Goal: Task Accomplishment & Management: Manage account settings

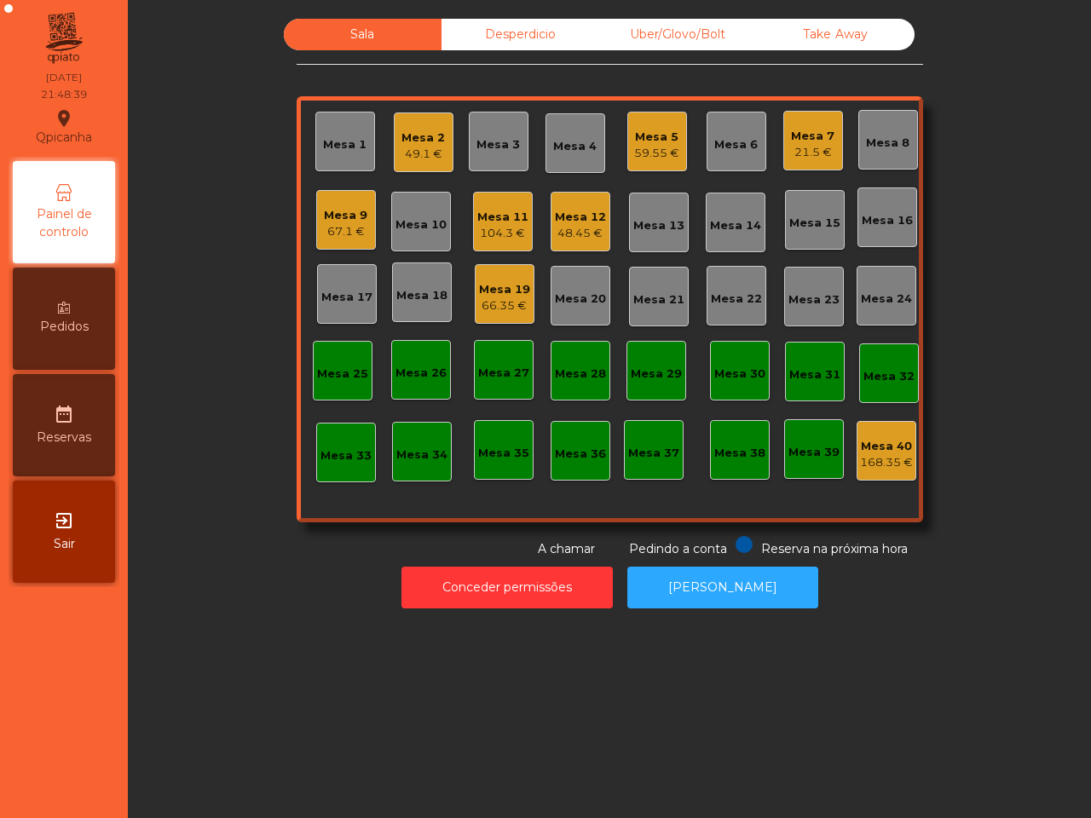
click at [488, 225] on div "104.3 €" at bounding box center [502, 233] width 51 height 17
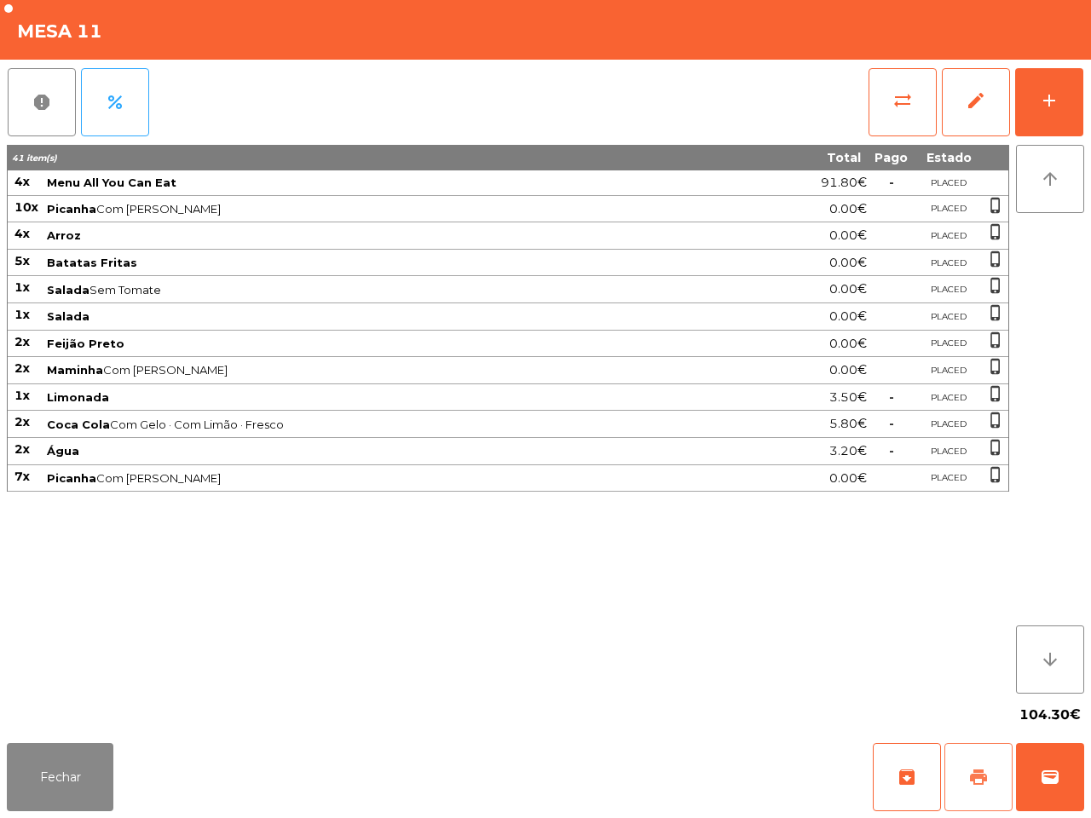
click at [978, 776] on span "print" at bounding box center [978, 777] width 20 height 20
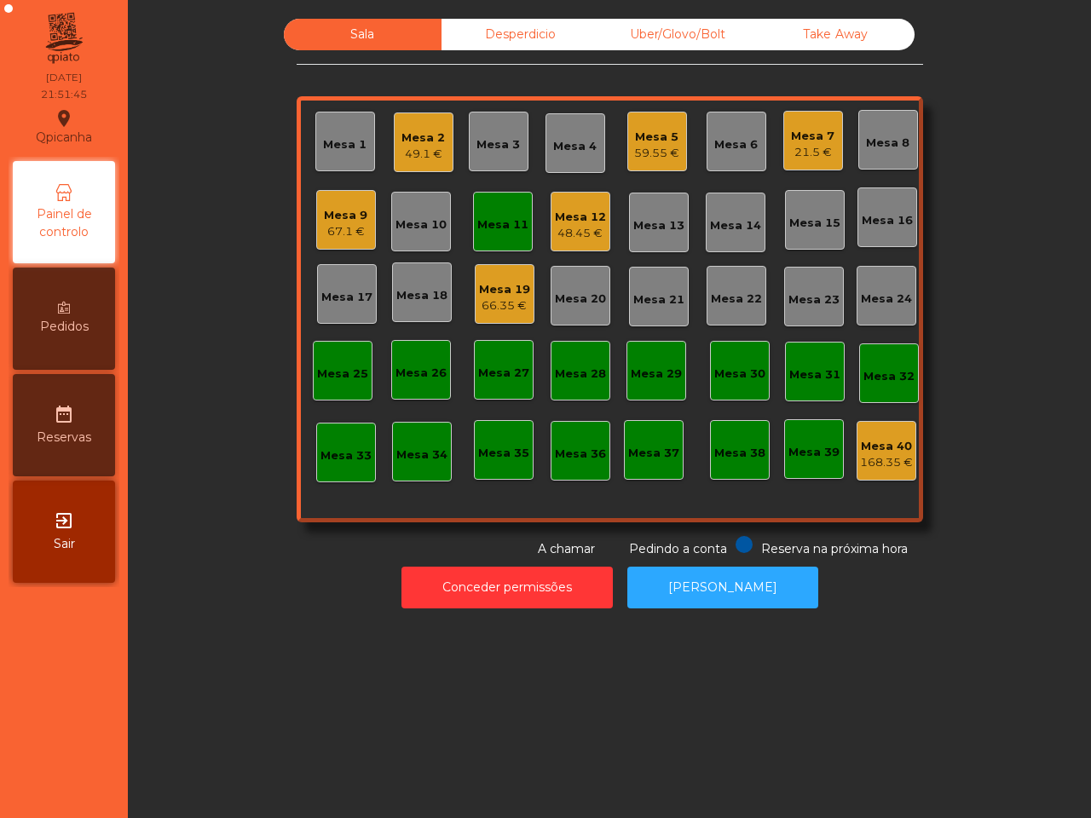
click at [987, 776] on div "Sala Desperdicio Uber/Glovo/Bolt Take Away Mesa 1 Mesa 2 49.1 € Mesa 3 Mesa 4 M…" at bounding box center [609, 409] width 963 height 818
click at [511, 284] on div "Mesa 19" at bounding box center [504, 289] width 51 height 17
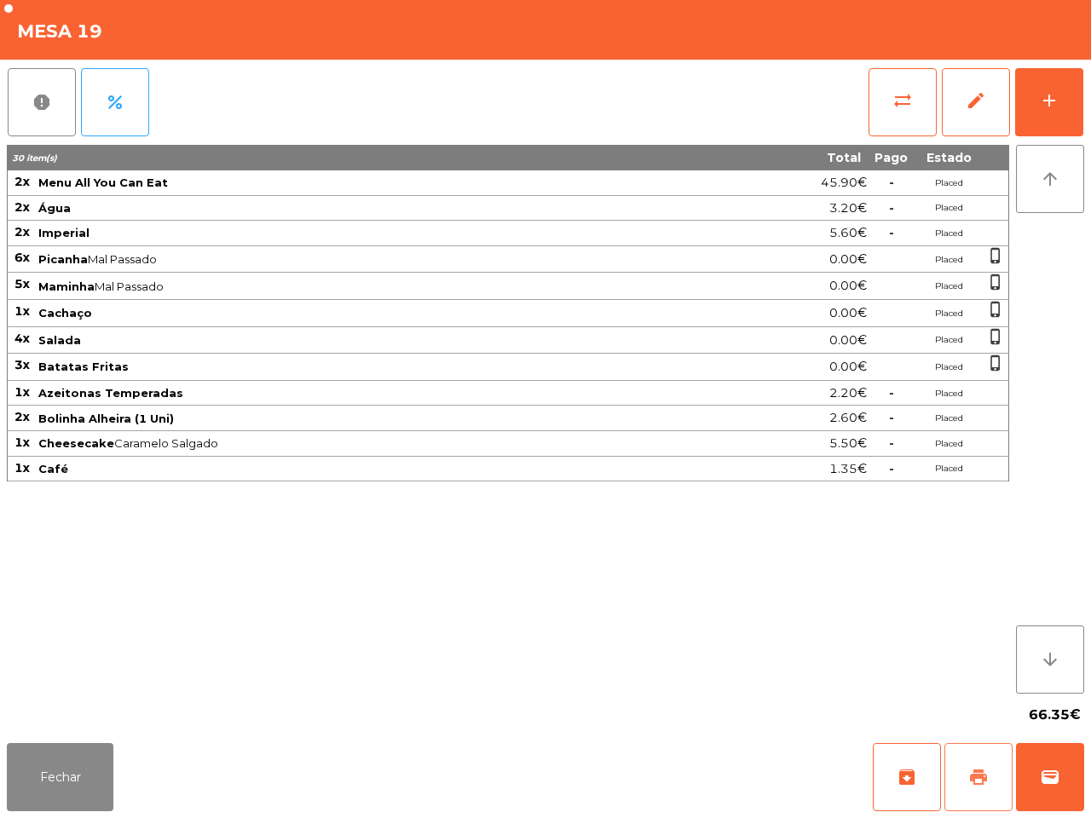
click at [982, 772] on span "print" at bounding box center [978, 777] width 20 height 20
drag, startPoint x: 1049, startPoint y: 739, endPoint x: 1063, endPoint y: 791, distance: 53.8
click at [1089, 776] on app-table-orders "Mesa 19 report percent sync_alt edit add 30 item(s) Total Pago Estado 2x Menu A…" at bounding box center [545, 409] width 1091 height 818
click at [1053, 773] on span "wallet" at bounding box center [1050, 777] width 20 height 20
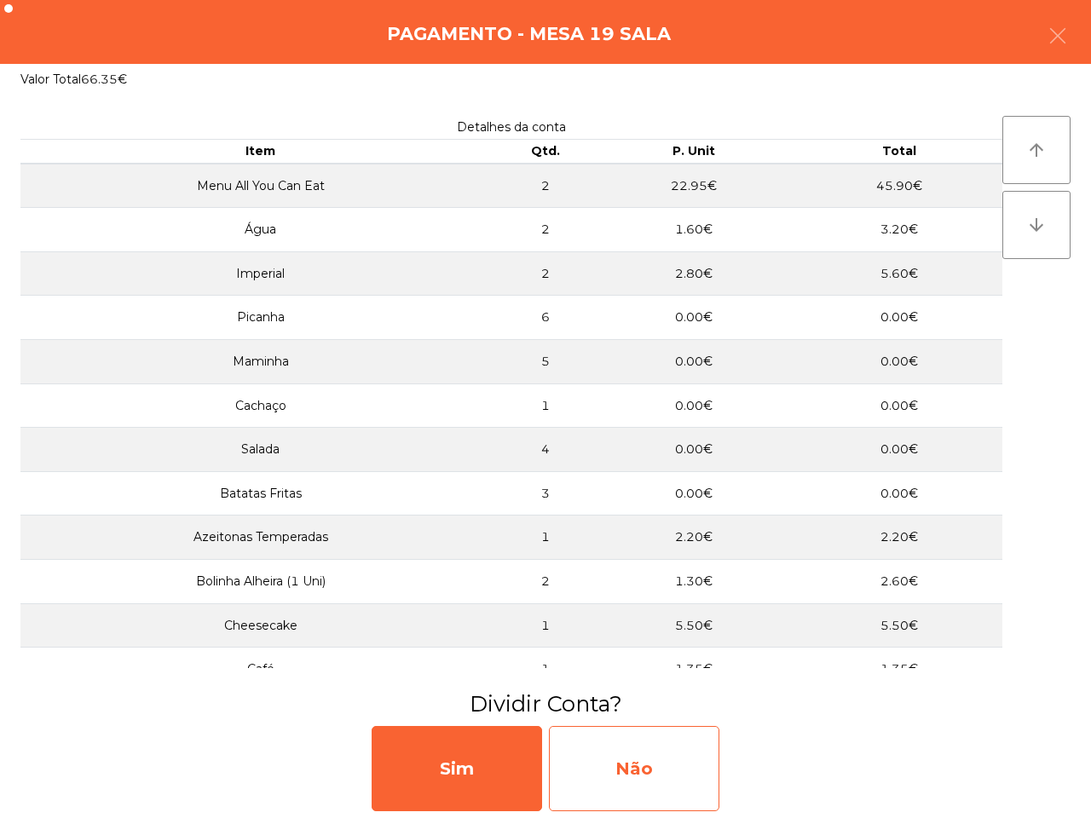
click at [638, 759] on div "Não" at bounding box center [634, 768] width 170 height 85
select select "**"
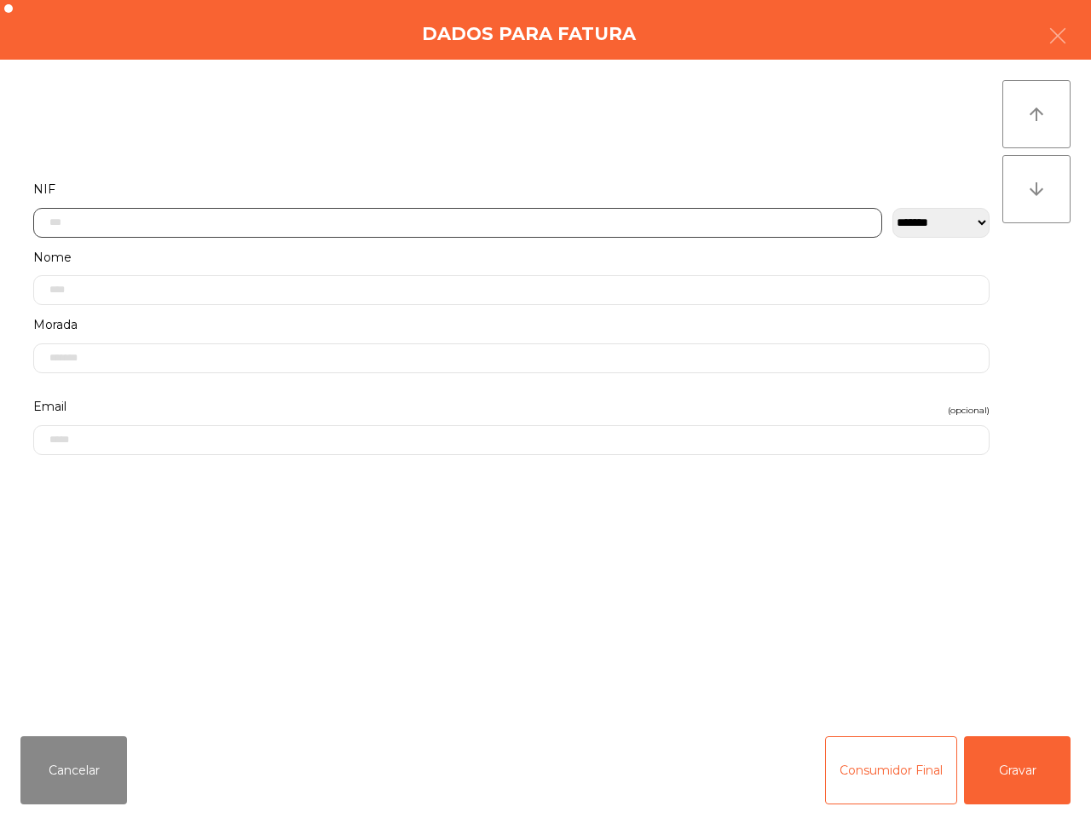
click at [180, 220] on input "text" at bounding box center [457, 223] width 849 height 30
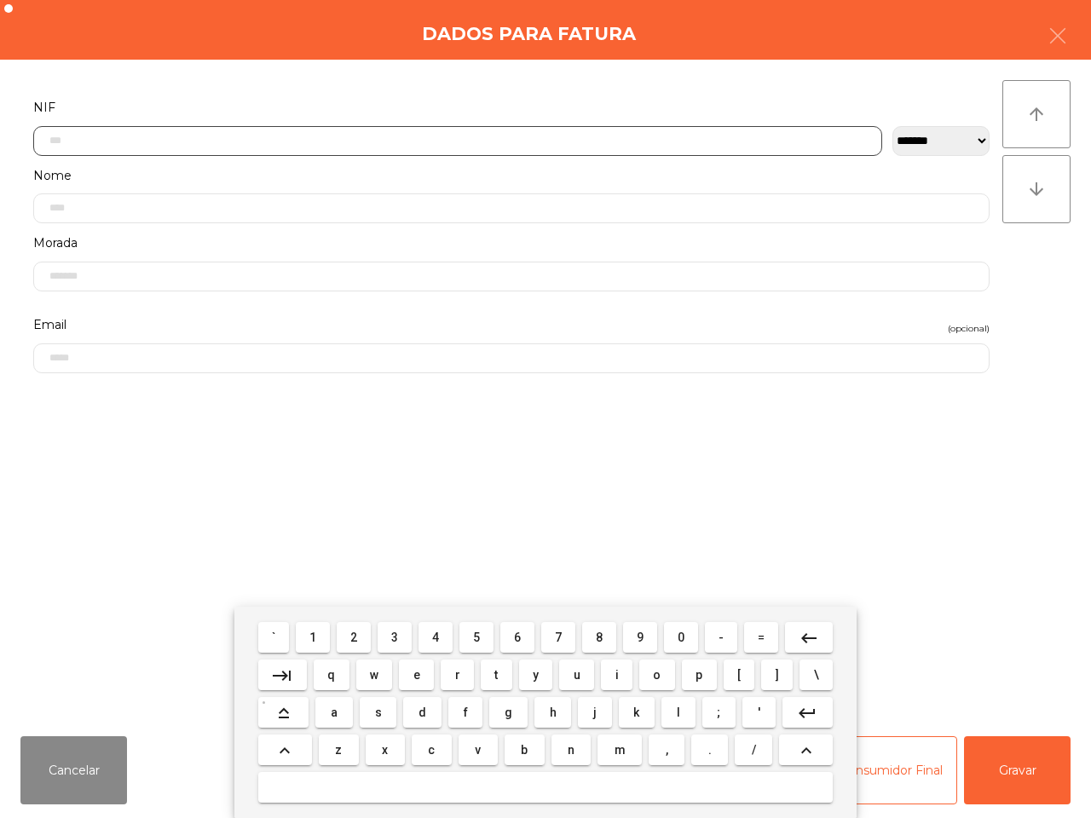
scroll to position [95, 0]
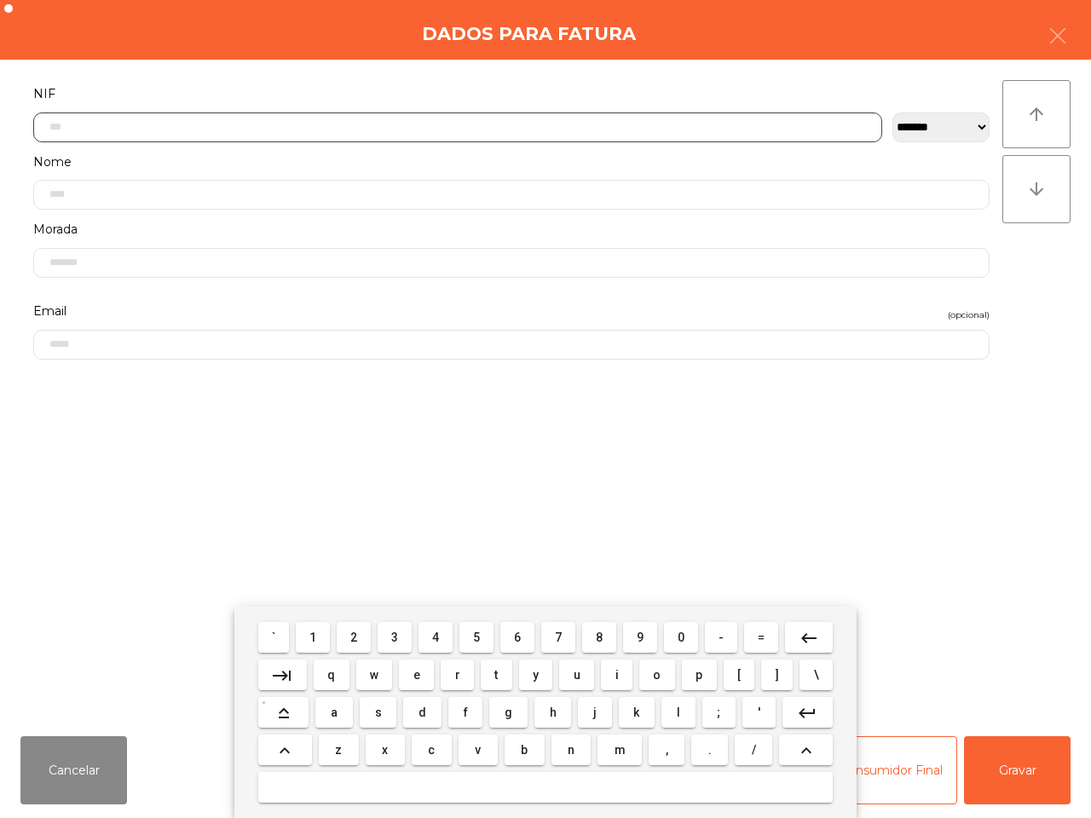
drag, startPoint x: 355, startPoint y: 636, endPoint x: 410, endPoint y: 642, distance: 55.7
click at [357, 636] on span "2" at bounding box center [353, 638] width 7 height 14
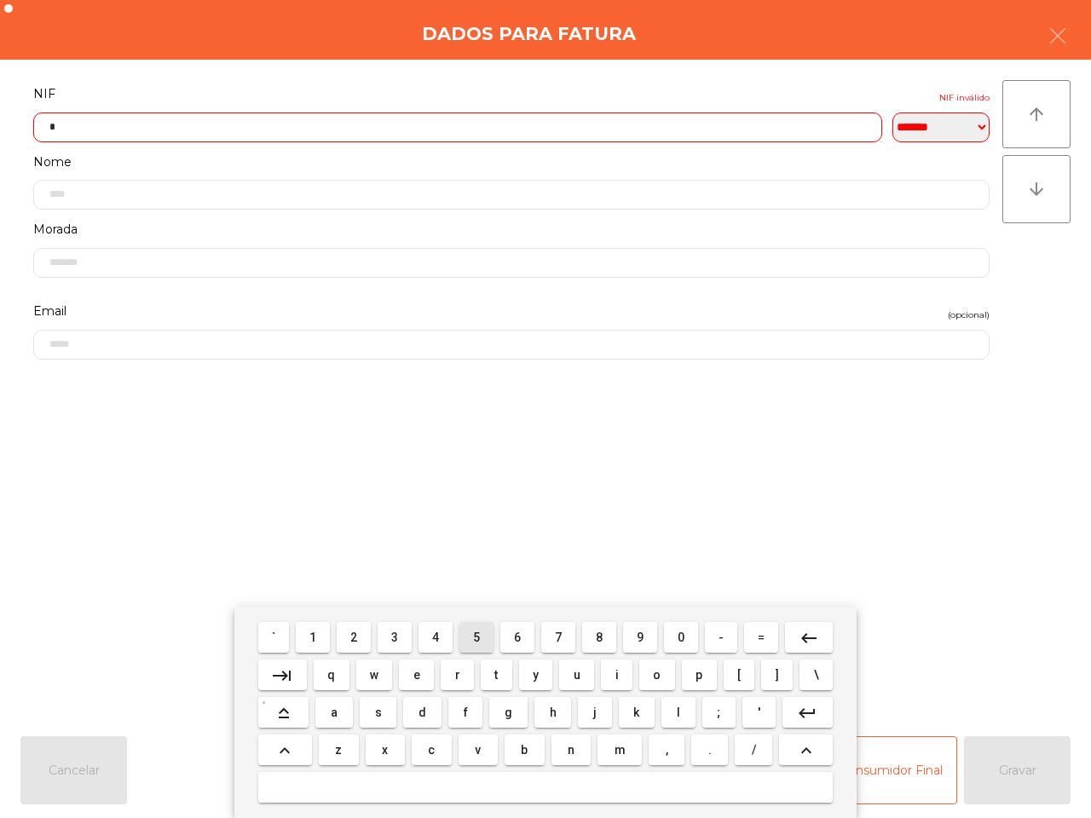
drag, startPoint x: 482, startPoint y: 639, endPoint x: 501, endPoint y: 638, distance: 19.7
click at [482, 639] on button "5" at bounding box center [476, 637] width 34 height 31
click at [517, 637] on span "6" at bounding box center [517, 638] width 7 height 14
click at [475, 638] on span "5" at bounding box center [476, 638] width 7 height 14
click at [350, 632] on button "2" at bounding box center [354, 637] width 34 height 31
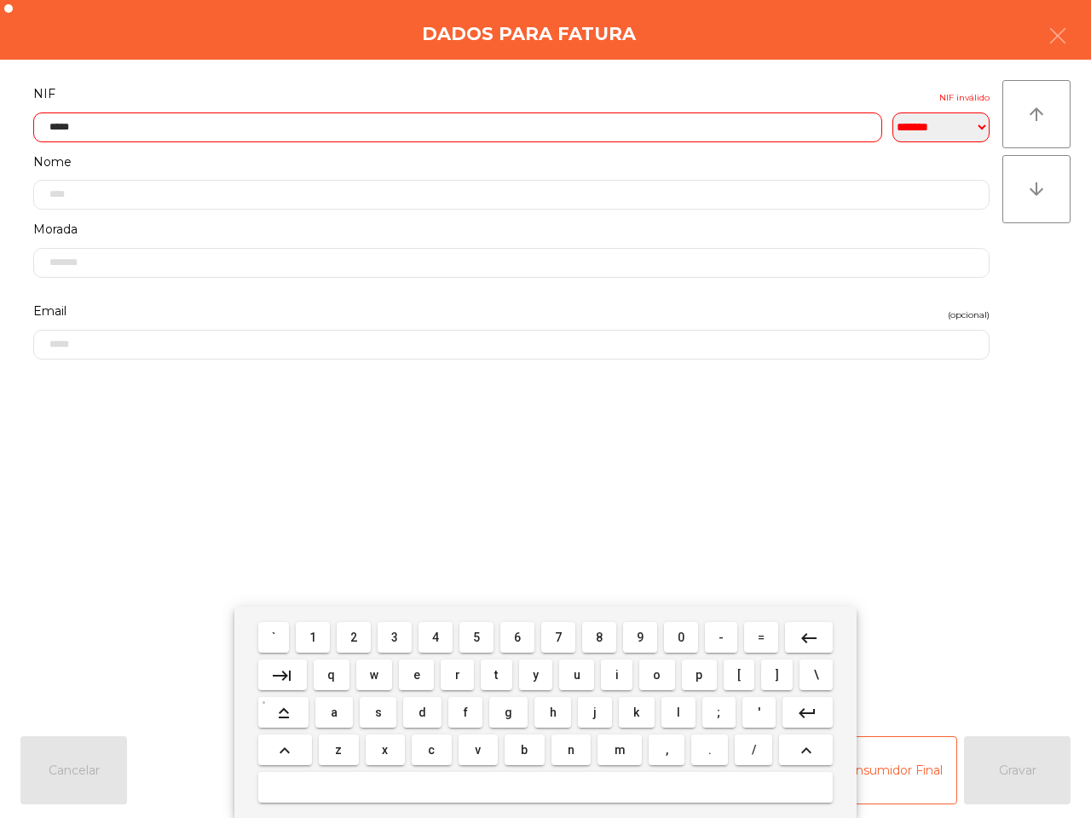
click at [808, 638] on mat-icon "keyboard_backspace" at bounding box center [809, 638] width 20 height 20
click at [397, 636] on span "3" at bounding box center [394, 638] width 7 height 14
click at [605, 633] on button "8" at bounding box center [599, 637] width 34 height 31
click at [396, 637] on span "3" at bounding box center [394, 638] width 7 height 14
click at [586, 637] on button "8" at bounding box center [599, 637] width 34 height 31
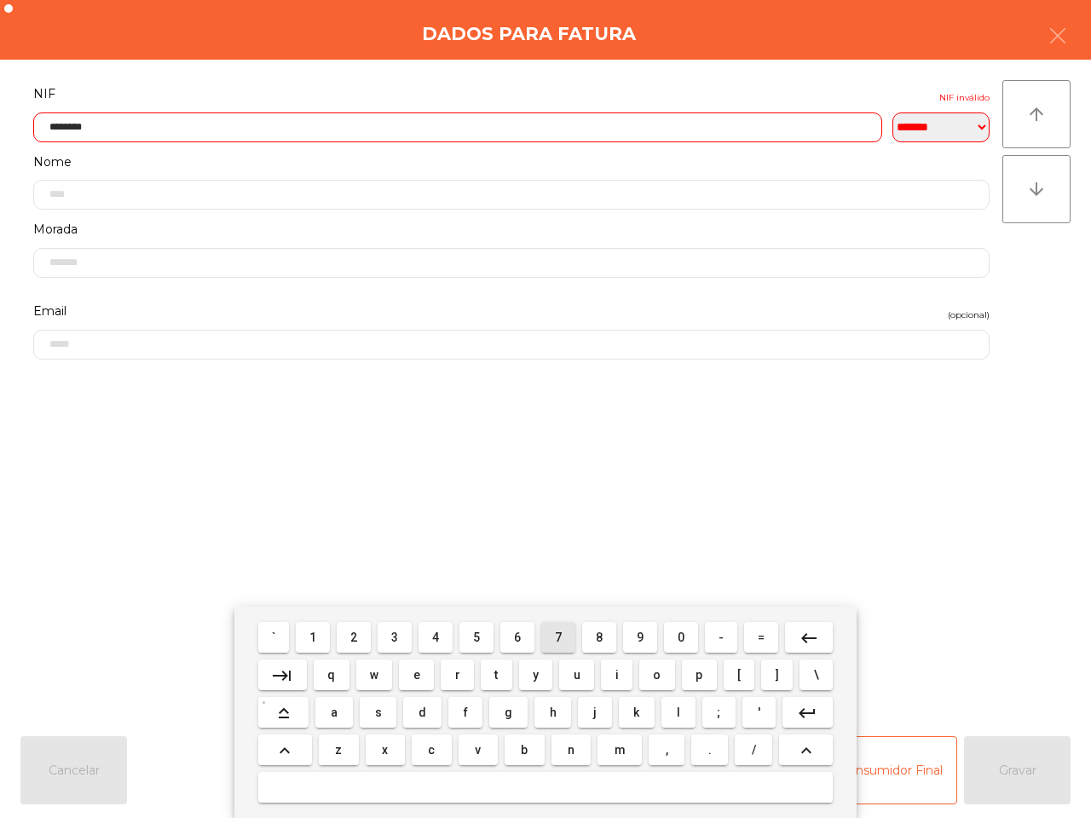
click at [560, 638] on span "7" at bounding box center [558, 638] width 7 height 14
type input "*********"
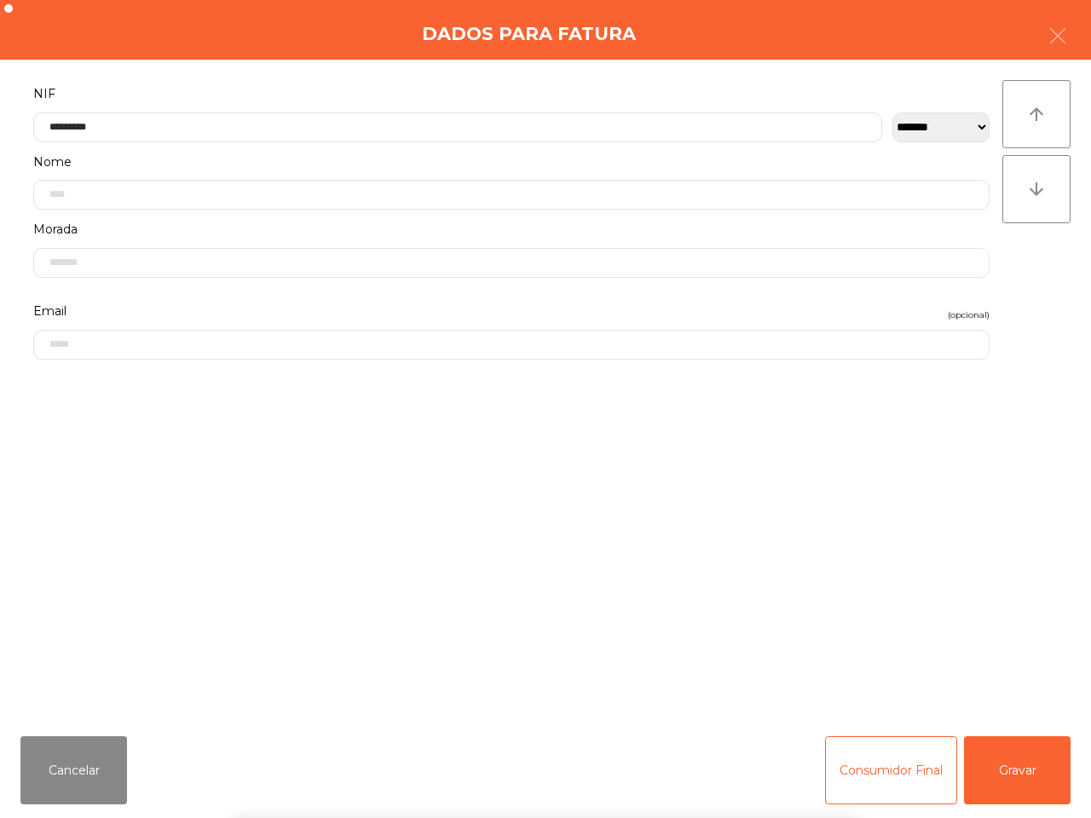
click at [1004, 768] on div "` 1 2 3 4 5 6 7 8 9 0 - = keyboard_backspace keyboard_tab q w e r t y u i o p […" at bounding box center [545, 712] width 1091 height 211
click at [991, 767] on button "Gravar" at bounding box center [1017, 770] width 107 height 68
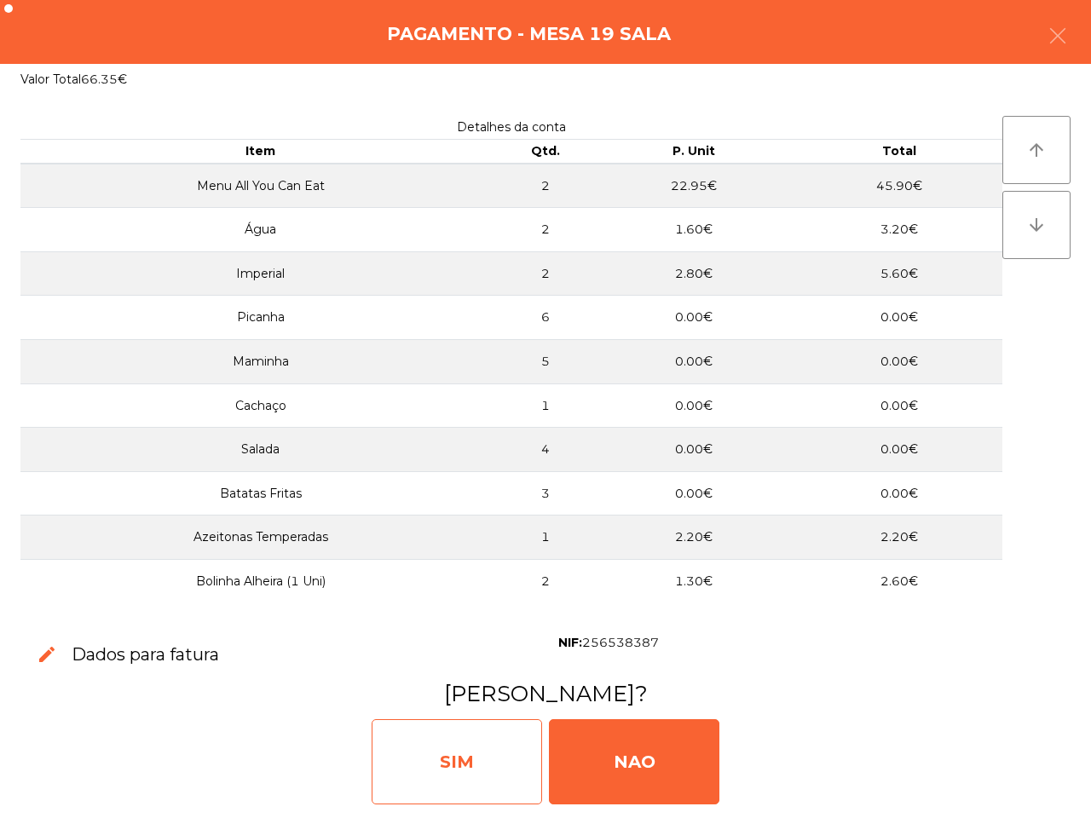
click at [426, 750] on div "SIM" at bounding box center [457, 761] width 170 height 85
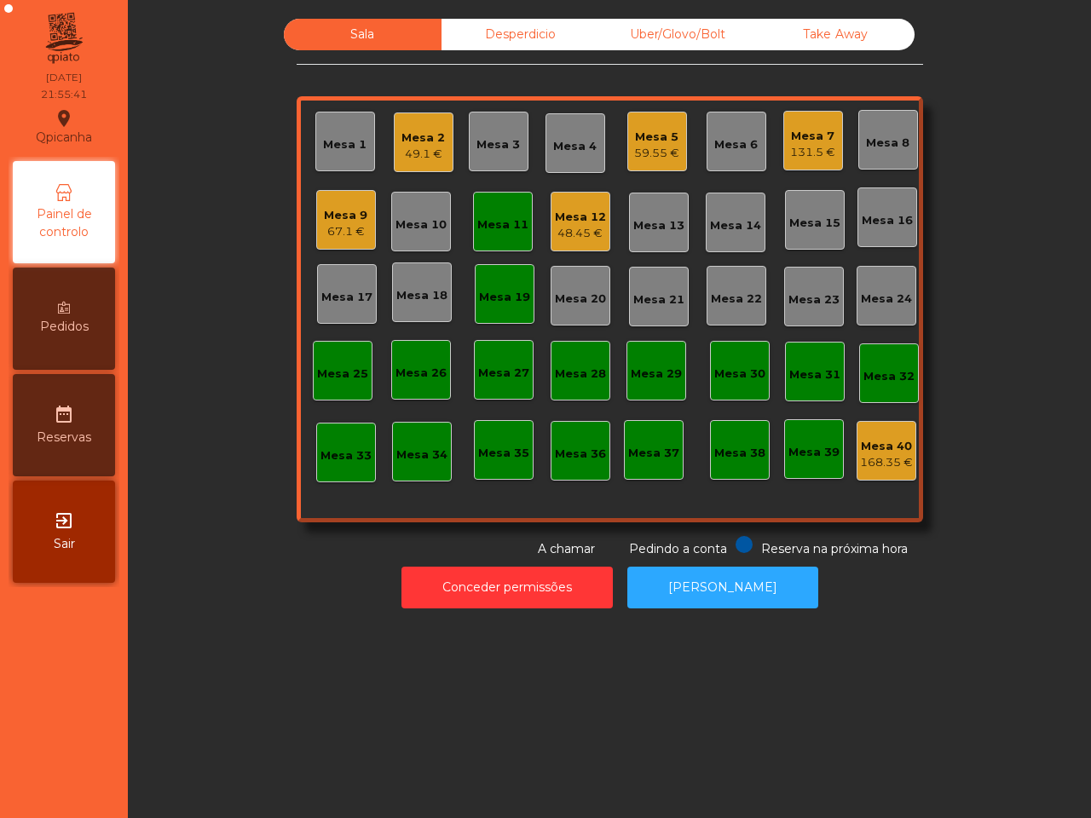
click at [15, 145] on div "Qpicanha location_on [DATE] 21:55:41" at bounding box center [64, 112] width 101 height 89
click at [573, 222] on div "Mesa 12" at bounding box center [580, 217] width 51 height 17
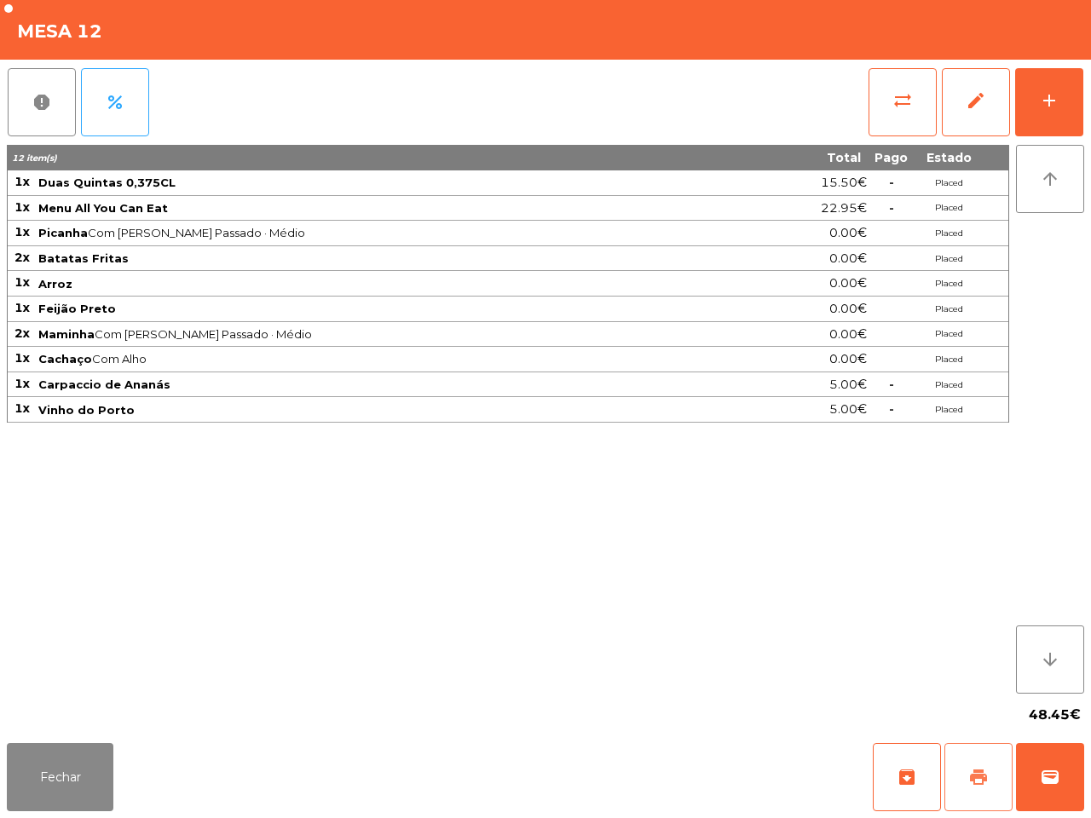
click at [981, 791] on button "print" at bounding box center [978, 777] width 68 height 68
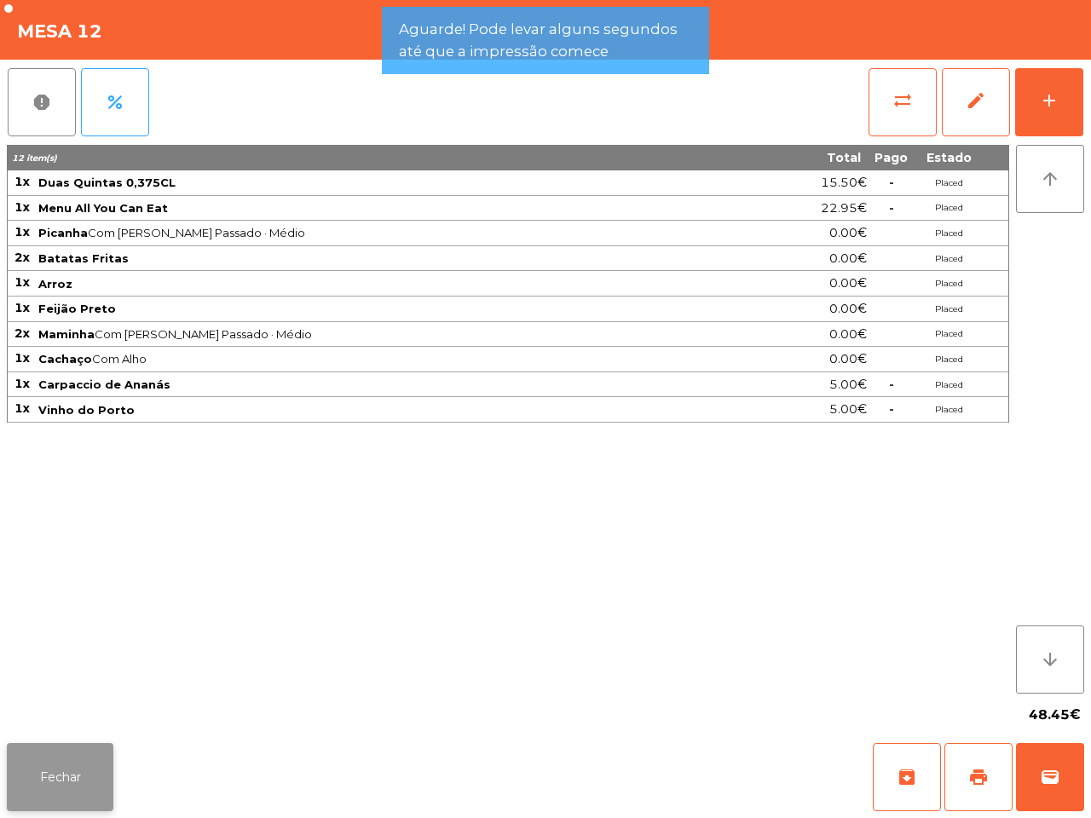
click at [34, 754] on button "Fechar" at bounding box center [60, 777] width 107 height 68
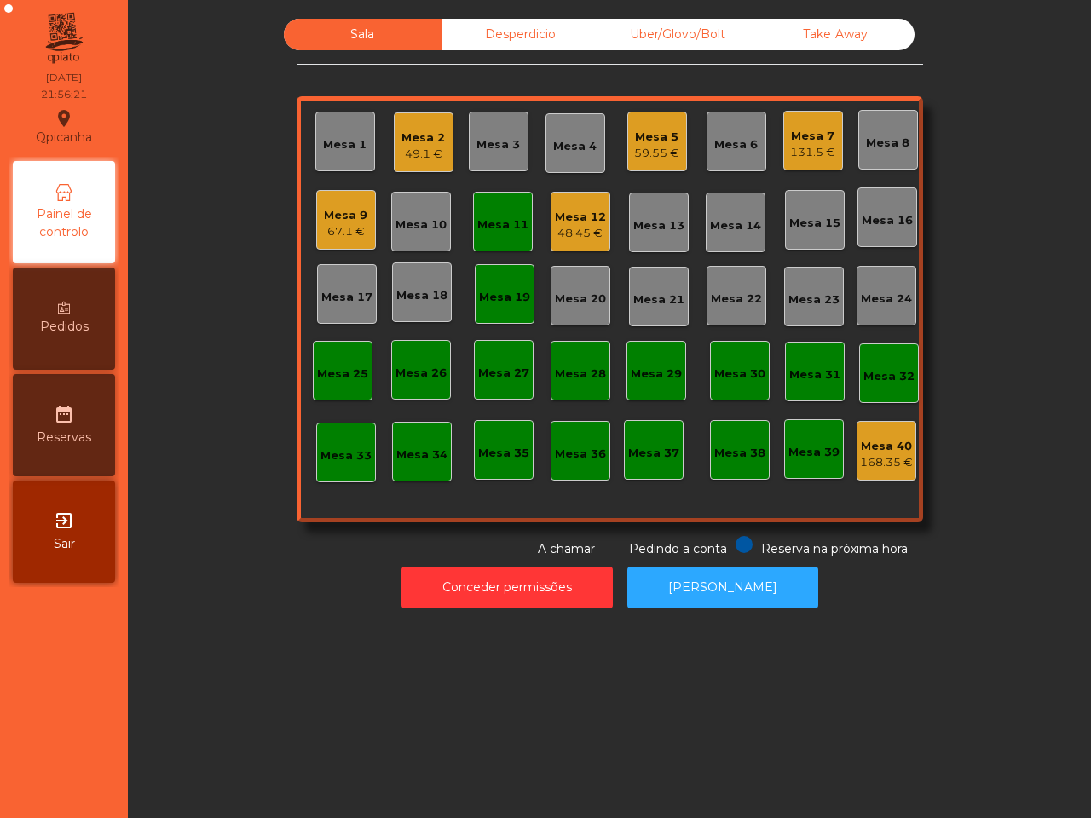
click at [35, 754] on nav "Qpicanha location_on [DATE] 21:56:21 Painel de controlo Pedidos date_range Rese…" at bounding box center [64, 409] width 128 height 818
click at [592, 237] on div "48.45 €" at bounding box center [580, 233] width 51 height 17
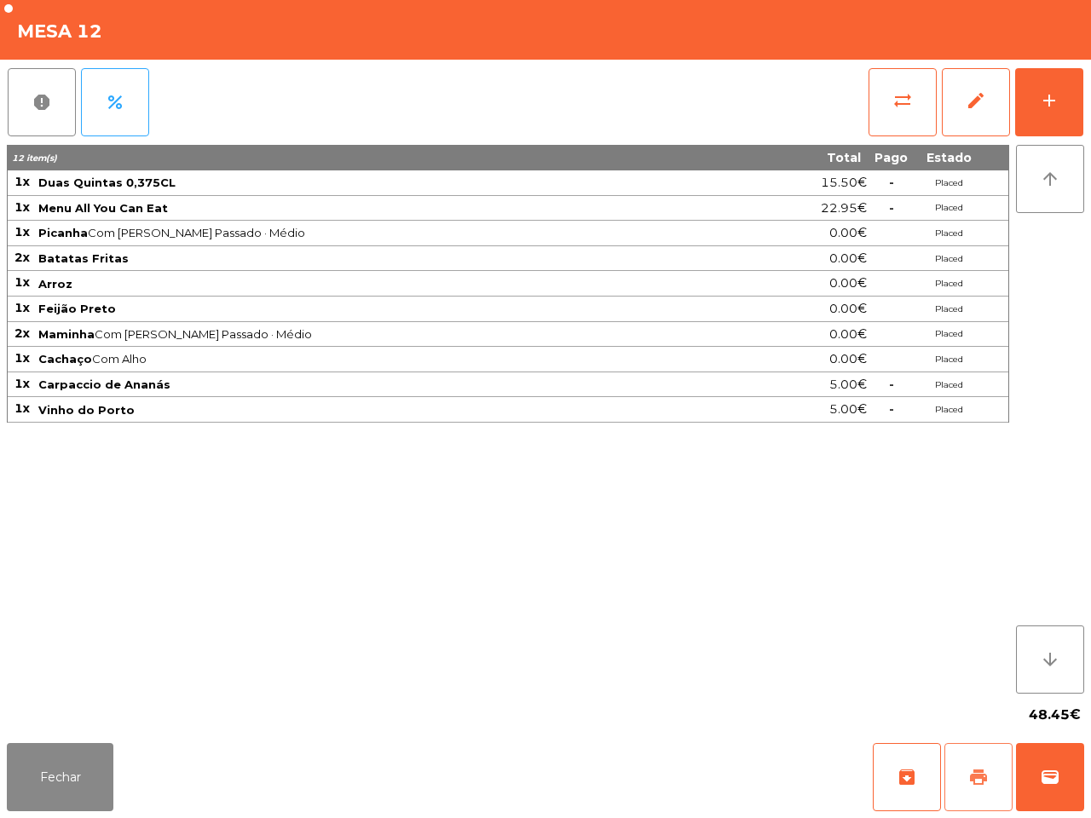
click at [974, 778] on span "print" at bounding box center [978, 777] width 20 height 20
click at [26, 772] on button "Fechar" at bounding box center [60, 777] width 107 height 68
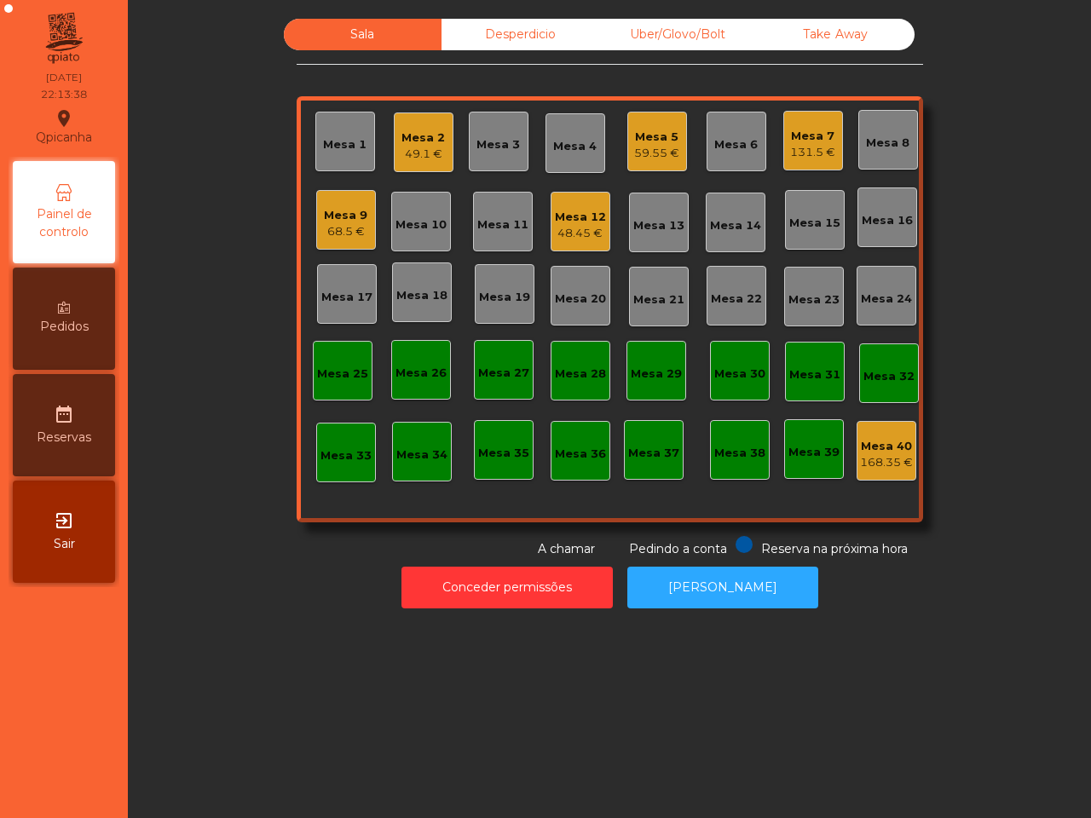
click at [355, 217] on div "Mesa 9" at bounding box center [345, 215] width 43 height 17
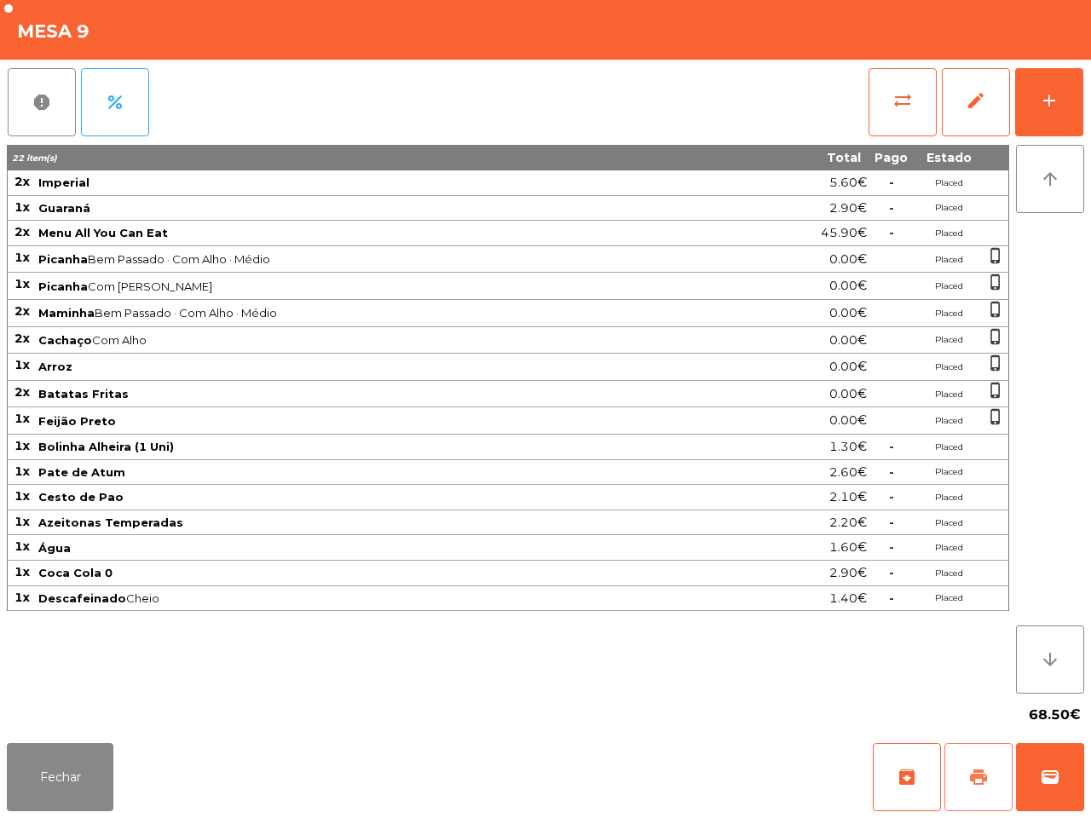
click at [973, 776] on span "print" at bounding box center [978, 777] width 20 height 20
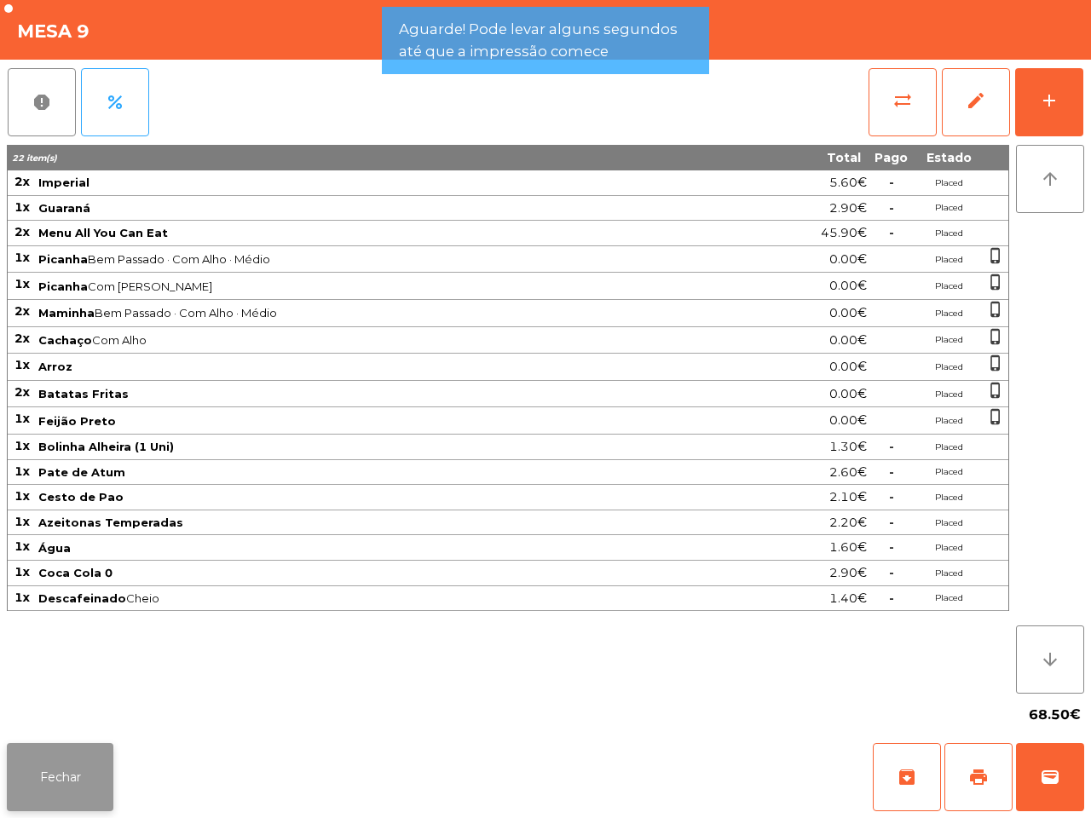
click at [55, 807] on button "Fechar" at bounding box center [60, 777] width 107 height 68
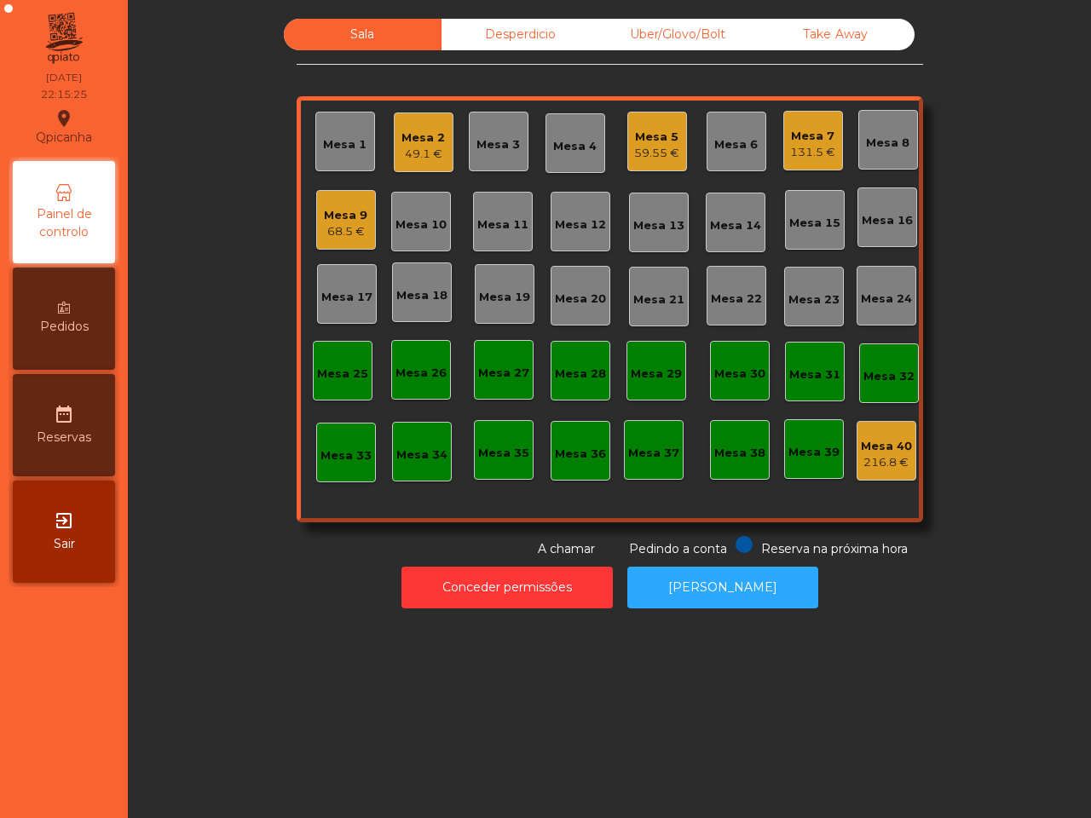
click at [135, 784] on div "Sala Desperdicio Uber/Glovo/Bolt Take Away Mesa 1 Mesa 2 49.1 € Mesa 3 Mesa 4 M…" at bounding box center [609, 409] width 963 height 818
click at [412, 141] on div "Mesa 2" at bounding box center [422, 138] width 43 height 17
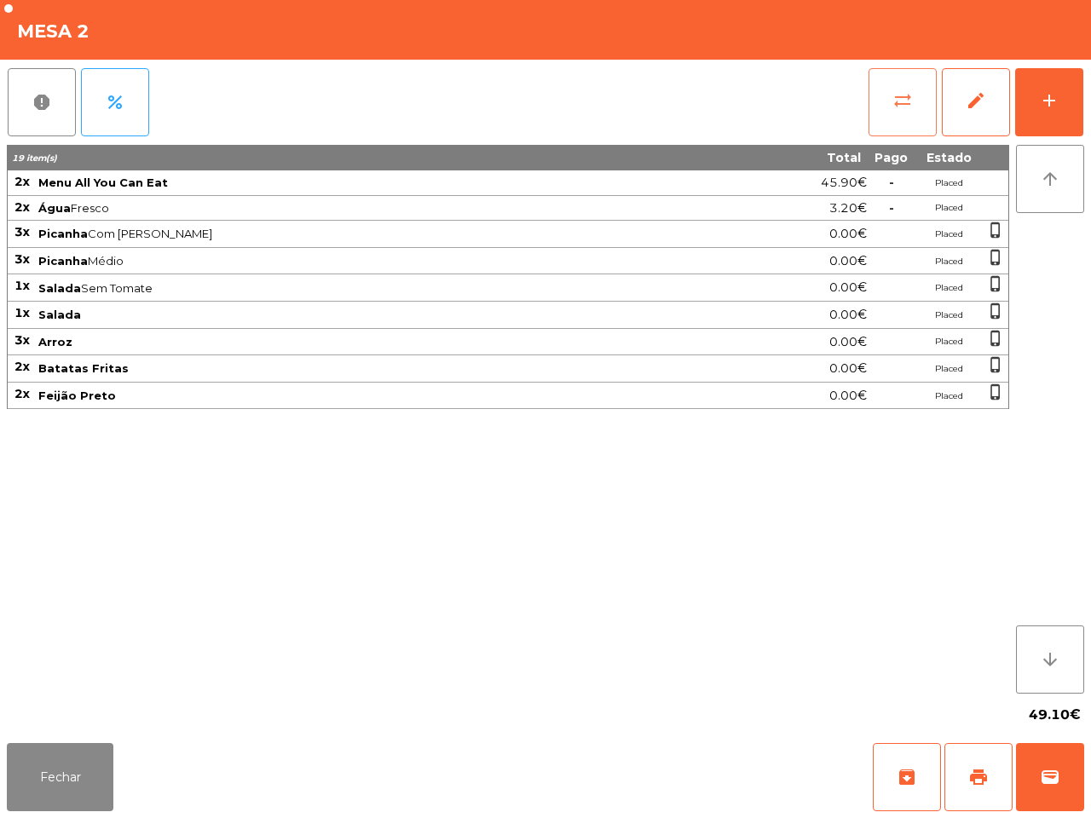
click at [893, 96] on button "sync_alt" at bounding box center [903, 102] width 68 height 68
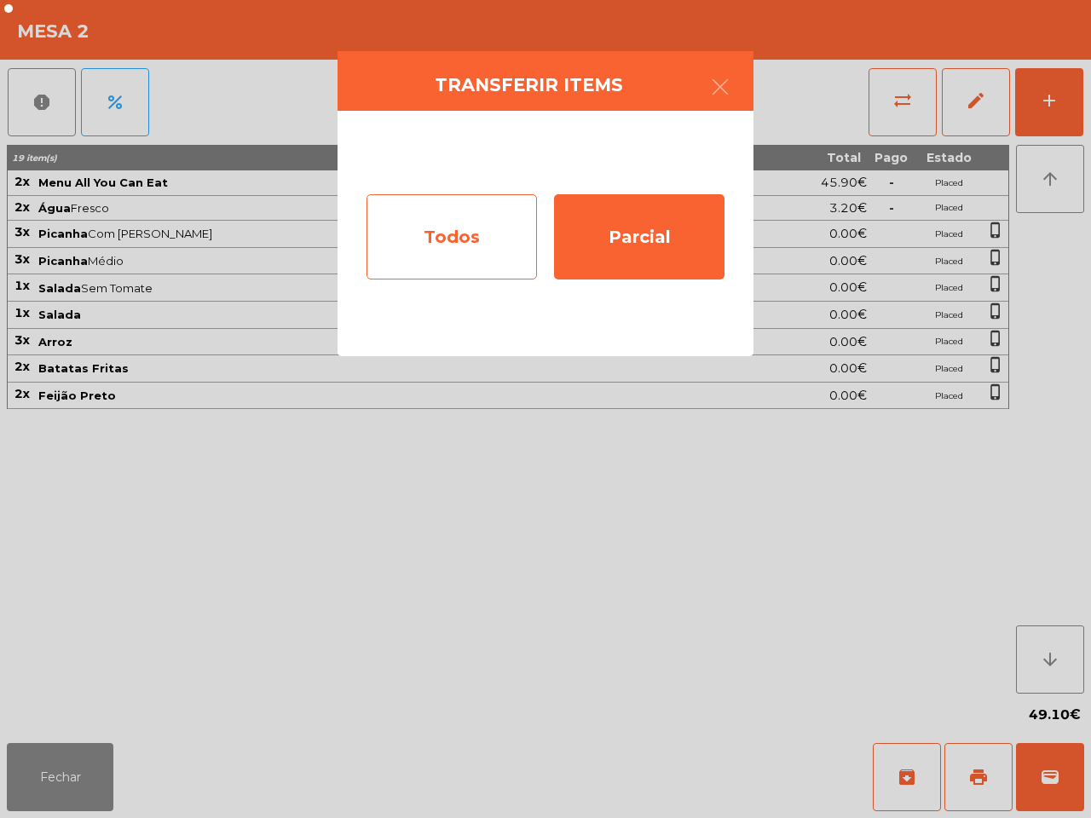
click at [469, 224] on div "Todos" at bounding box center [452, 236] width 170 height 85
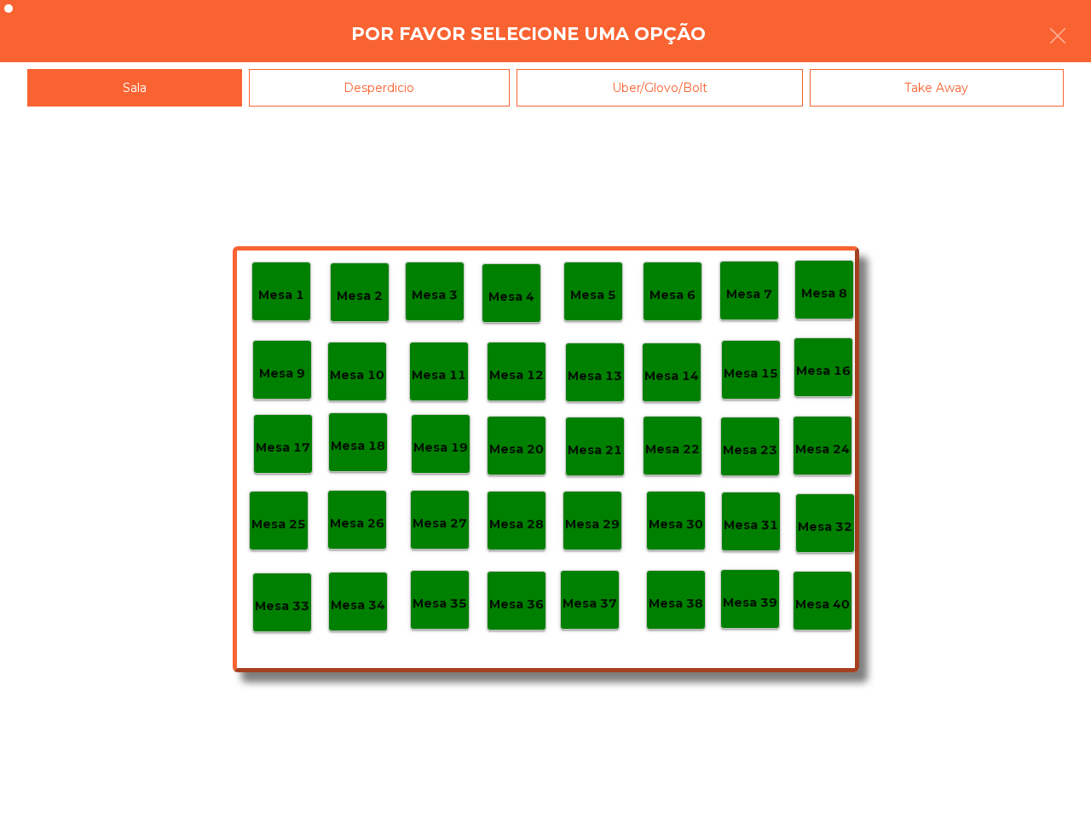
click at [757, 610] on p "Mesa 39" at bounding box center [750, 603] width 55 height 20
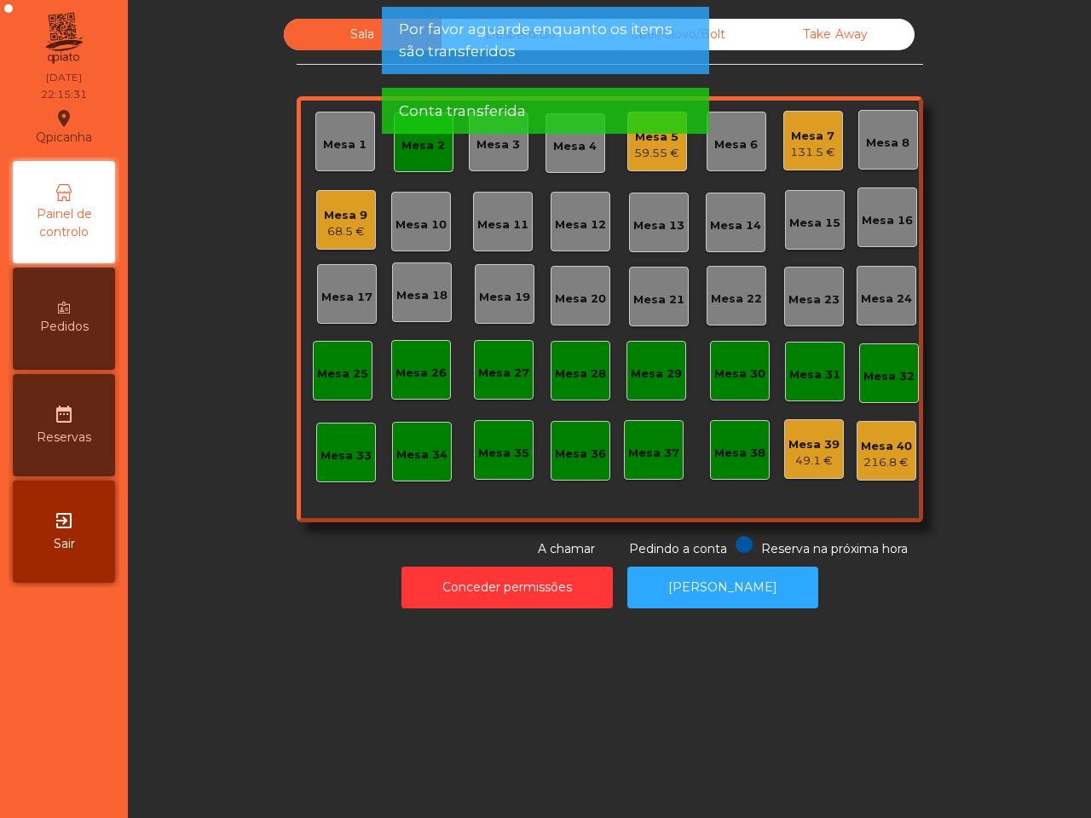
click at [405, 142] on app-alert "Por favor aguarde enquanto os items são transferidos Conta transferida" at bounding box center [545, 77] width 327 height 141
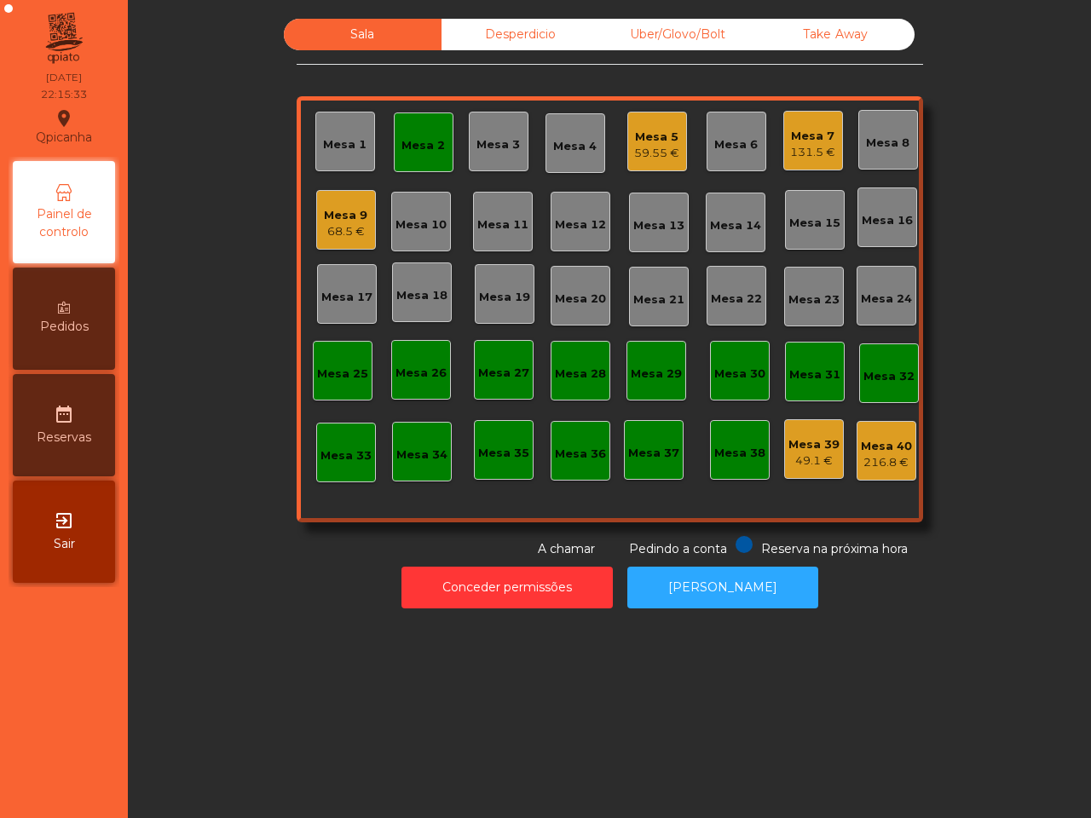
click at [422, 138] on div "Mesa 2" at bounding box center [422, 145] width 43 height 17
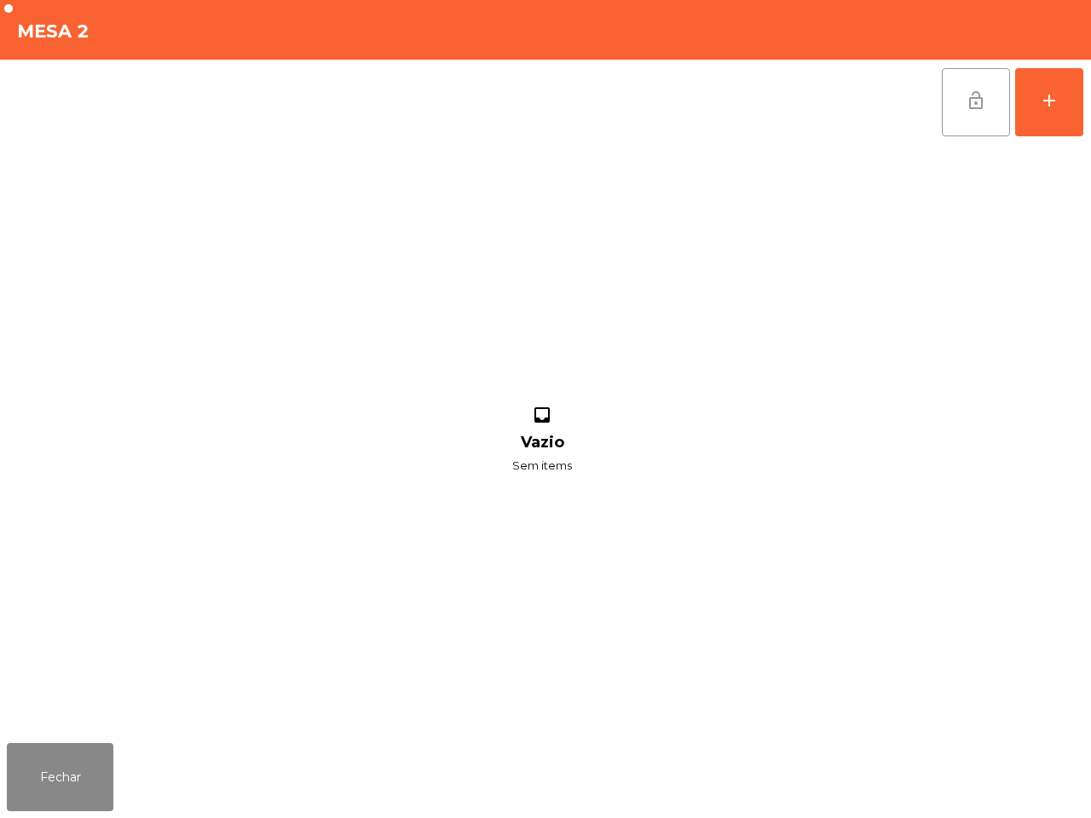
click at [981, 102] on button "lock_open" at bounding box center [976, 102] width 68 height 68
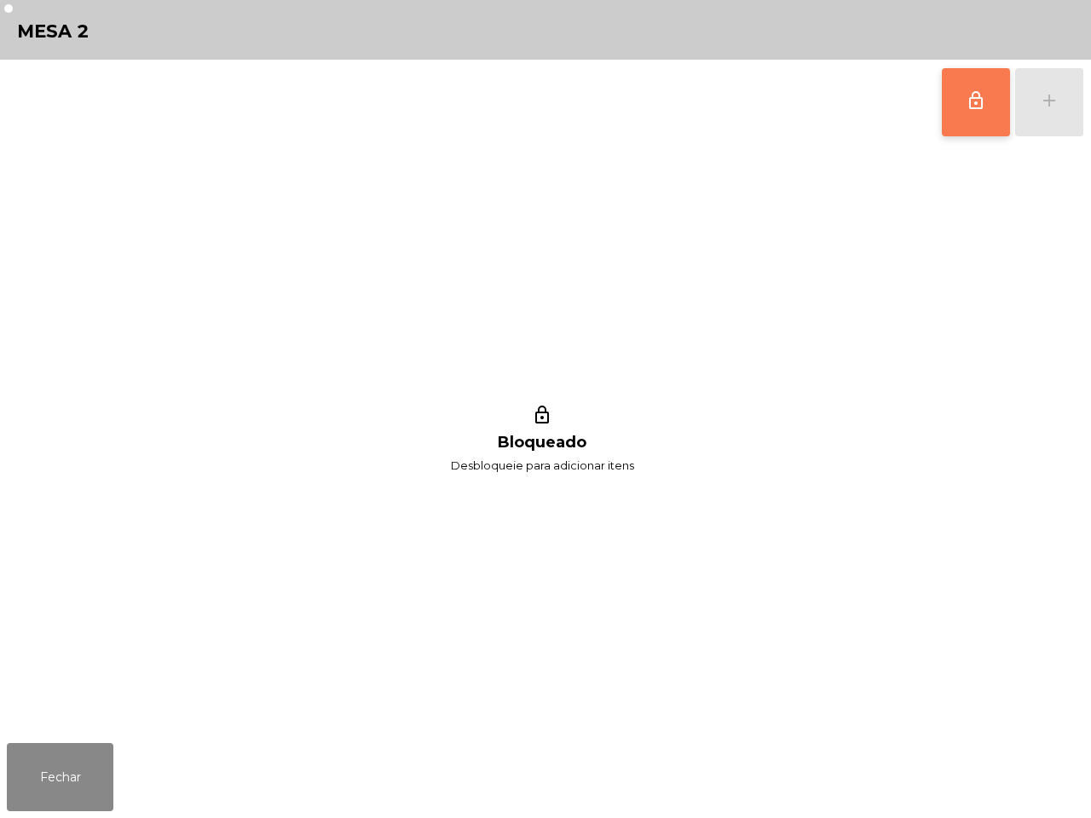
click at [786, 334] on div "lock_outline Bloqueado Desbloqueie para adicionar itens" at bounding box center [542, 441] width 1071 height 592
click at [30, 776] on button "Fechar" at bounding box center [60, 777] width 107 height 68
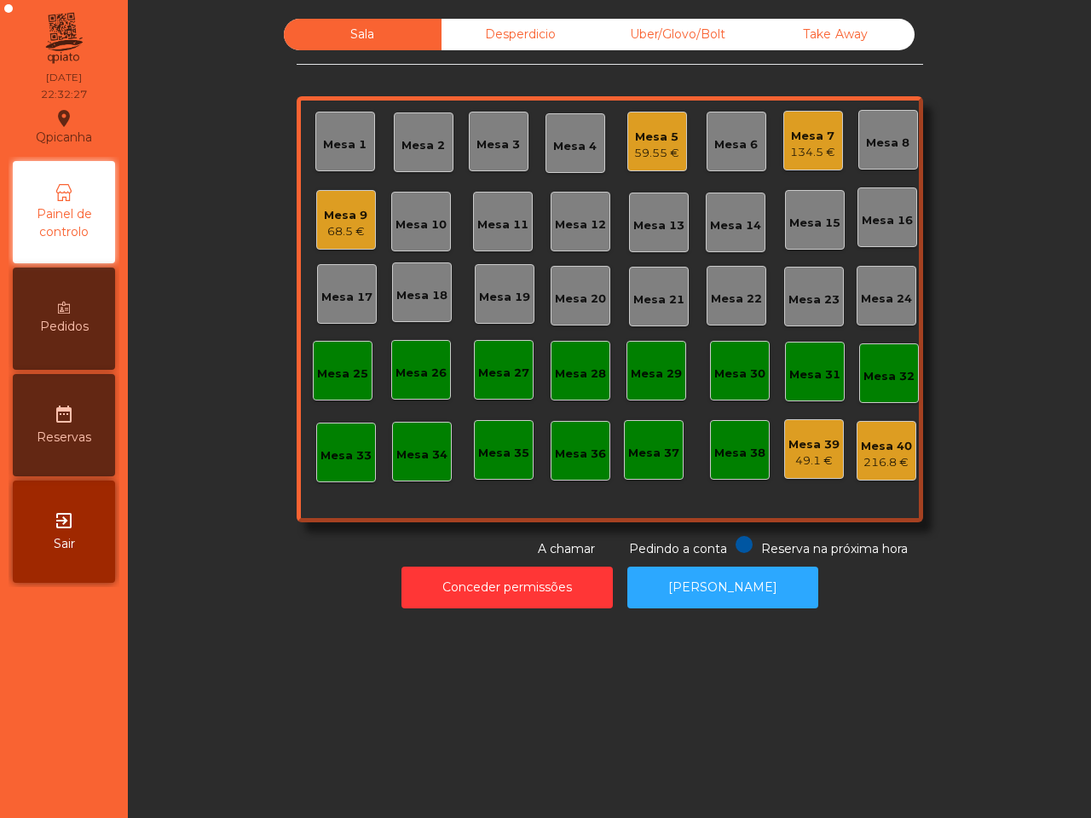
click at [794, 142] on div "Mesa 7" at bounding box center [812, 136] width 45 height 17
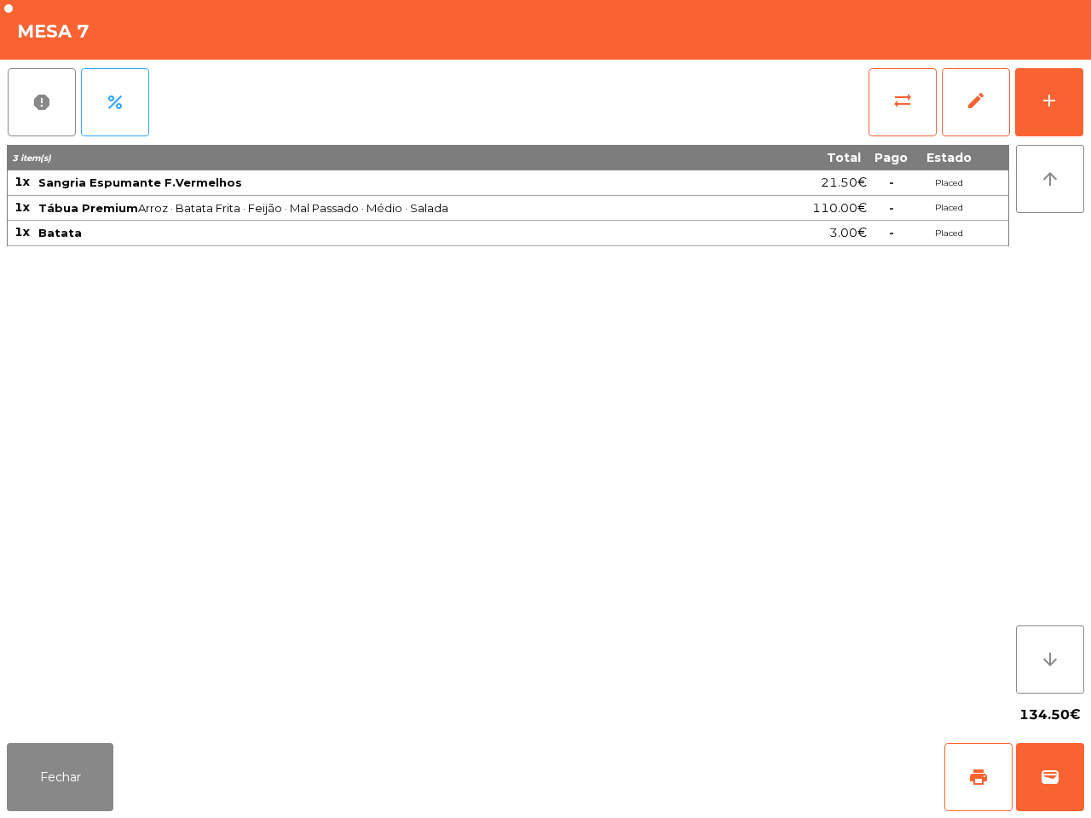
click at [1067, 64] on div "sync_alt edit add" at bounding box center [976, 102] width 216 height 85
click at [1063, 87] on button "add" at bounding box center [1049, 102] width 68 height 68
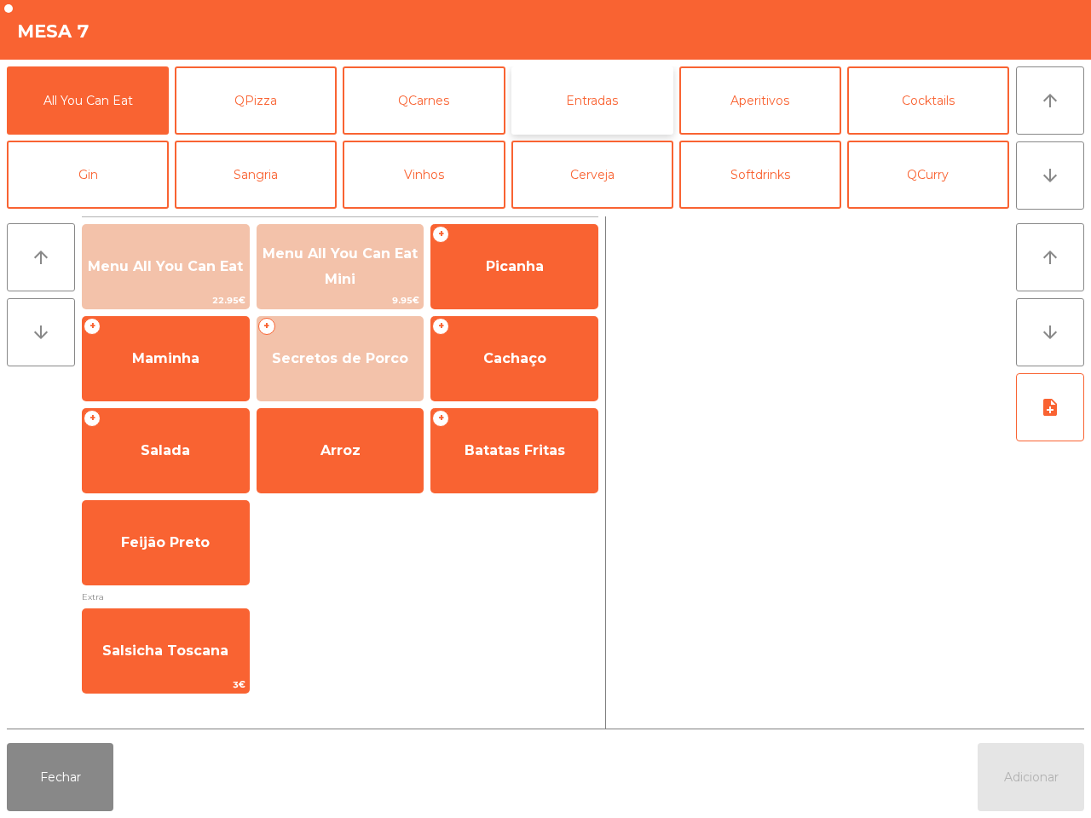
click at [597, 92] on button "Entradas" at bounding box center [592, 100] width 162 height 68
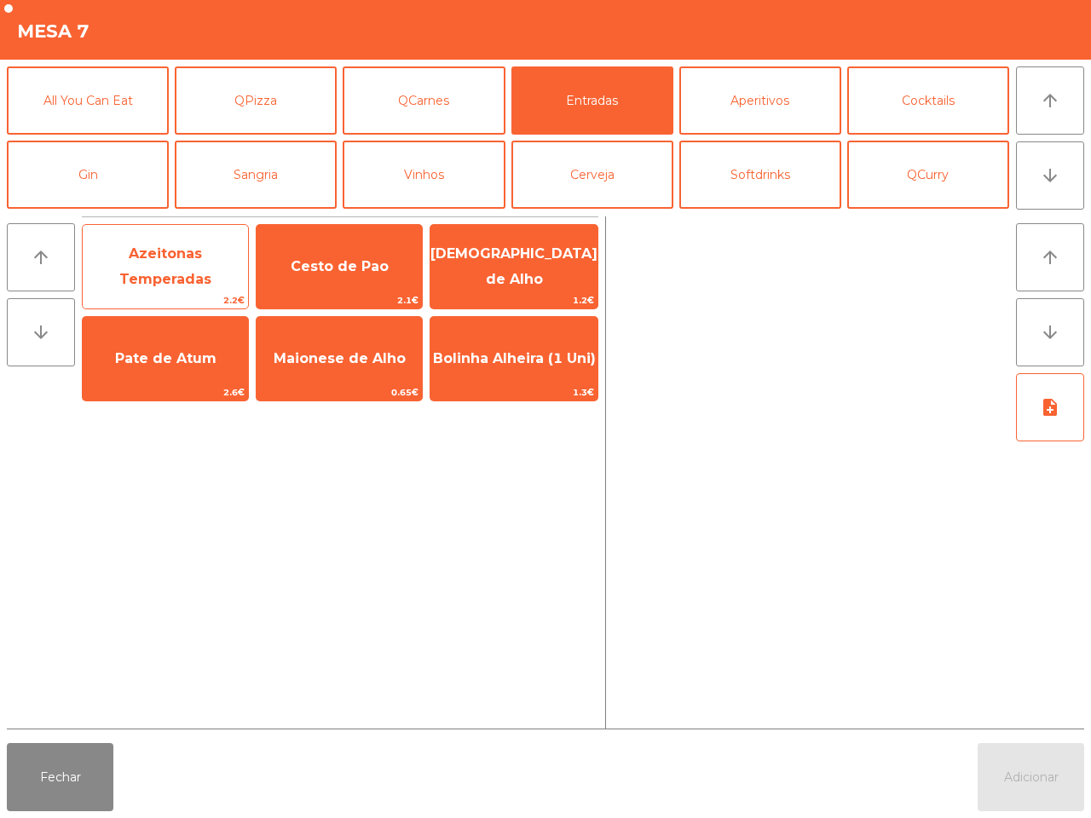
click at [193, 280] on span "Azeitonas Temperadas" at bounding box center [165, 266] width 92 height 42
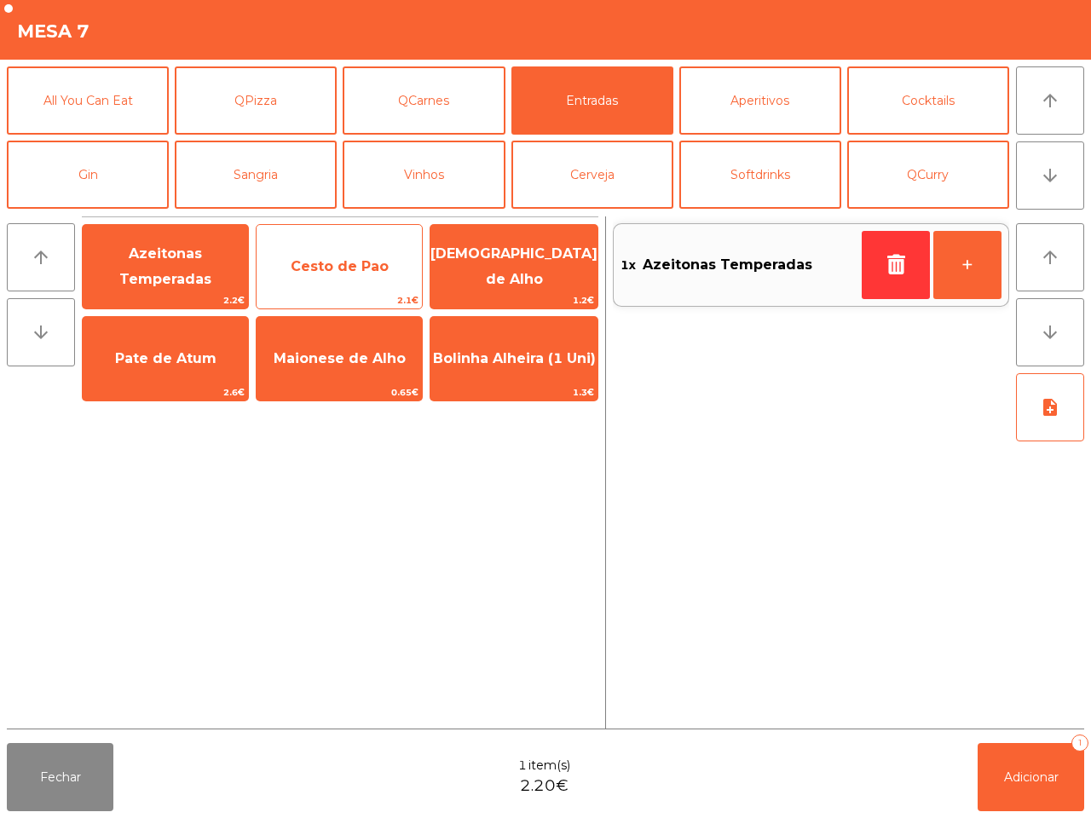
click at [352, 271] on span "Cesto de Pao" at bounding box center [340, 266] width 98 height 16
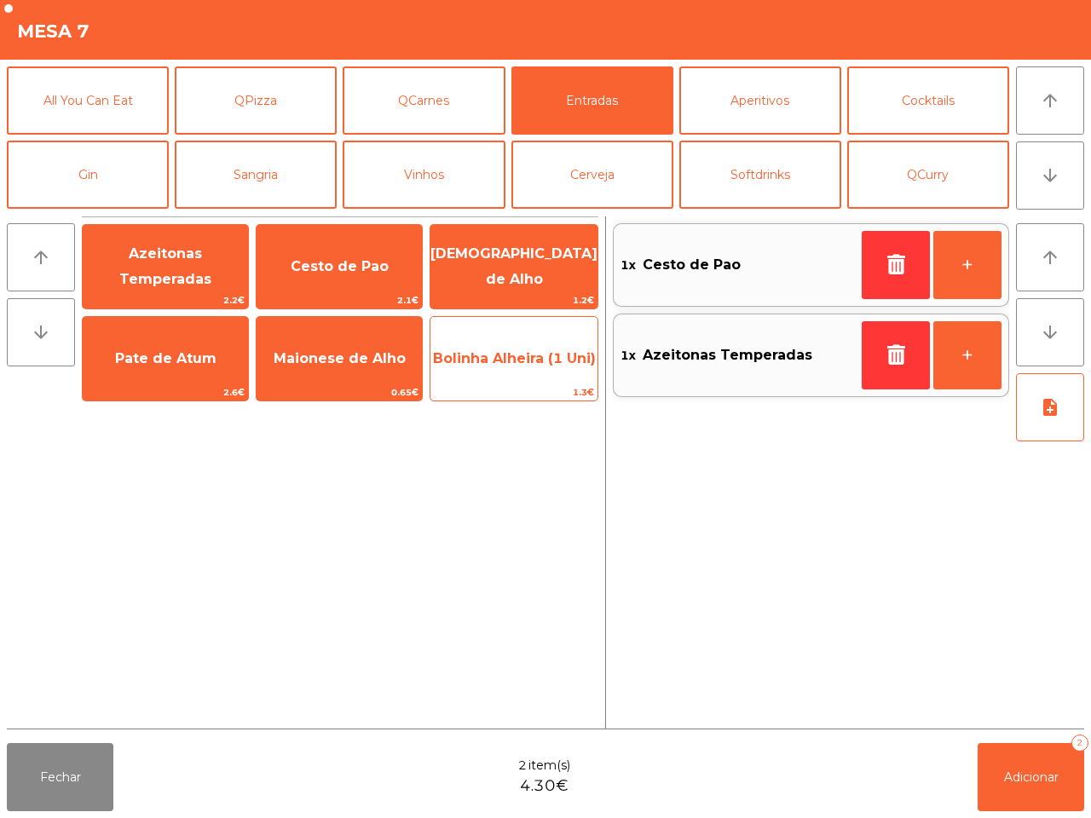
click at [525, 356] on span "Bolinha Alheira (1 Uni)" at bounding box center [513, 359] width 167 height 46
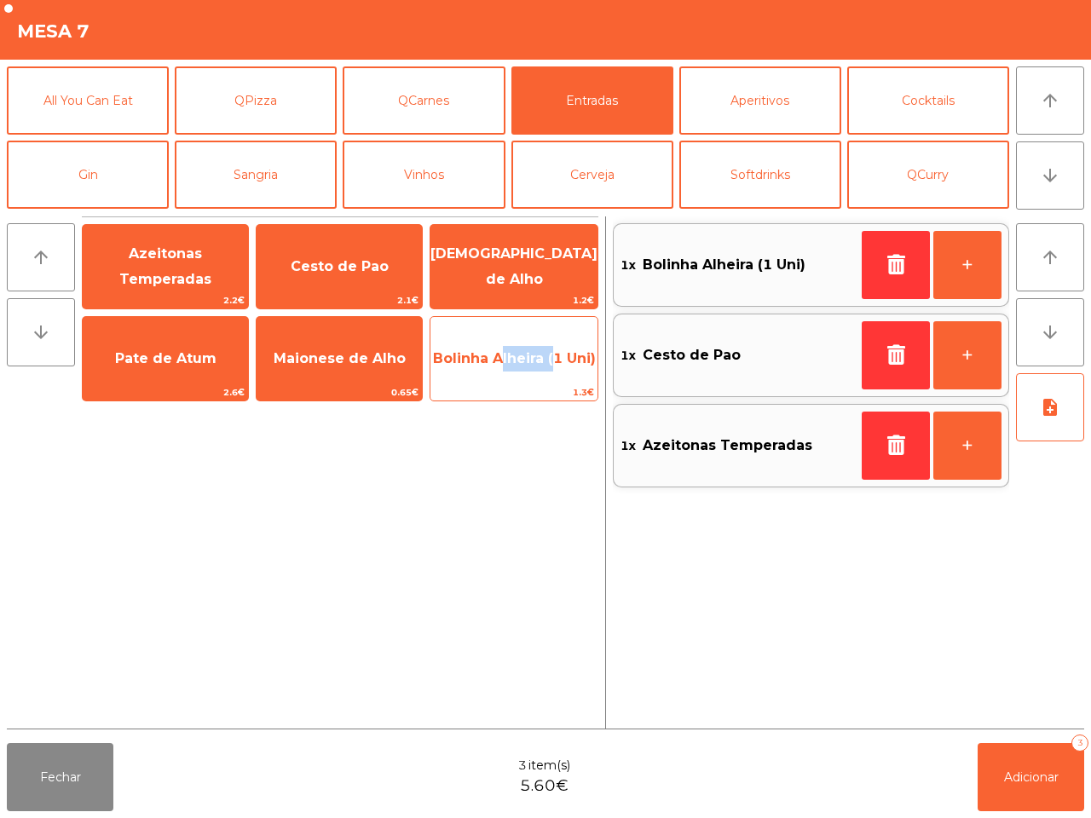
click at [525, 356] on span "Bolinha Alheira (1 Uni)" at bounding box center [513, 359] width 167 height 46
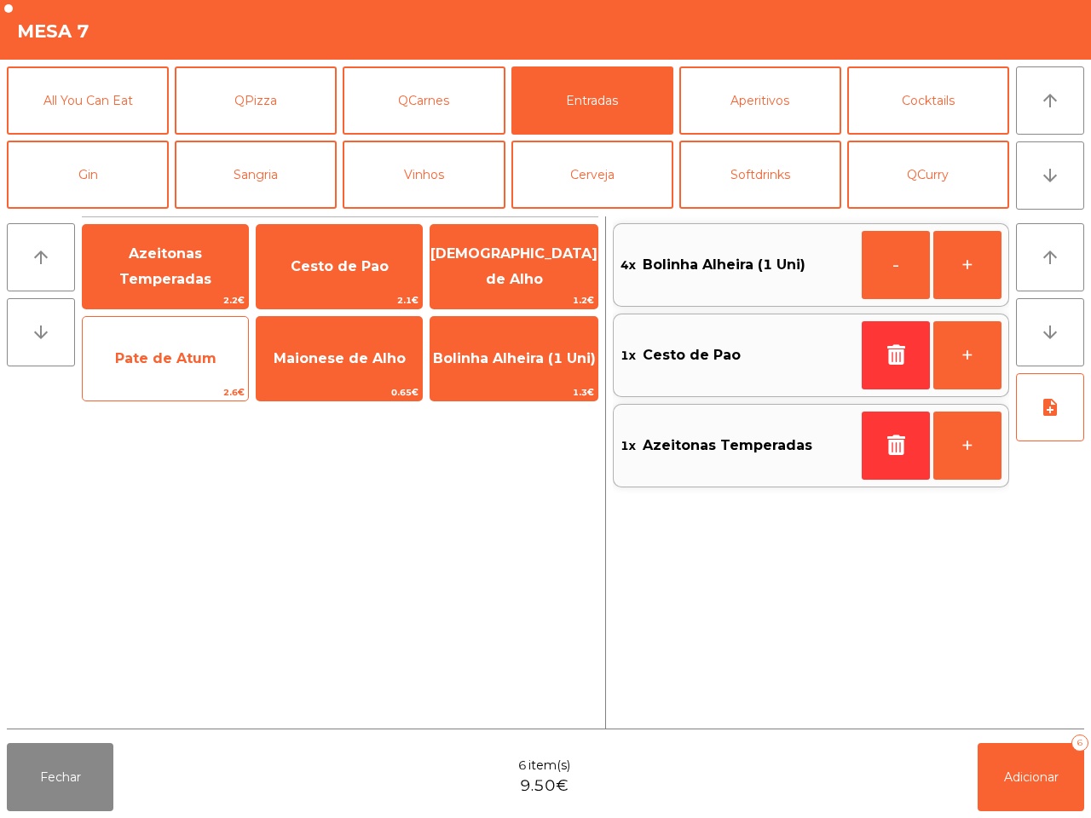
click at [188, 354] on span "Pate de Atum" at bounding box center [165, 358] width 101 height 16
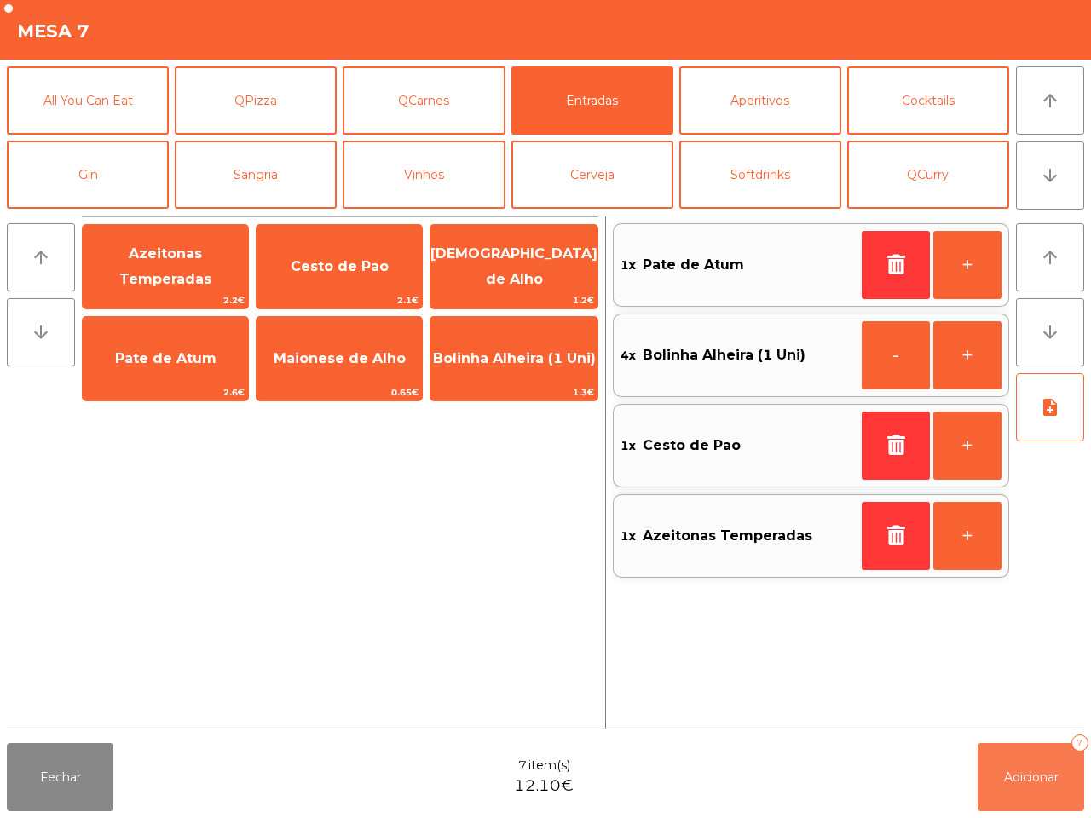
click at [987, 767] on button "Adicionar 7" at bounding box center [1031, 777] width 107 height 68
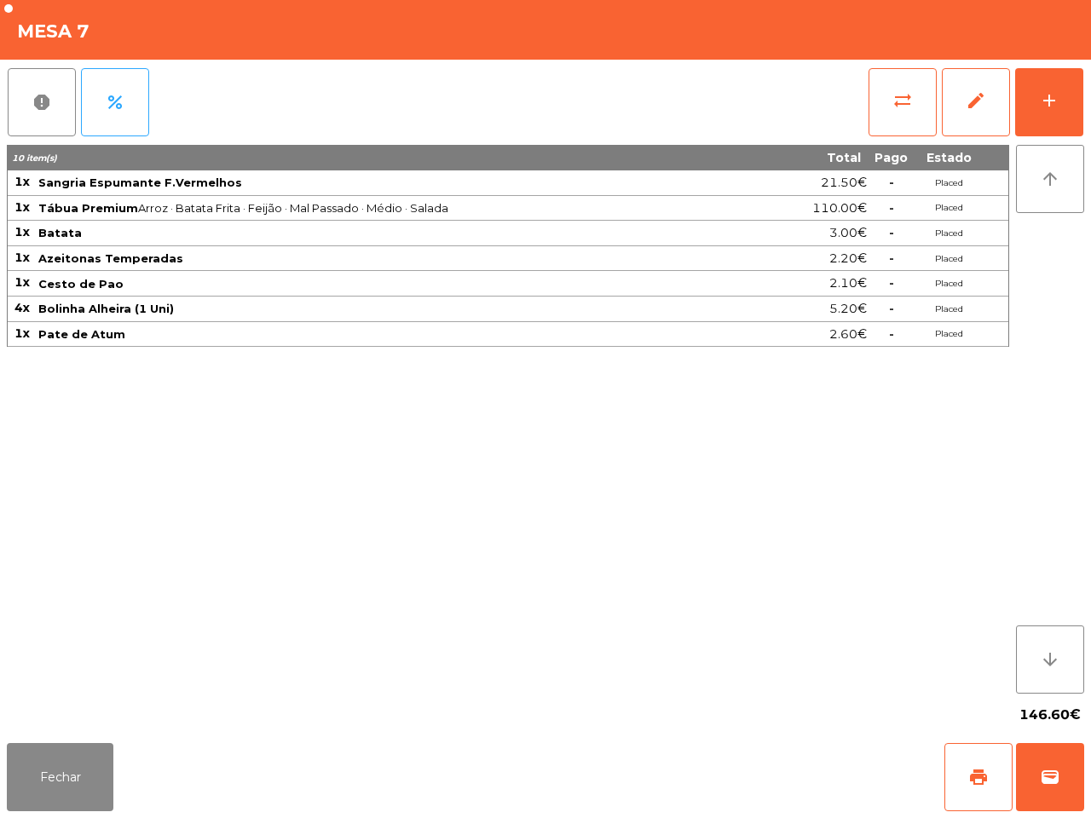
click at [968, 709] on div "146.60€" at bounding box center [545, 715] width 1077 height 43
click at [54, 788] on button "Fechar" at bounding box center [60, 777] width 107 height 68
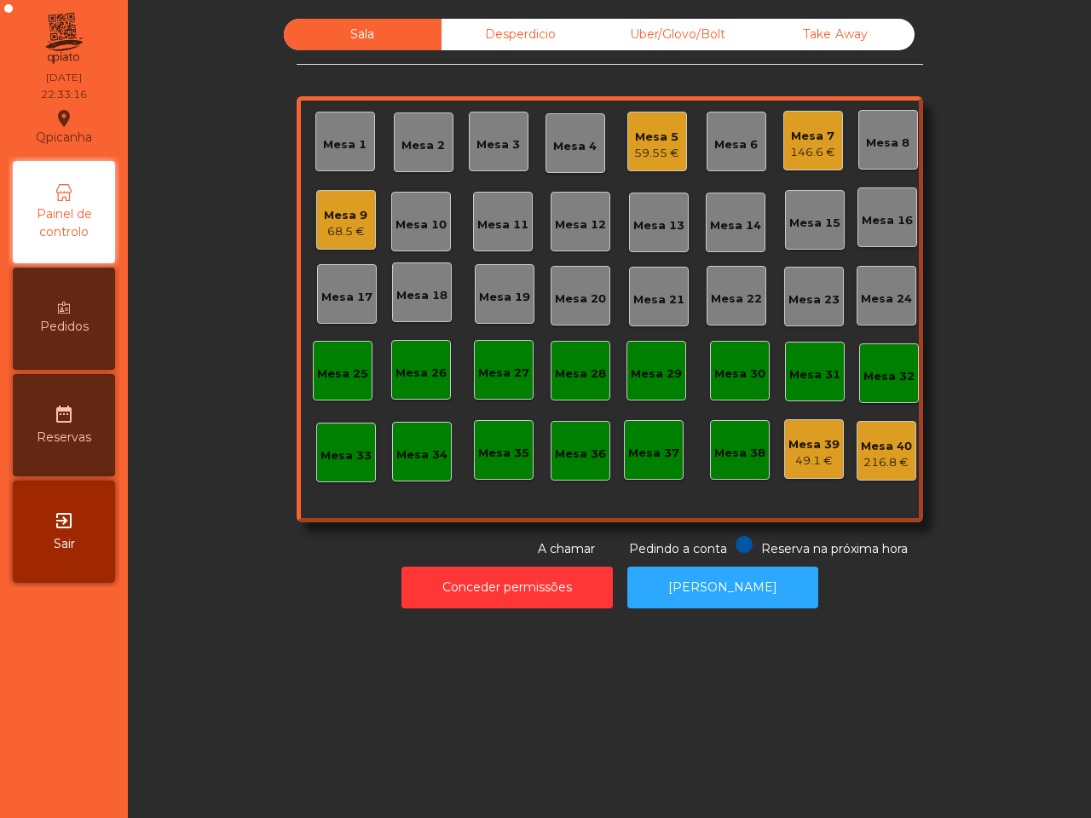
click at [639, 141] on div "Mesa 5" at bounding box center [656, 137] width 45 height 17
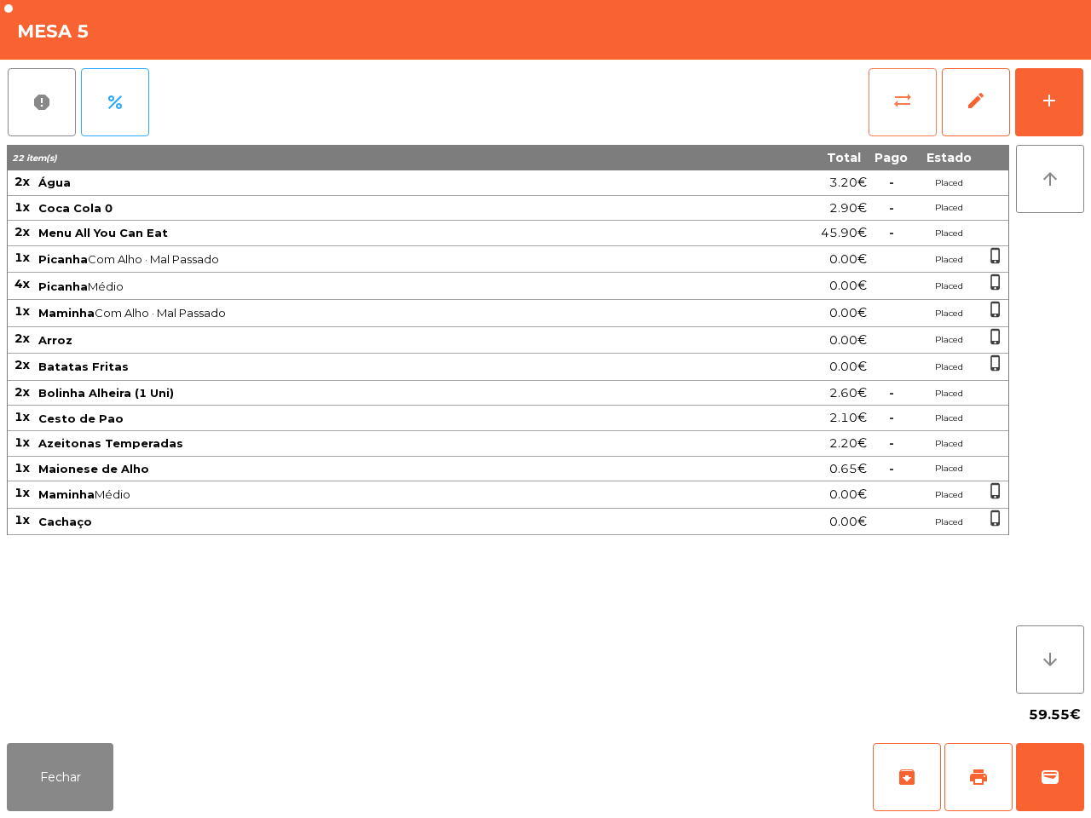
click at [884, 96] on button "sync_alt" at bounding box center [903, 102] width 68 height 68
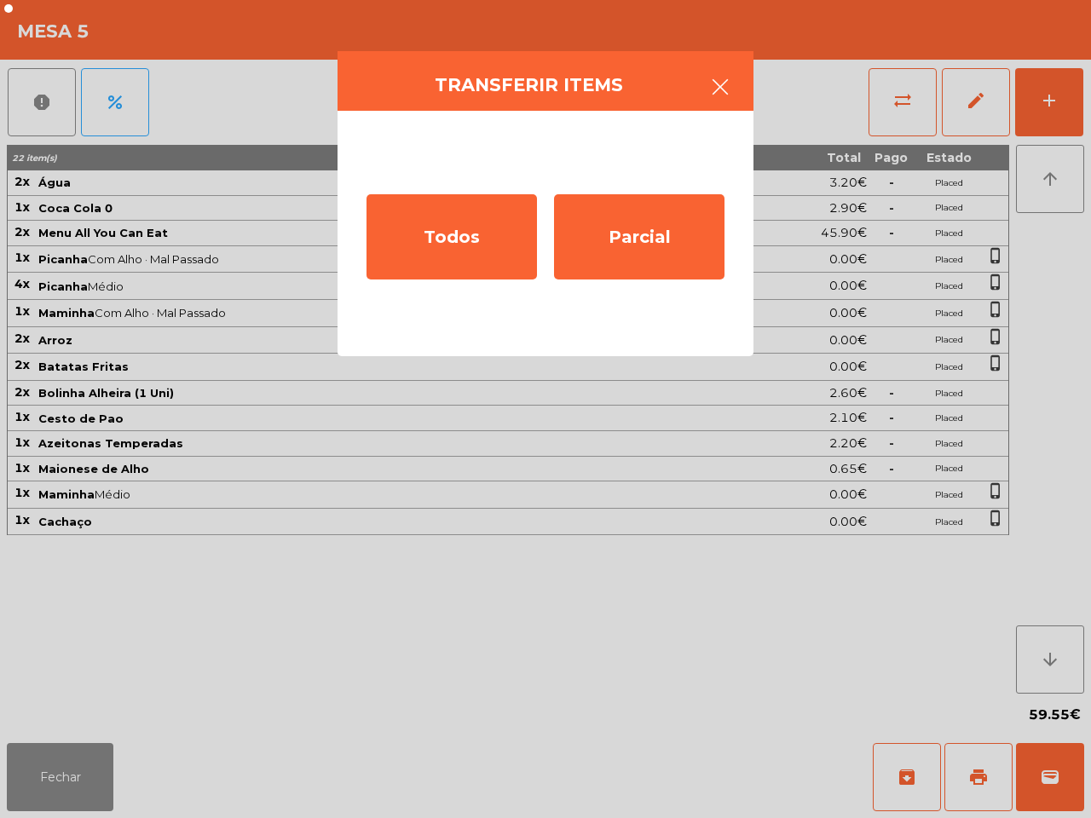
click at [712, 89] on icon "button" at bounding box center [720, 87] width 20 height 20
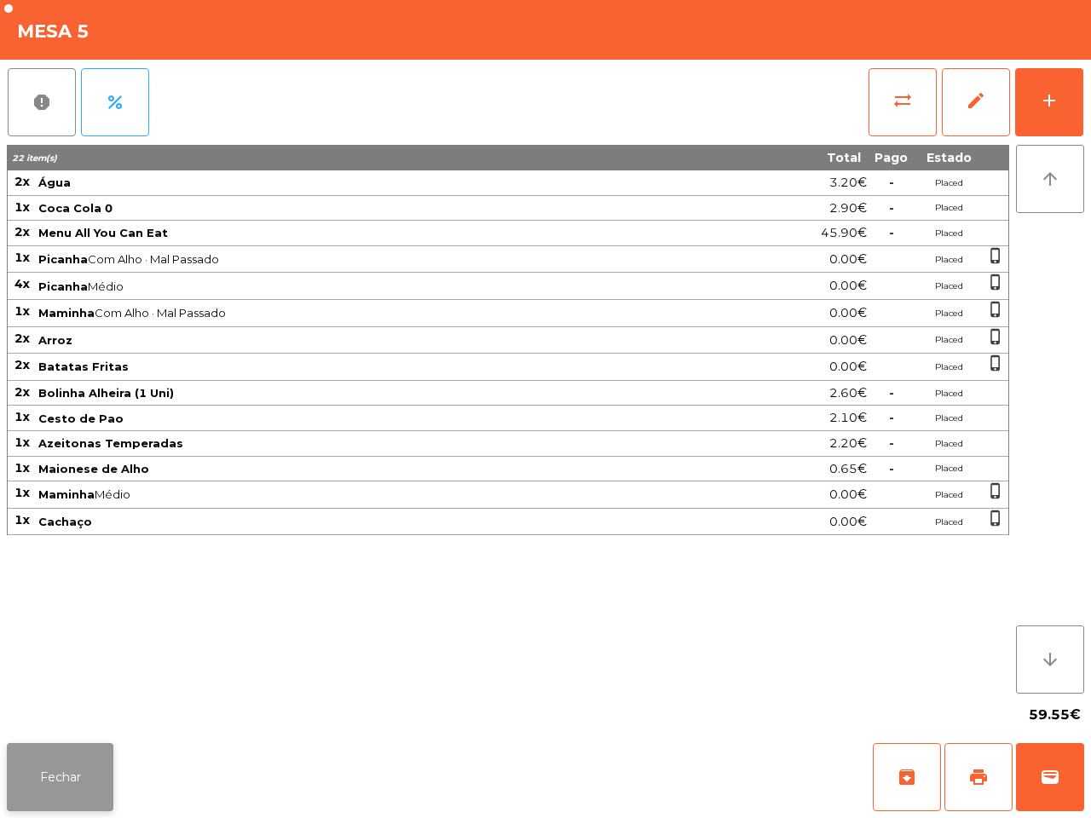
click at [64, 773] on button "Fechar" at bounding box center [60, 777] width 107 height 68
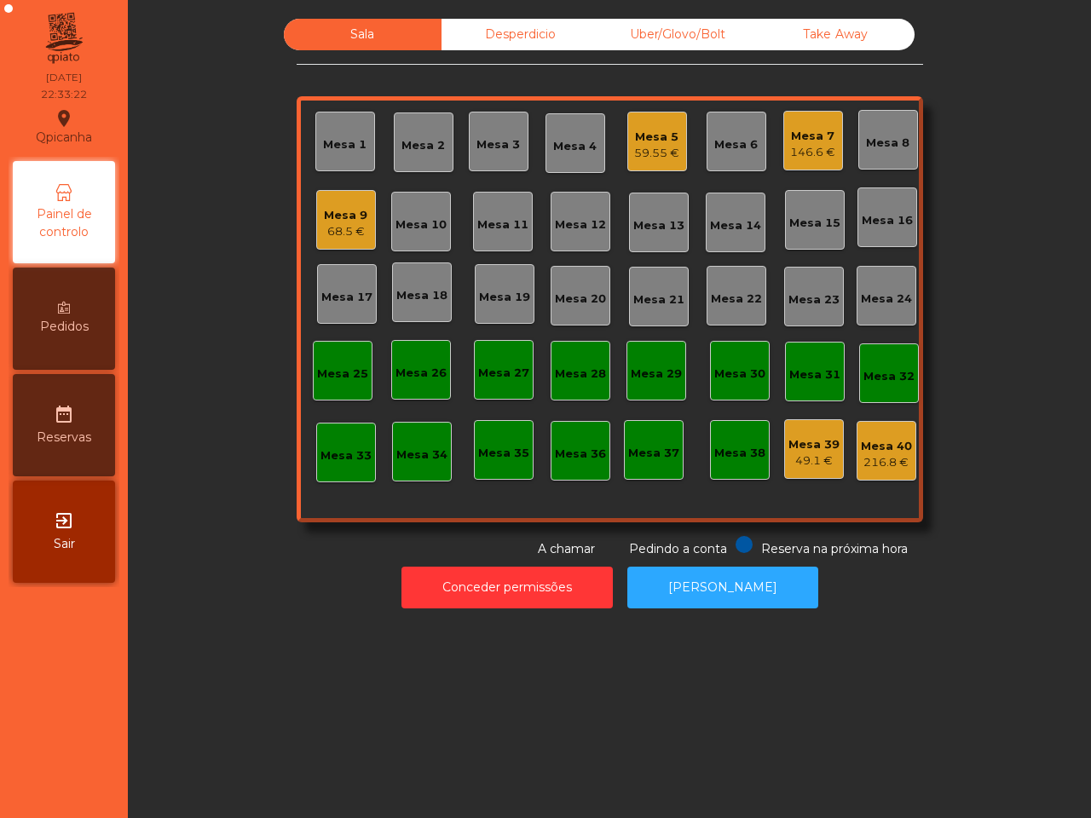
click at [799, 476] on div "Mesa 39 49.1 €" at bounding box center [814, 449] width 60 height 60
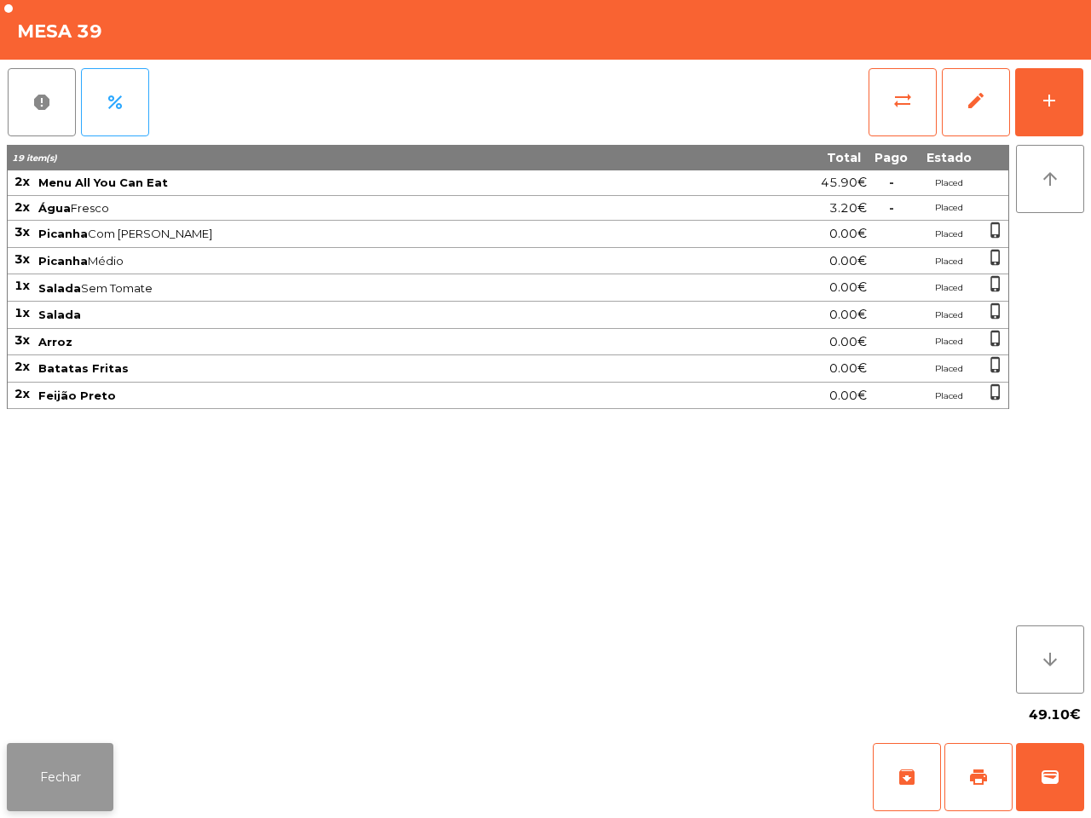
click at [54, 763] on button "Fechar" at bounding box center [60, 777] width 107 height 68
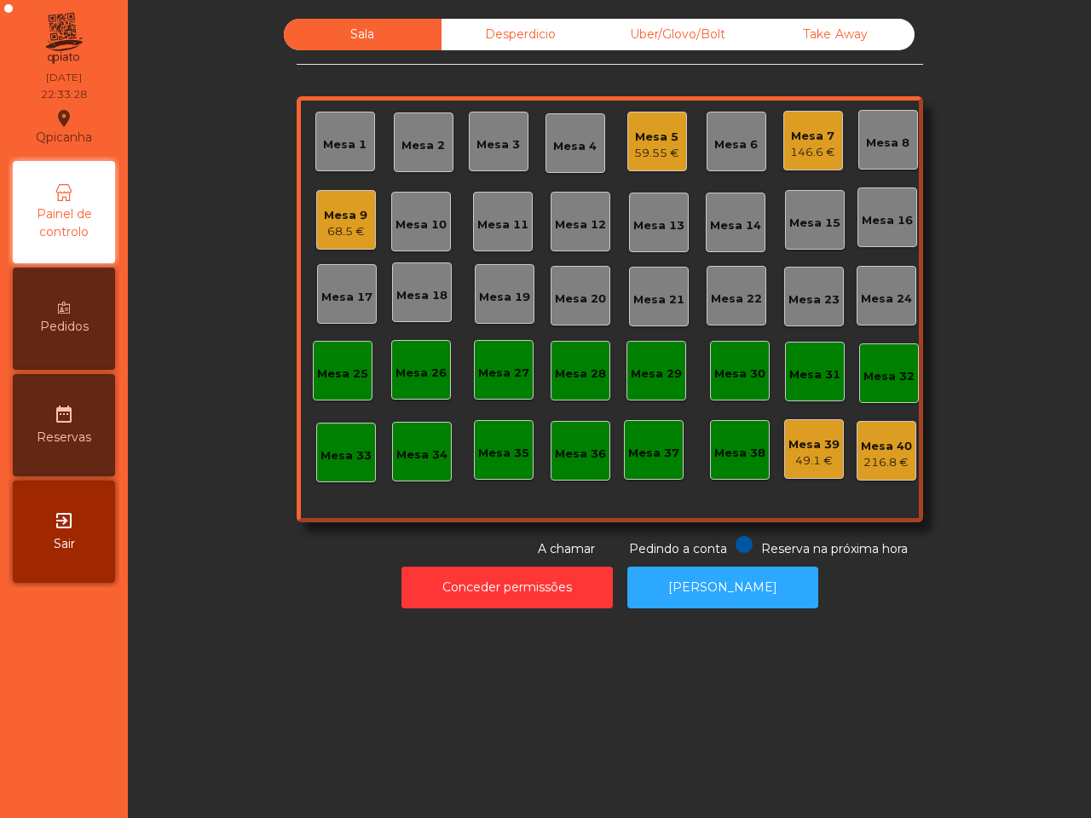
click at [816, 470] on div "Mesa 39 49.1 €" at bounding box center [814, 449] width 60 height 60
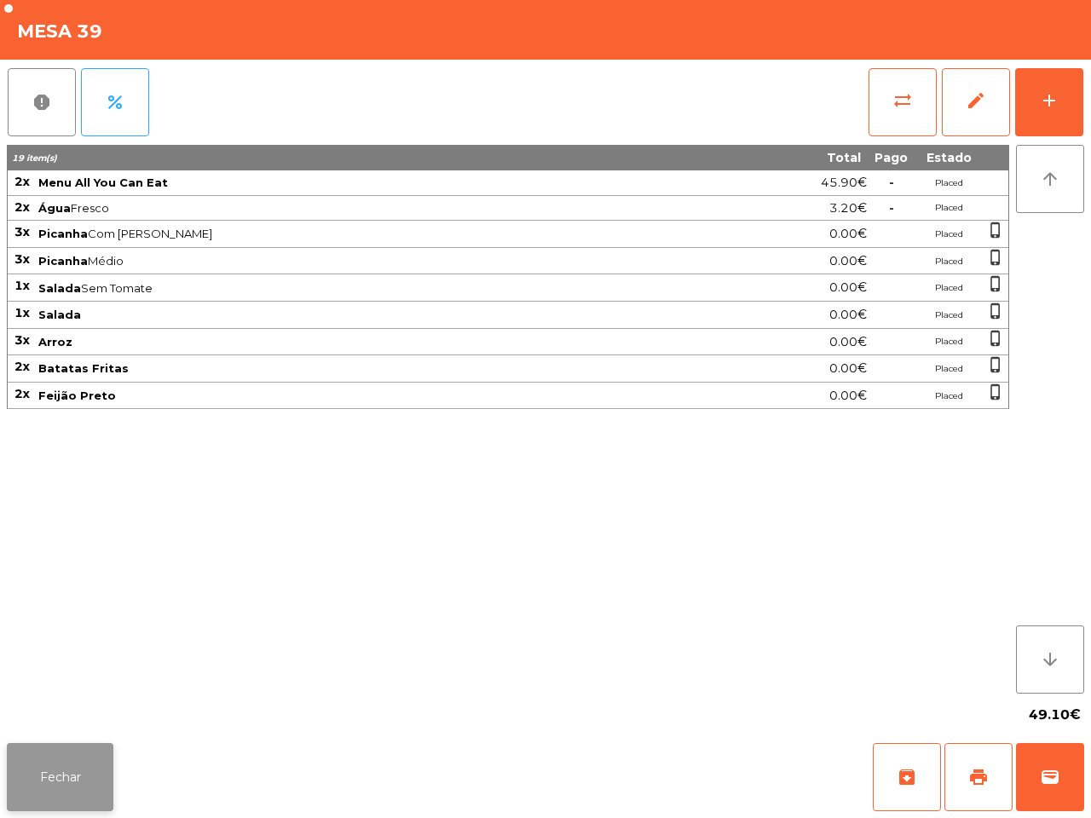
click at [103, 776] on button "Fechar" at bounding box center [60, 777] width 107 height 68
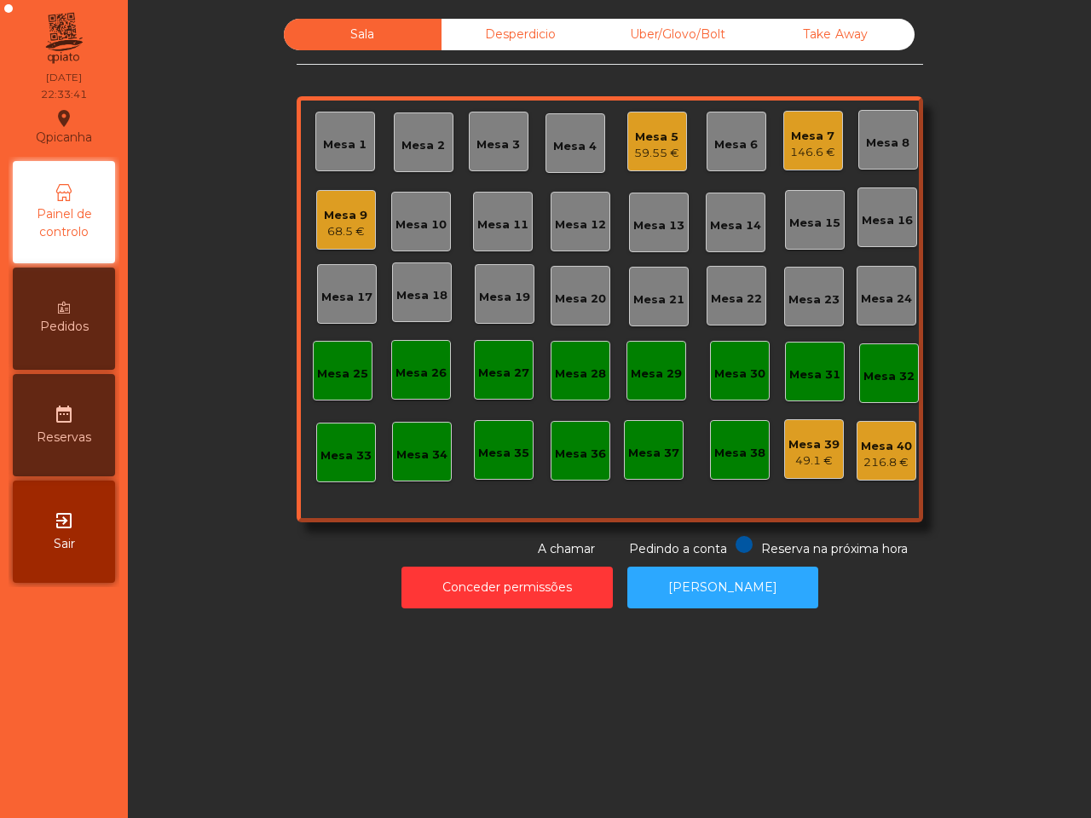
click at [653, 147] on div "59.55 €" at bounding box center [656, 153] width 45 height 17
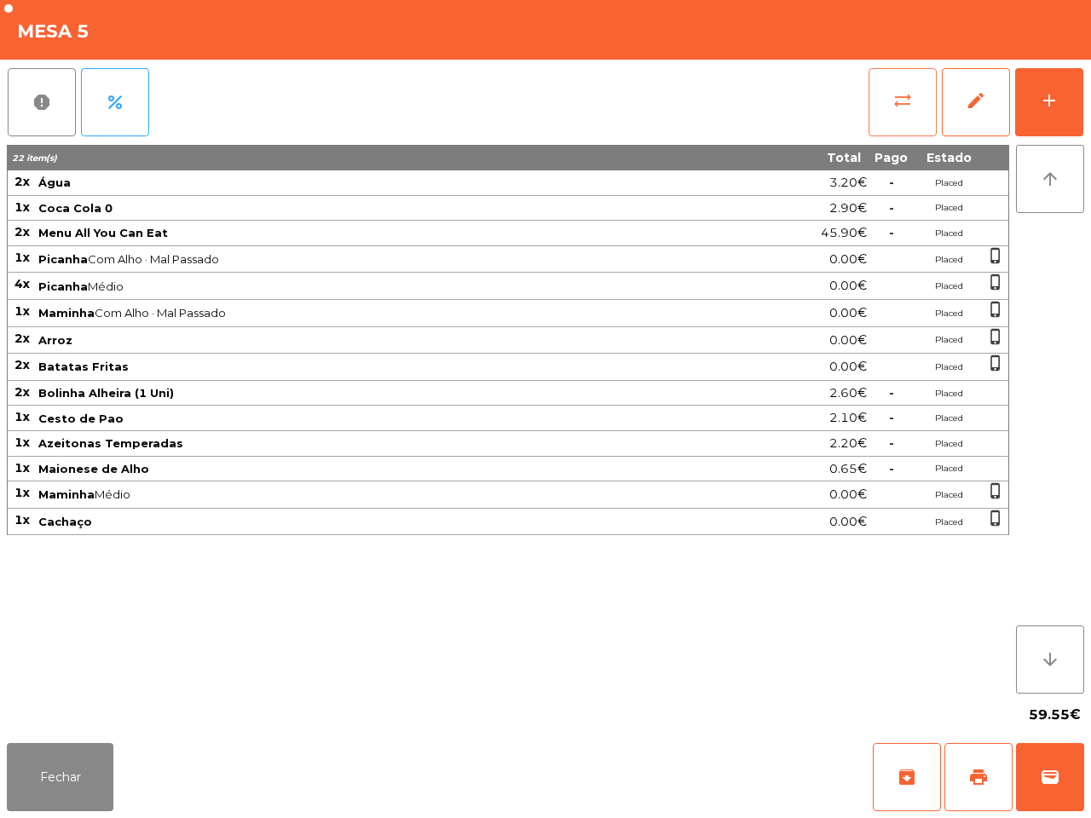
click at [897, 101] on span "sync_alt" at bounding box center [902, 100] width 20 height 20
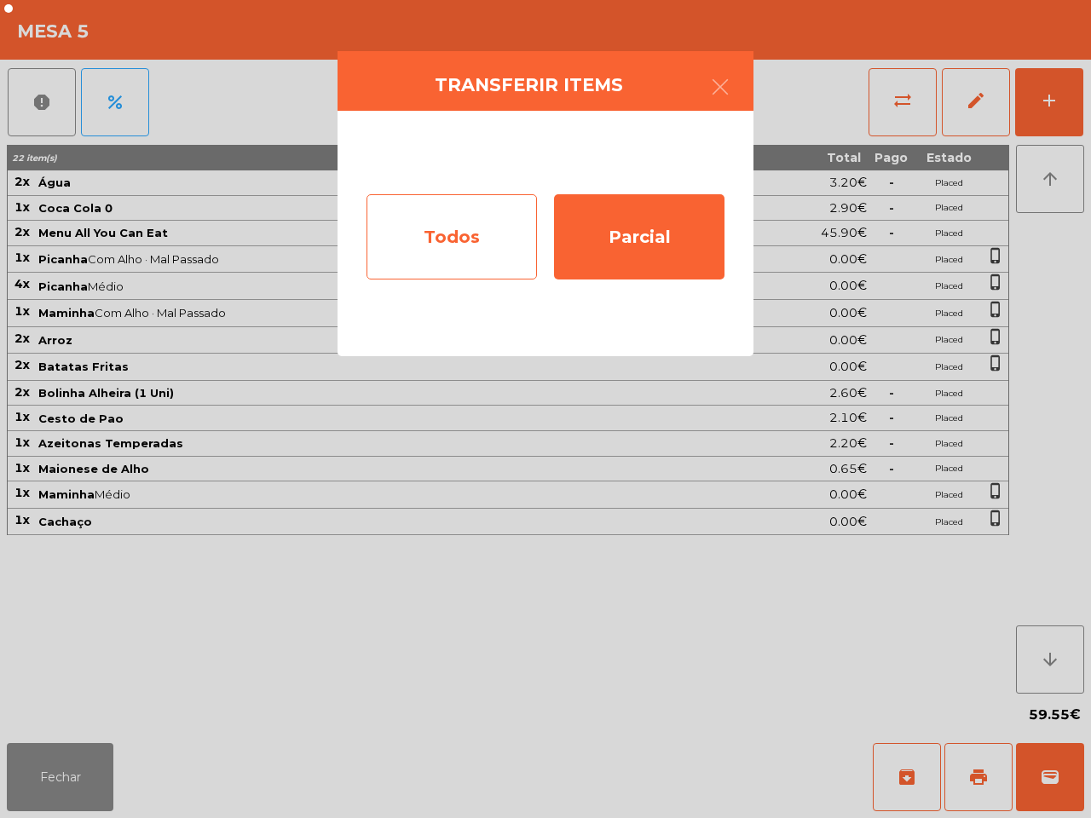
click at [492, 218] on div "Todos" at bounding box center [452, 236] width 170 height 85
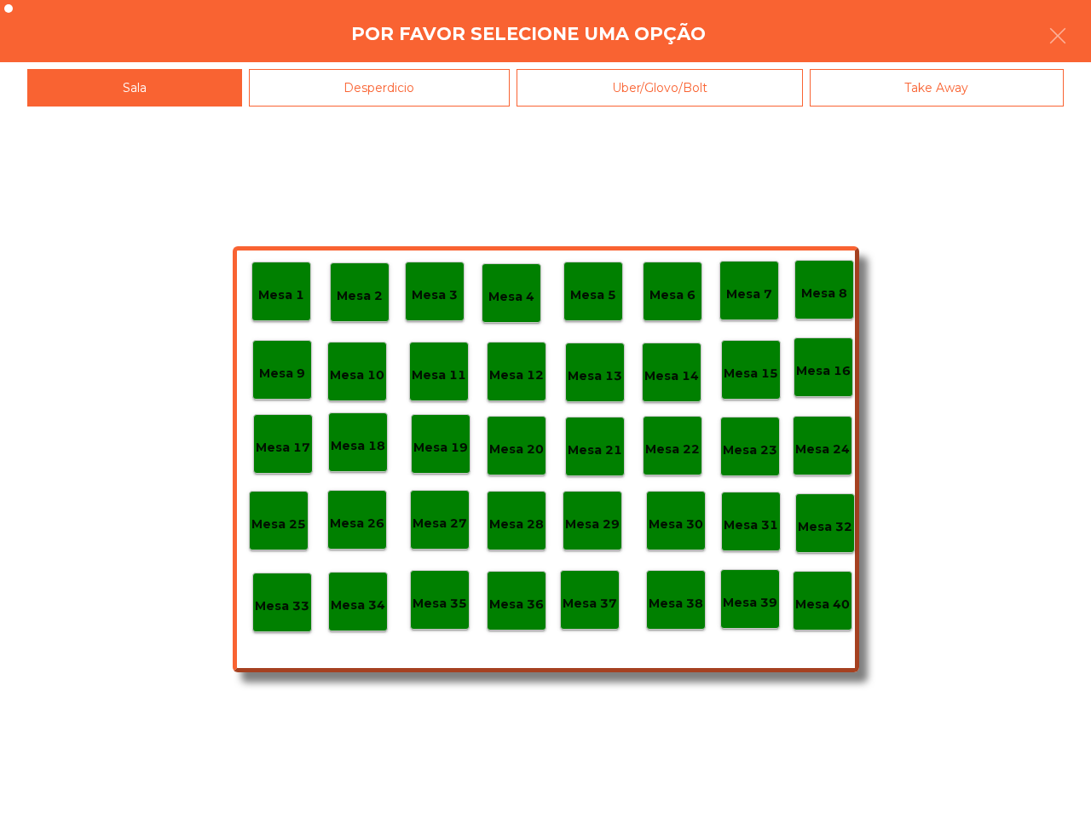
click at [840, 597] on p "Mesa 40" at bounding box center [822, 605] width 55 height 20
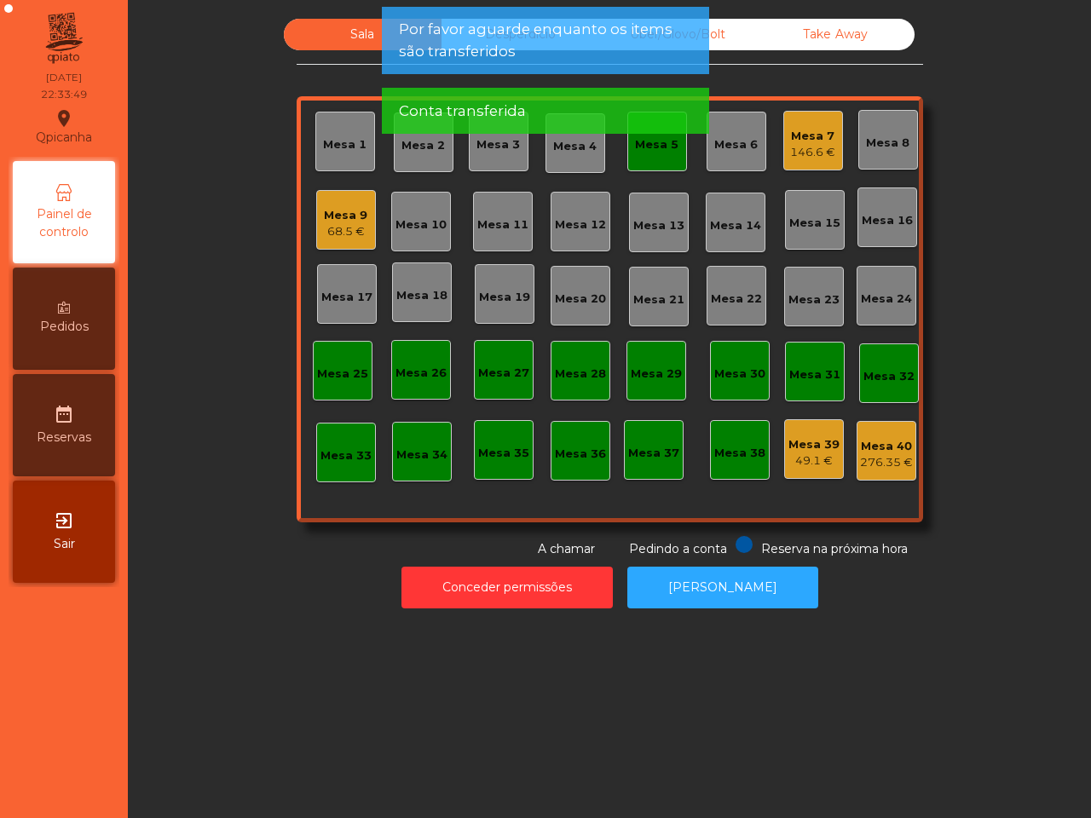
click at [339, 223] on div "68.5 €" at bounding box center [345, 231] width 43 height 17
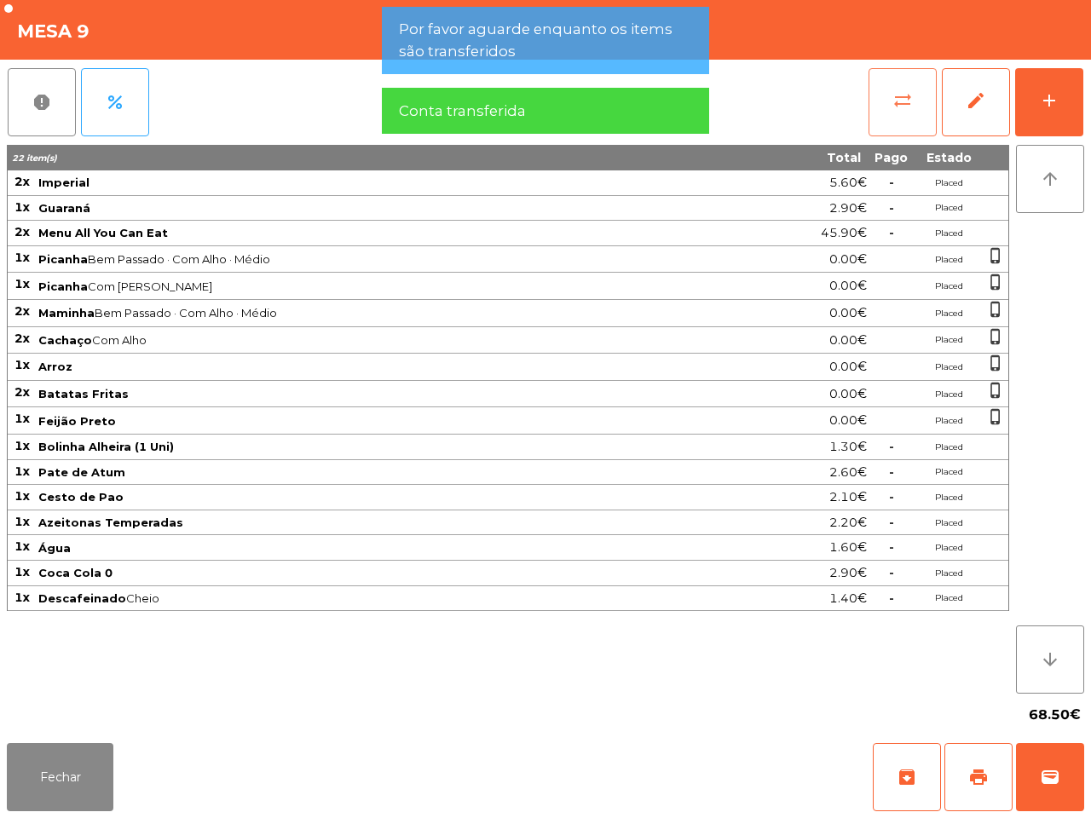
click at [892, 100] on span "sync_alt" at bounding box center [902, 100] width 20 height 20
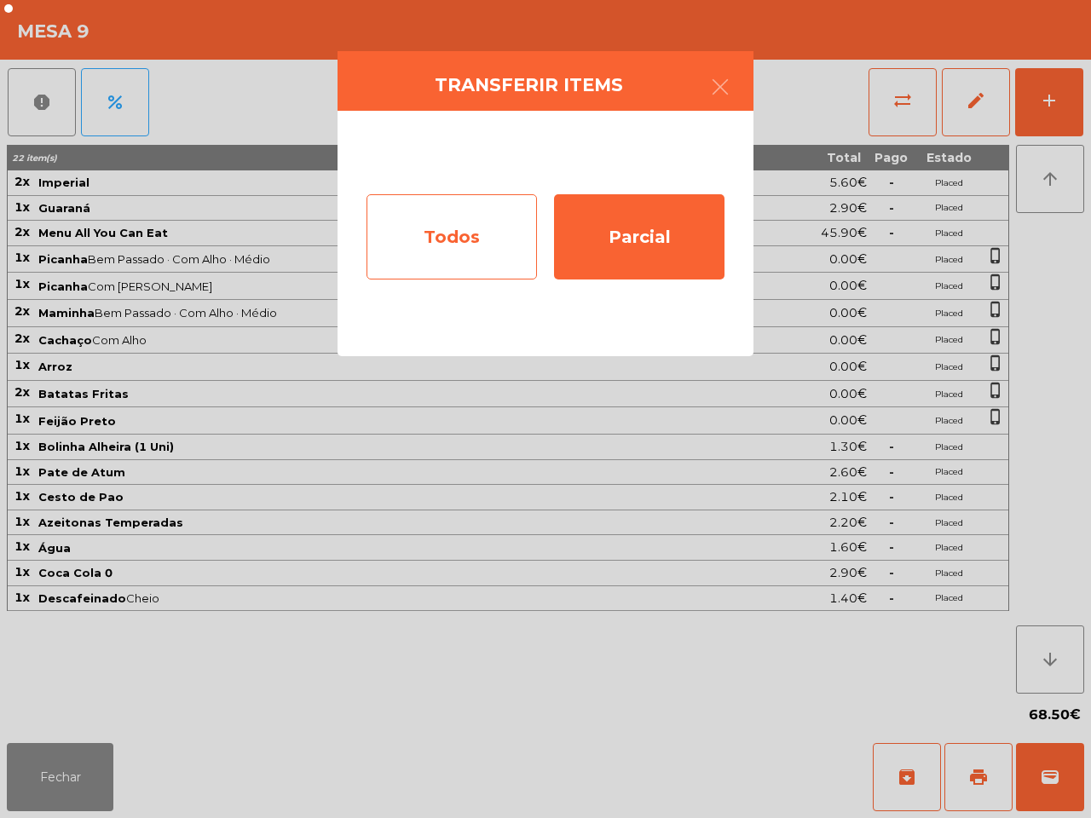
click at [450, 217] on div "Todos" at bounding box center [452, 236] width 170 height 85
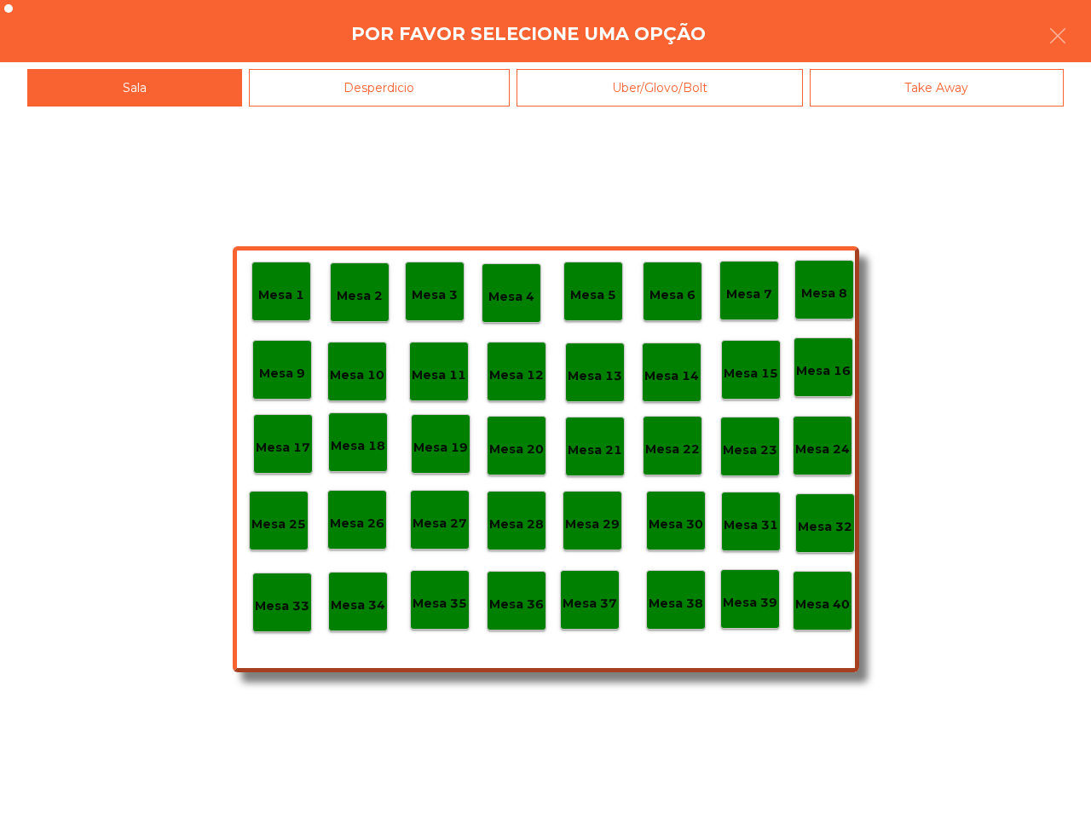
click at [828, 598] on p "Mesa 40" at bounding box center [822, 605] width 55 height 20
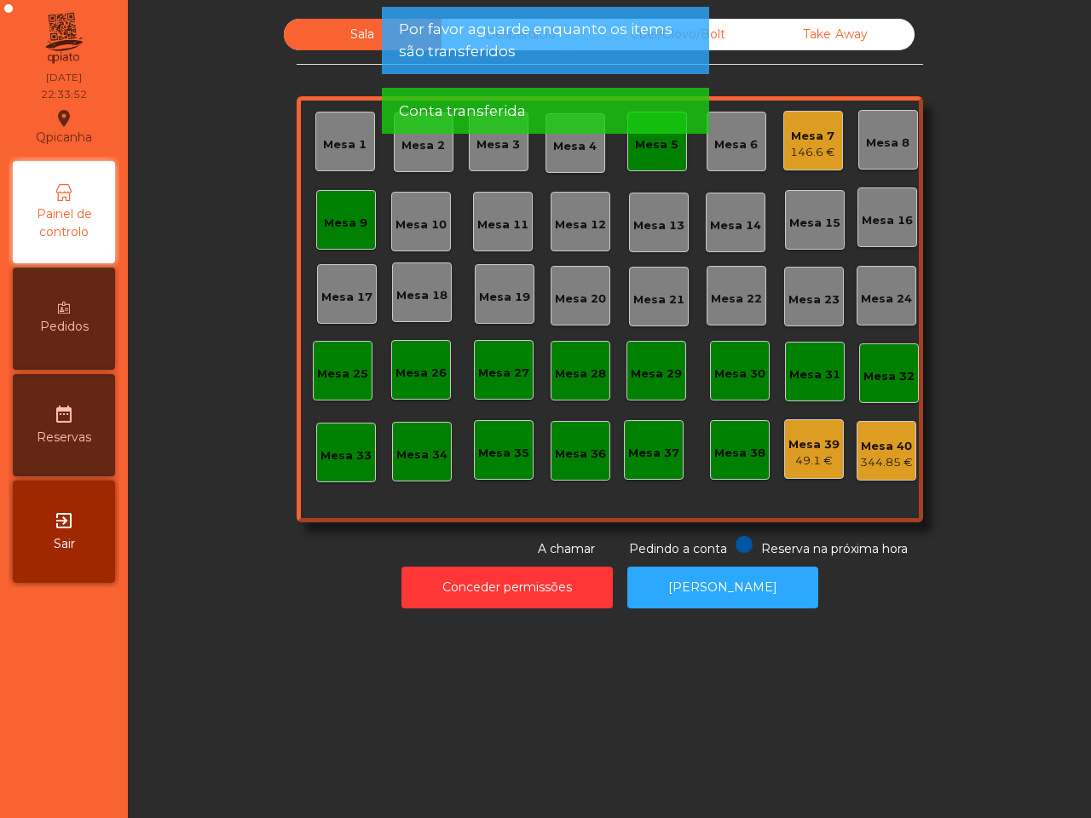
click at [652, 147] on app-alert "Por favor aguarde enquanto os items são transferidos Conta transferida" at bounding box center [545, 77] width 327 height 141
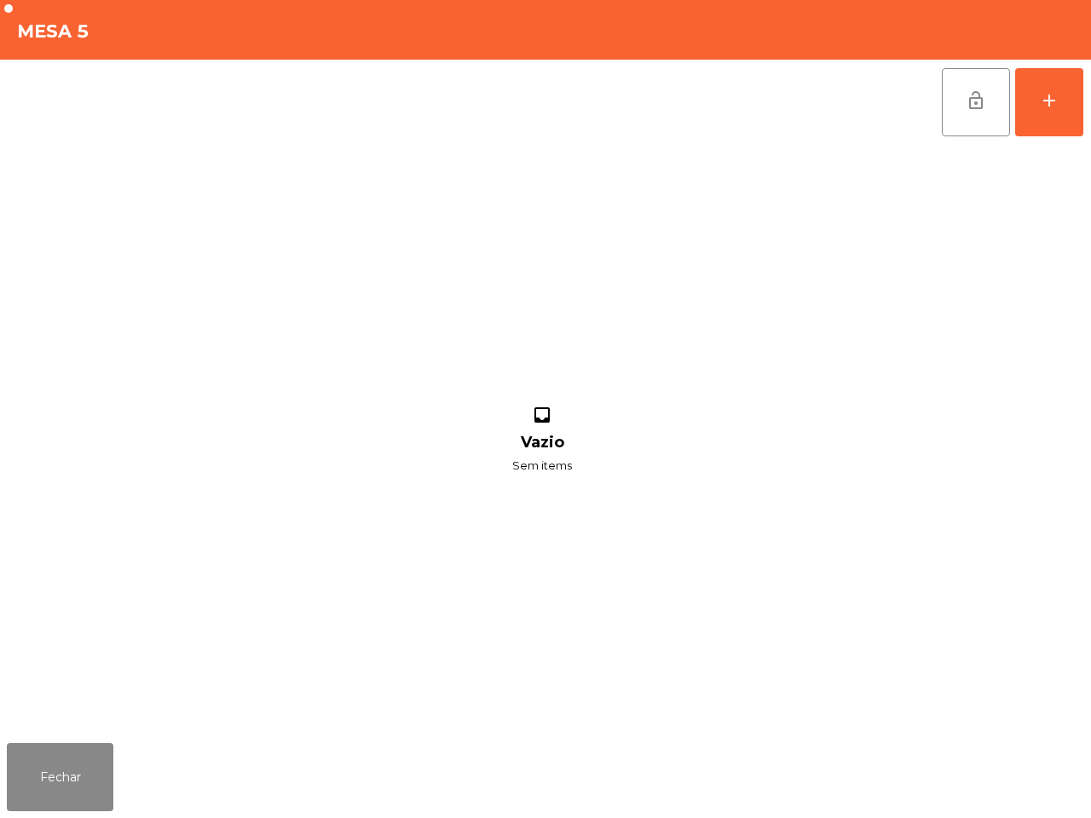
click at [936, 113] on div "lock_open add" at bounding box center [545, 102] width 1077 height 85
click at [961, 111] on button "lock_open" at bounding box center [976, 102] width 68 height 68
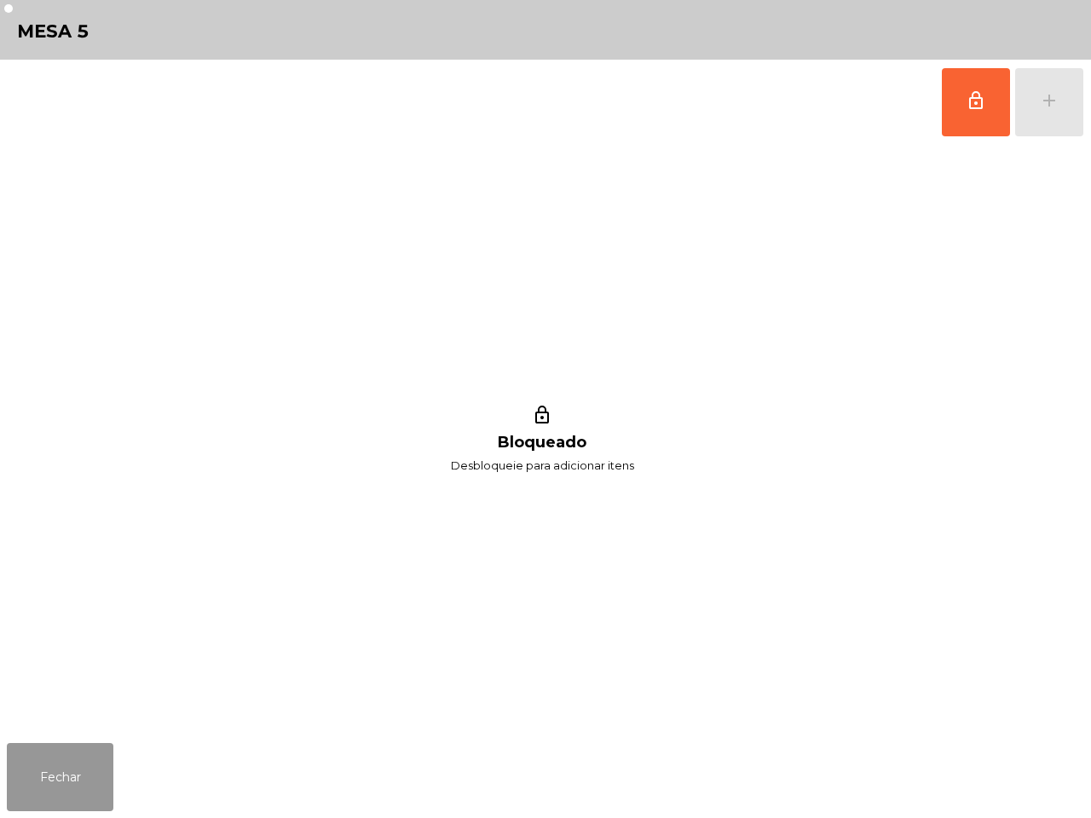
click at [64, 752] on button "Fechar" at bounding box center [60, 777] width 107 height 68
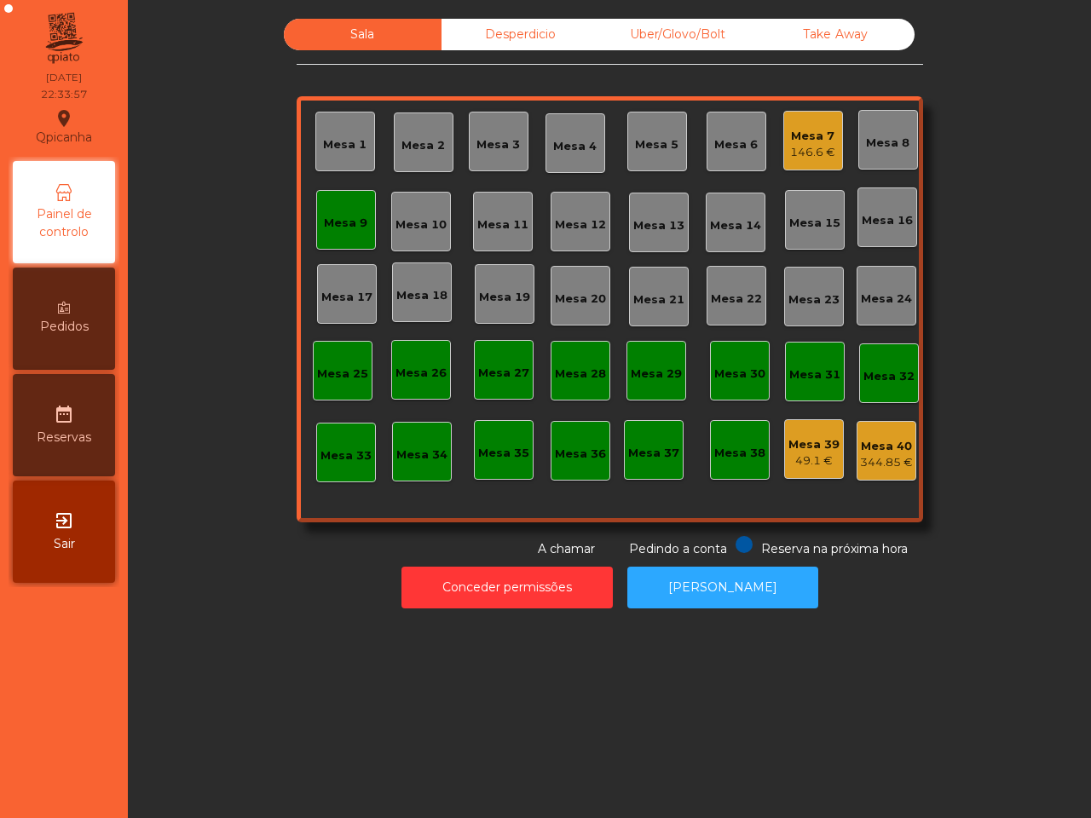
click at [332, 245] on div "Mesa 9" at bounding box center [346, 220] width 60 height 60
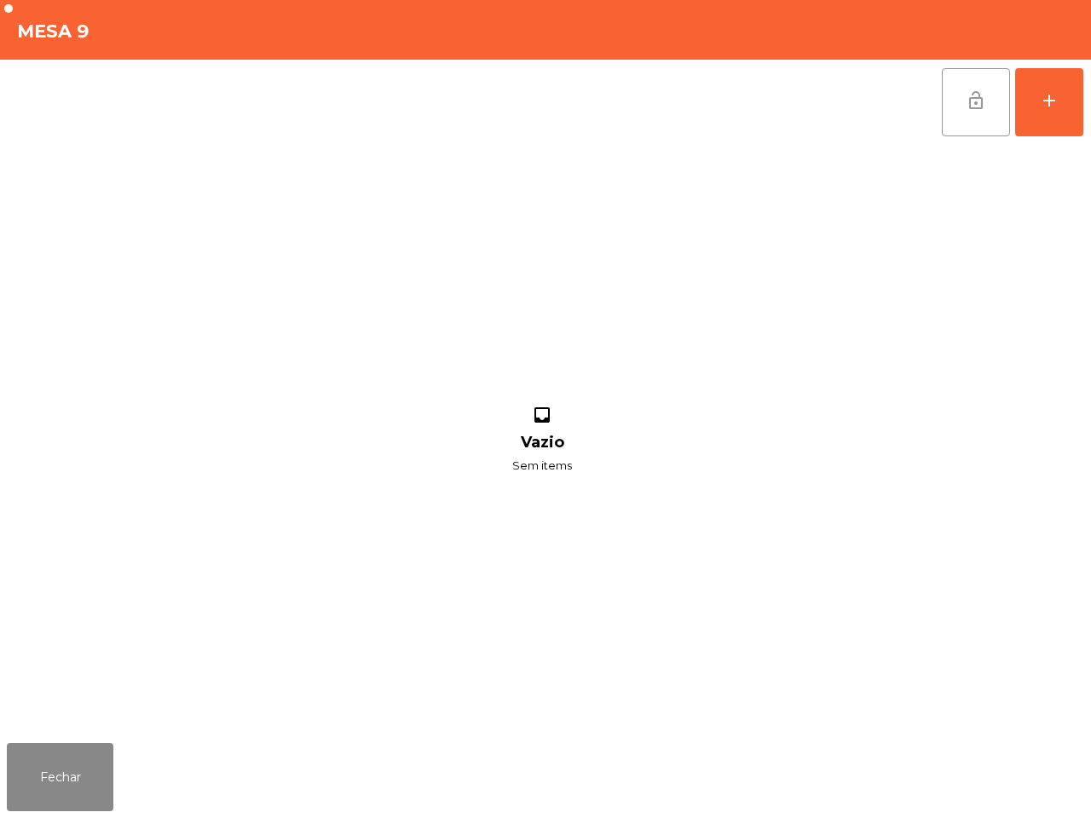
click at [960, 105] on button "lock_open" at bounding box center [976, 102] width 68 height 68
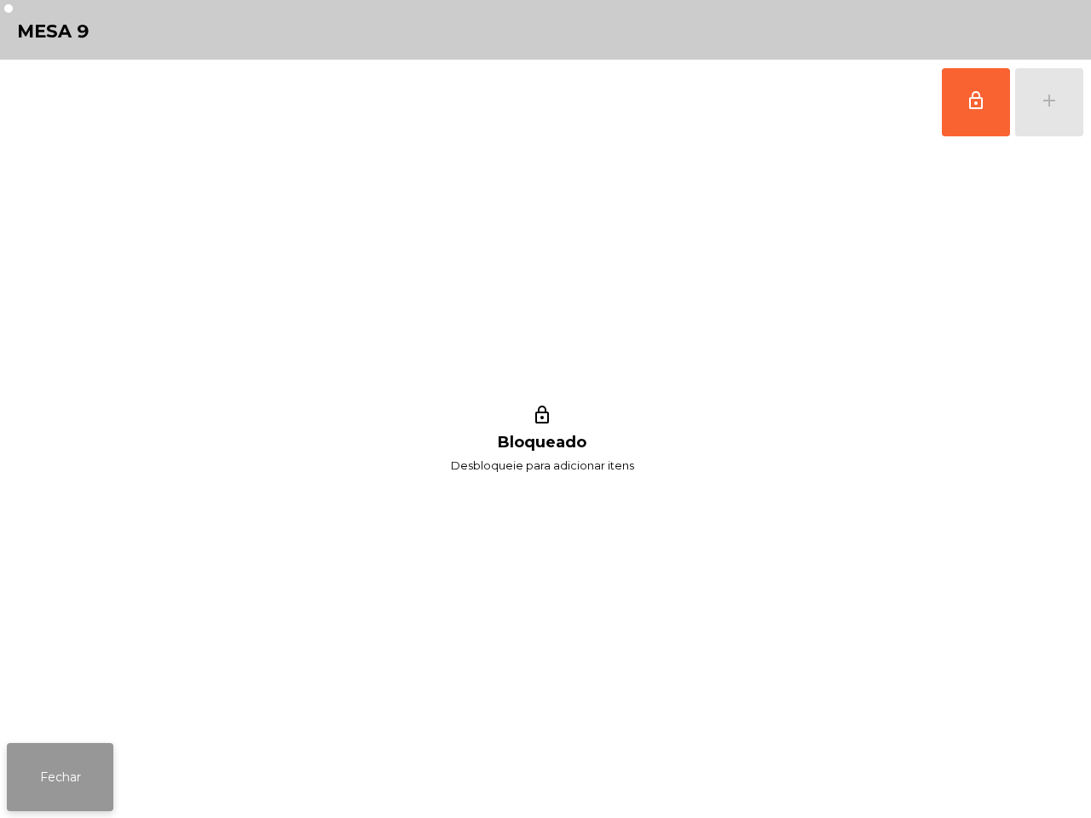
click at [60, 797] on button "Fechar" at bounding box center [60, 777] width 107 height 68
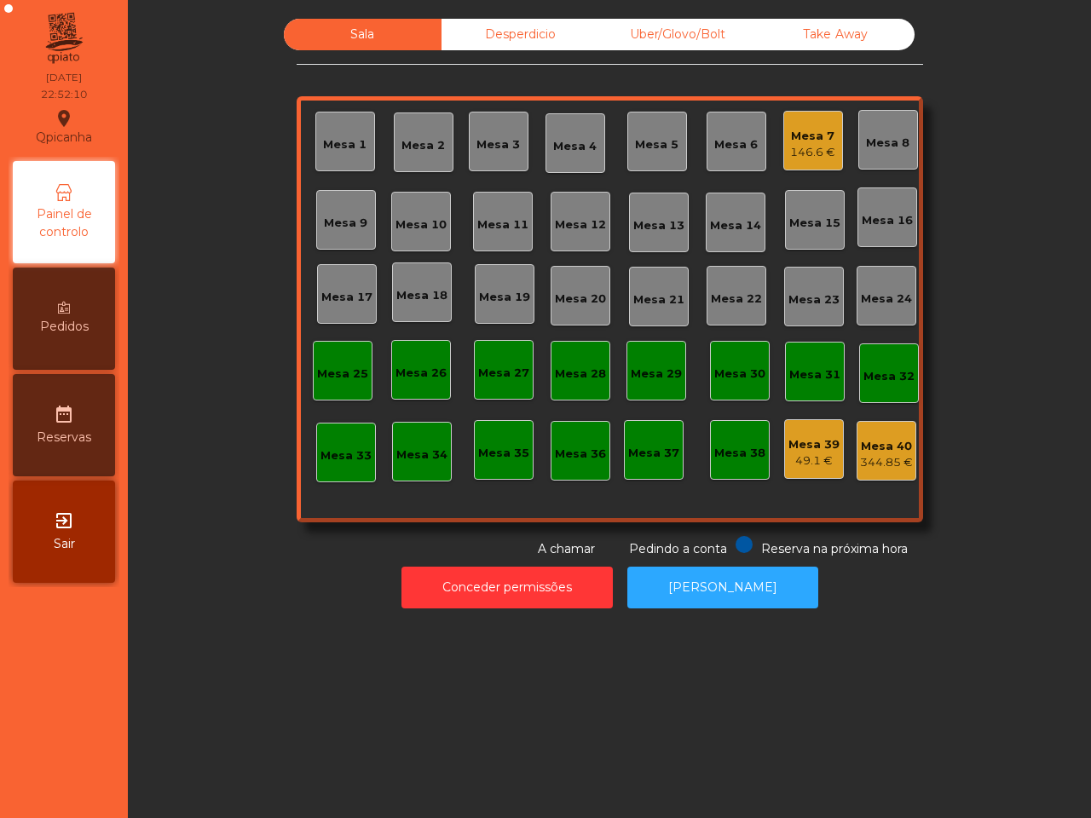
drag, startPoint x: 168, startPoint y: 696, endPoint x: 0, endPoint y: 666, distance: 170.7
click at [168, 696] on div "Sala Desperdicio Uber/Glovo/Bolt Take Away Mesa 1 Mesa 2 Mesa 3 Mesa 4 Mesa 5 M…" at bounding box center [609, 409] width 963 height 818
click at [811, 130] on div "Mesa 7" at bounding box center [812, 136] width 45 height 17
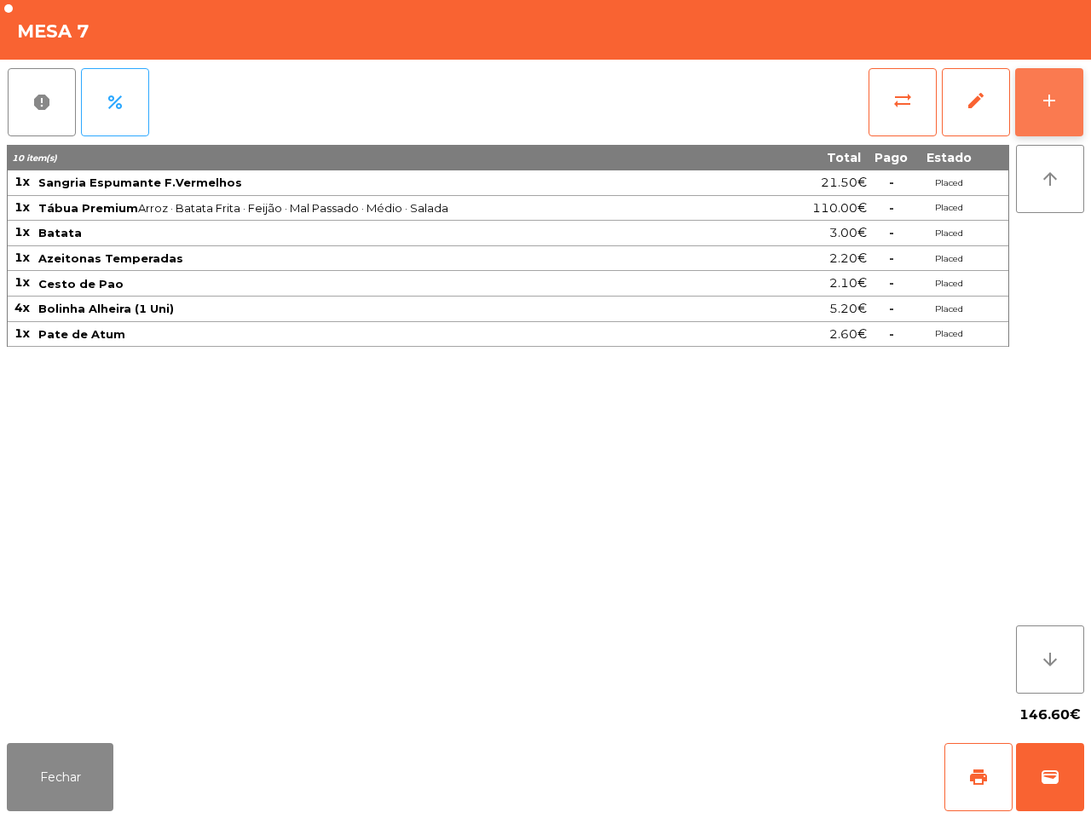
click at [1070, 108] on button "add" at bounding box center [1049, 102] width 68 height 68
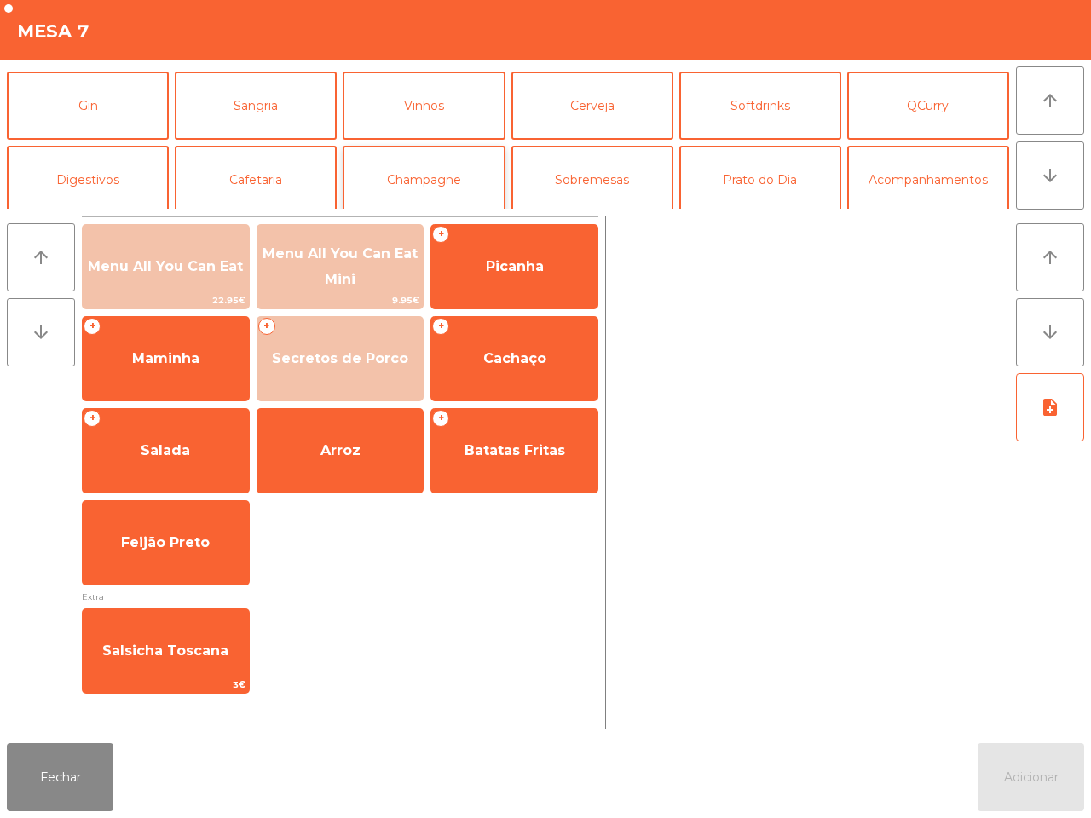
scroll to position [107, 0]
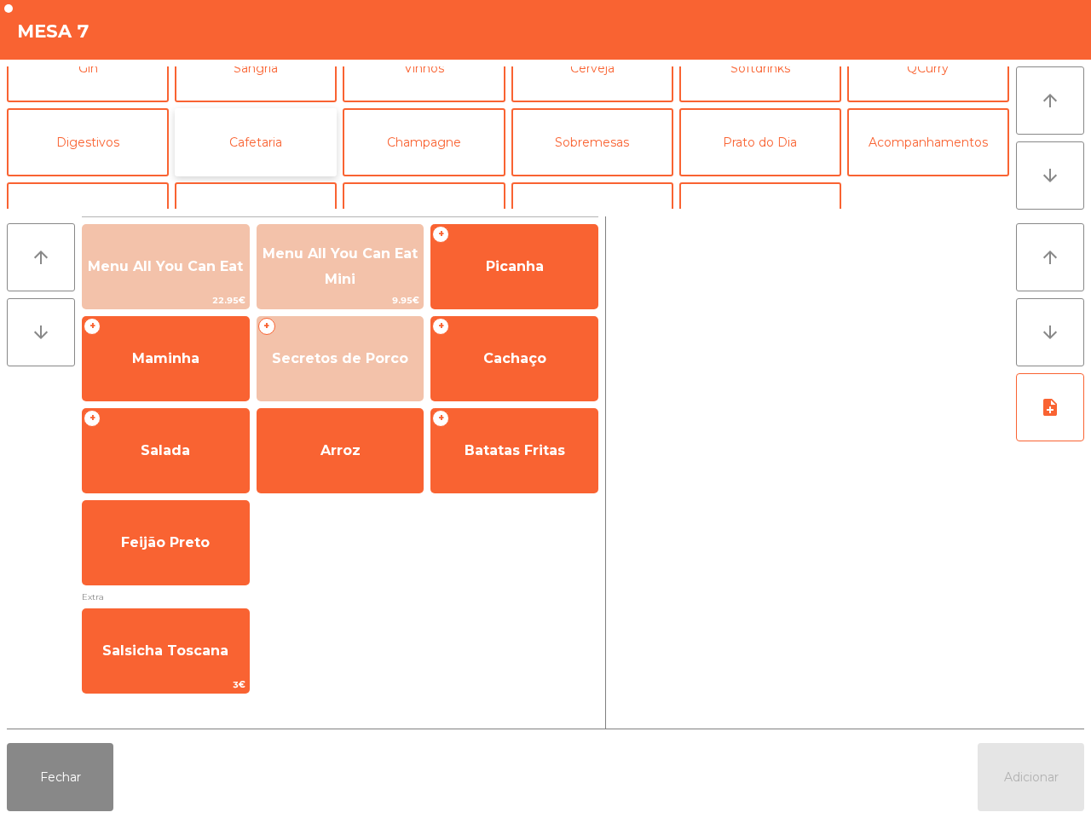
click at [277, 134] on button "Cafetaria" at bounding box center [256, 142] width 162 height 68
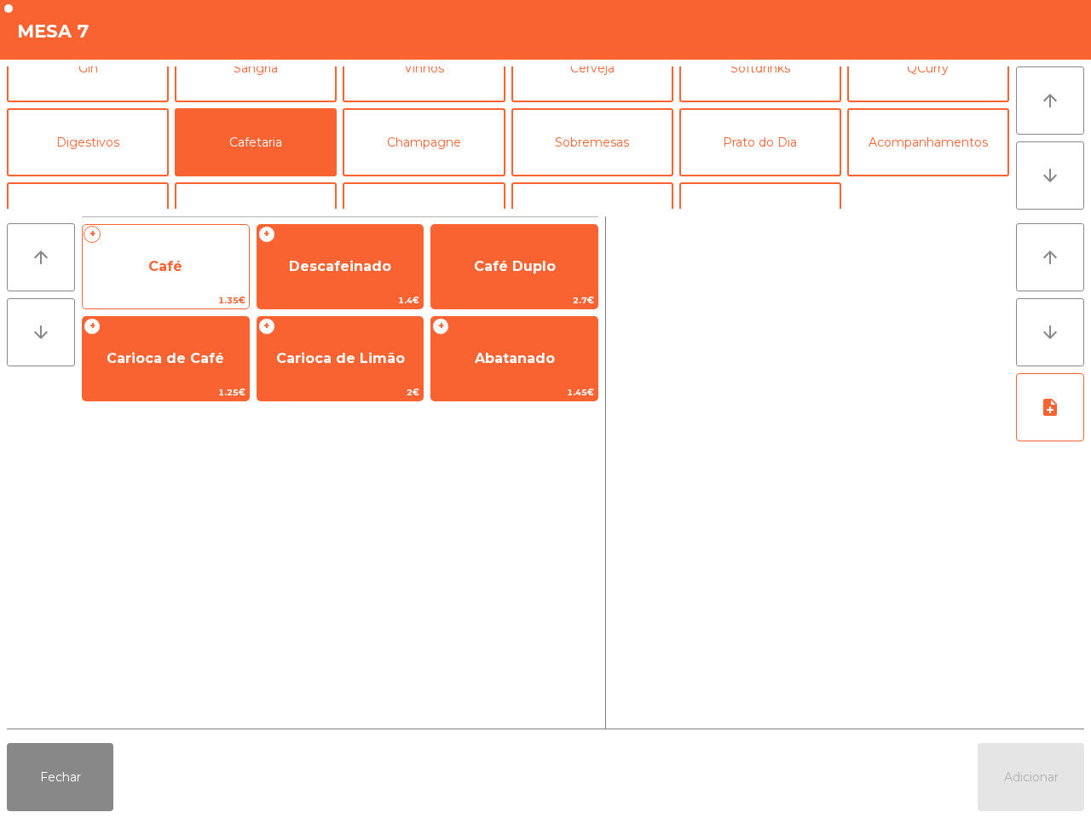
click at [146, 283] on span "Café" at bounding box center [166, 267] width 166 height 46
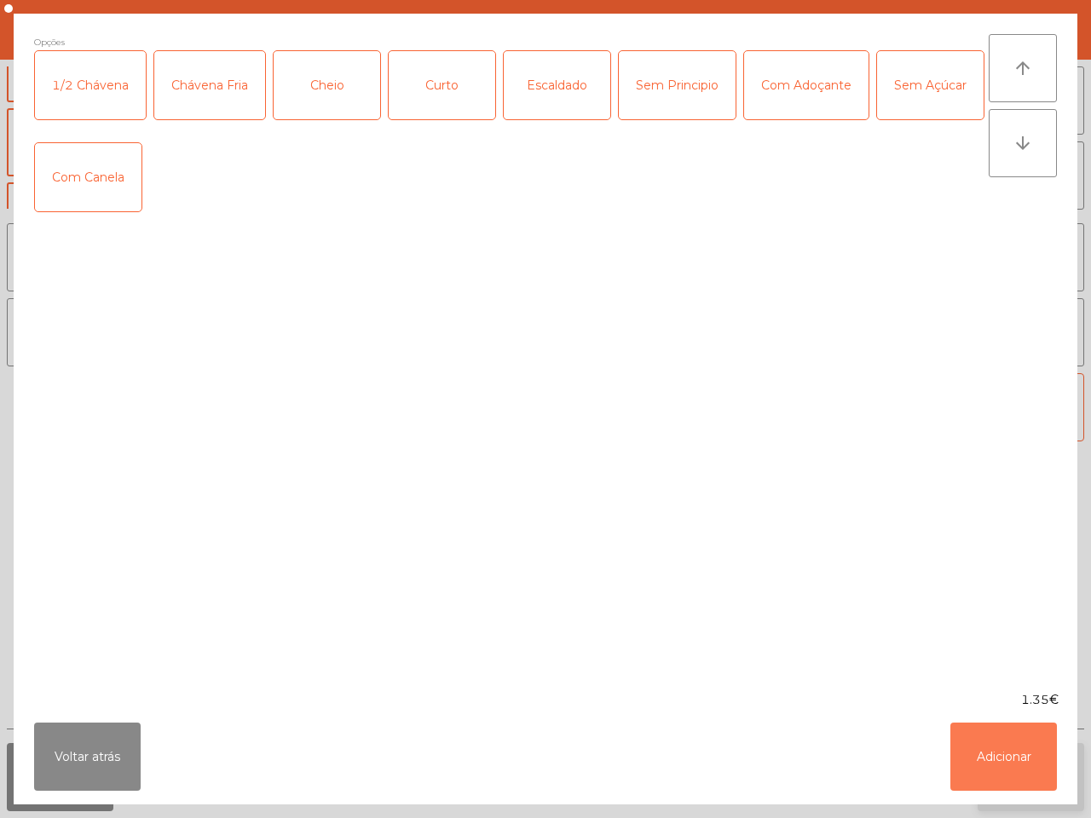
drag, startPoint x: 995, startPoint y: 761, endPoint x: 1002, endPoint y: 765, distance: 8.8
click at [996, 761] on button "Adicionar" at bounding box center [1003, 757] width 107 height 68
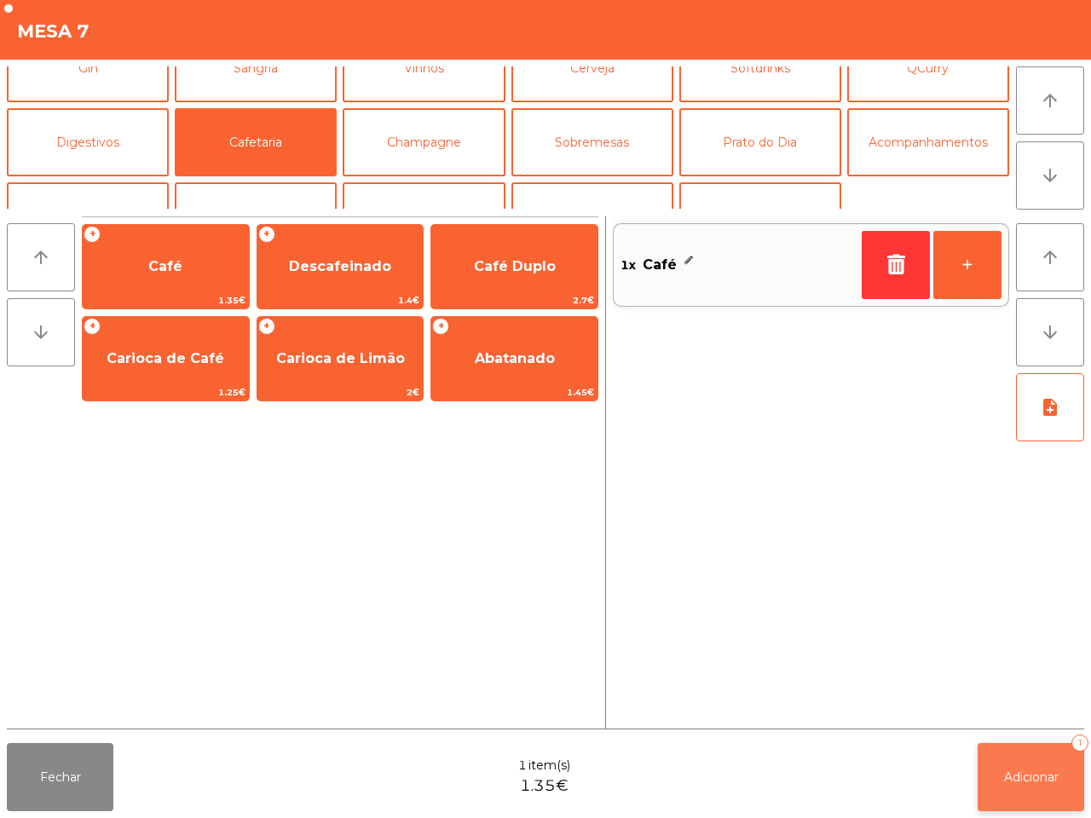
click at [1044, 786] on button "Adicionar 1" at bounding box center [1031, 777] width 107 height 68
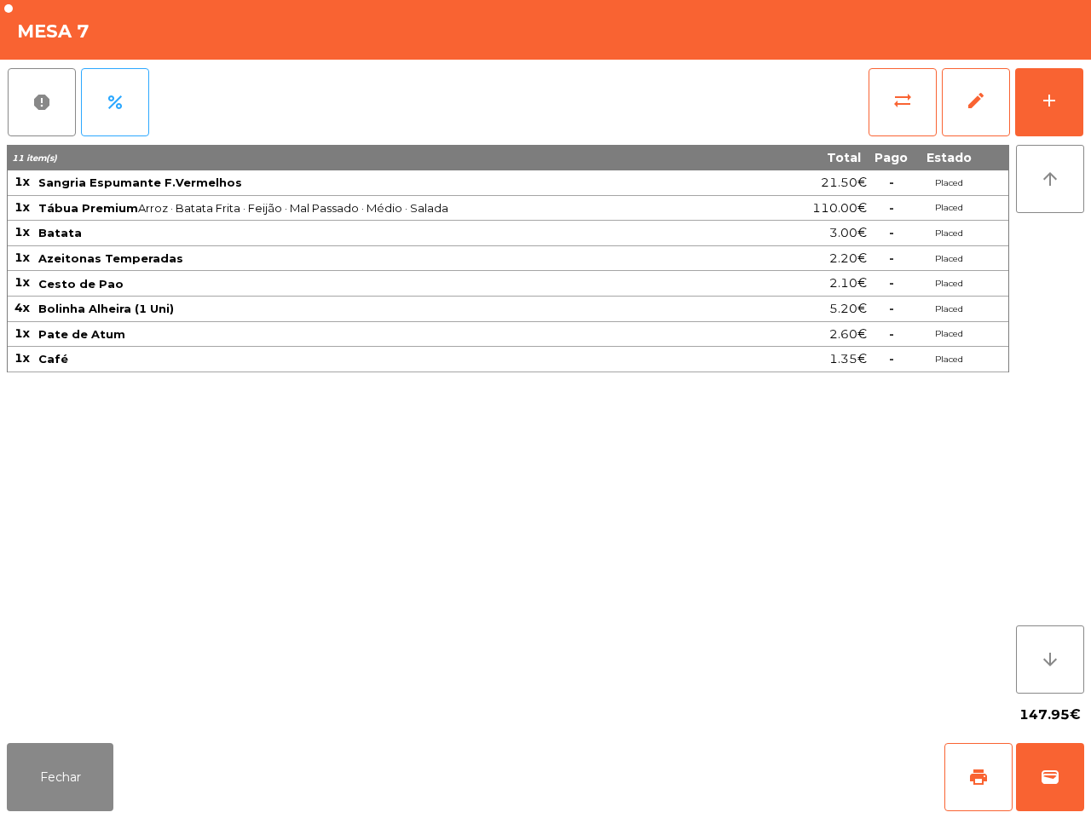
drag, startPoint x: 393, startPoint y: 776, endPoint x: 312, endPoint y: 746, distance: 86.3
click at [393, 774] on div "Fechar print wallet" at bounding box center [545, 777] width 1091 height 82
click at [75, 757] on button "Fechar" at bounding box center [60, 777] width 107 height 68
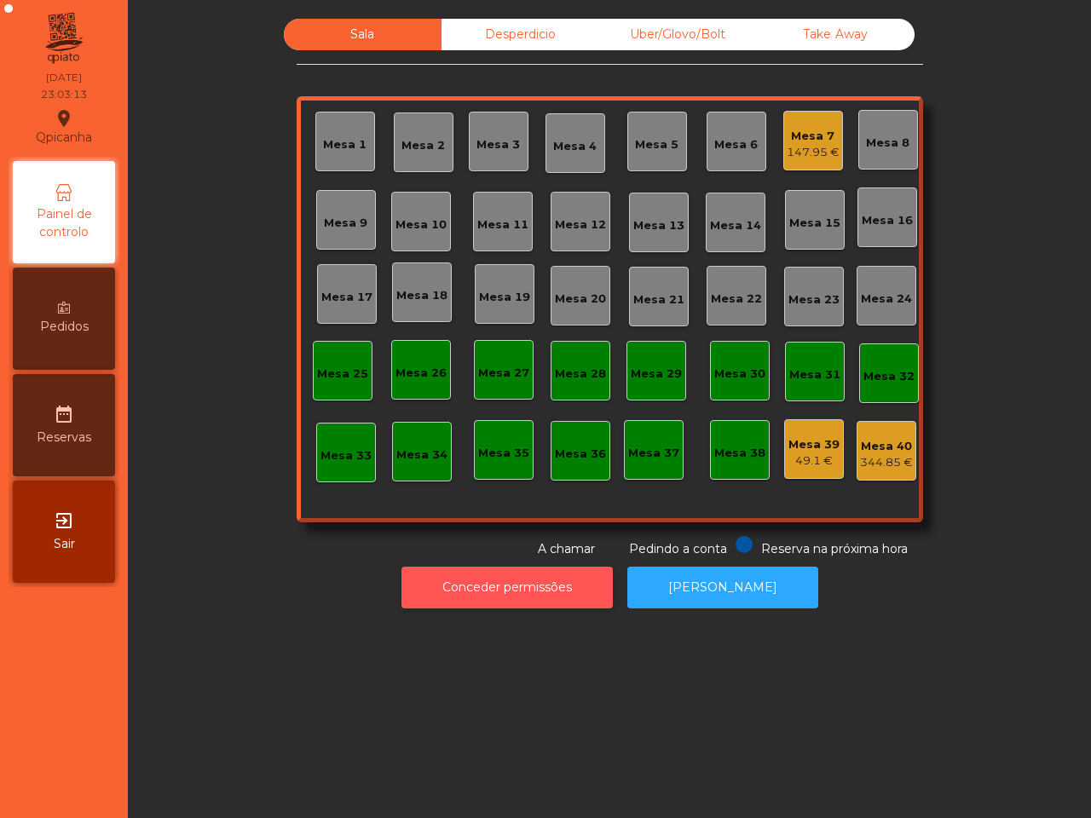
click at [517, 591] on button "Conceder permissões" at bounding box center [506, 588] width 211 height 42
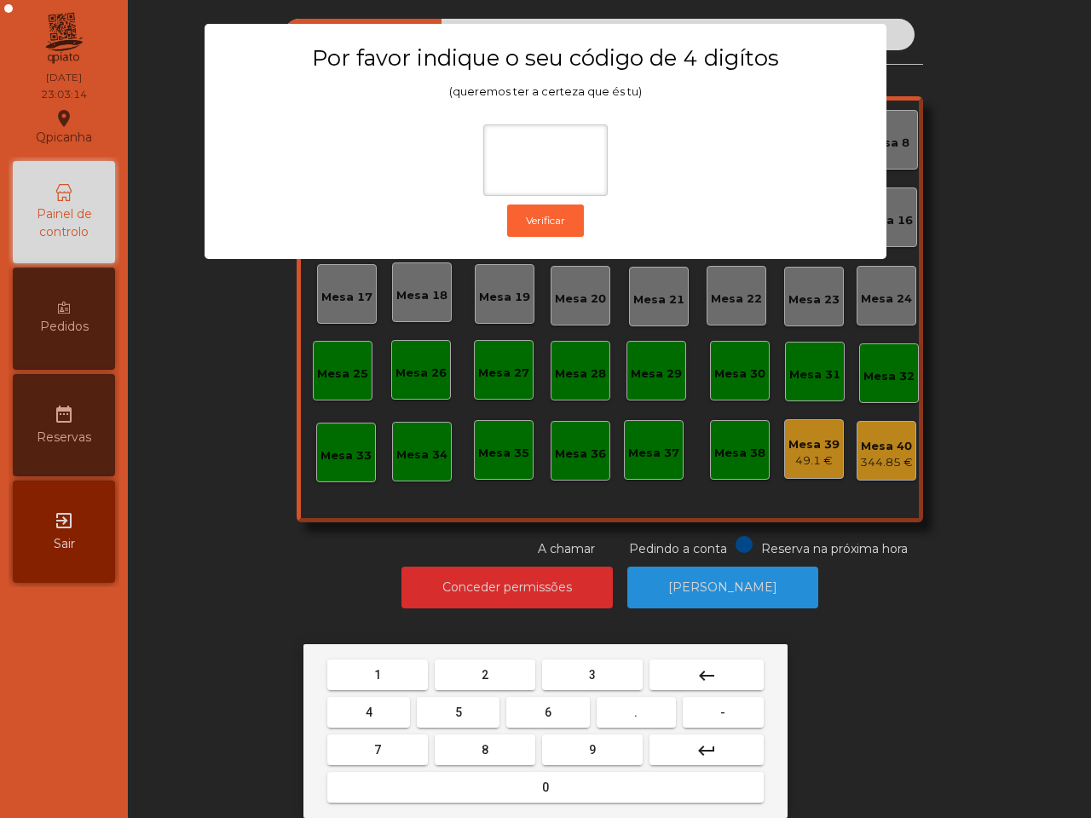
click at [374, 668] on span "1" at bounding box center [377, 675] width 7 height 14
drag, startPoint x: 603, startPoint y: 747, endPoint x: 557, endPoint y: 739, distance: 47.6
click at [603, 747] on button "9" at bounding box center [592, 750] width 101 height 31
click at [373, 707] on button "4" at bounding box center [368, 712] width 83 height 31
click at [487, 784] on button "0" at bounding box center [545, 787] width 436 height 31
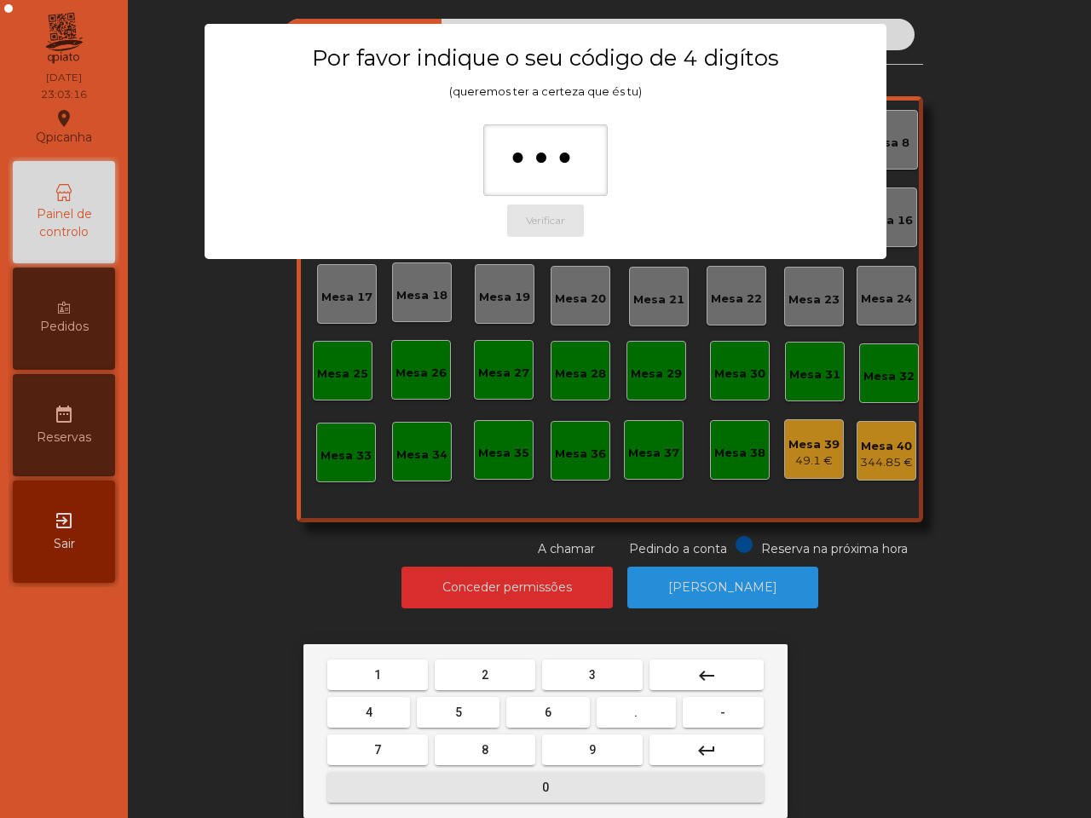
type input "****"
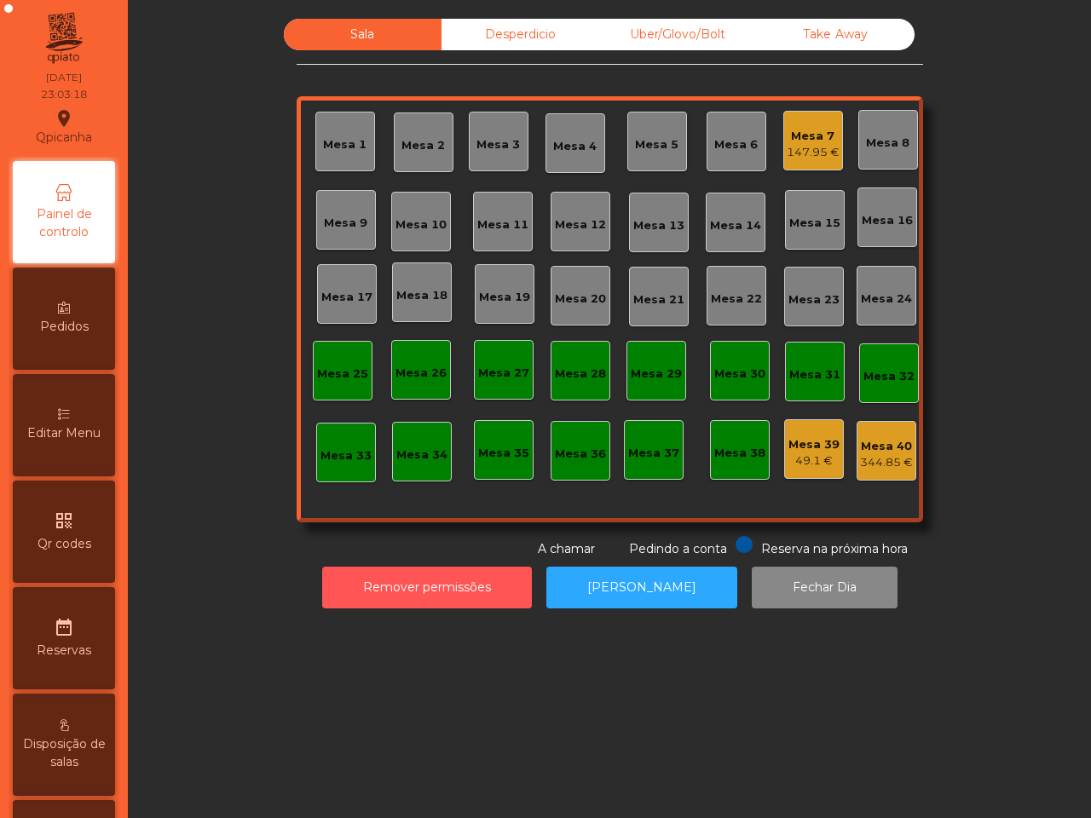
scroll to position [648, 0]
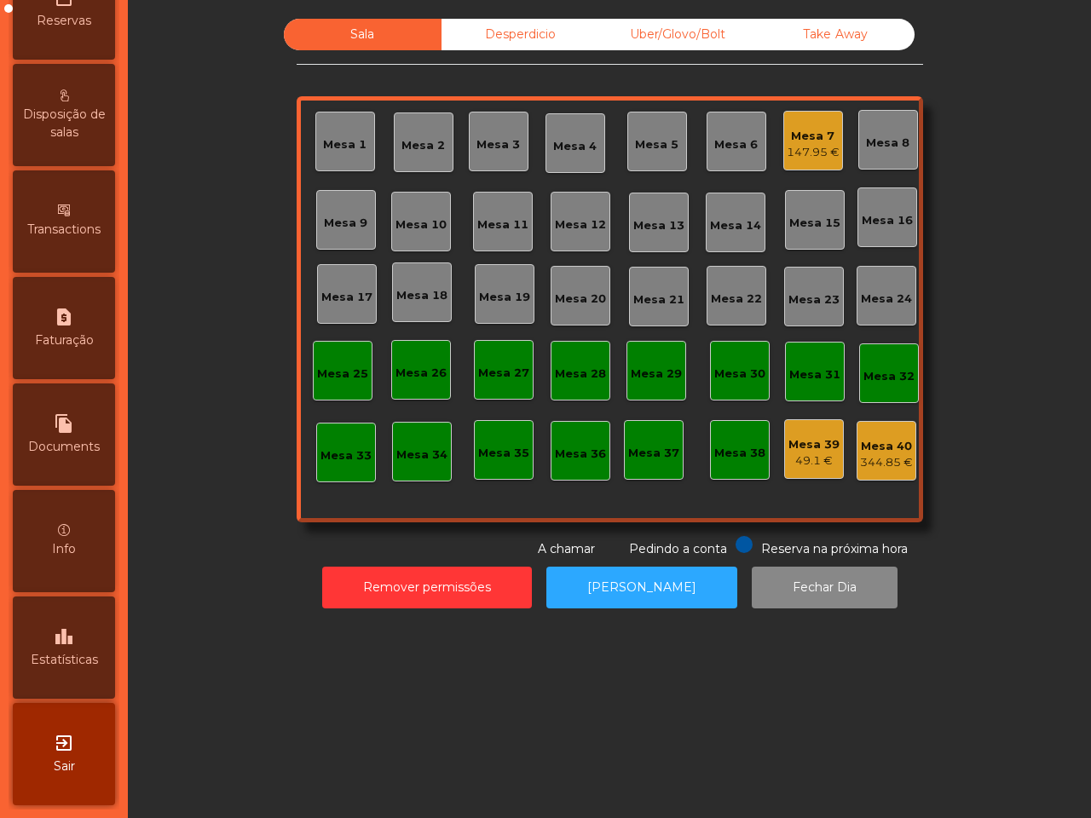
click at [74, 626] on icon "leaderboard" at bounding box center [64, 636] width 20 height 20
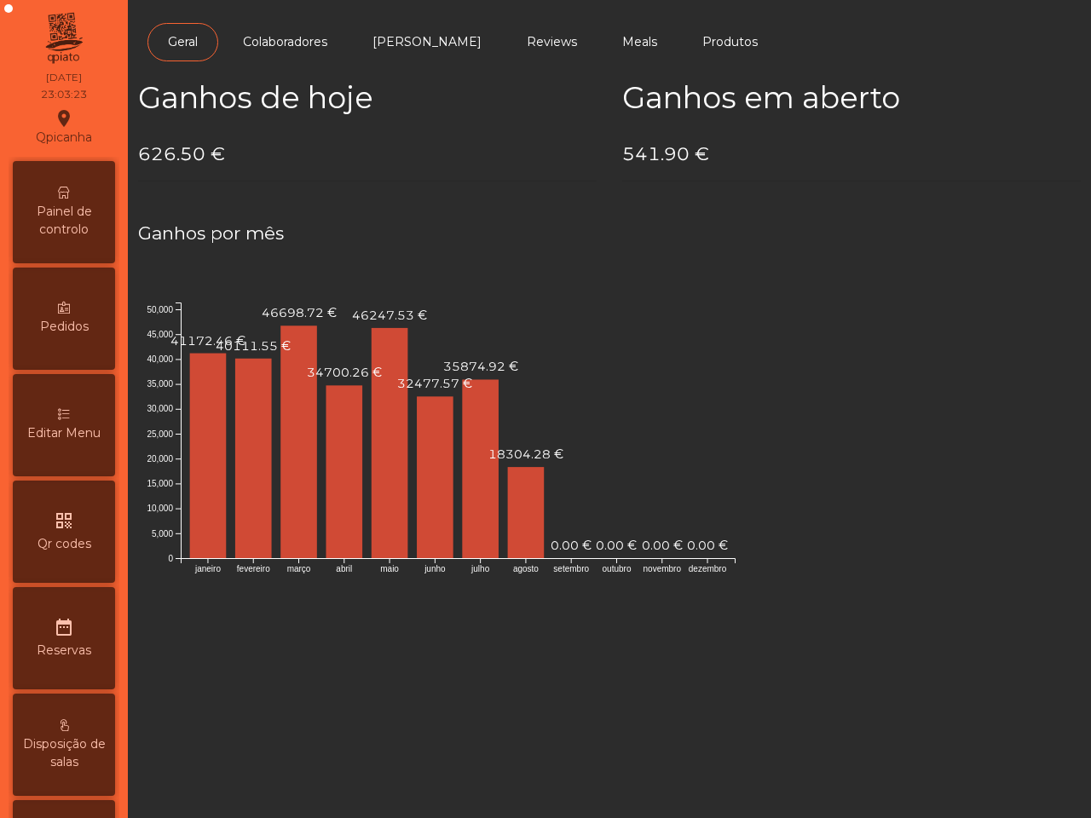
drag, startPoint x: 61, startPoint y: 197, endPoint x: 122, endPoint y: 211, distance: 62.2
click at [62, 197] on div "Painel de controlo" at bounding box center [64, 212] width 102 height 102
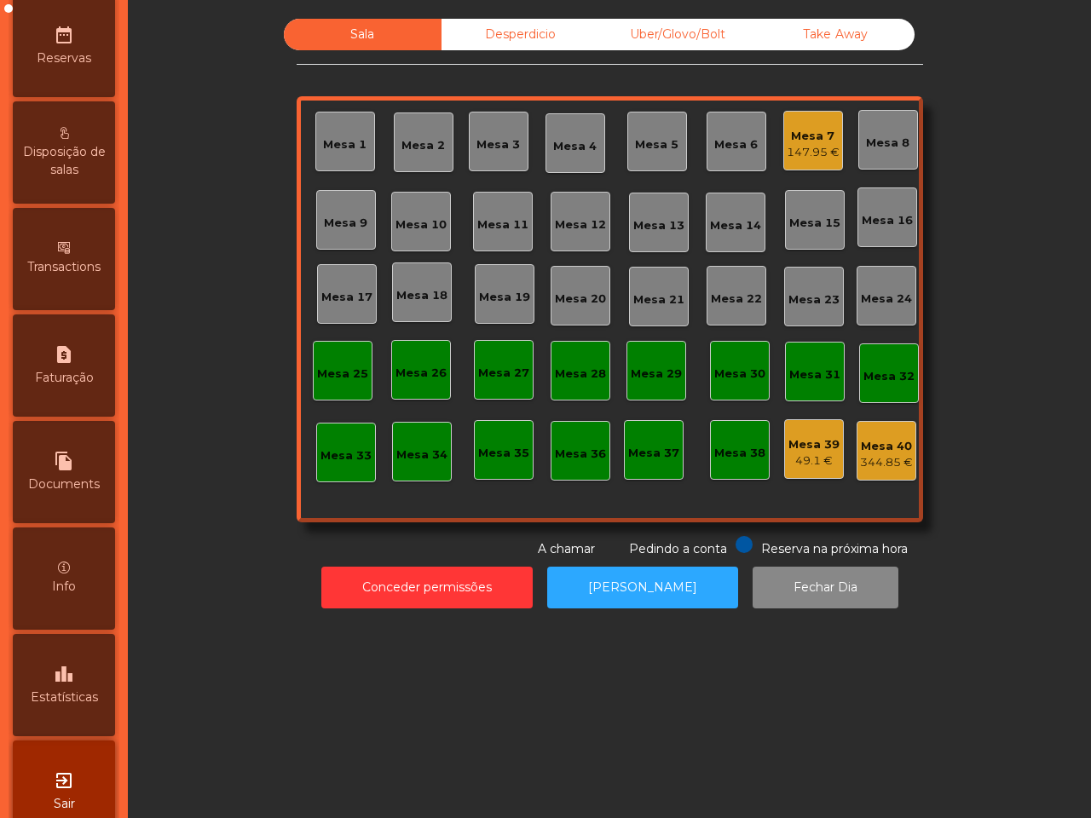
scroll to position [648, 0]
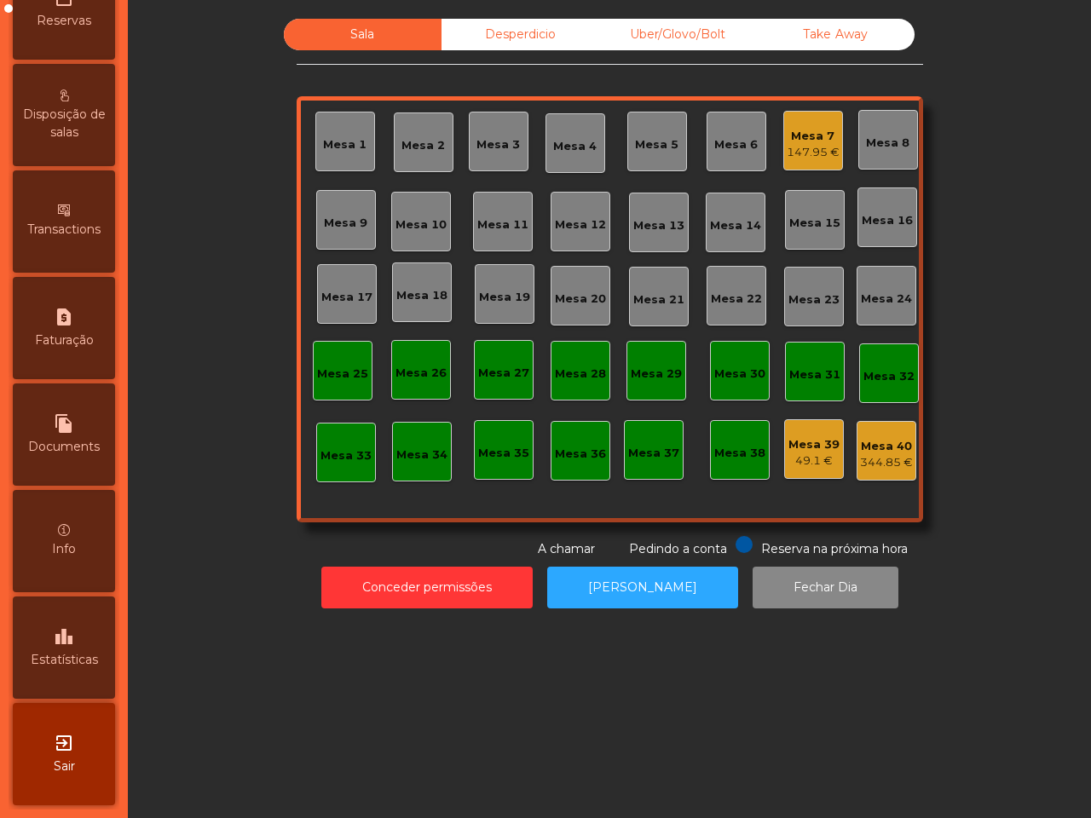
click at [79, 651] on span "Estatísticas" at bounding box center [64, 660] width 67 height 18
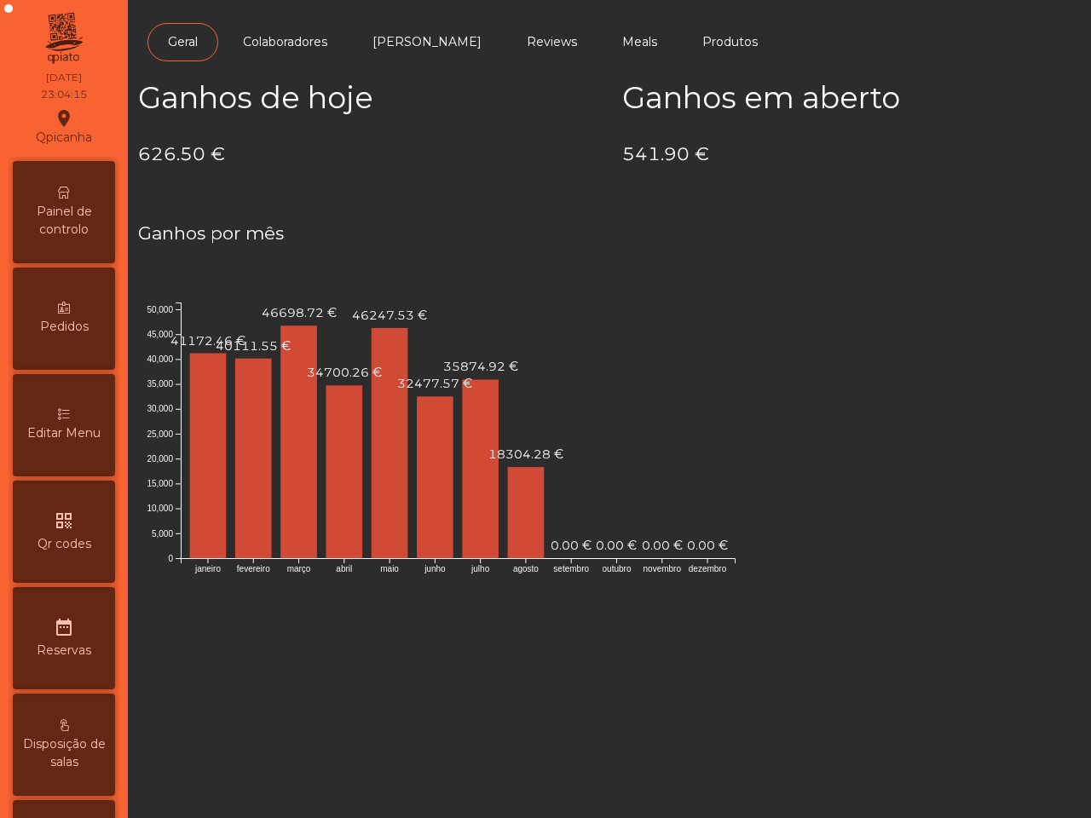
click at [68, 189] on icon at bounding box center [64, 193] width 12 height 12
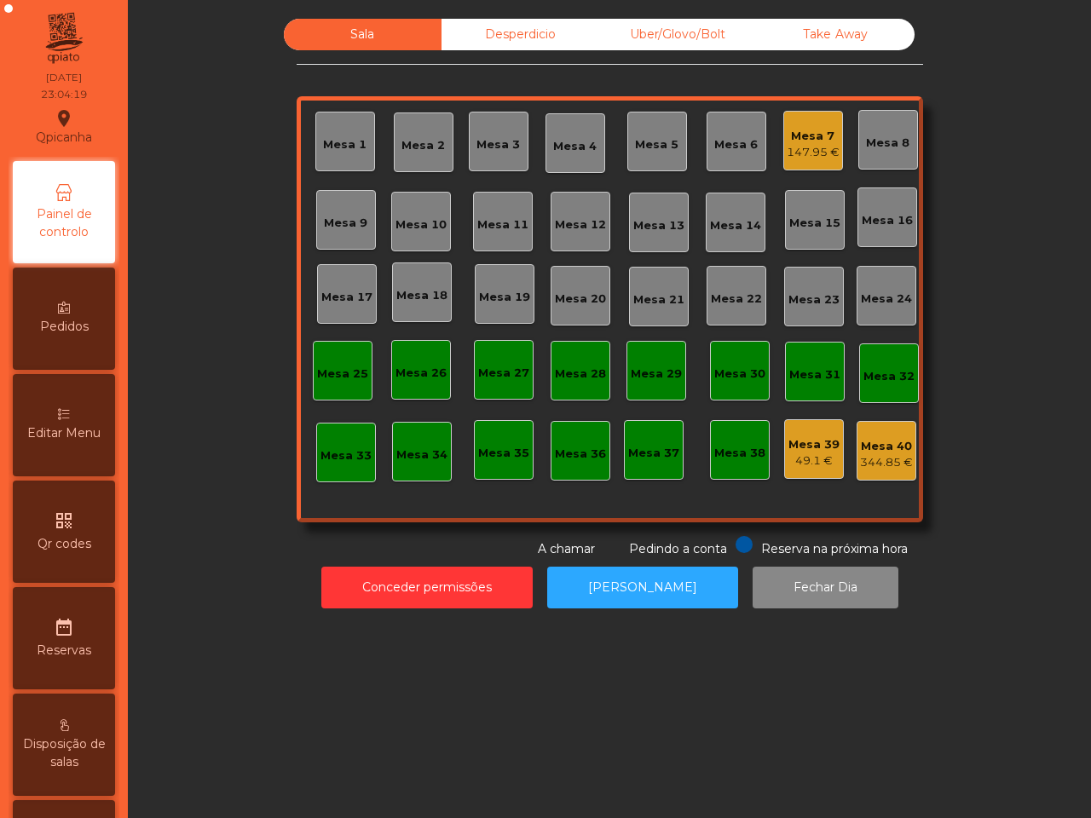
click at [787, 139] on div "Mesa 7" at bounding box center [813, 136] width 53 height 17
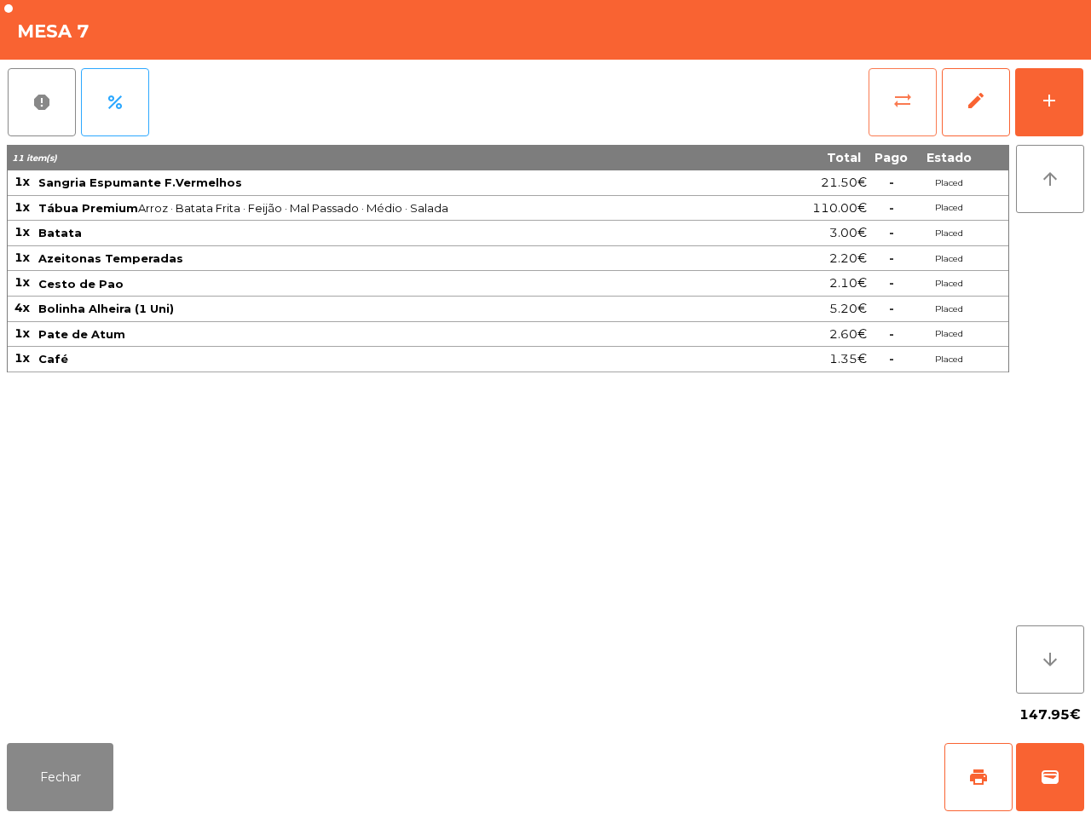
click at [905, 107] on span "sync_alt" at bounding box center [902, 100] width 20 height 20
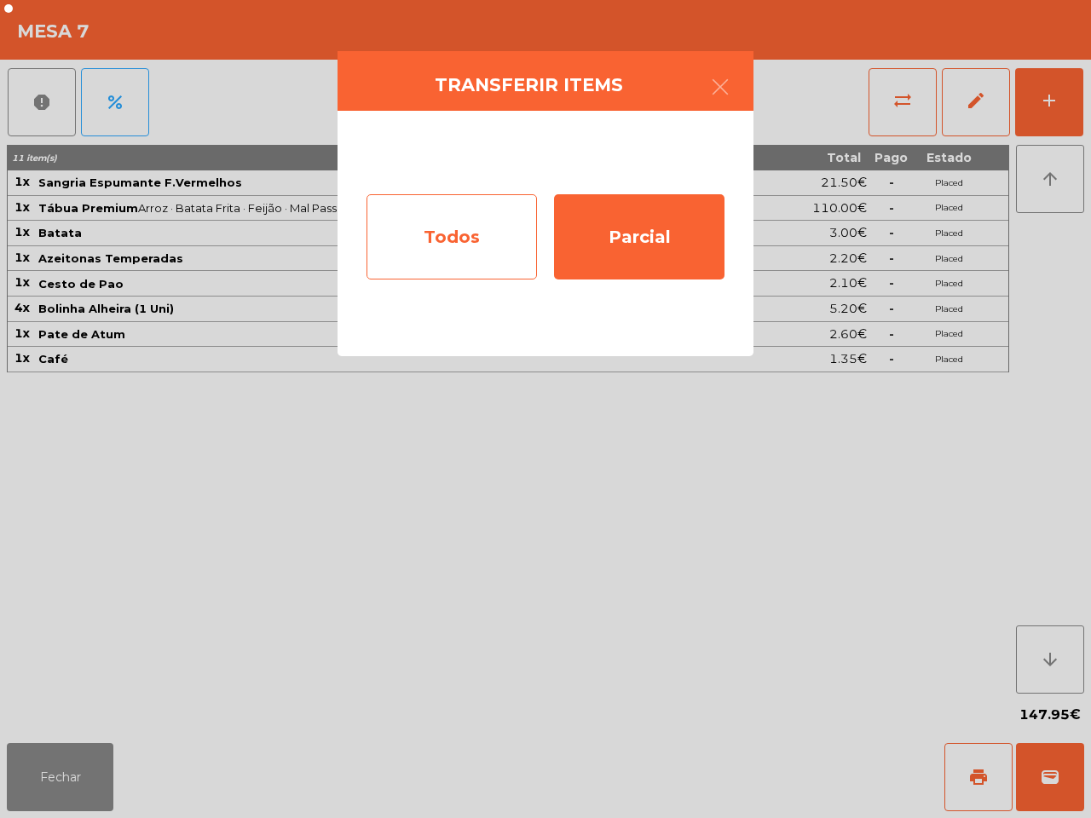
click at [457, 218] on div "Todos" at bounding box center [452, 236] width 170 height 85
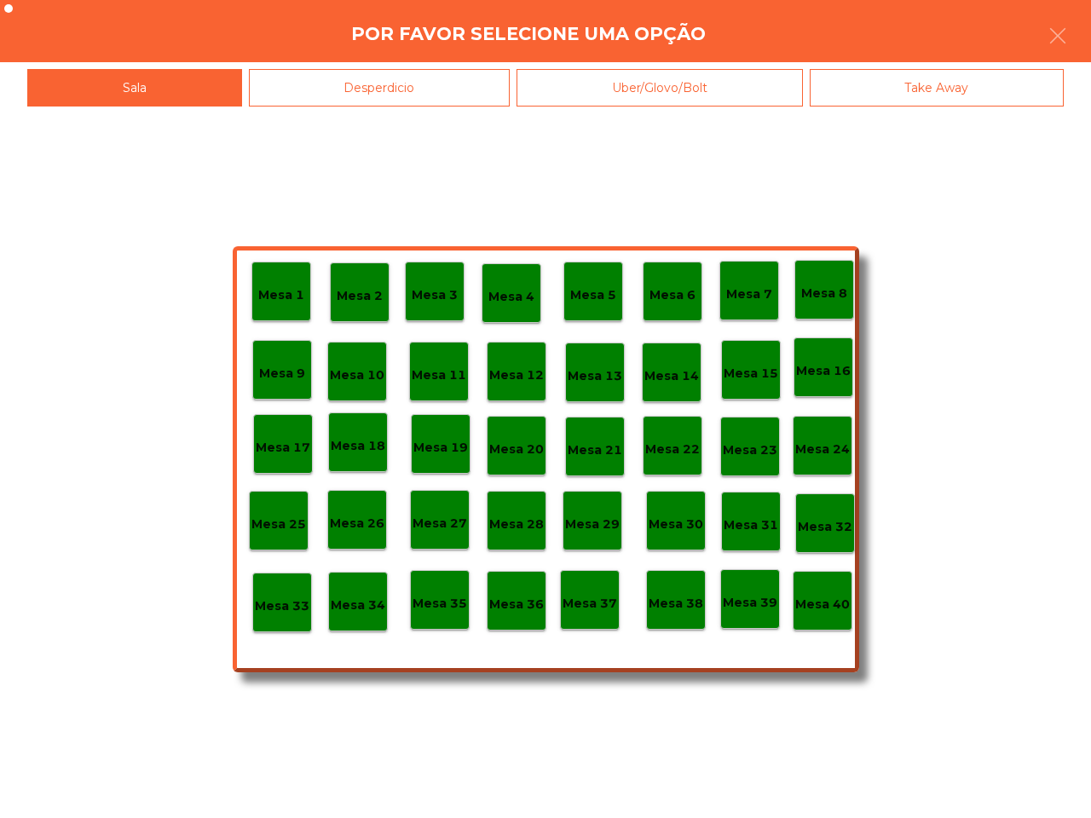
click at [823, 602] on p "Mesa 40" at bounding box center [822, 605] width 55 height 20
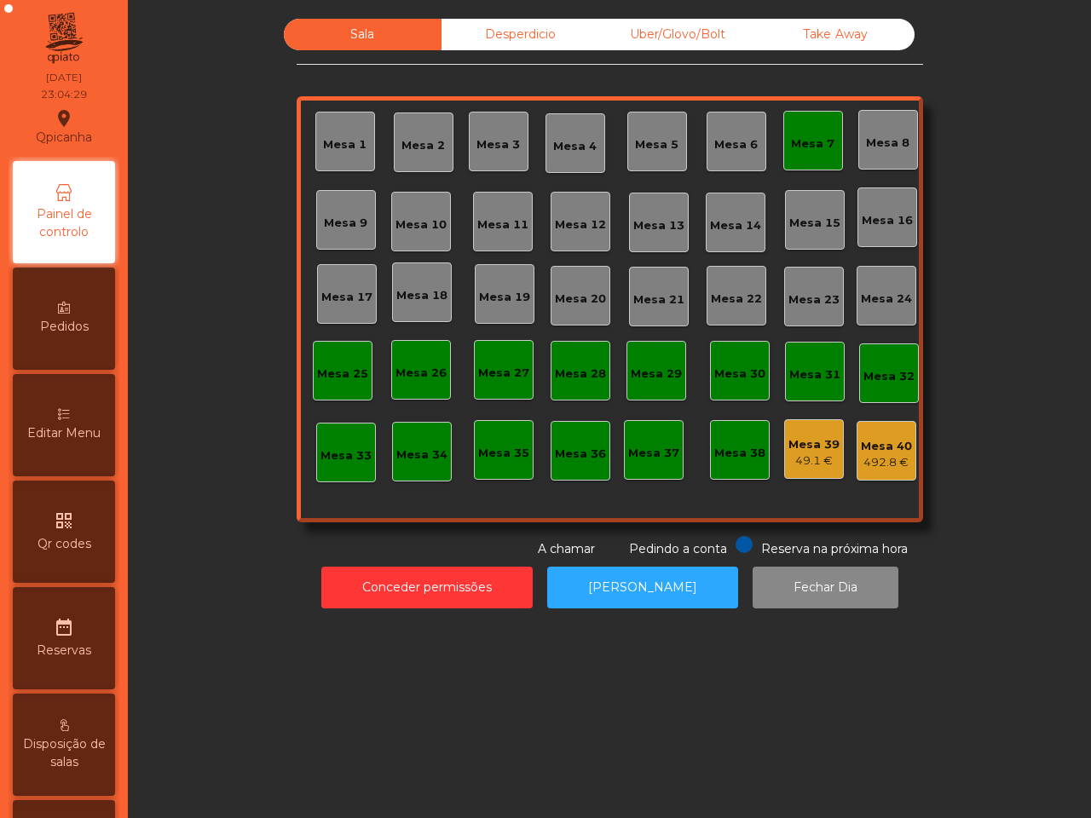
click at [869, 458] on div "492.8 €" at bounding box center [886, 462] width 51 height 17
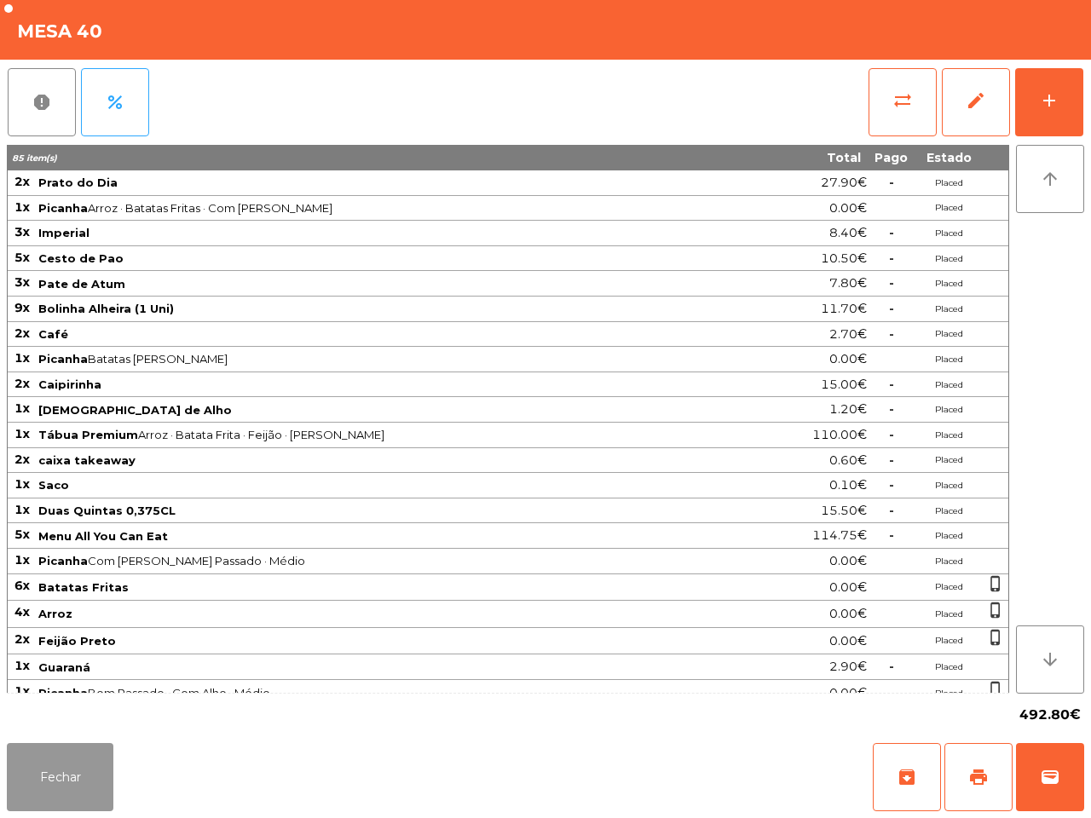
click at [71, 754] on button "Fechar" at bounding box center [60, 777] width 107 height 68
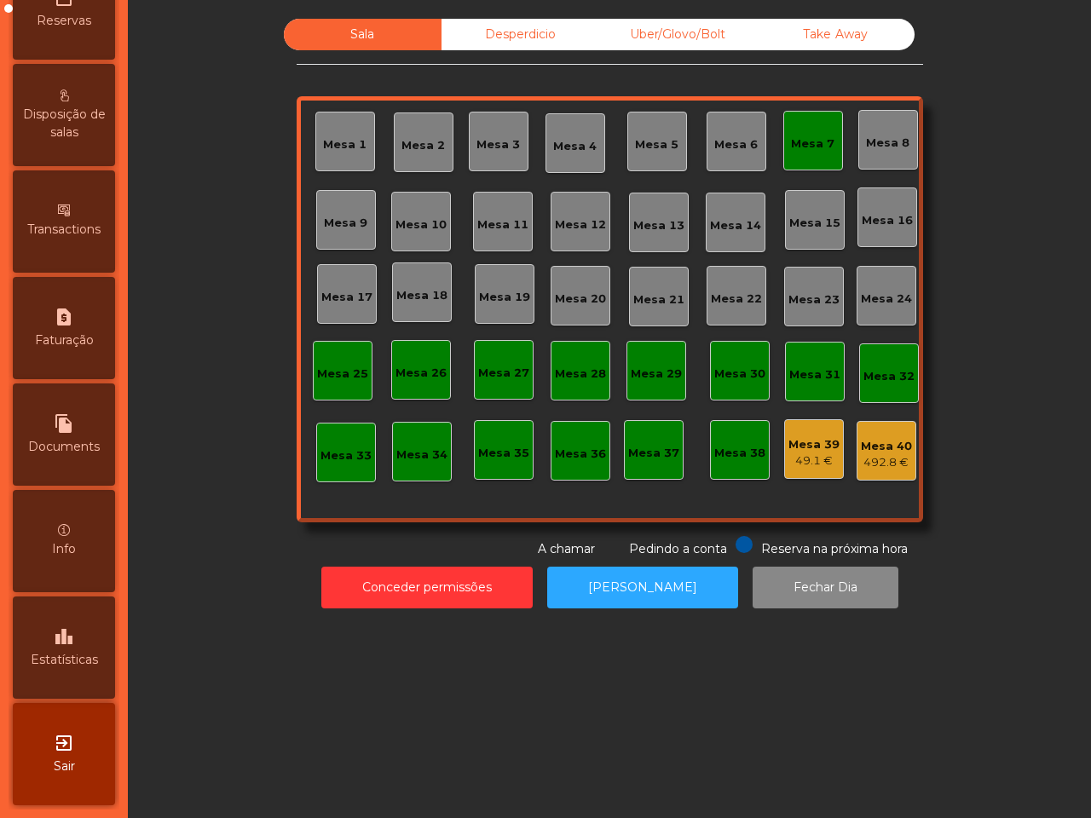
scroll to position [648, 0]
click at [74, 627] on icon "leaderboard" at bounding box center [64, 636] width 20 height 20
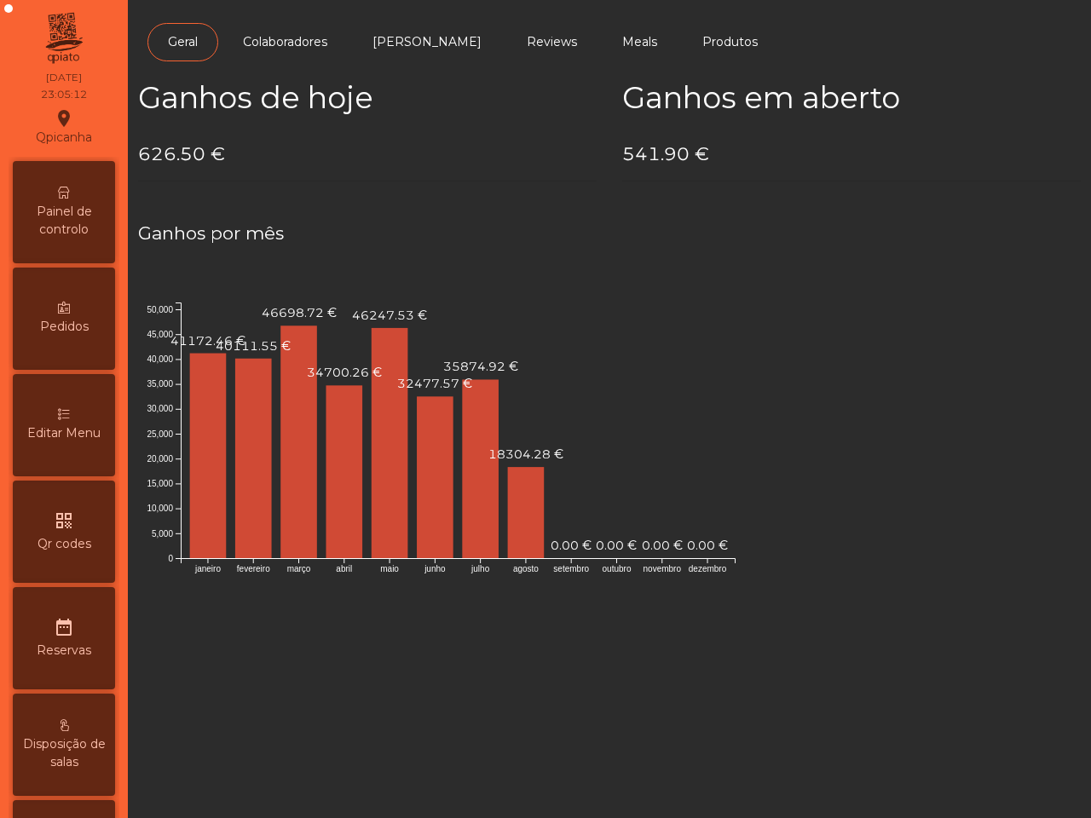
click at [105, 219] on span "Painel de controlo" at bounding box center [64, 221] width 94 height 36
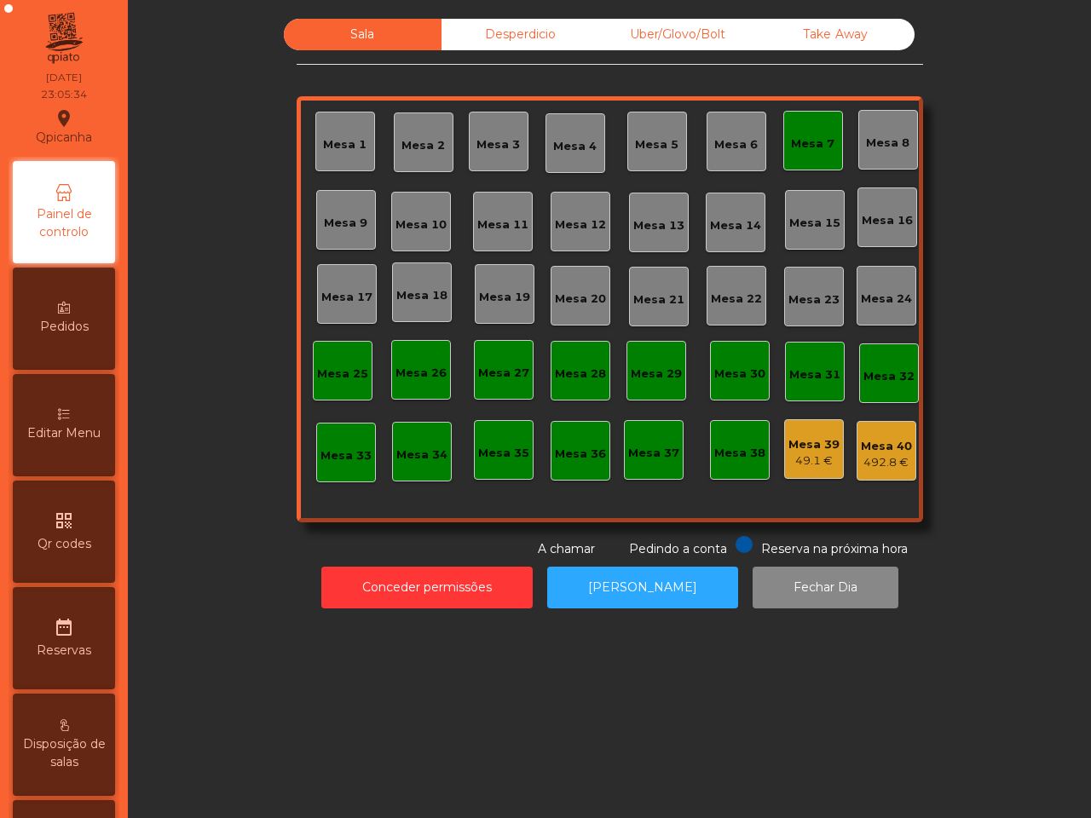
click at [875, 452] on div "Mesa 40" at bounding box center [886, 446] width 51 height 17
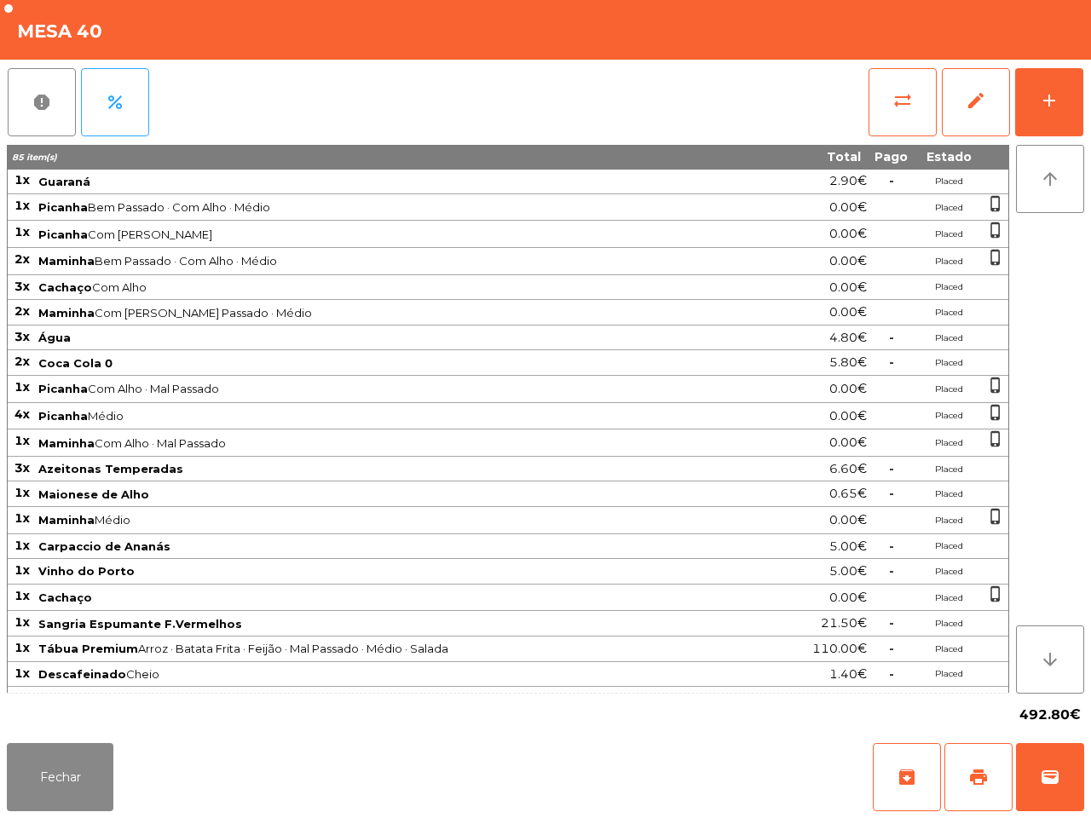
scroll to position [517, 0]
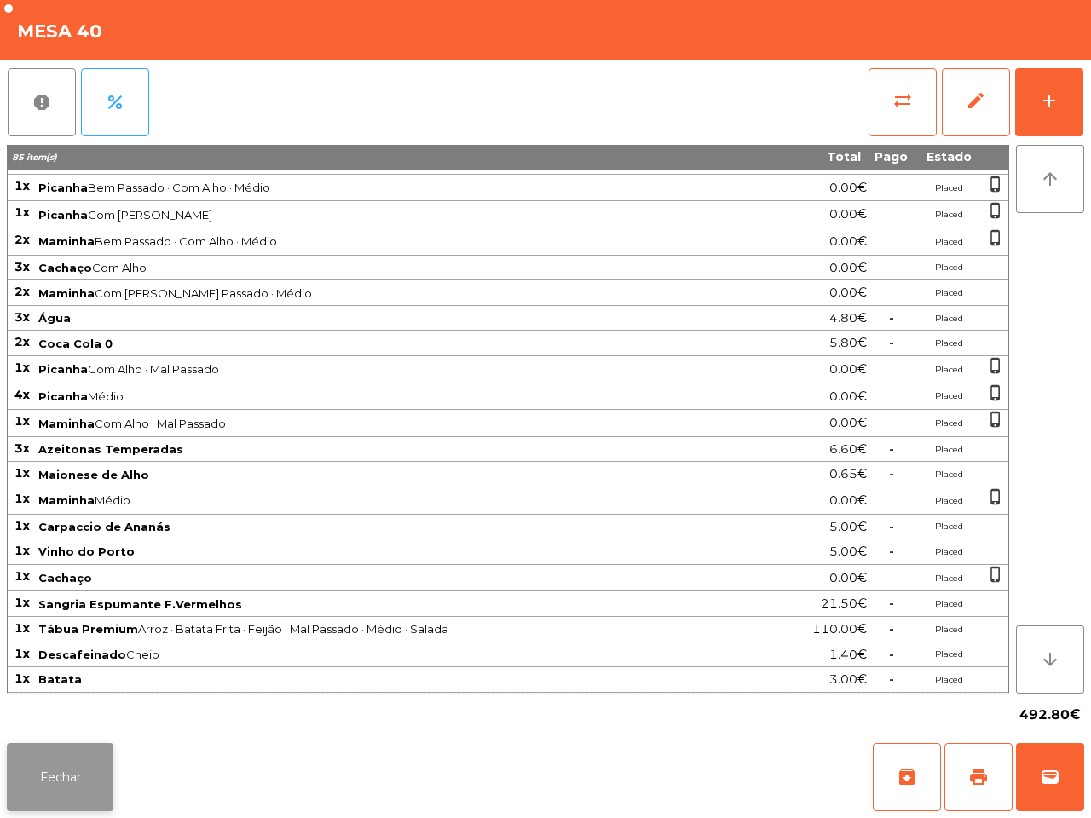
click at [90, 748] on button "Fechar" at bounding box center [60, 777] width 107 height 68
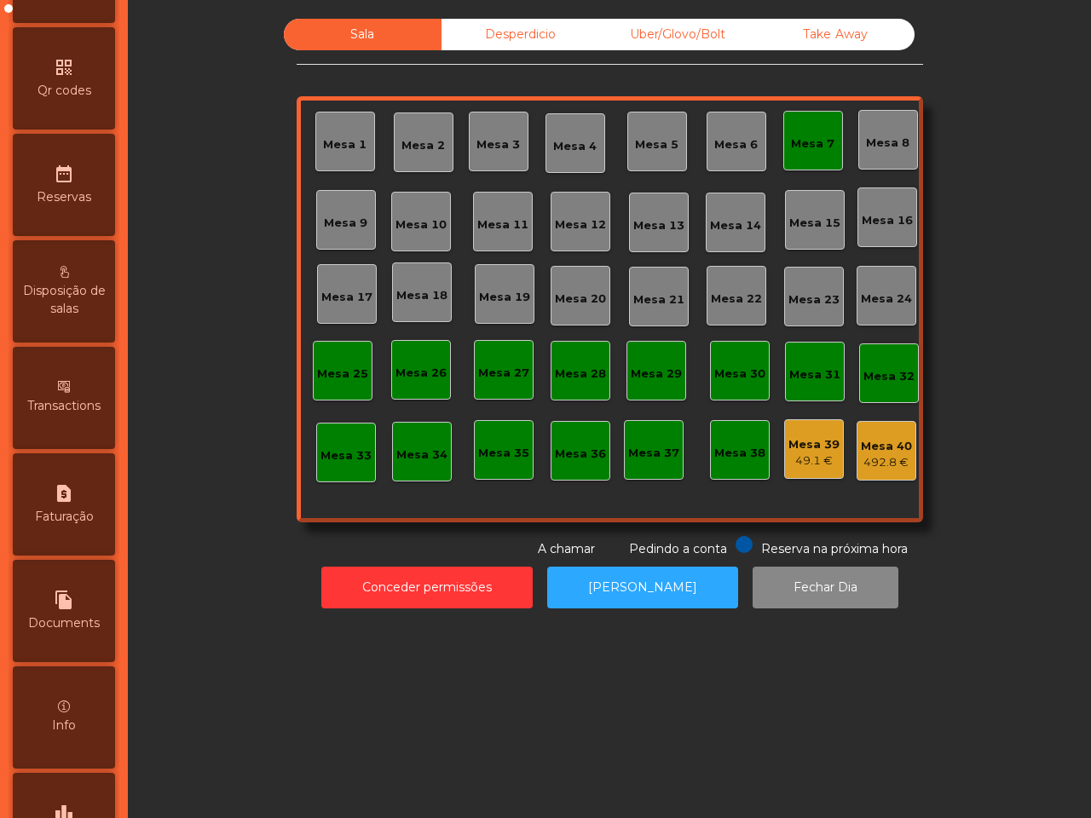
scroll to position [648, 0]
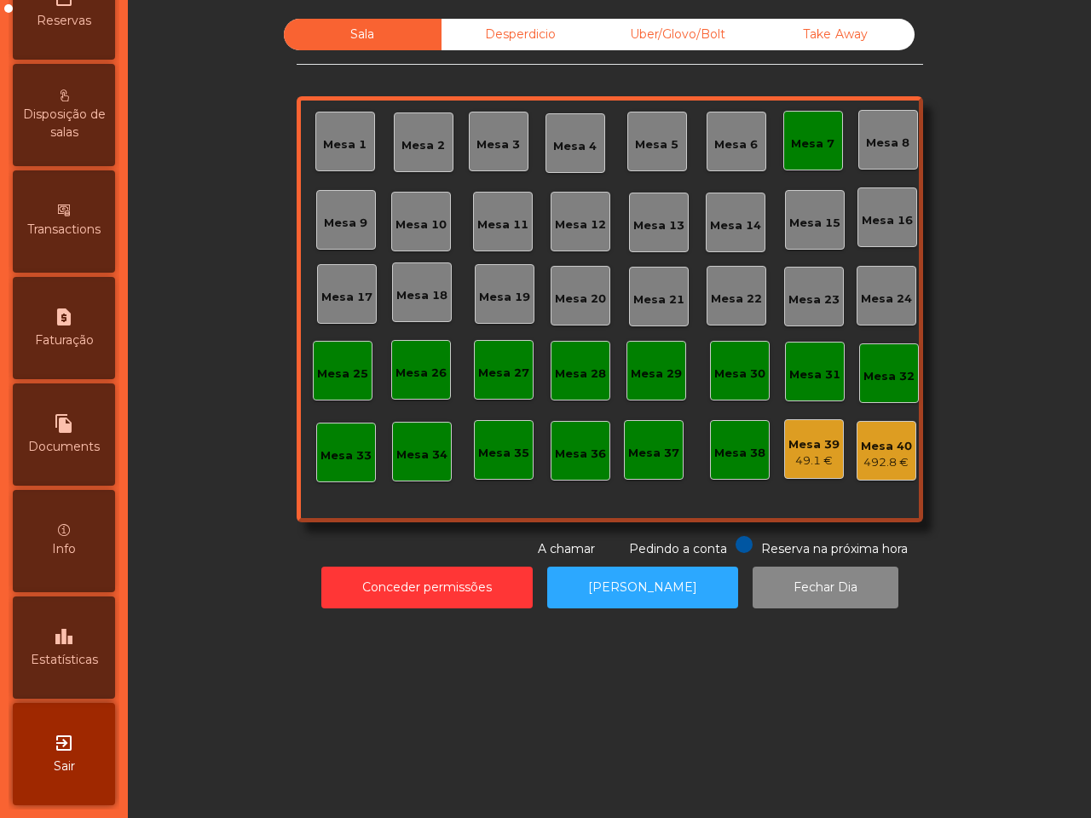
click at [84, 612] on div "leaderboard Estatísticas" at bounding box center [64, 648] width 102 height 102
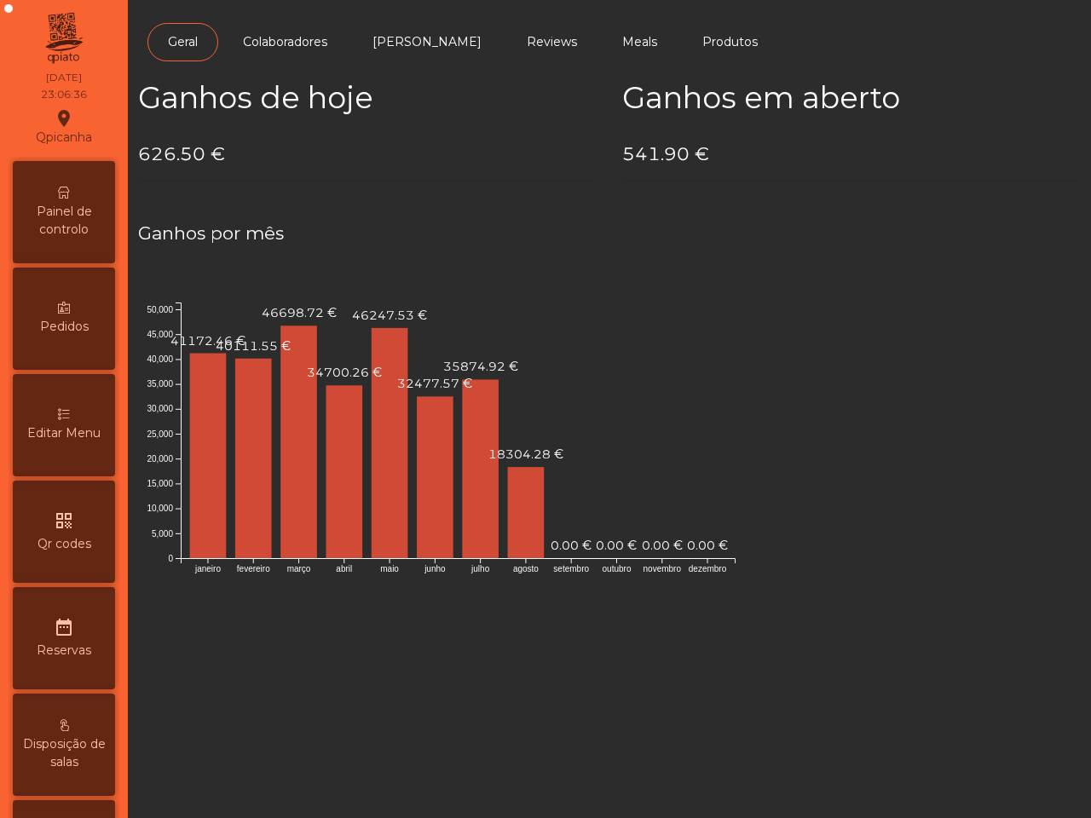
click at [103, 209] on span "Painel de controlo" at bounding box center [64, 221] width 94 height 36
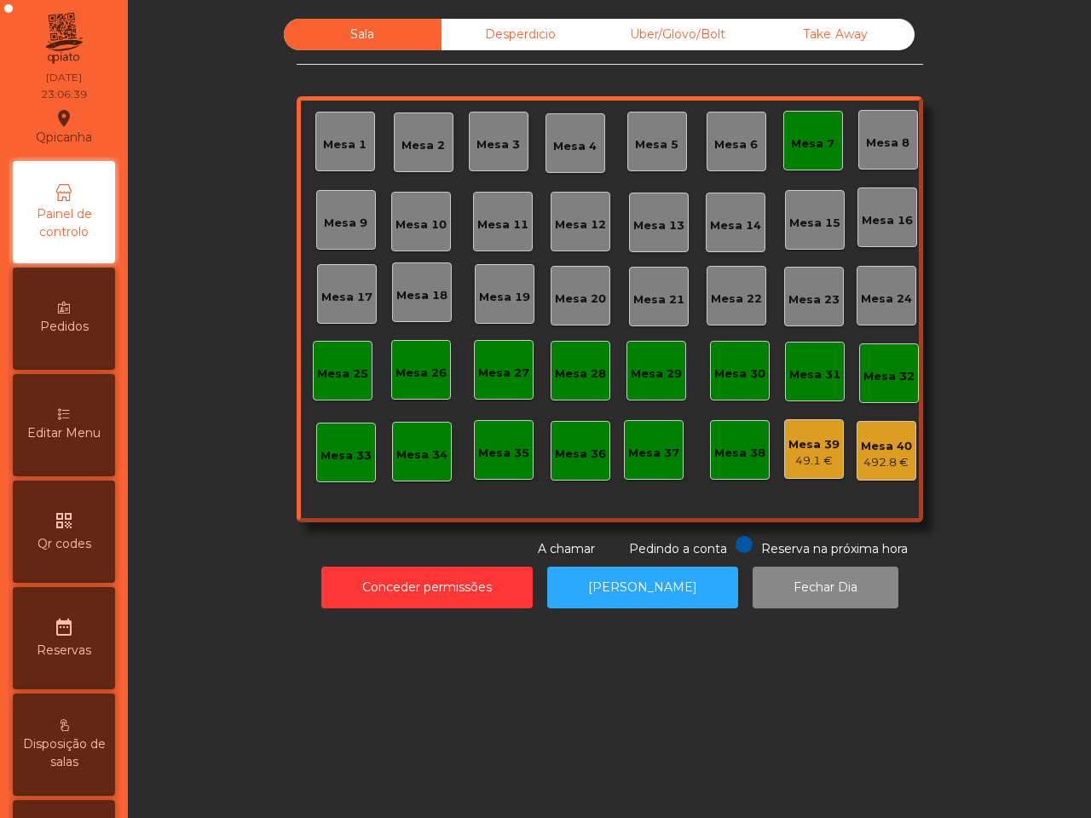
click at [874, 453] on div "Mesa 40" at bounding box center [886, 446] width 51 height 17
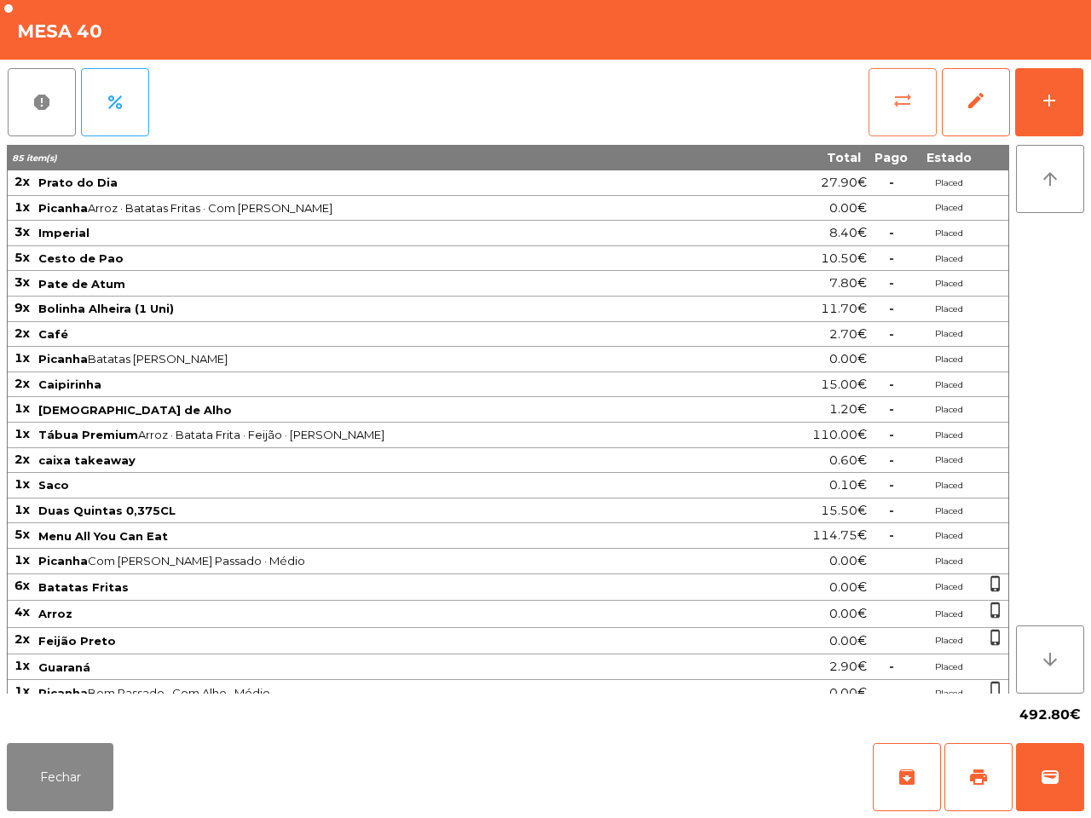
click at [898, 101] on span "sync_alt" at bounding box center [902, 100] width 20 height 20
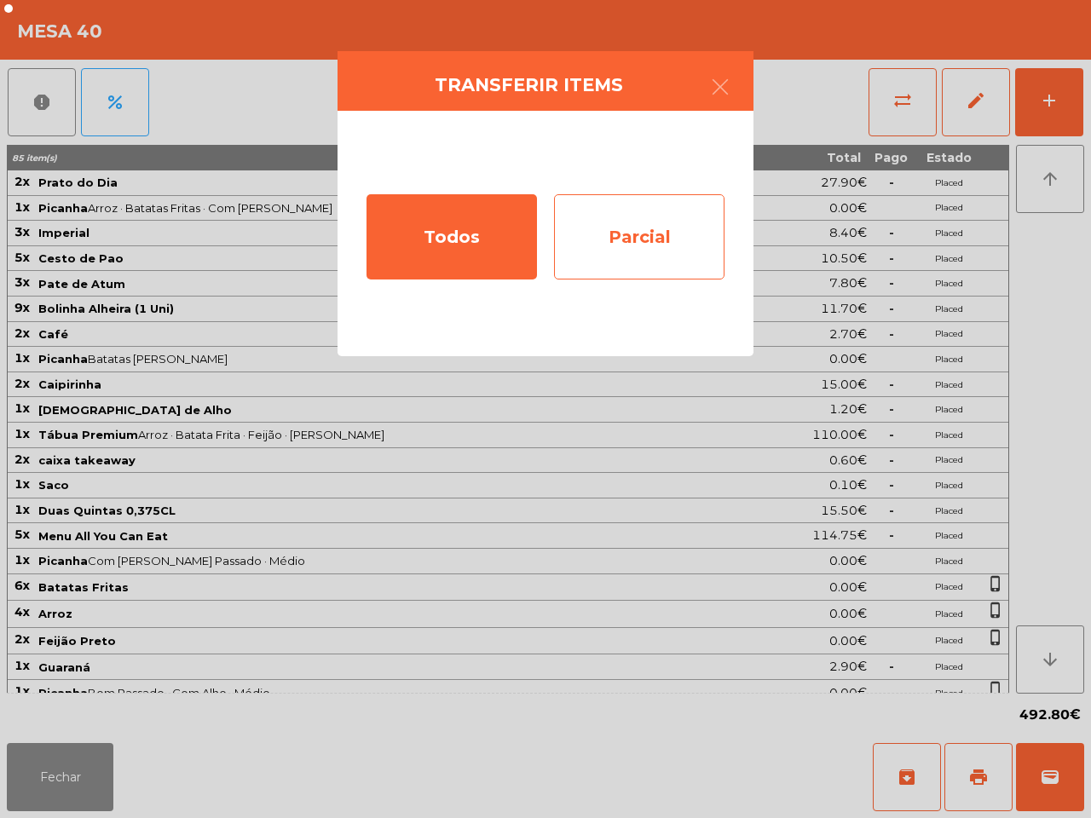
click at [679, 234] on div "Parcial" at bounding box center [639, 236] width 170 height 85
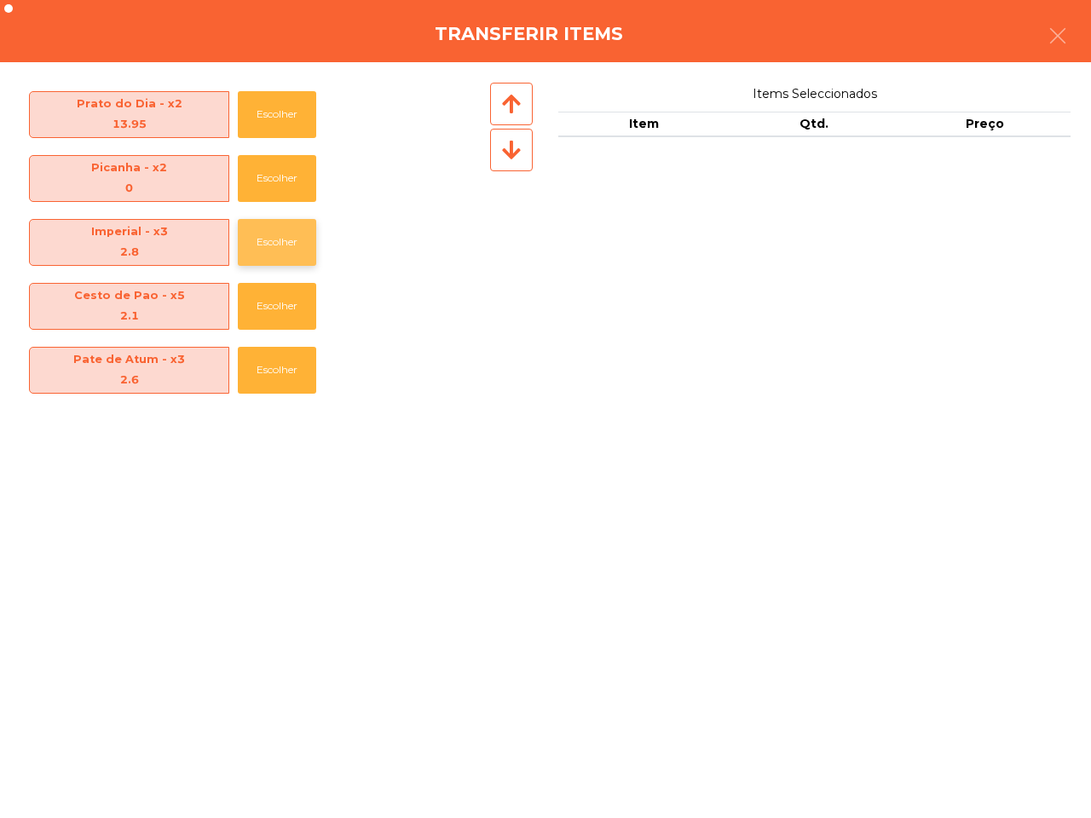
click at [267, 233] on button "Escolher" at bounding box center [277, 242] width 78 height 47
click at [269, 234] on button "Escolher" at bounding box center [277, 242] width 78 height 47
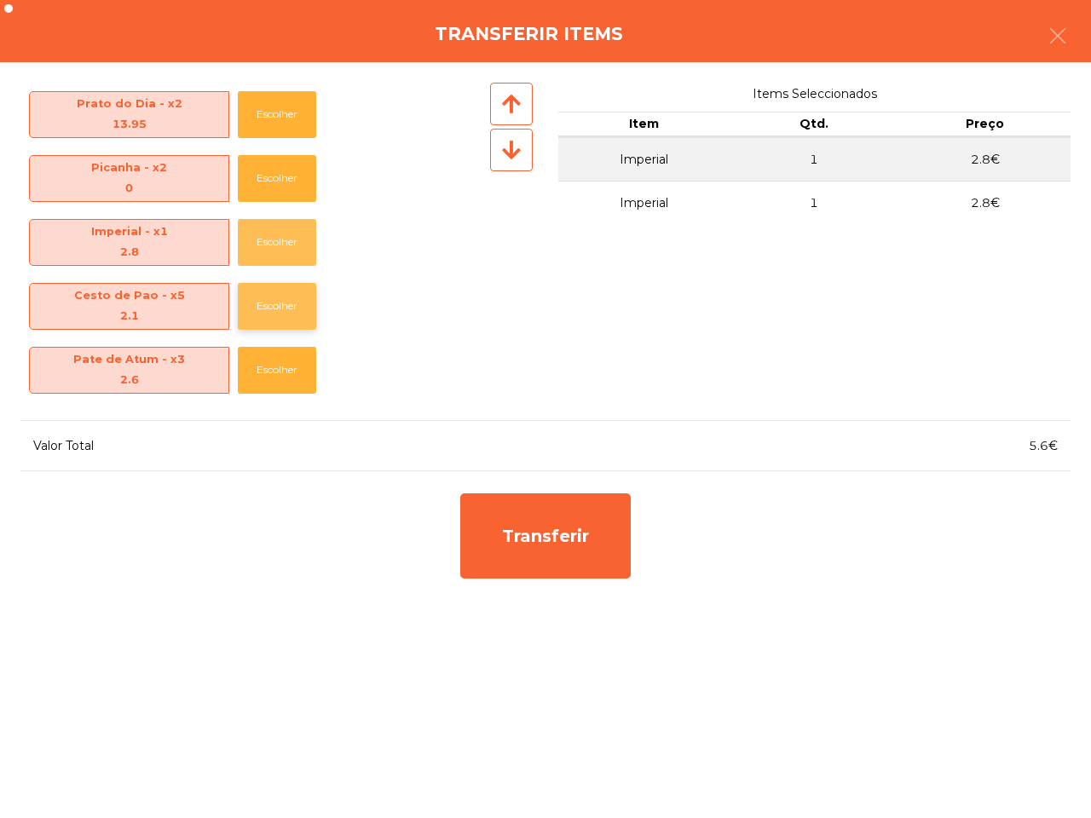
click at [271, 236] on button "Escolher" at bounding box center [277, 242] width 78 height 47
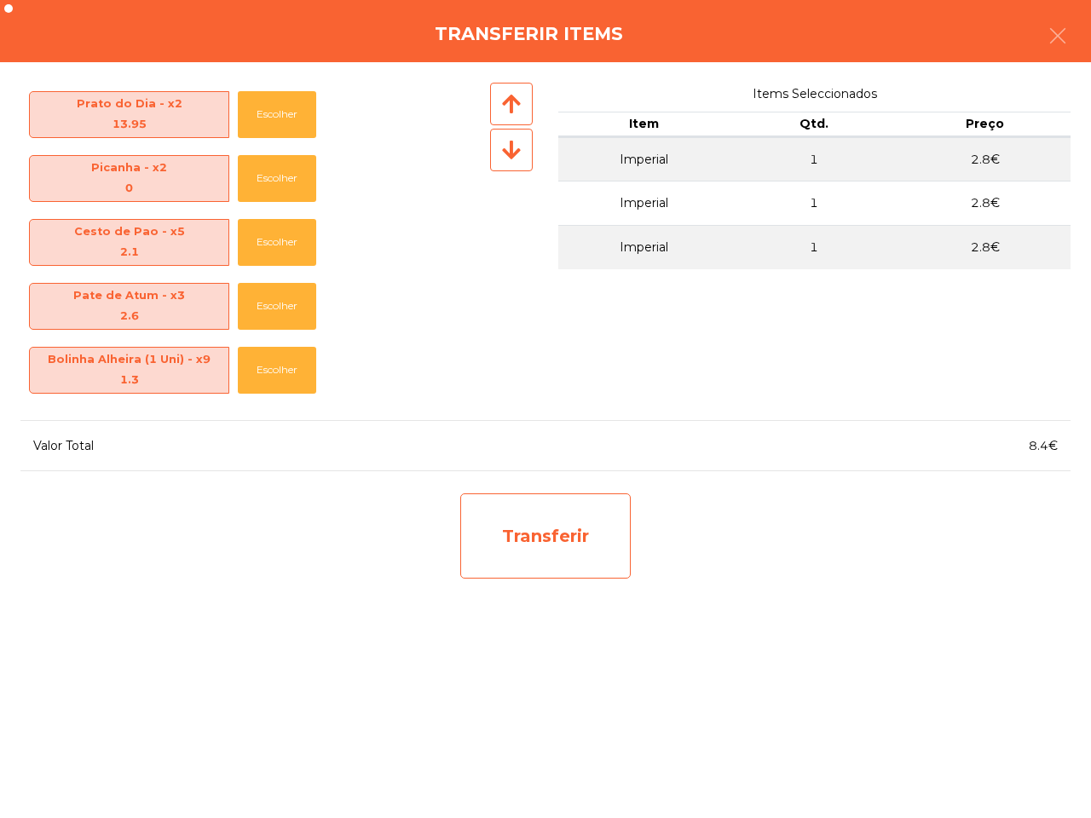
click at [551, 540] on div "Transferir" at bounding box center [545, 536] width 170 height 85
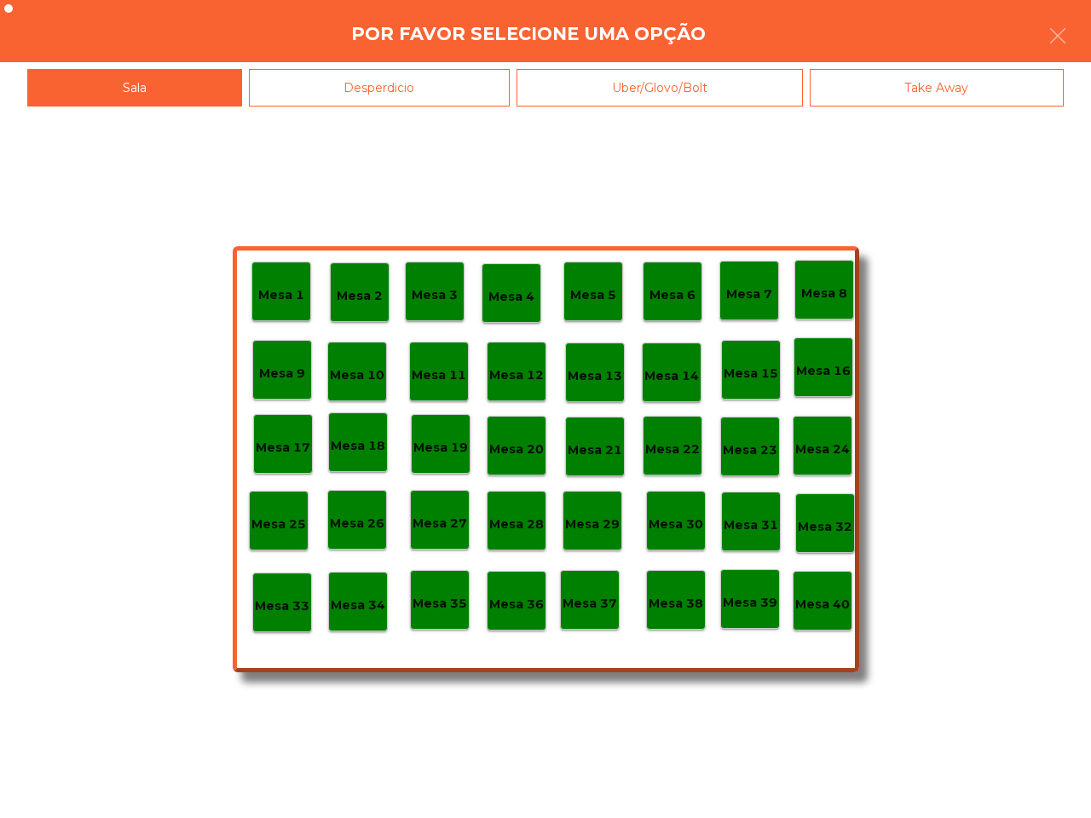
click at [742, 603] on p "Mesa 39" at bounding box center [750, 603] width 55 height 20
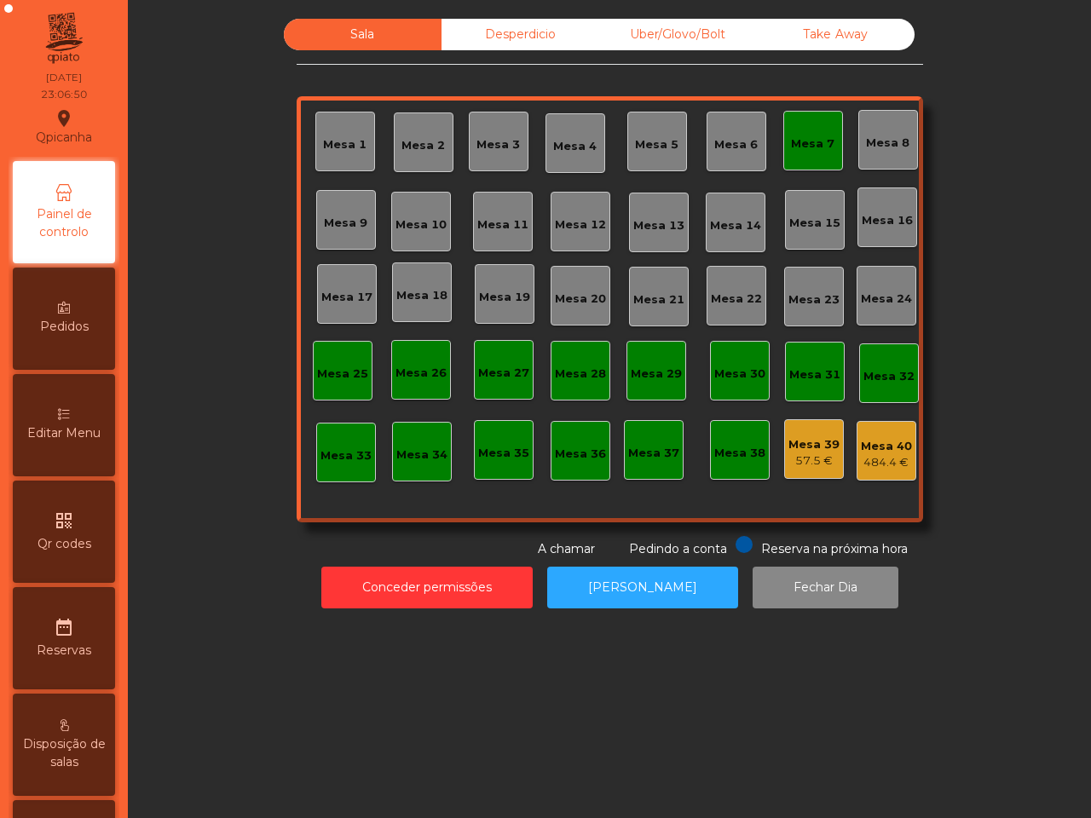
click at [871, 454] on div "484.4 €" at bounding box center [886, 462] width 51 height 17
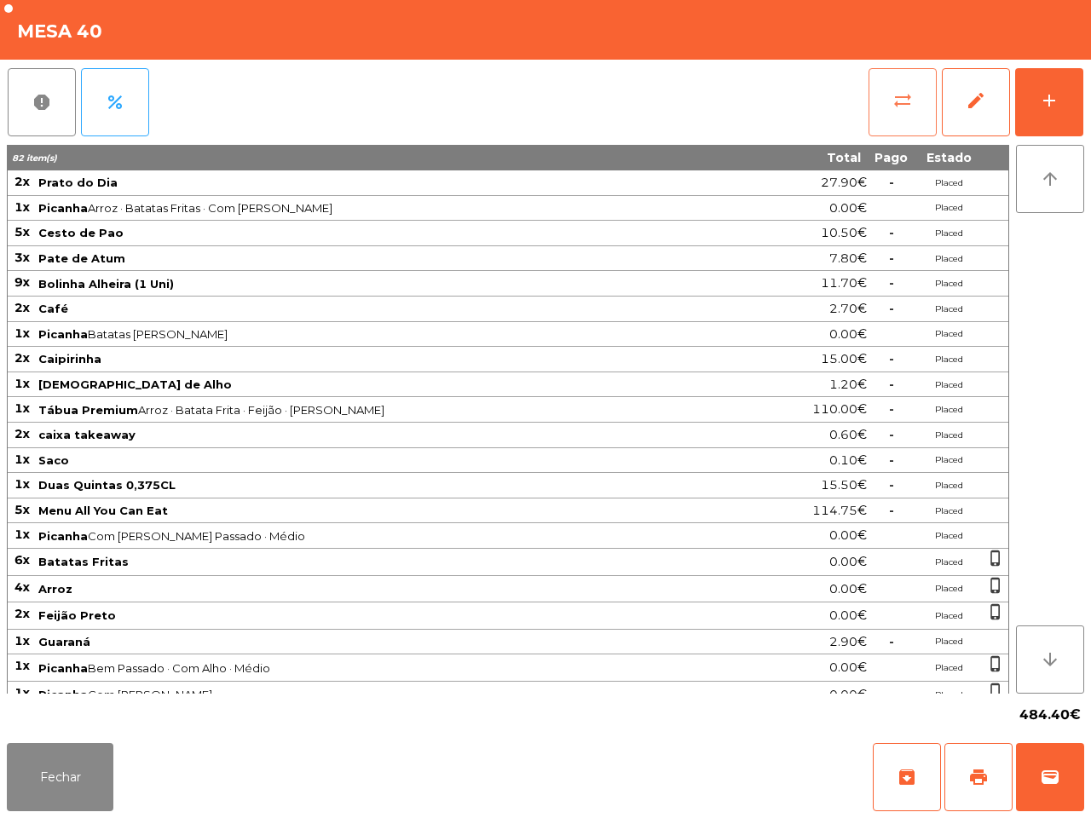
click at [896, 116] on button "sync_alt" at bounding box center [903, 102] width 68 height 68
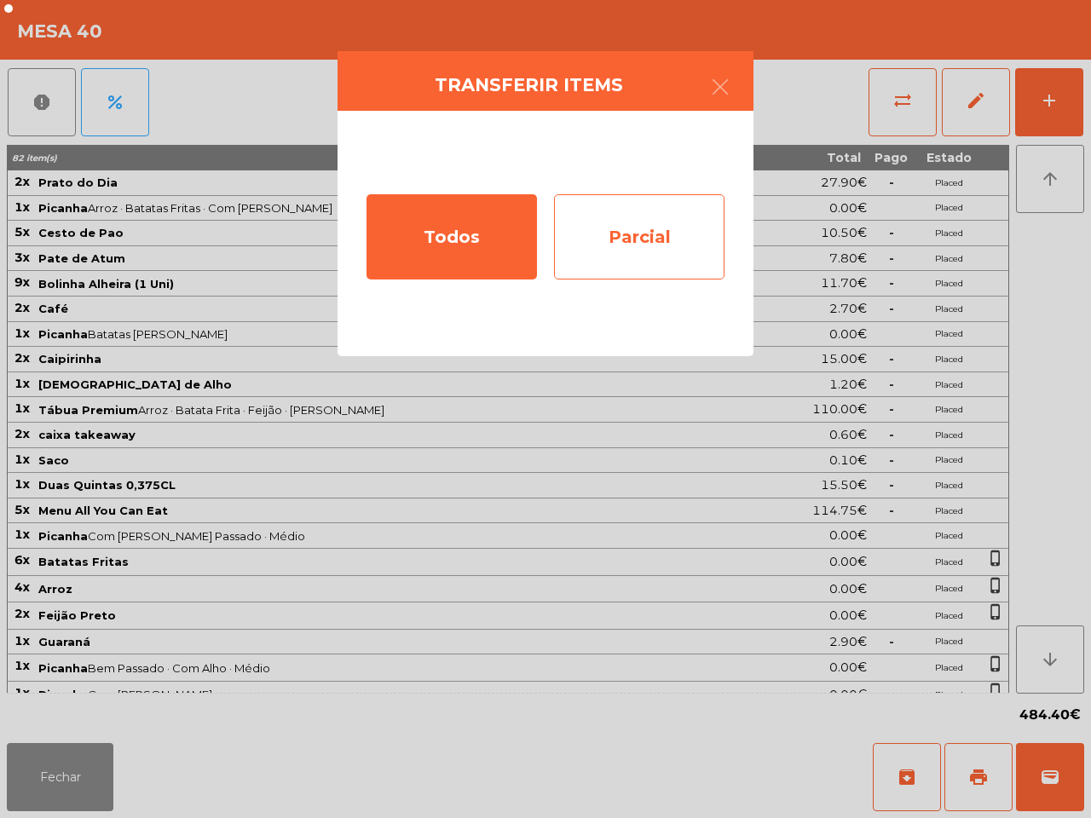
click at [693, 232] on div "Parcial" at bounding box center [639, 236] width 170 height 85
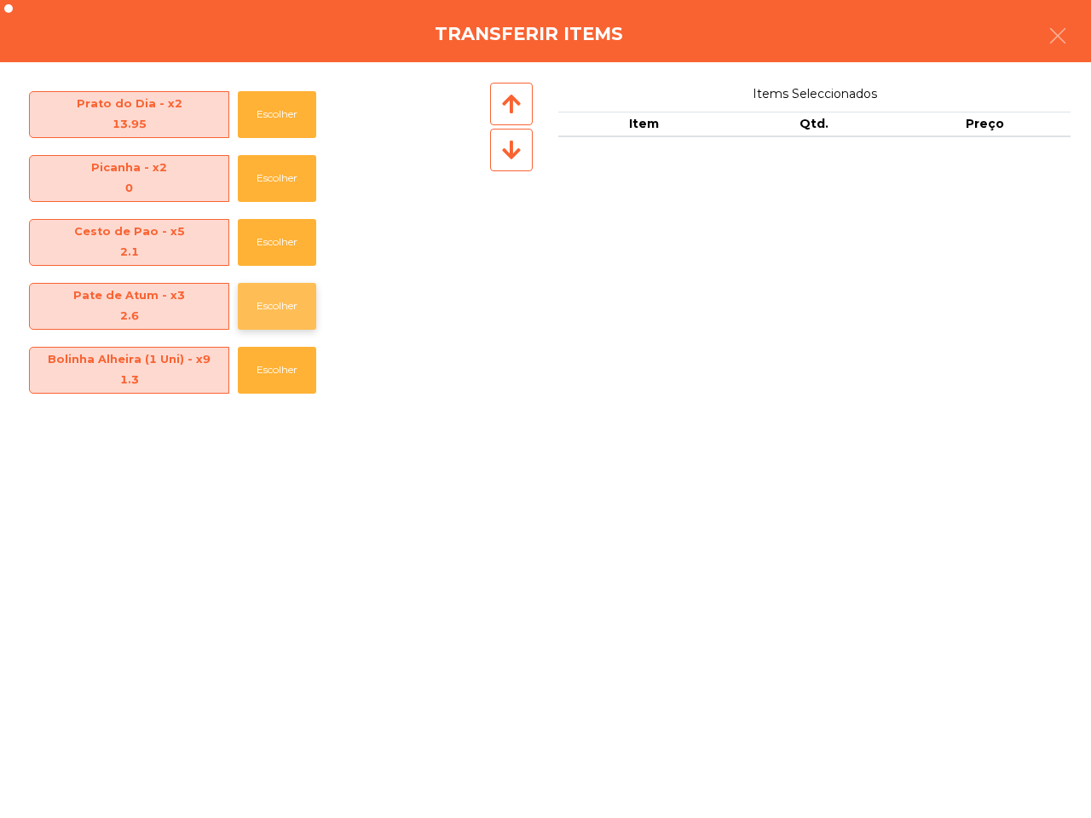
click at [263, 307] on button "Escolher" at bounding box center [277, 306] width 78 height 47
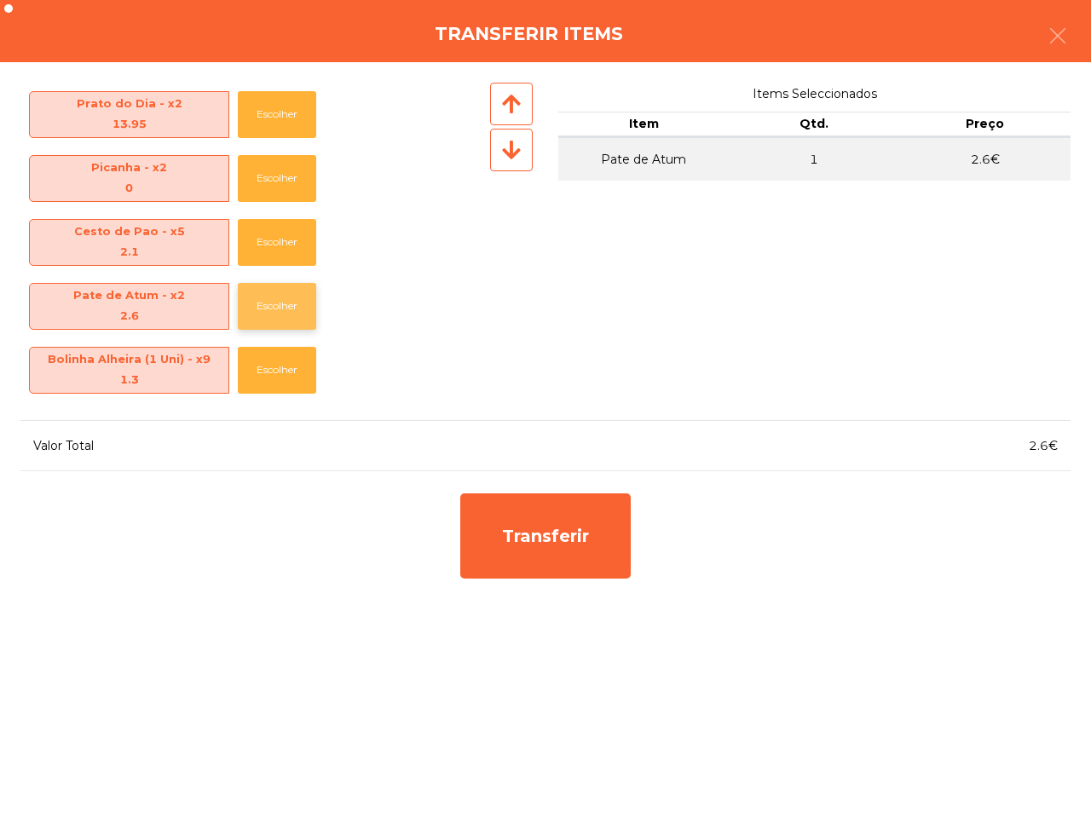
click at [265, 307] on button "Escolher" at bounding box center [277, 306] width 78 height 47
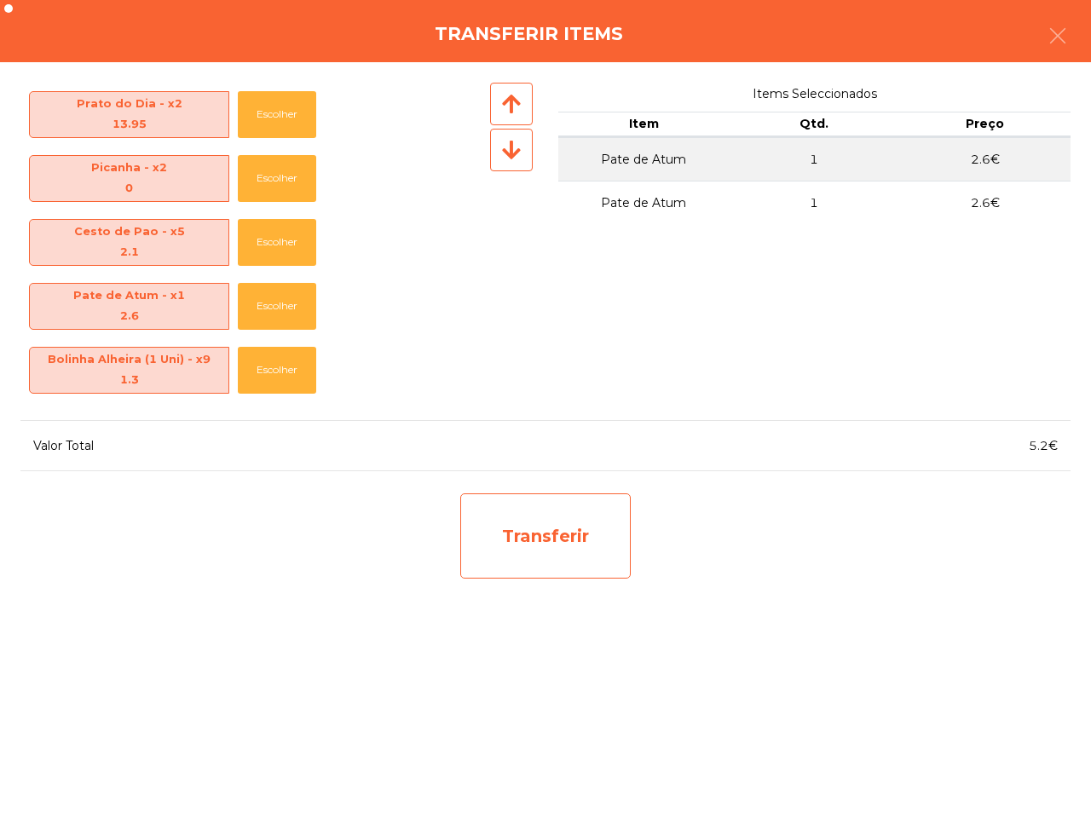
click at [535, 547] on div "Transferir" at bounding box center [545, 536] width 170 height 85
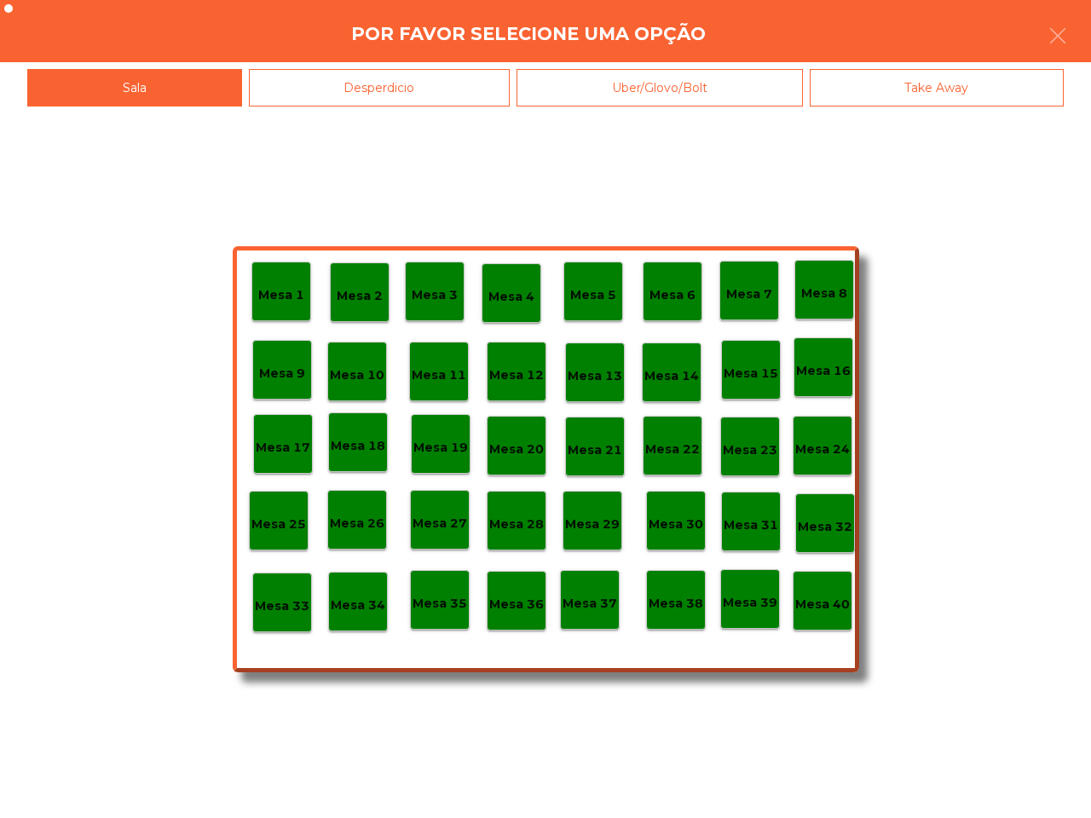
click at [759, 609] on p "Mesa 39" at bounding box center [750, 603] width 55 height 20
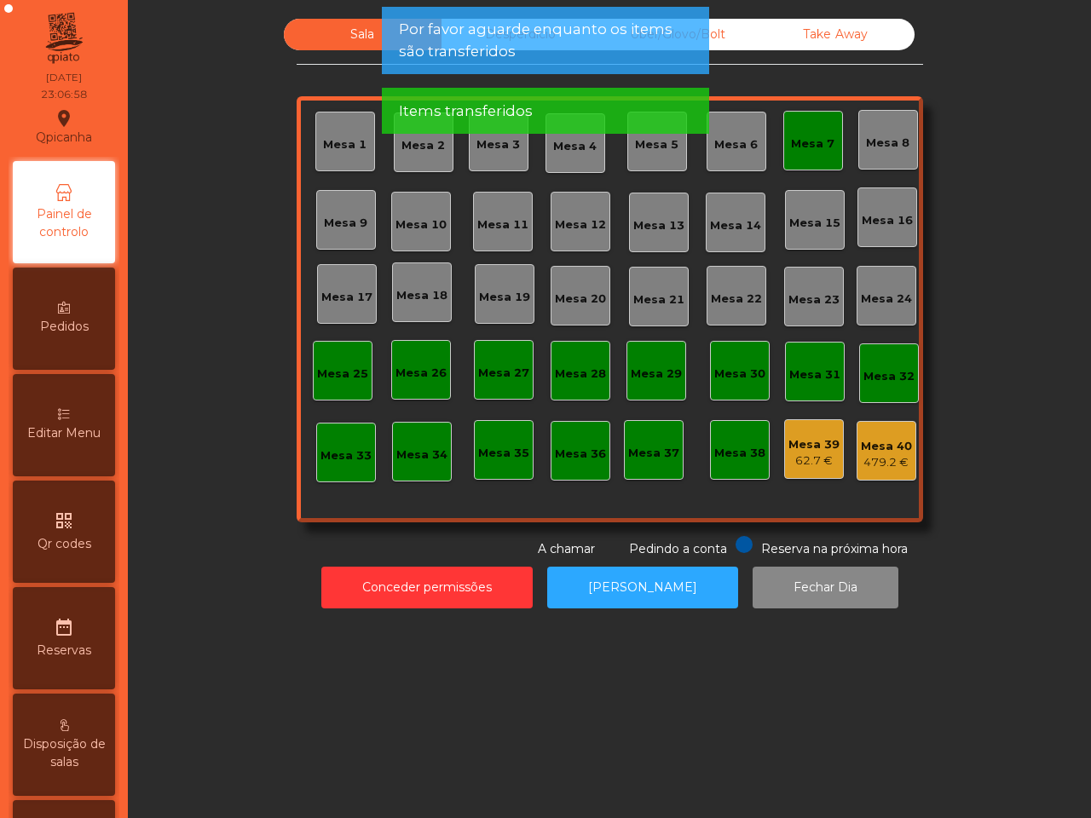
click at [872, 454] on div "479.2 €" at bounding box center [886, 462] width 51 height 17
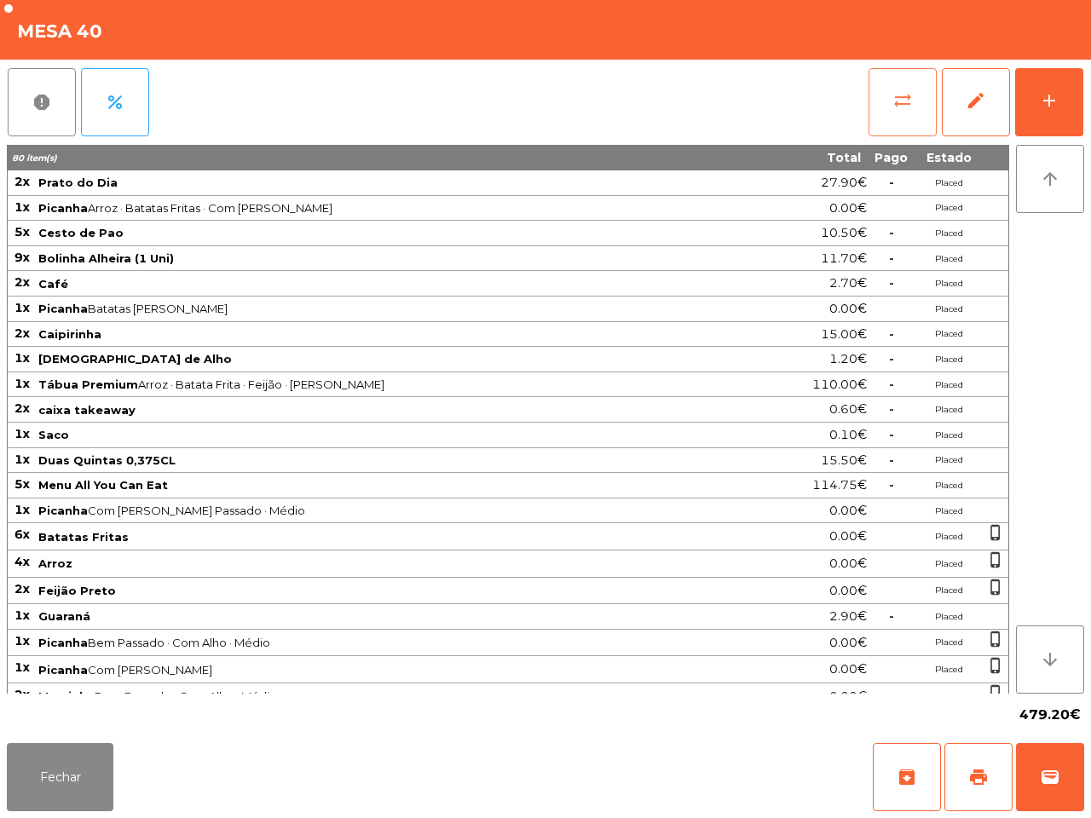
click at [899, 94] on span "sync_alt" at bounding box center [902, 100] width 20 height 20
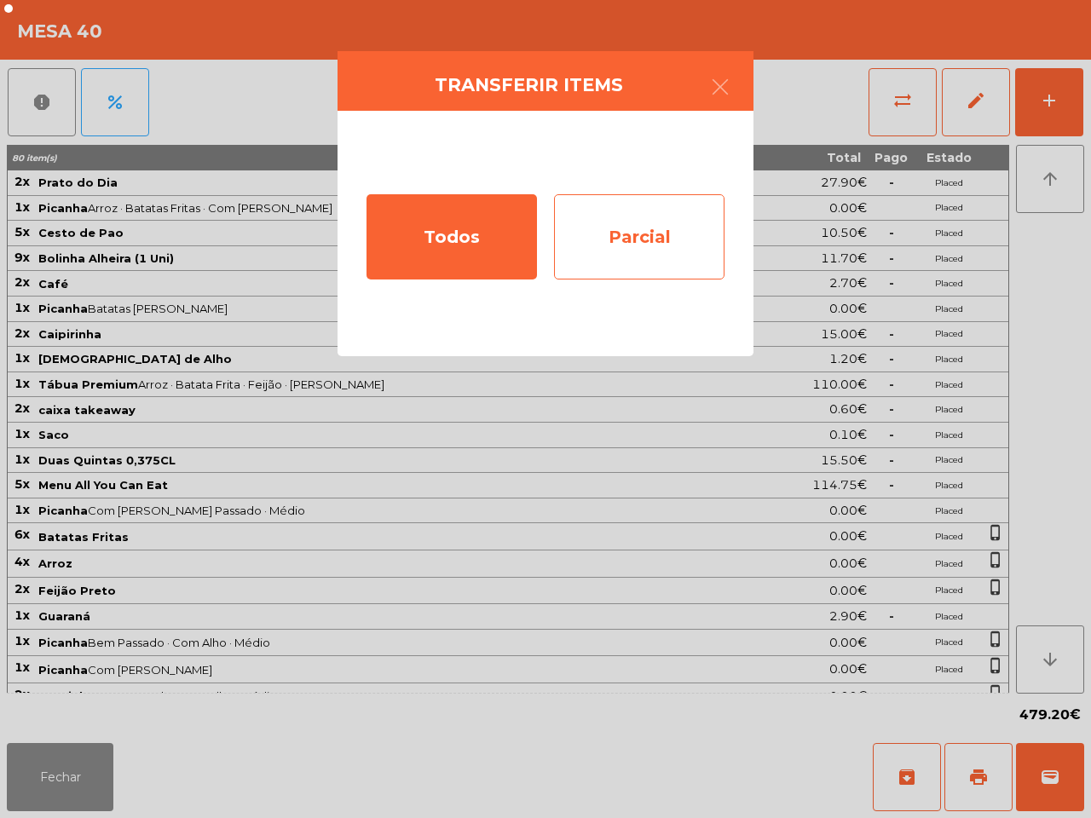
click at [633, 222] on div "Parcial" at bounding box center [639, 236] width 170 height 85
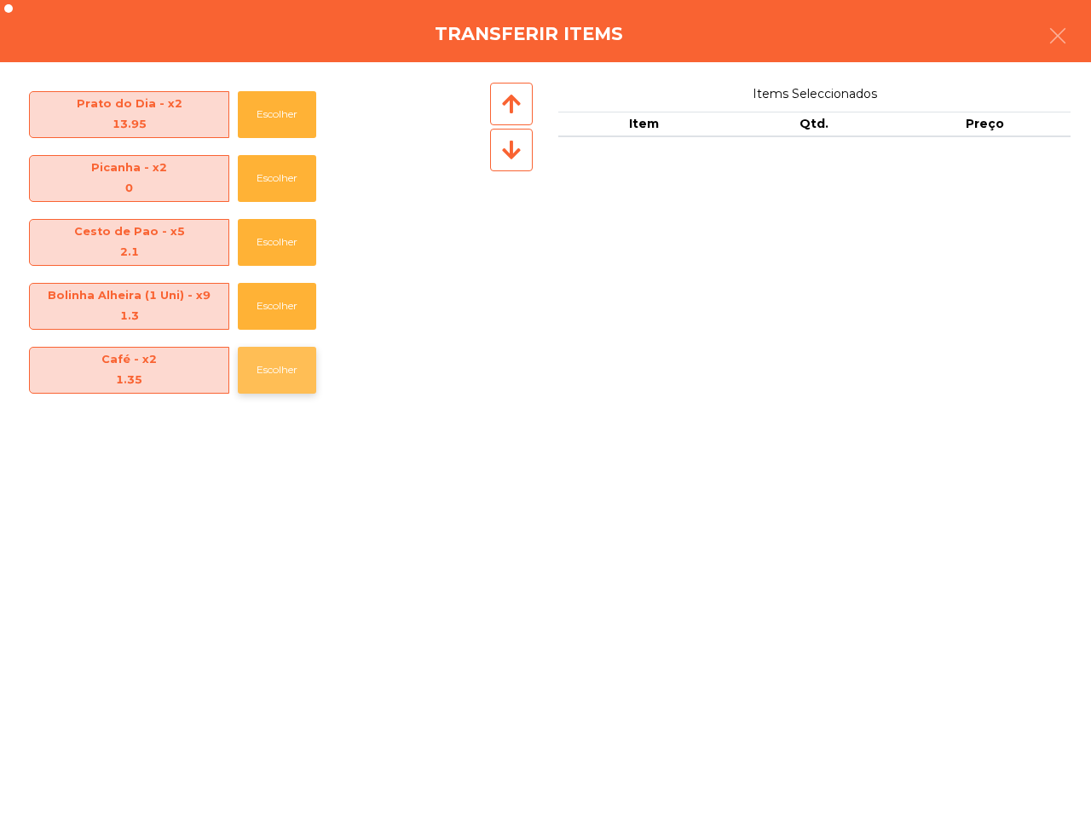
click at [274, 355] on button "Escolher" at bounding box center [277, 370] width 78 height 47
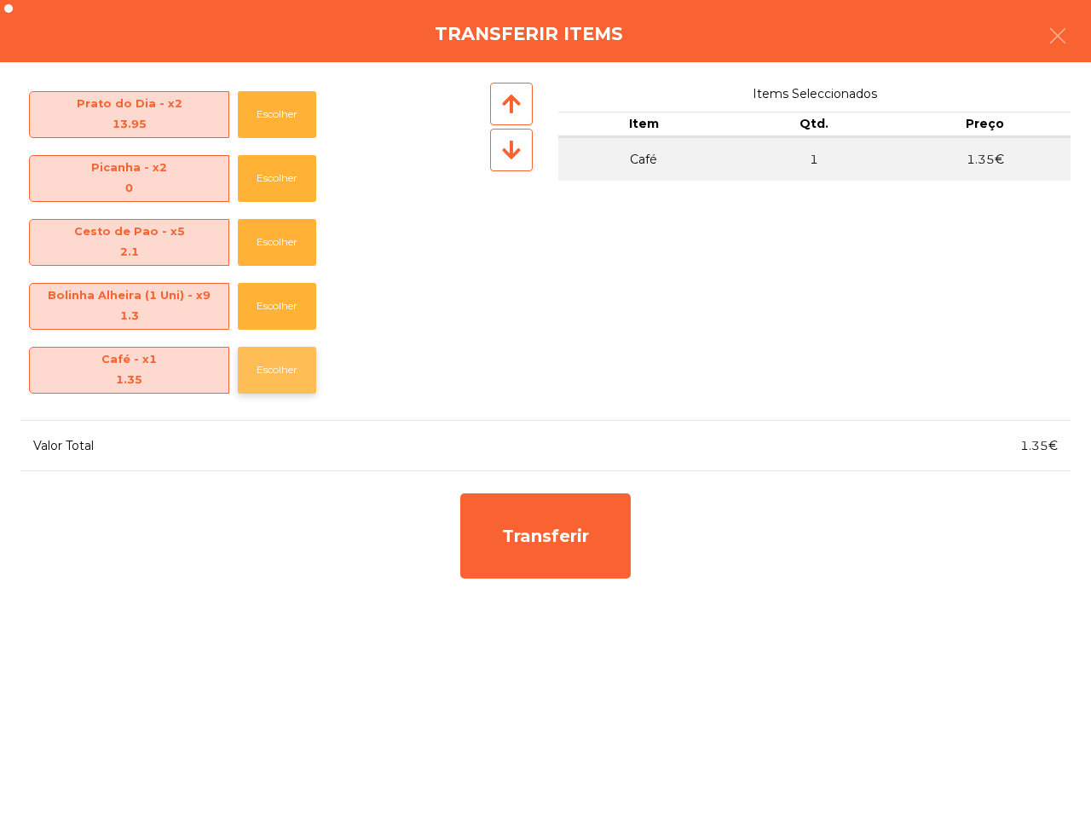
click at [274, 355] on button "Escolher" at bounding box center [277, 370] width 78 height 47
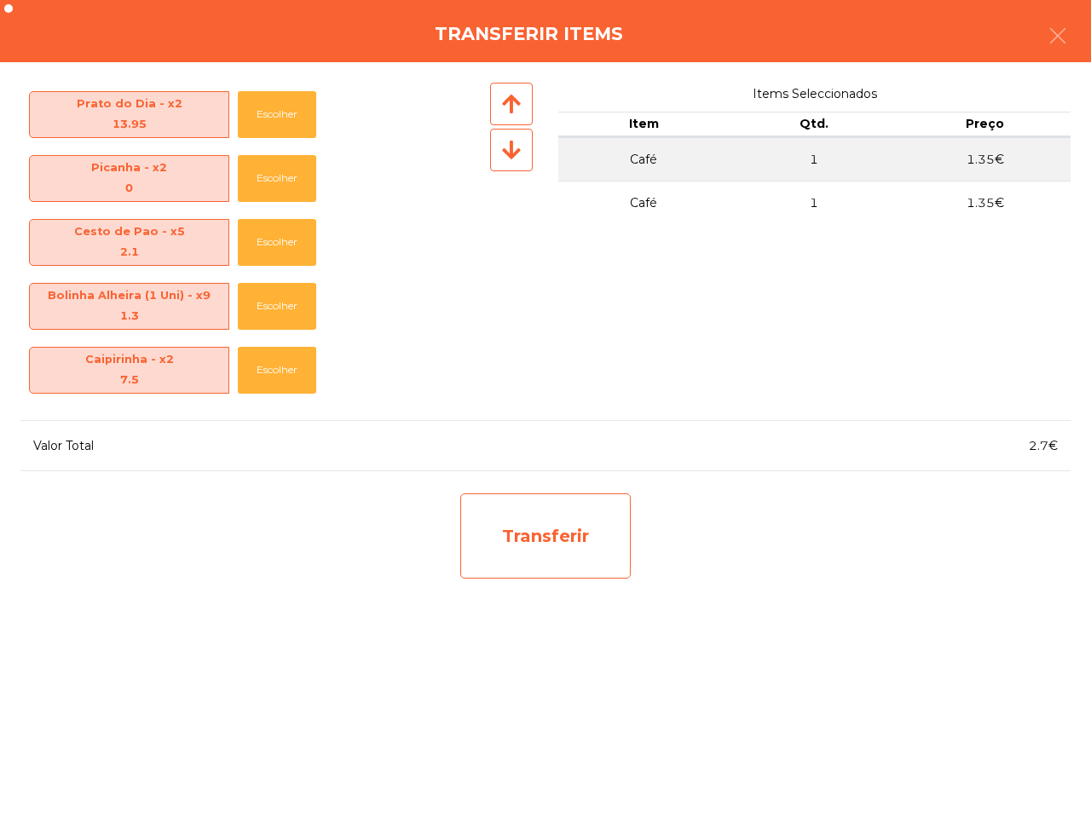
click at [527, 535] on div "Transferir" at bounding box center [545, 536] width 170 height 85
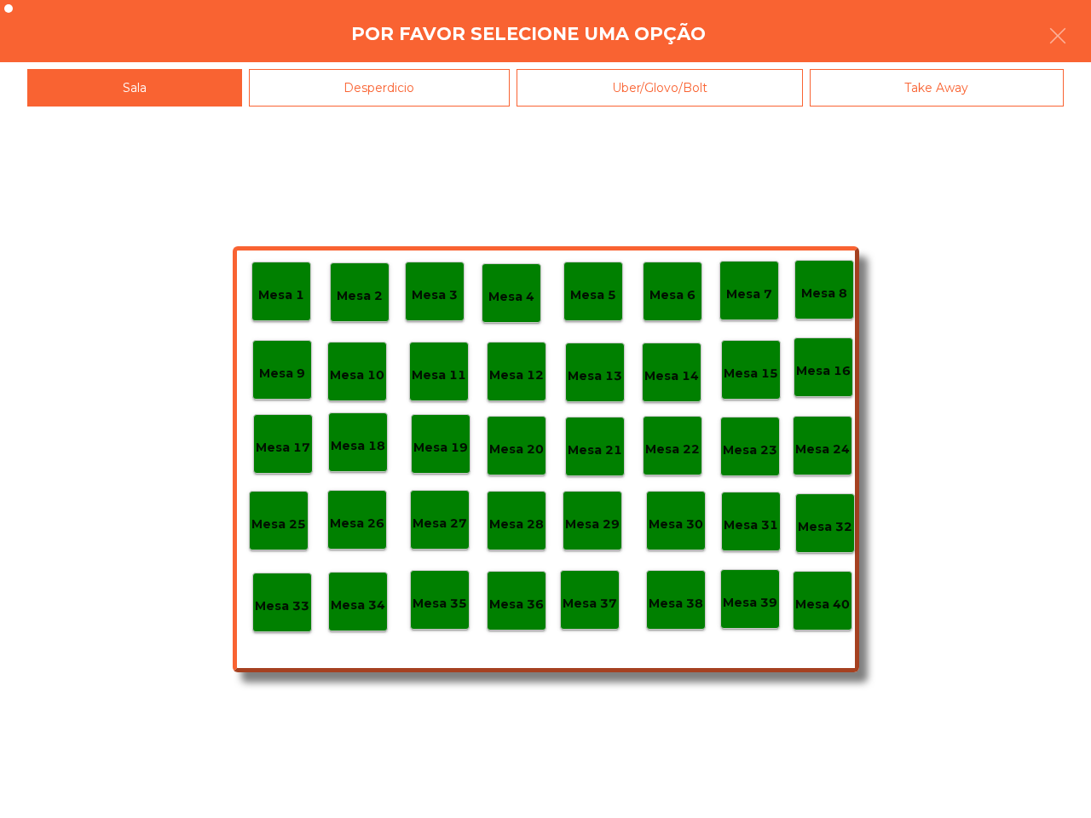
click at [742, 590] on div "Mesa 39" at bounding box center [750, 599] width 55 height 26
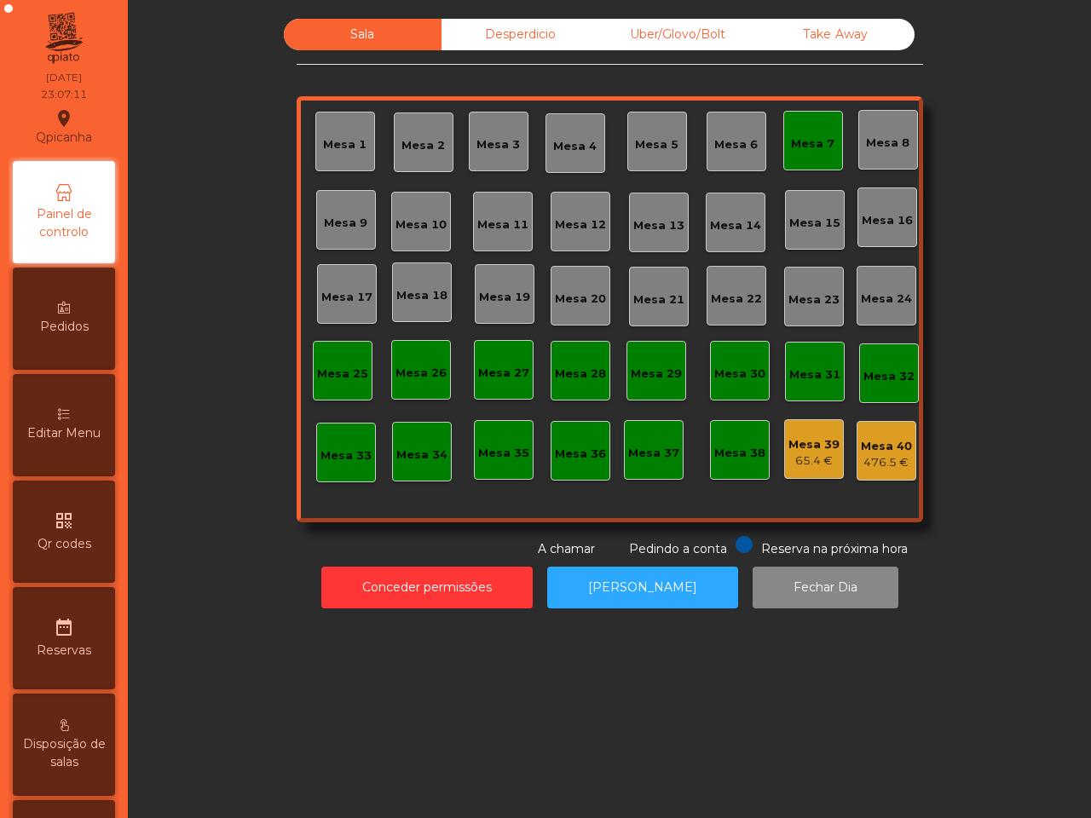
click at [799, 442] on div "Mesa 39" at bounding box center [813, 444] width 51 height 17
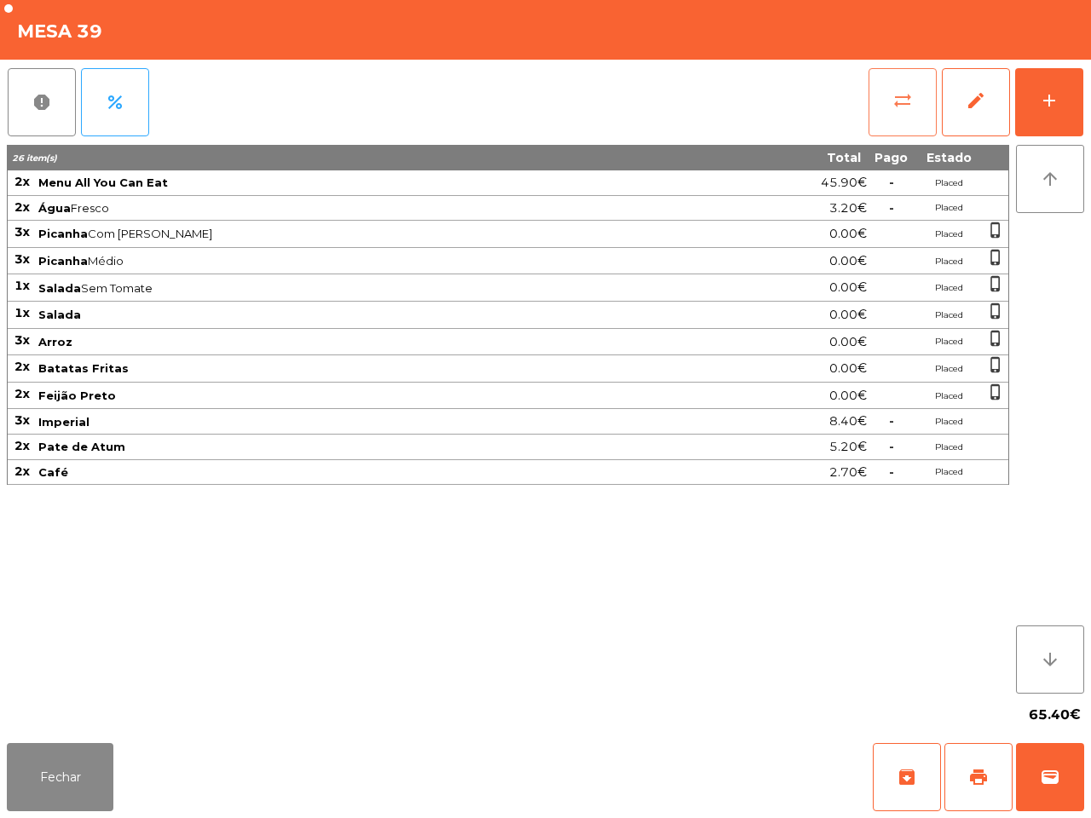
click at [912, 82] on button "sync_alt" at bounding box center [903, 102] width 68 height 68
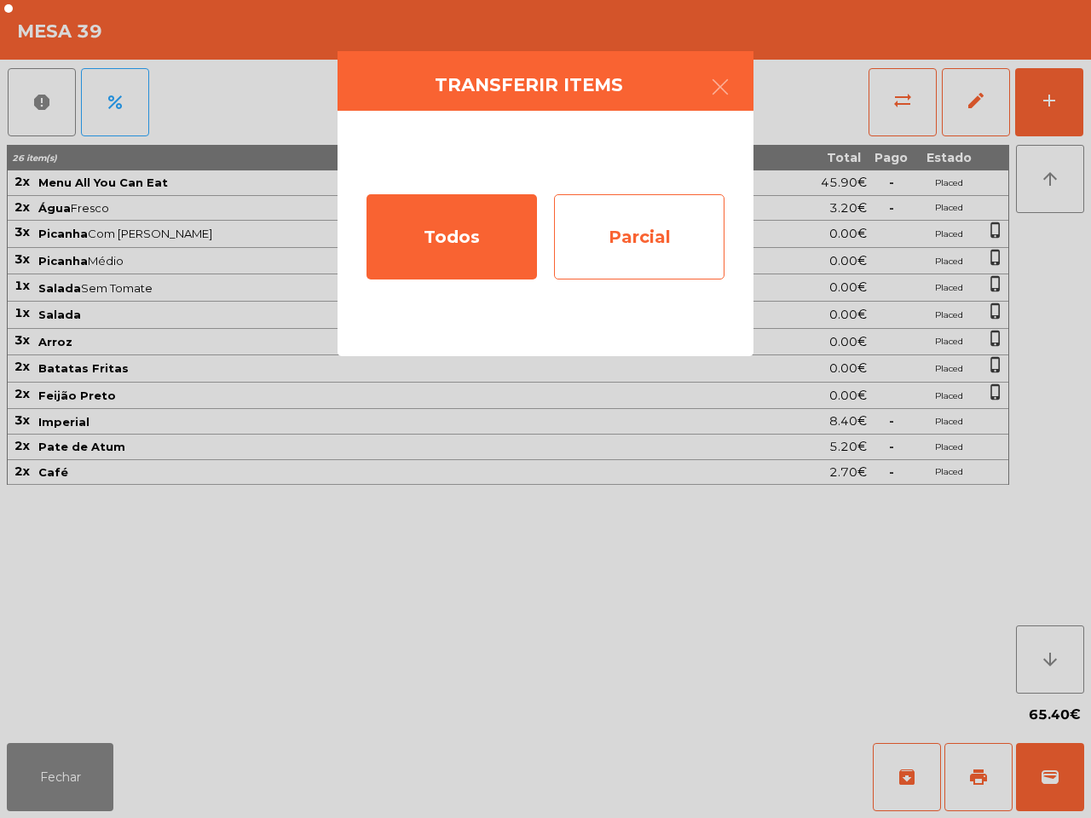
click at [641, 256] on div "Parcial" at bounding box center [639, 236] width 170 height 85
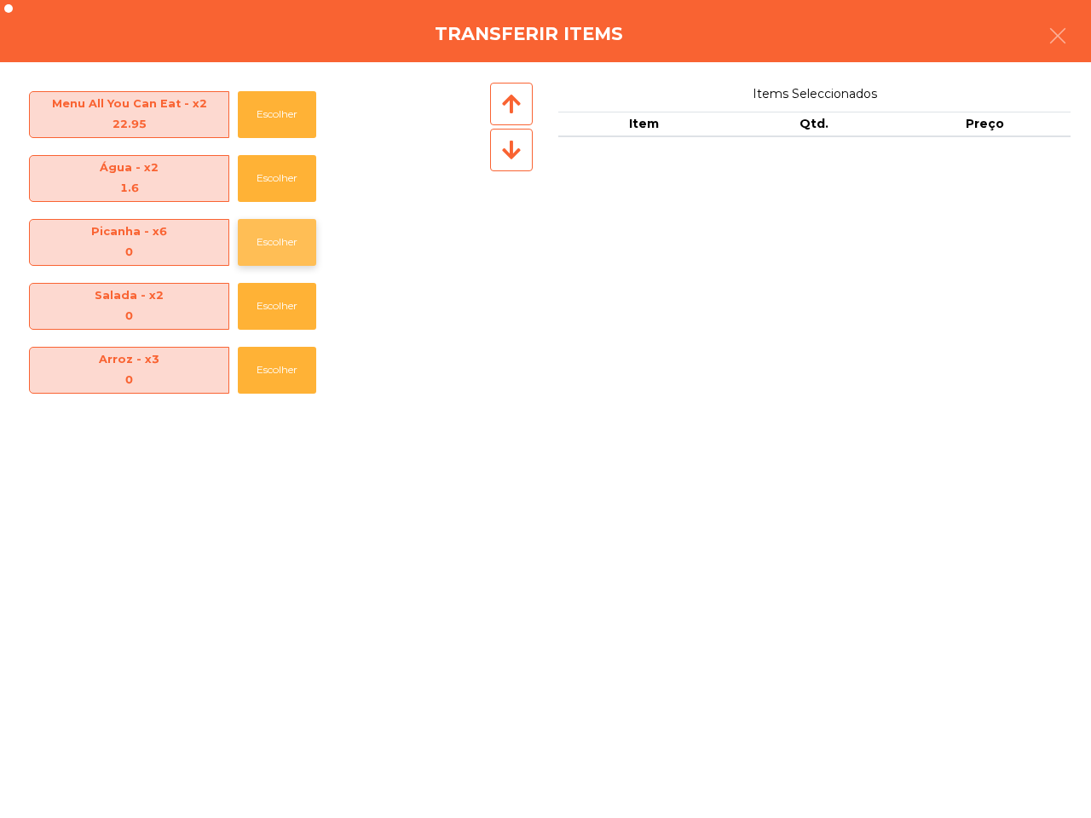
scroll to position [315, 0]
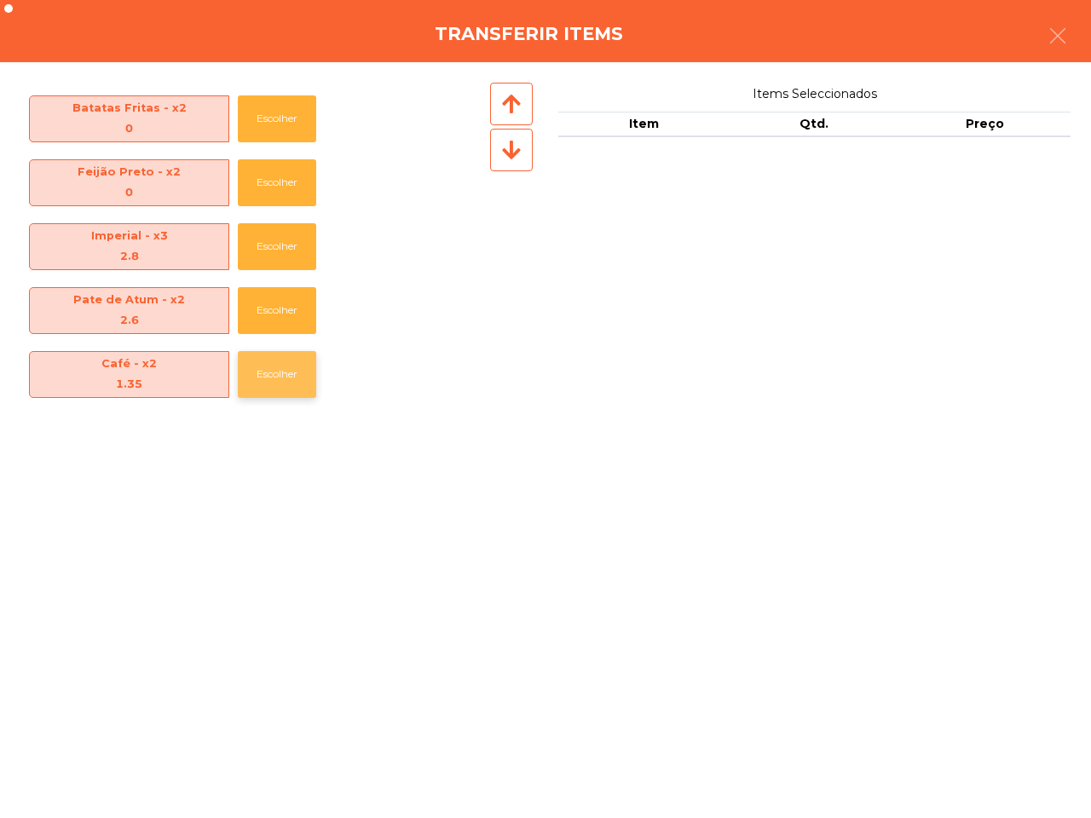
click at [287, 371] on button "Escolher" at bounding box center [277, 374] width 78 height 47
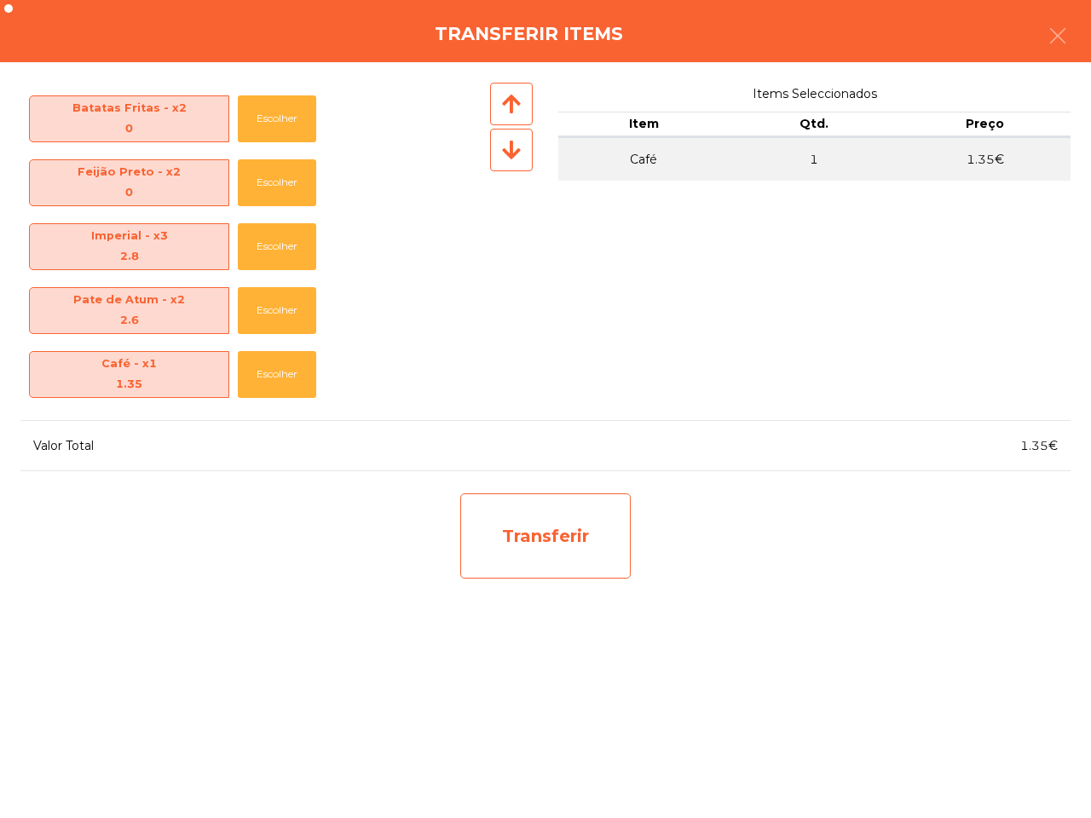
click at [521, 529] on div "Transferir" at bounding box center [545, 536] width 170 height 85
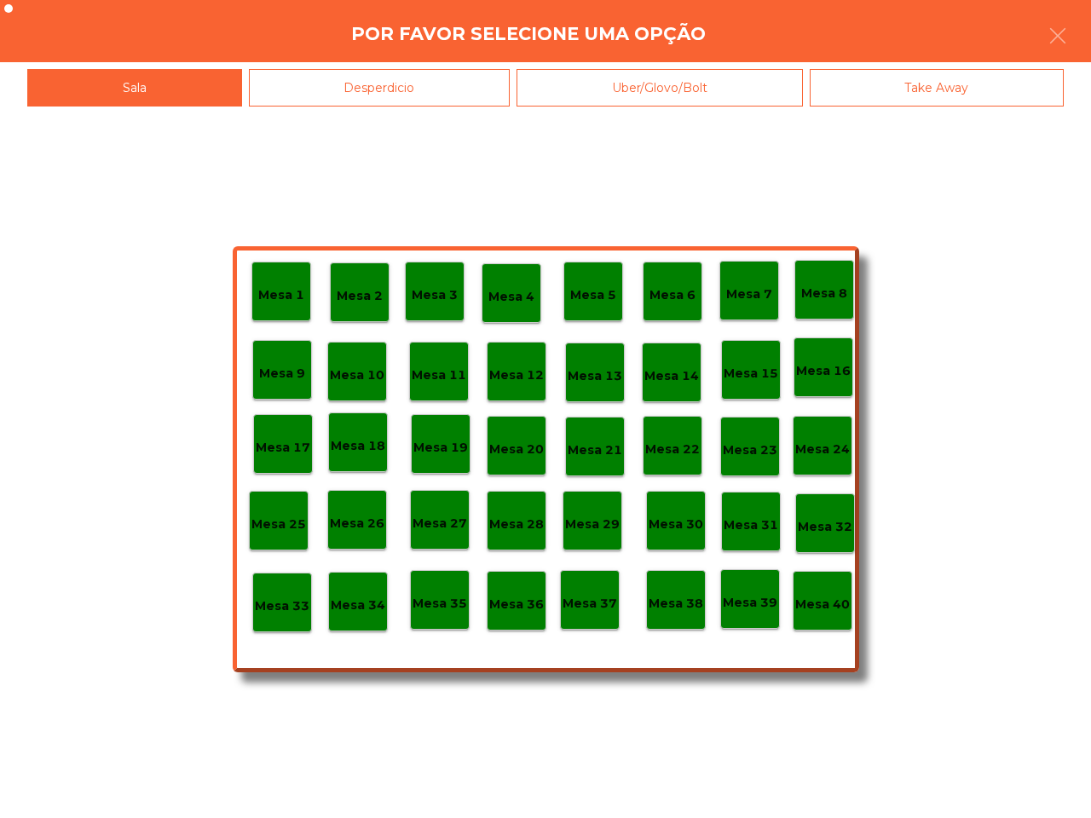
click at [812, 606] on p "Mesa 40" at bounding box center [822, 605] width 55 height 20
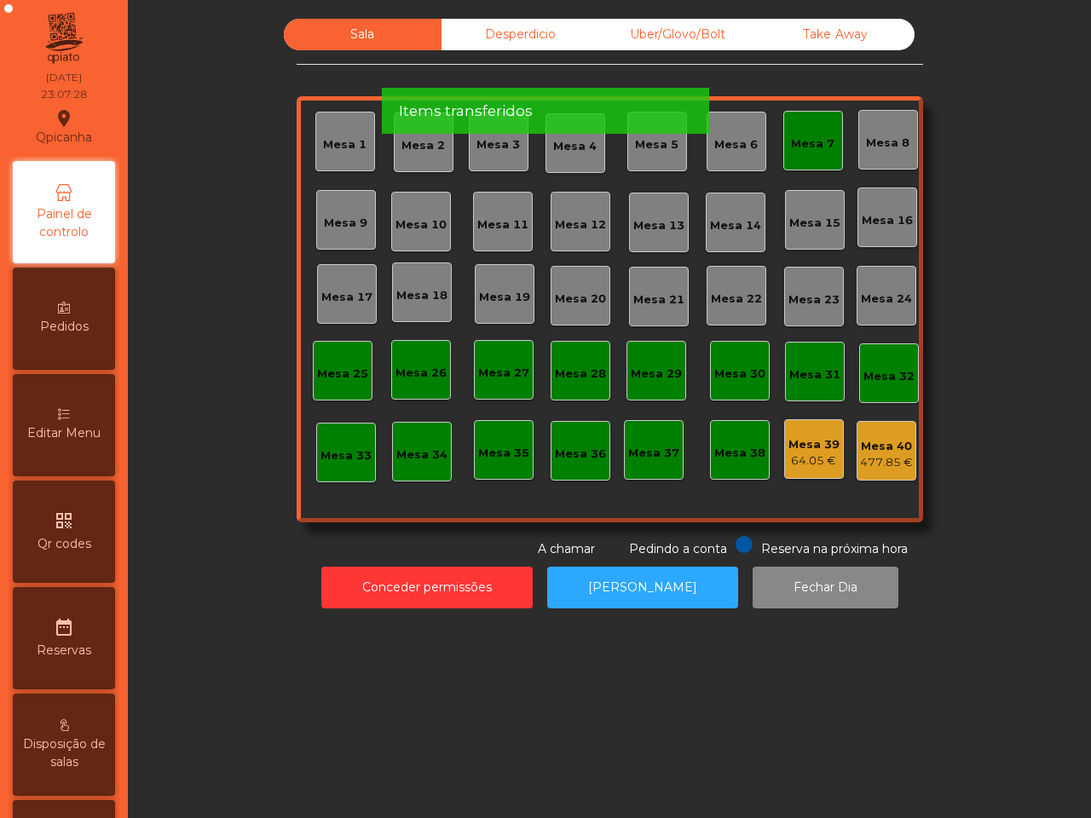
click at [872, 456] on div "477.85 €" at bounding box center [886, 462] width 53 height 17
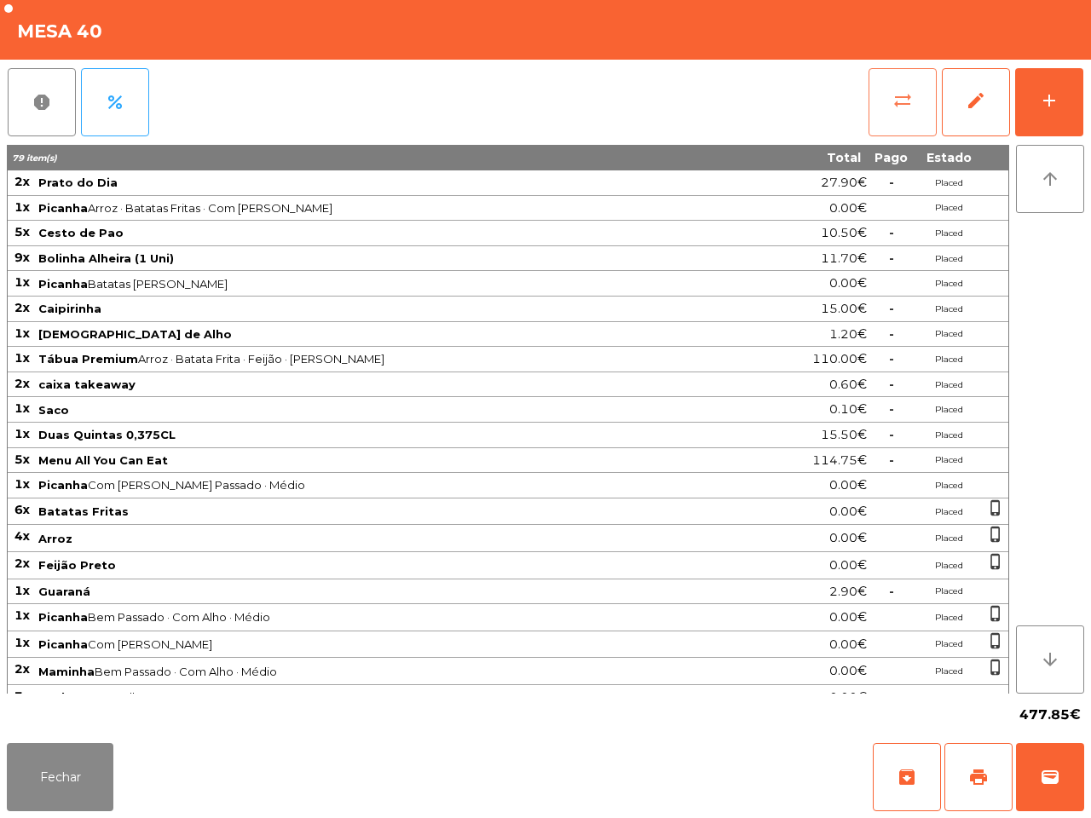
click at [904, 101] on span "sync_alt" at bounding box center [902, 100] width 20 height 20
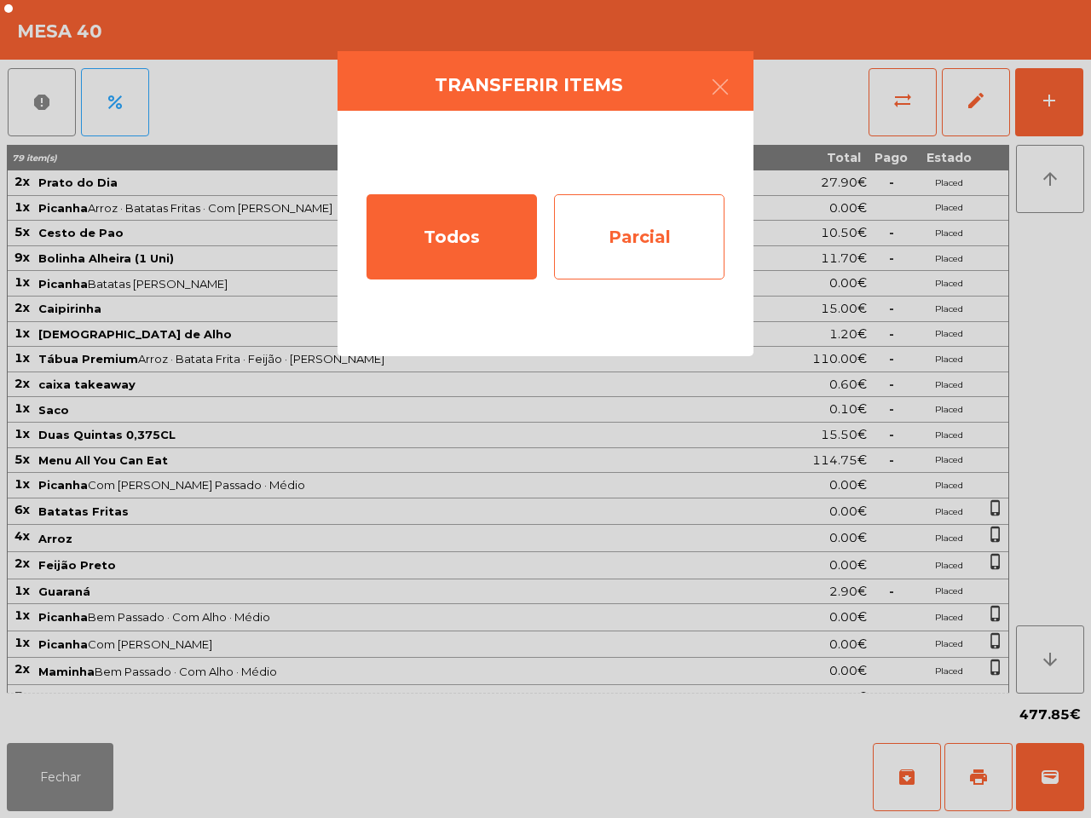
click at [674, 211] on div "Parcial" at bounding box center [639, 236] width 170 height 85
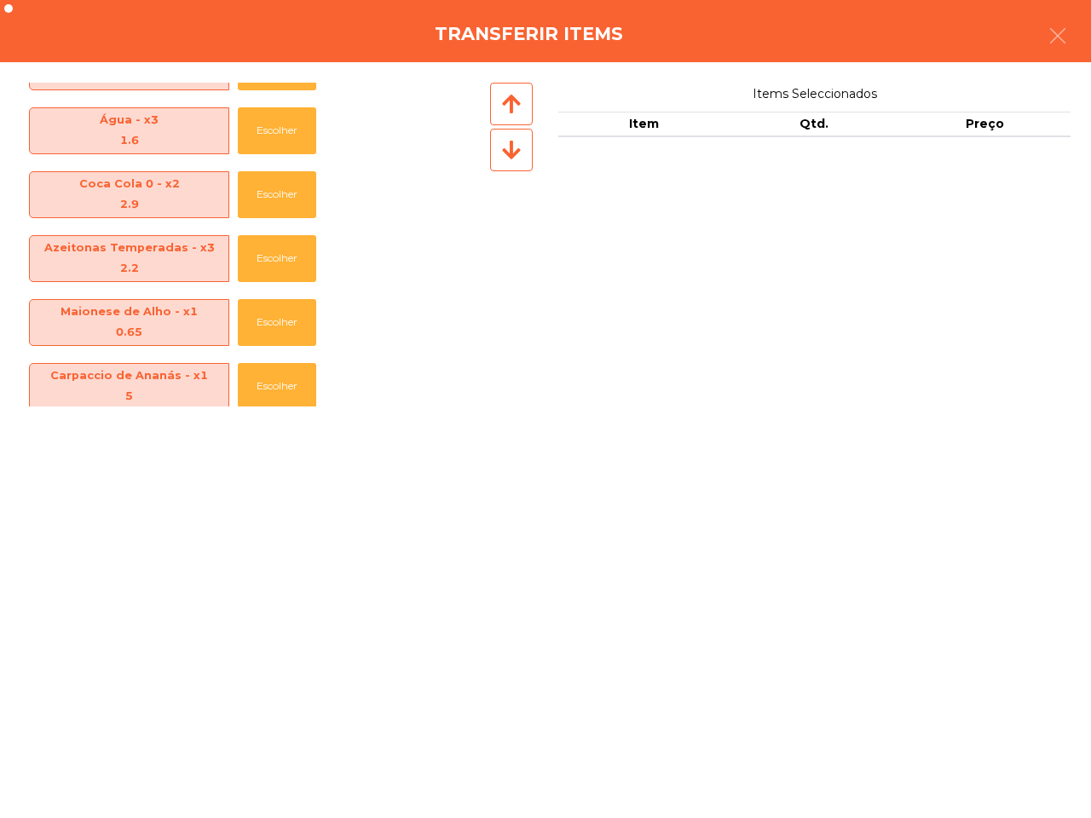
scroll to position [1104, 0]
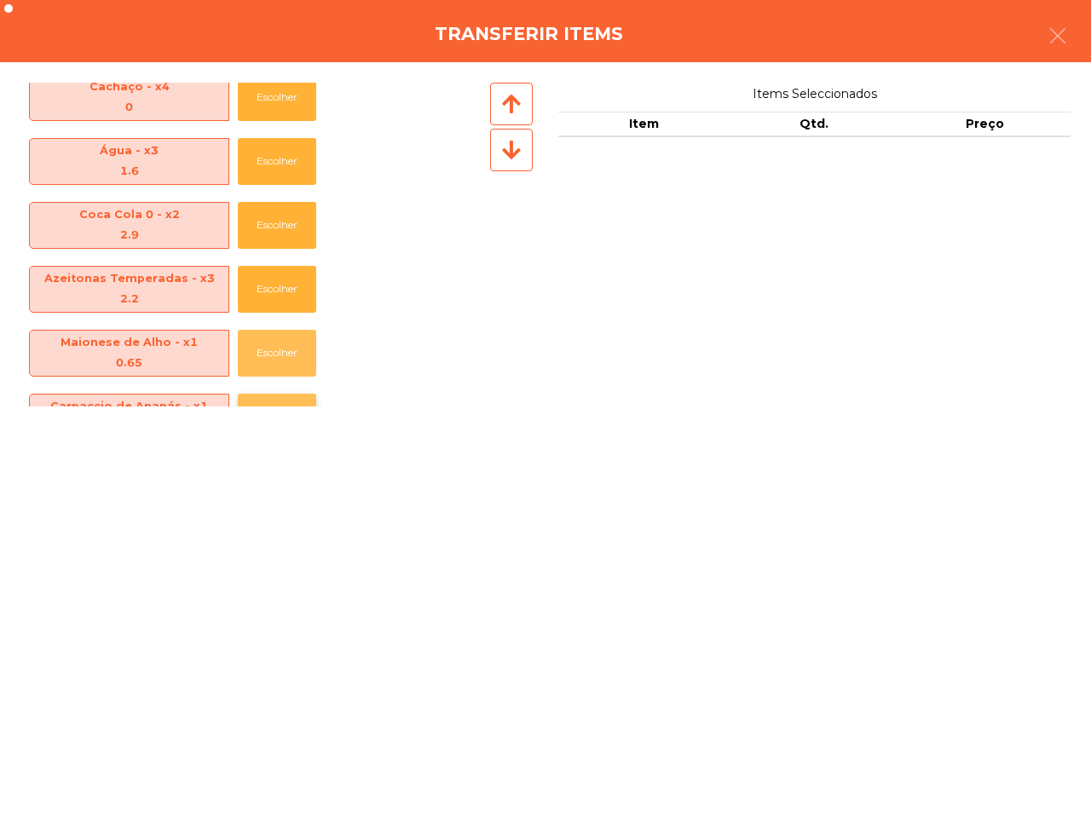
click at [284, 355] on button "Escolher" at bounding box center [277, 353] width 78 height 47
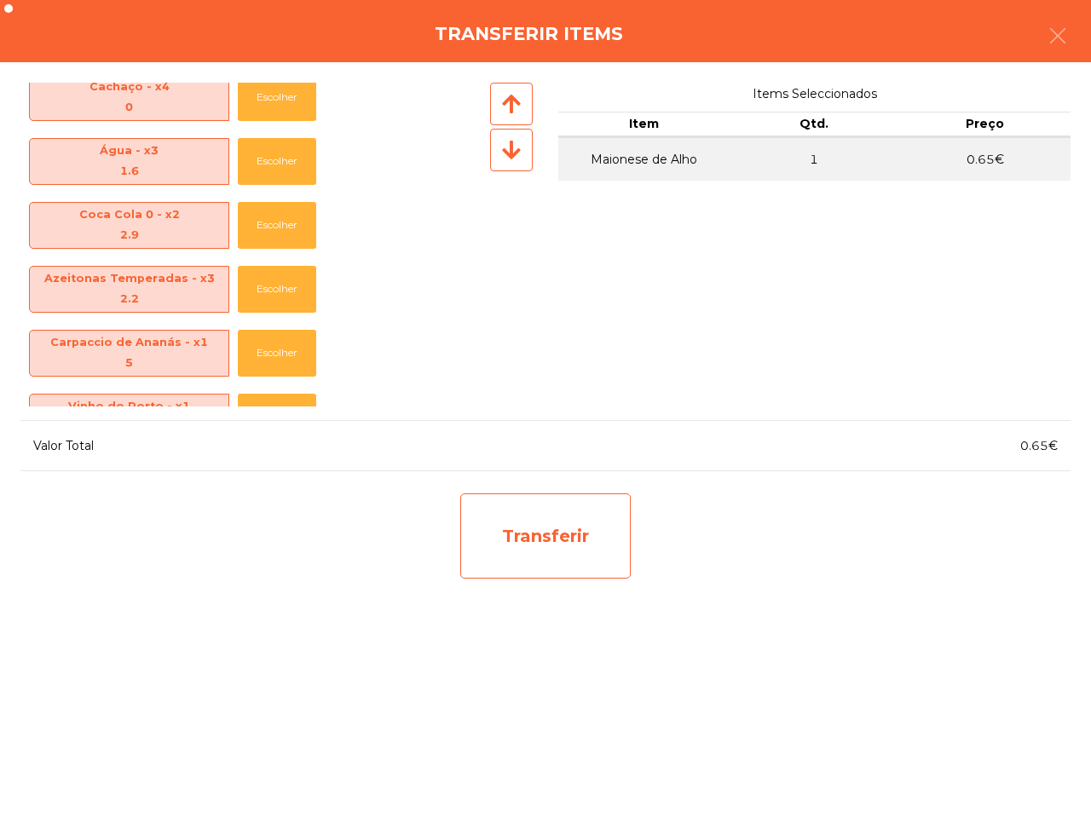
click at [539, 544] on div "Transferir" at bounding box center [545, 536] width 170 height 85
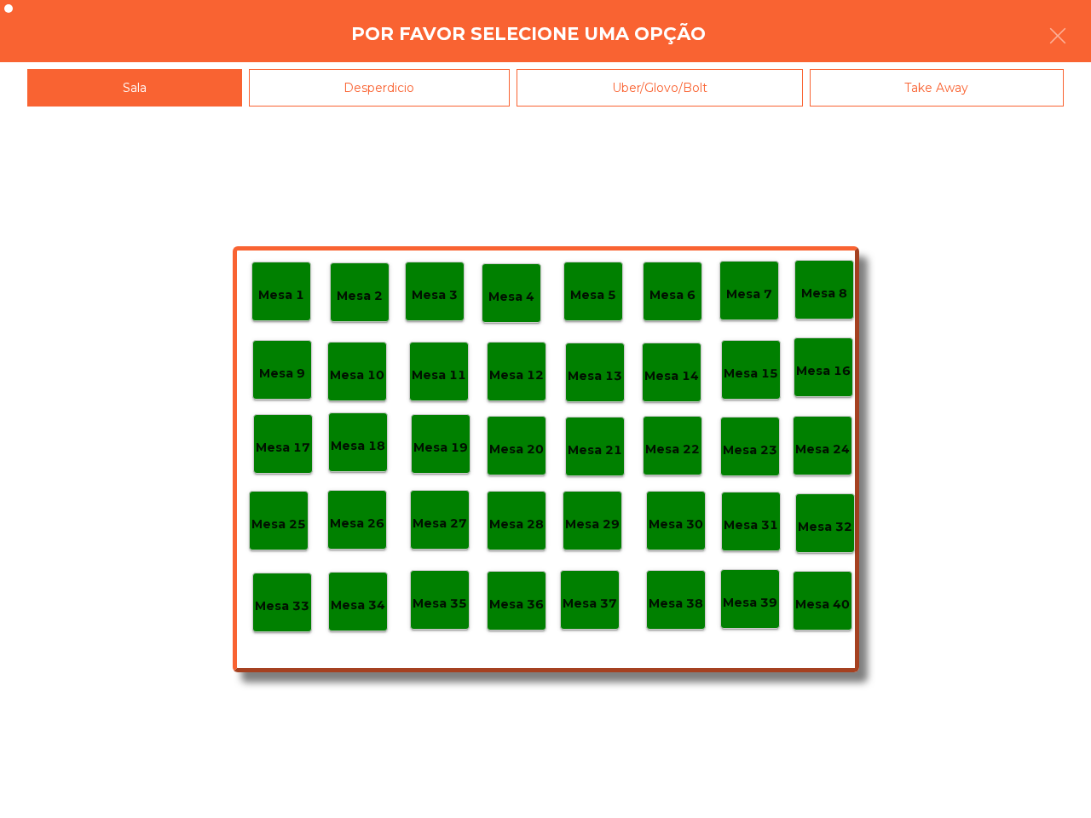
click at [740, 603] on p "Mesa 39" at bounding box center [750, 603] width 55 height 20
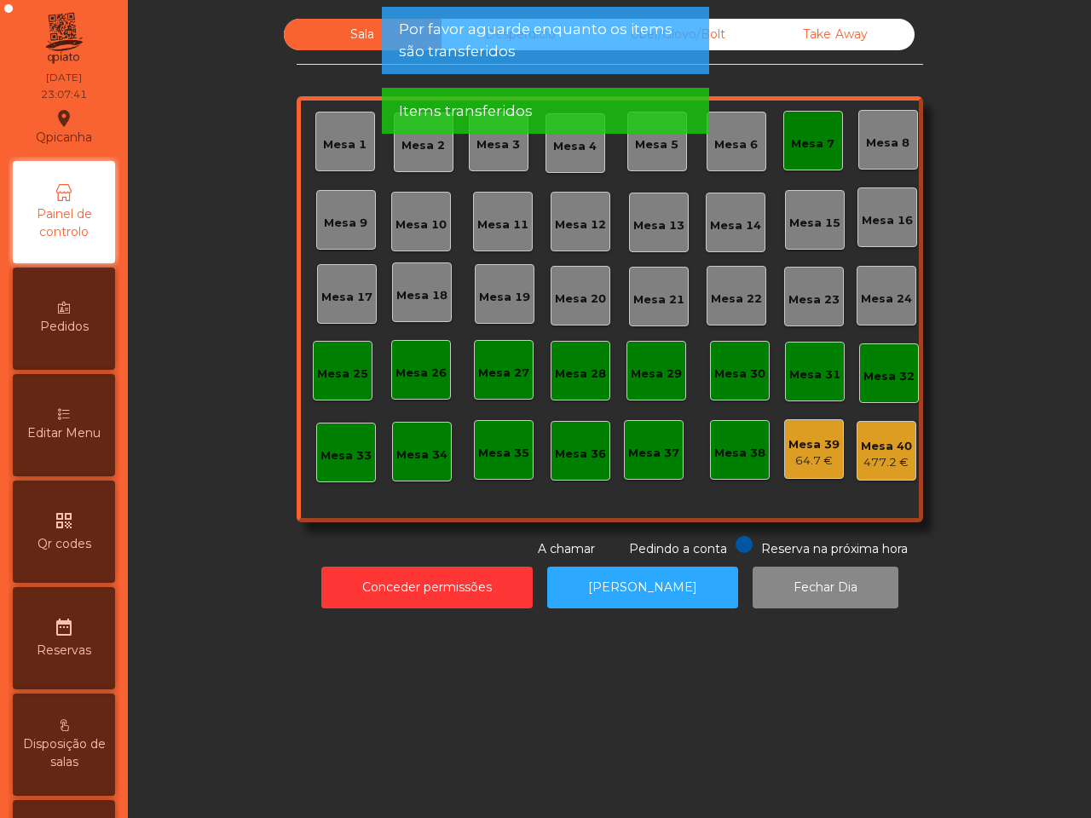
click at [861, 452] on div "Mesa 40" at bounding box center [886, 446] width 51 height 17
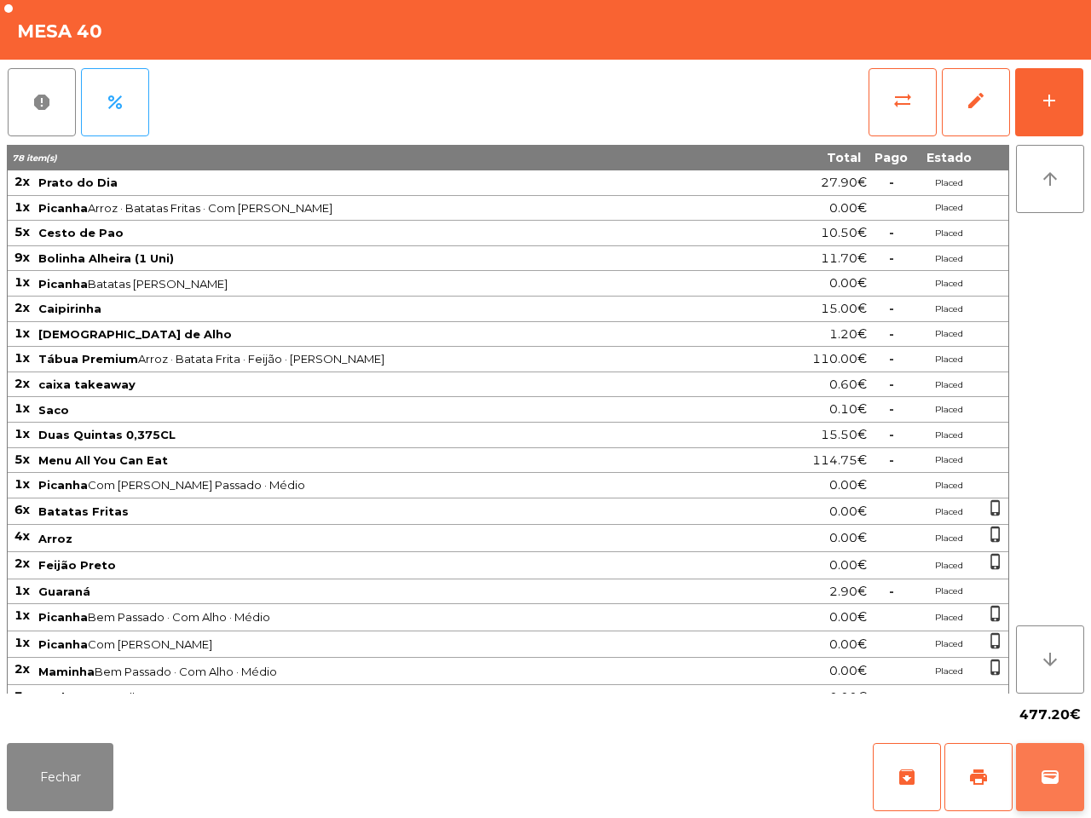
click at [1029, 756] on button "wallet" at bounding box center [1050, 777] width 68 height 68
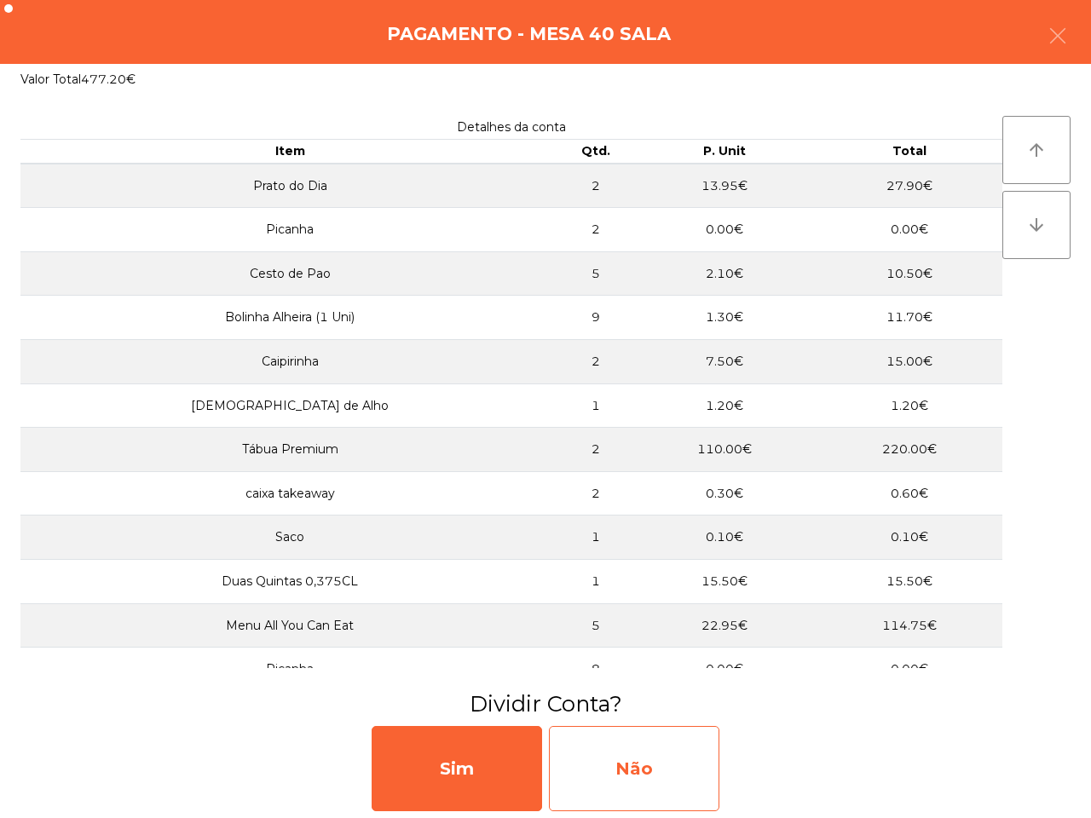
click at [640, 755] on div "Não" at bounding box center [634, 768] width 170 height 85
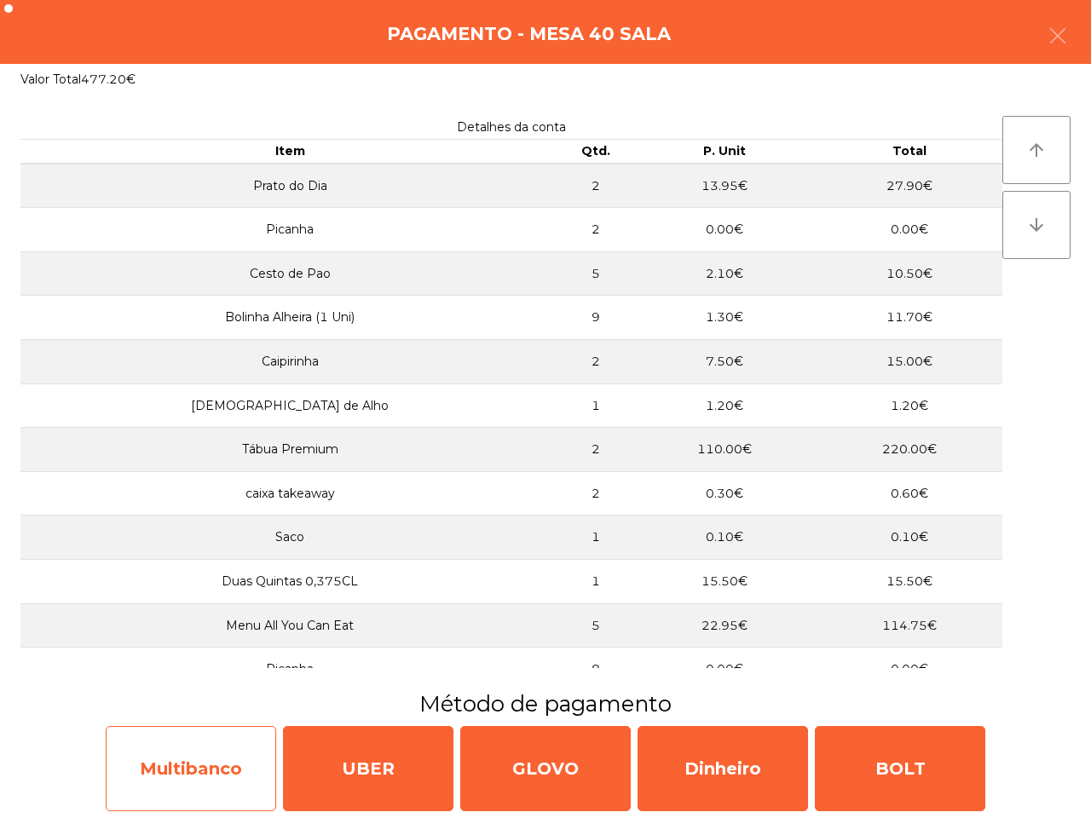
click at [202, 756] on div "Multibanco" at bounding box center [191, 768] width 170 height 85
select select "**"
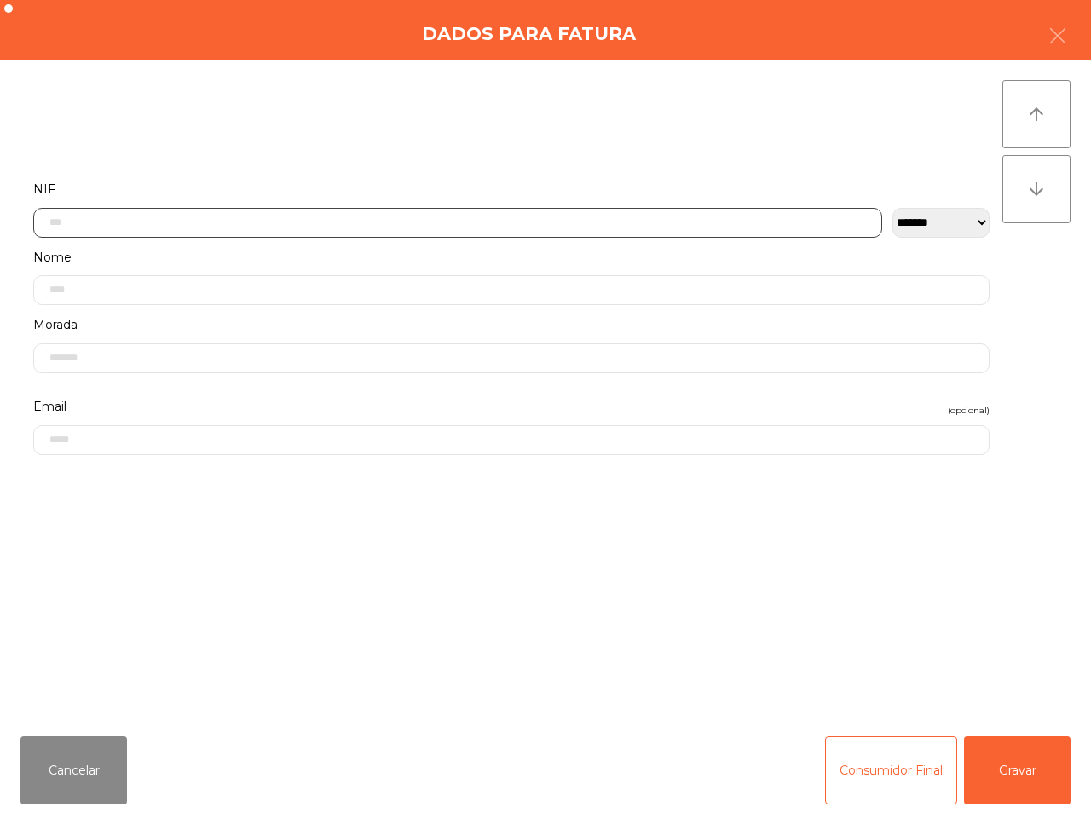
click at [79, 226] on input "text" at bounding box center [457, 223] width 849 height 30
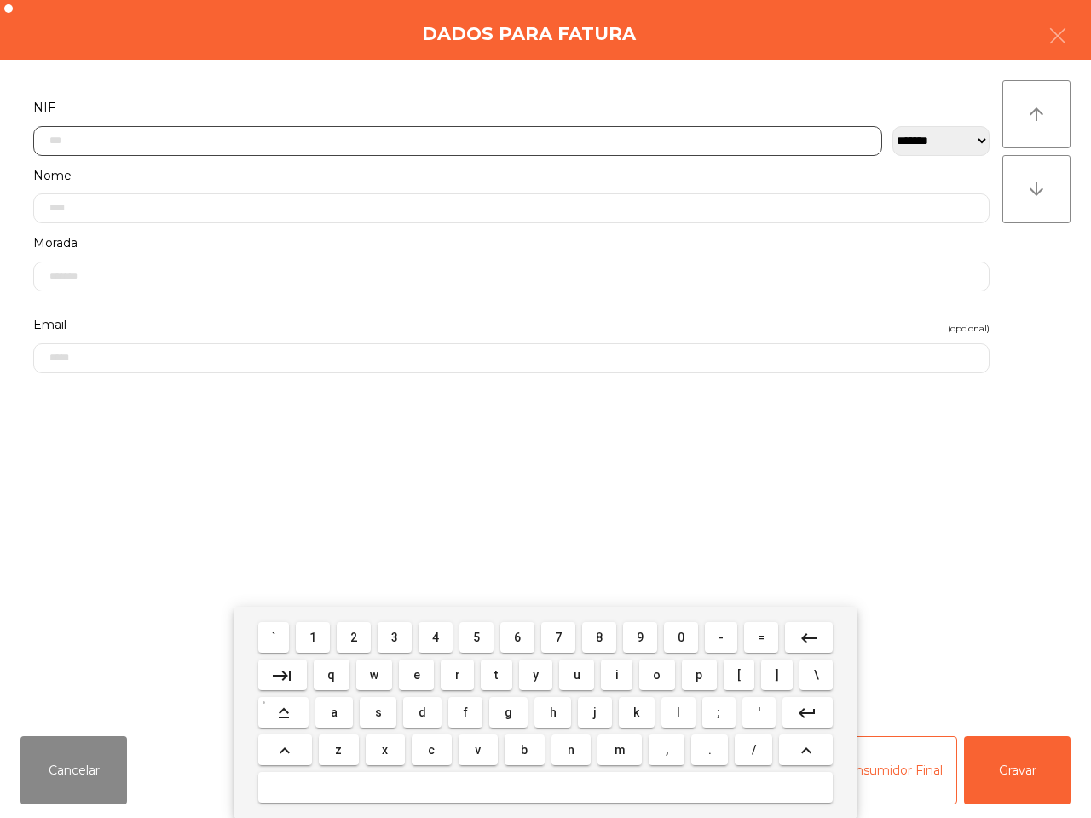
scroll to position [95, 0]
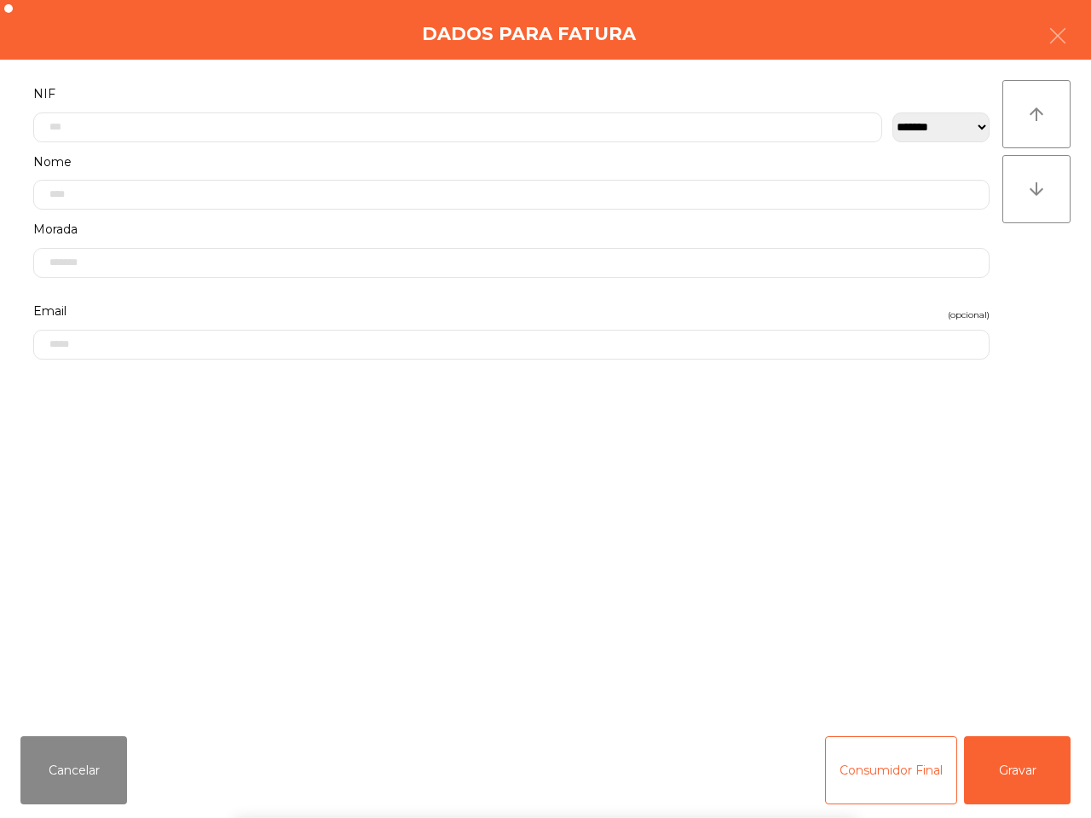
click at [98, 765] on div "` 1 2 3 4 5 6 7 8 9 0 - = keyboard_backspace keyboard_tab q w e r t y u i o p […" at bounding box center [545, 712] width 1091 height 211
click at [104, 765] on button "Cancelar" at bounding box center [73, 770] width 107 height 68
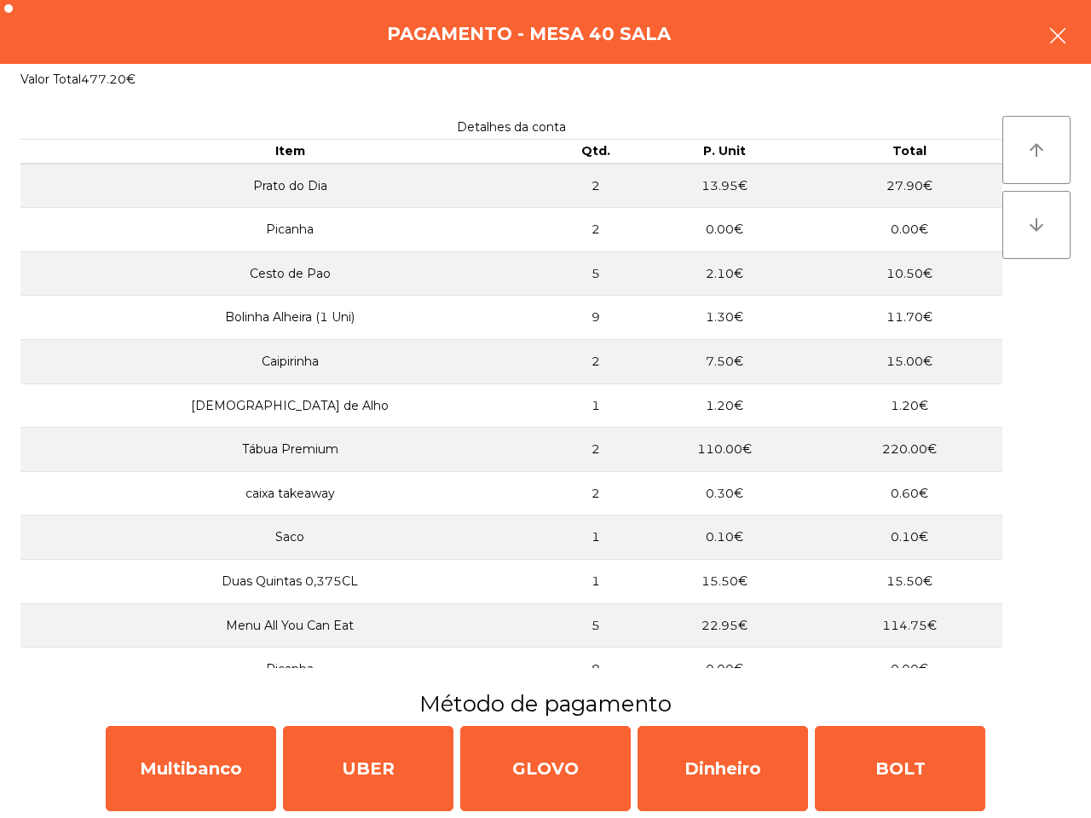
click at [1044, 32] on button "button" at bounding box center [1058, 37] width 48 height 51
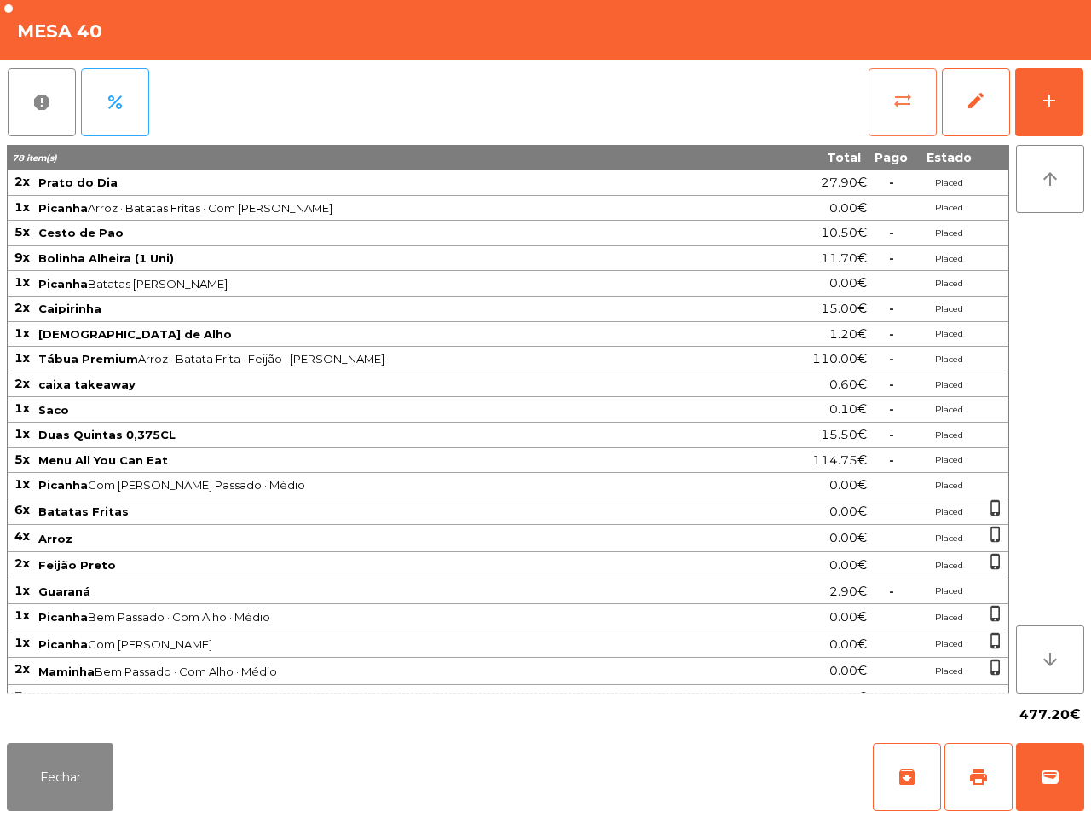
click at [915, 117] on button "sync_alt" at bounding box center [903, 102] width 68 height 68
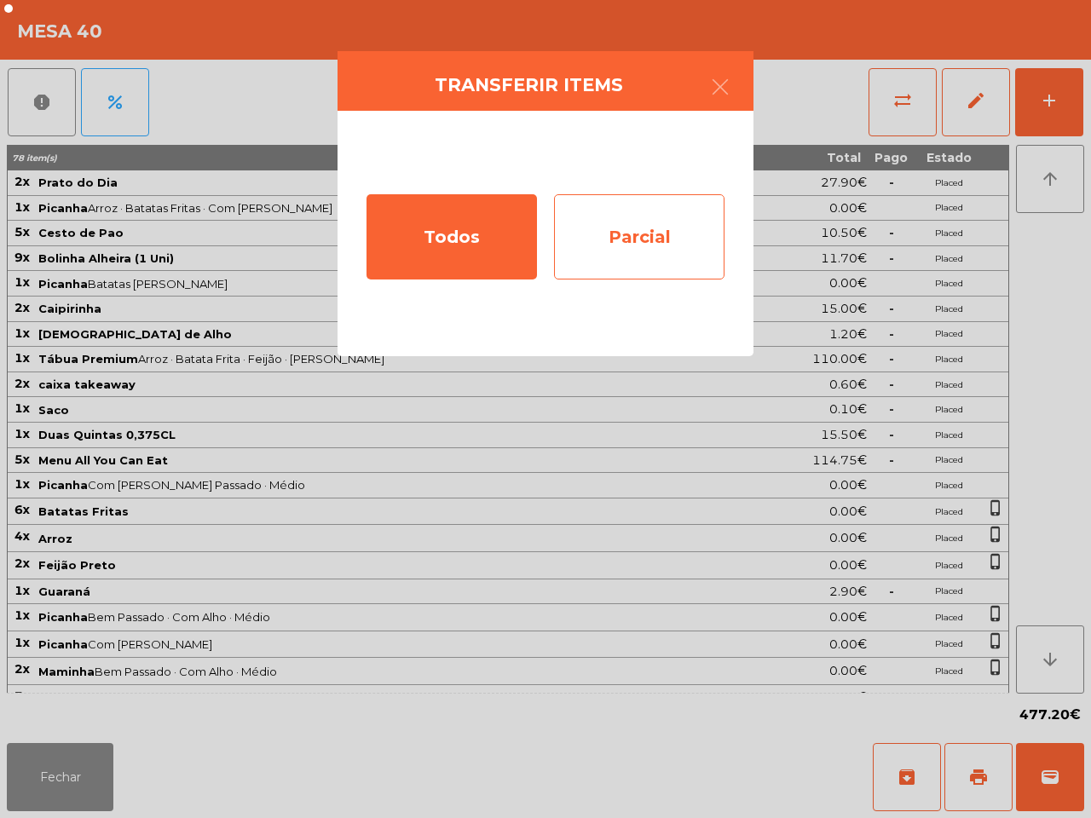
click at [701, 220] on div "Parcial" at bounding box center [639, 236] width 170 height 85
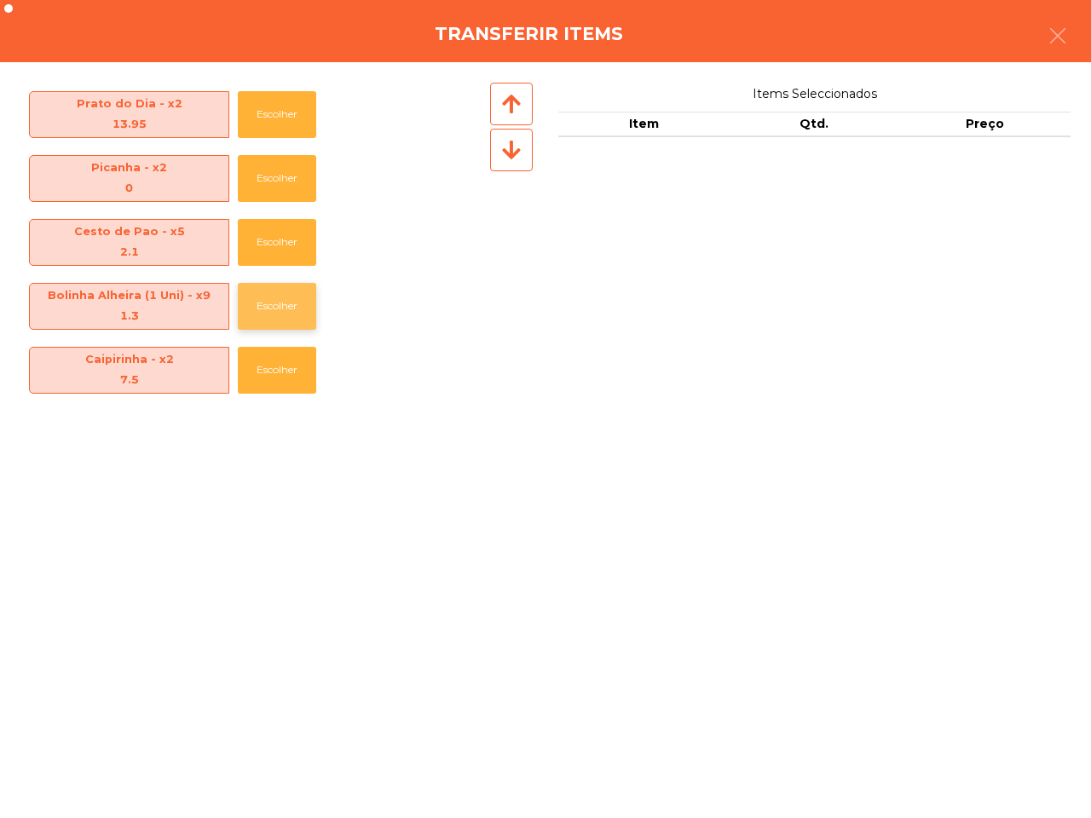
click at [286, 305] on button "Escolher" at bounding box center [277, 306] width 78 height 47
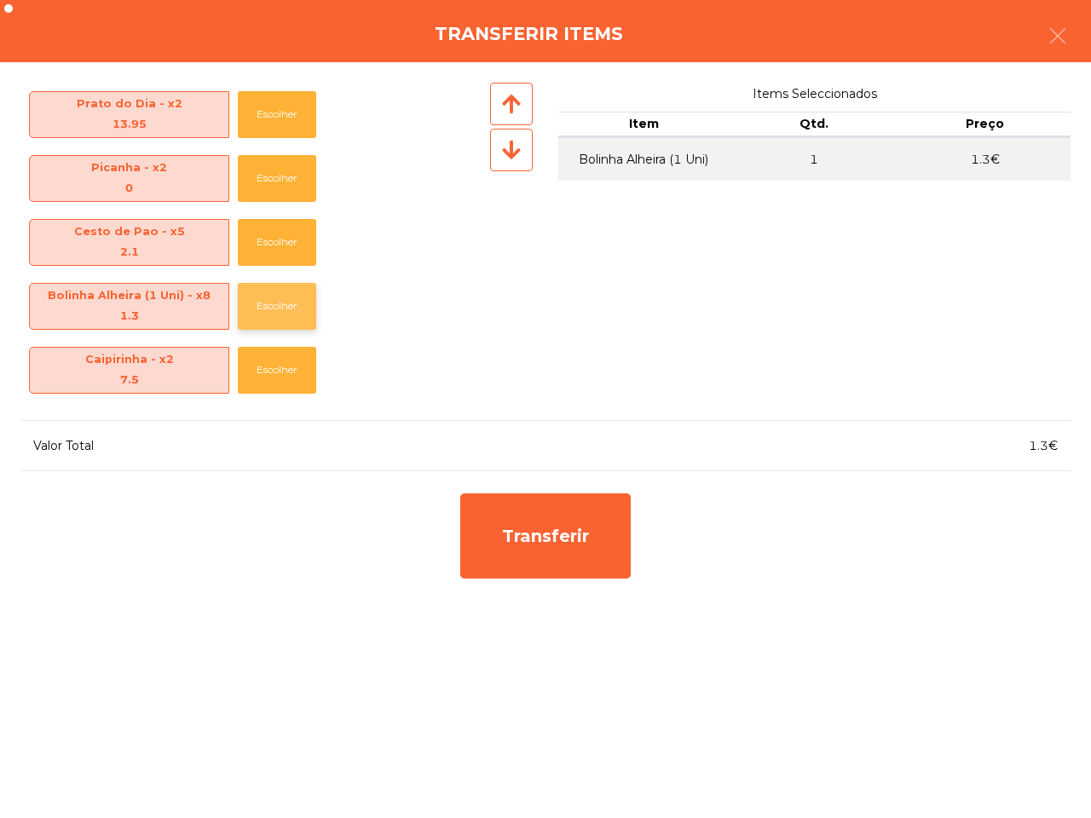
click at [286, 305] on button "Escolher" at bounding box center [277, 306] width 78 height 47
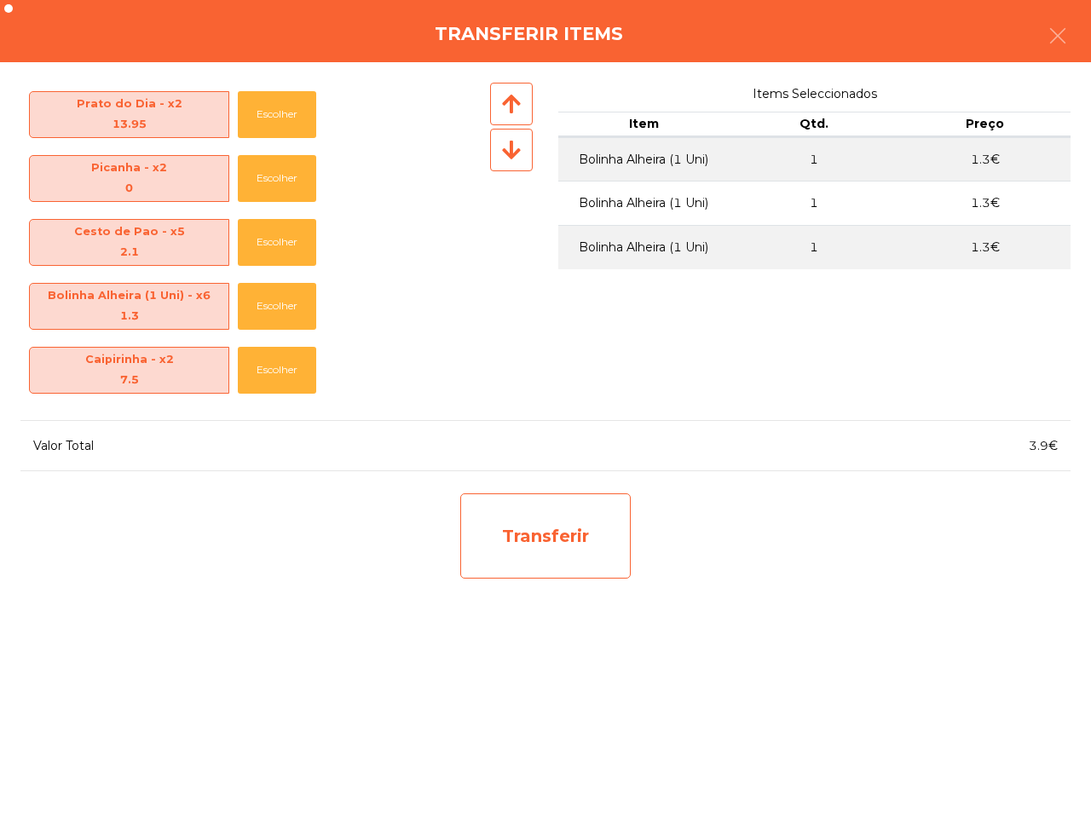
click at [580, 535] on div "Transferir" at bounding box center [545, 536] width 170 height 85
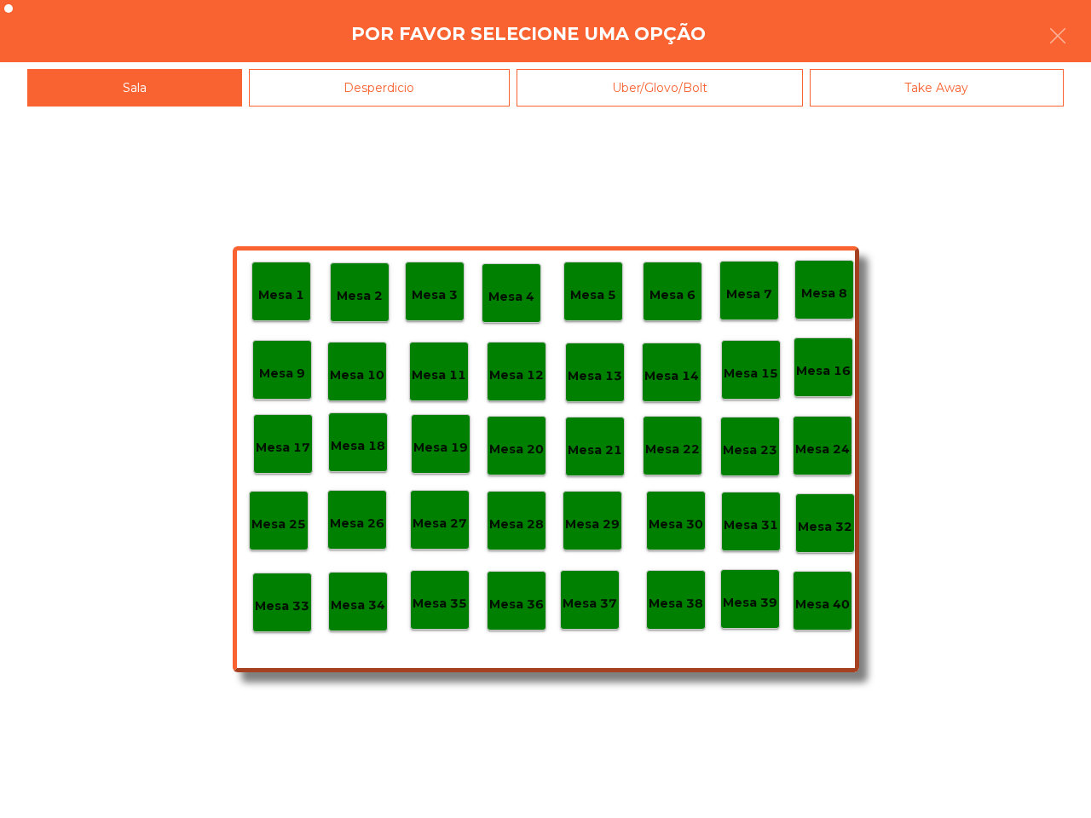
click at [743, 608] on p "Mesa 39" at bounding box center [750, 603] width 55 height 20
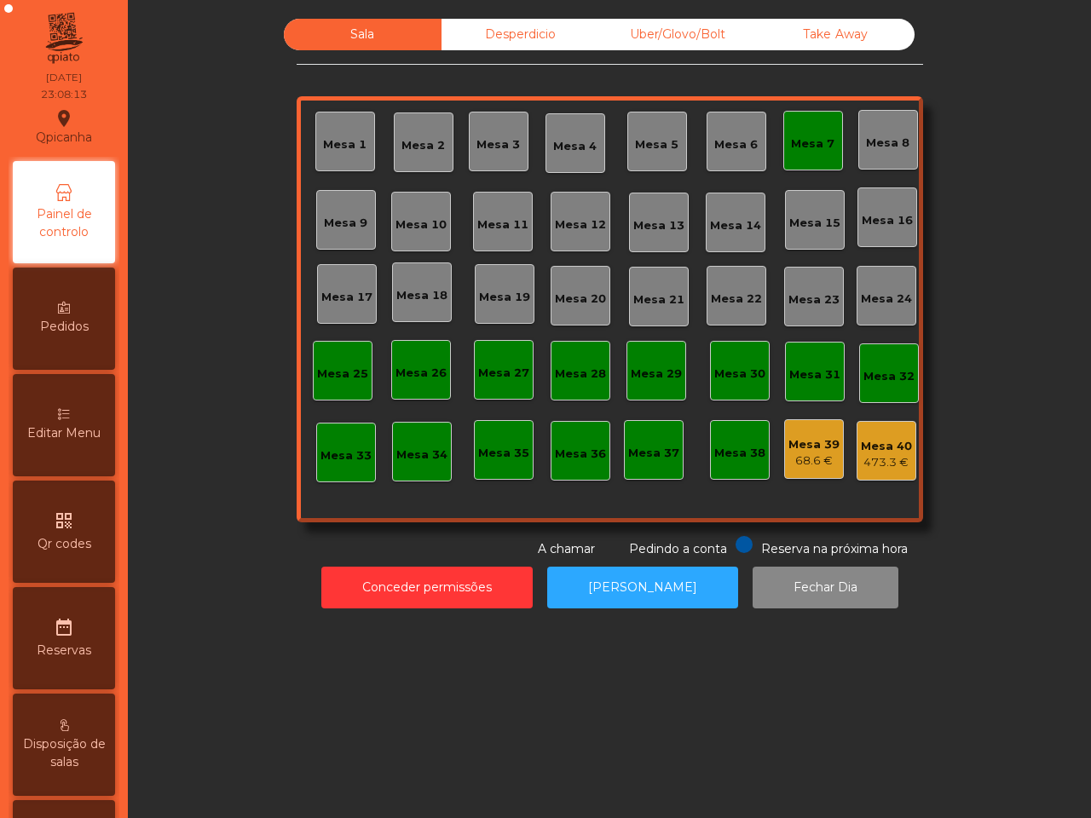
click at [794, 440] on div "Mesa 39" at bounding box center [813, 444] width 51 height 17
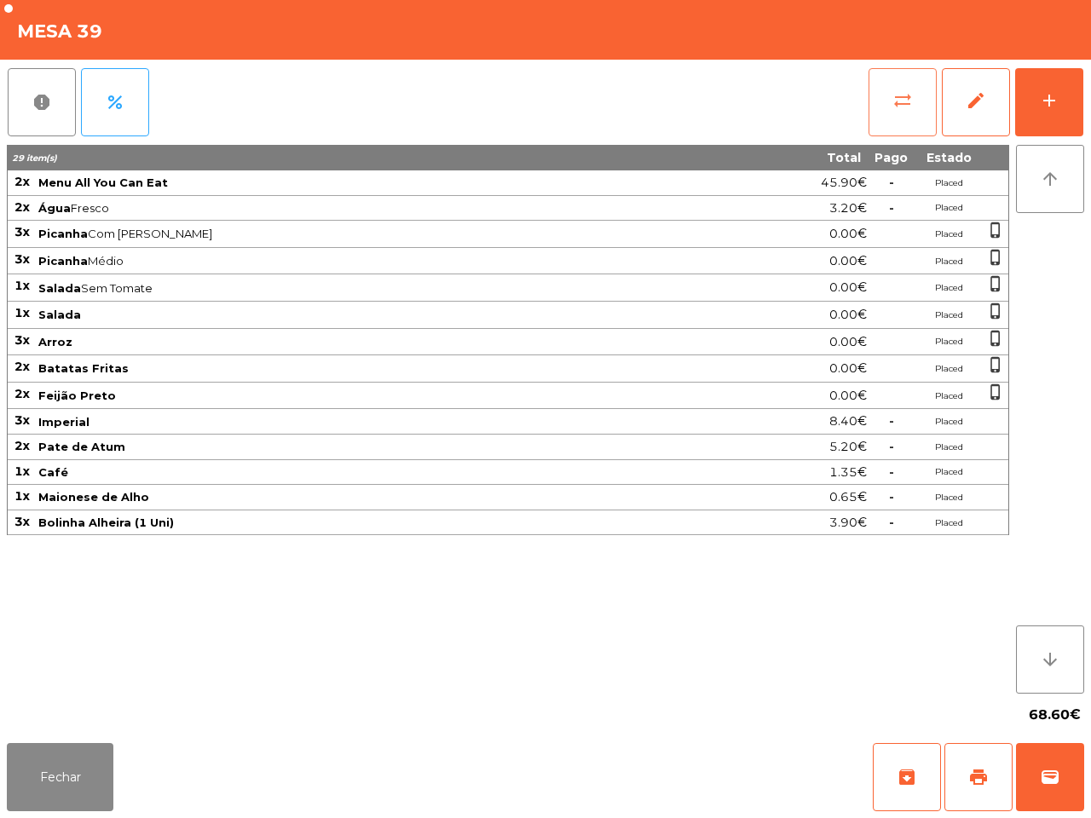
click at [880, 103] on button "sync_alt" at bounding box center [903, 102] width 68 height 68
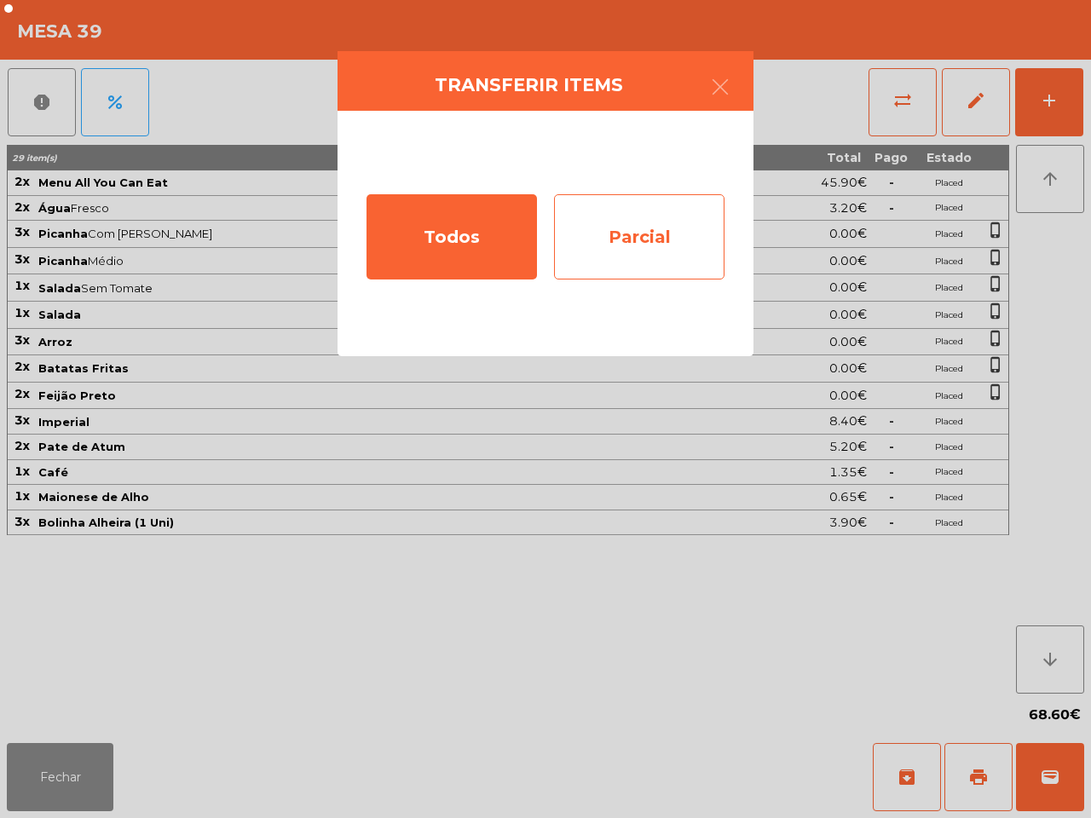
click at [680, 216] on div "Parcial" at bounding box center [639, 236] width 170 height 85
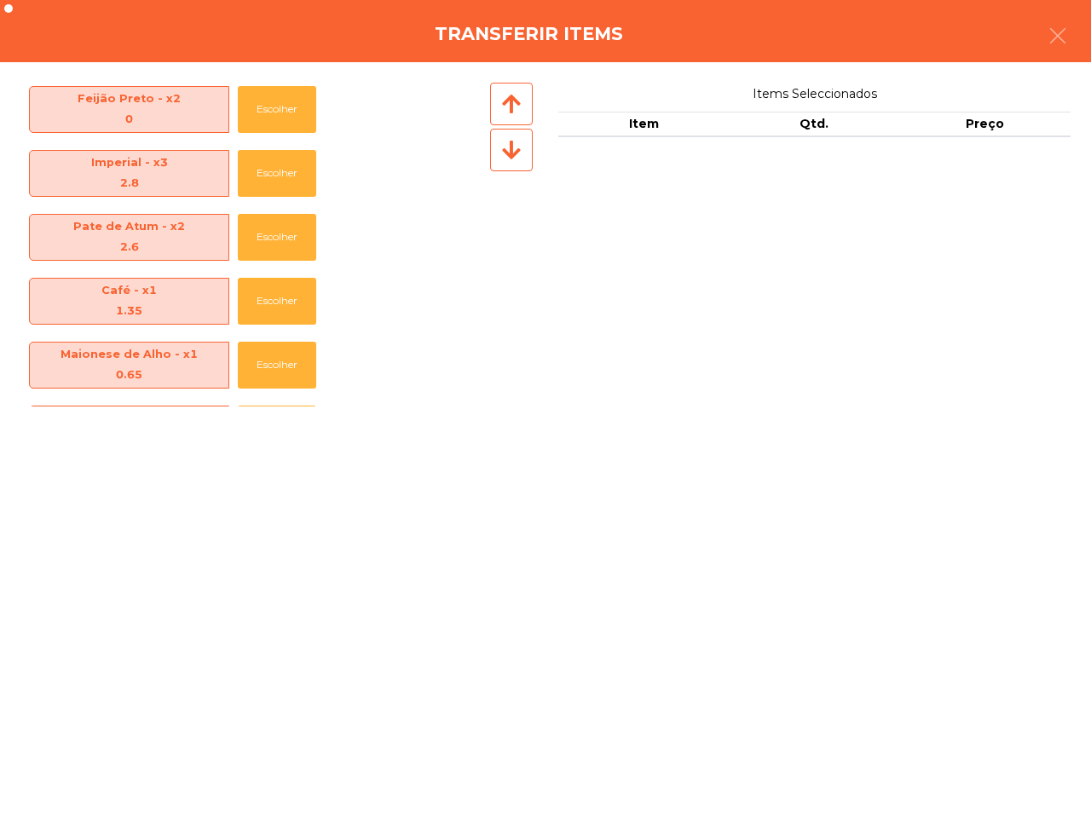
scroll to position [426, 0]
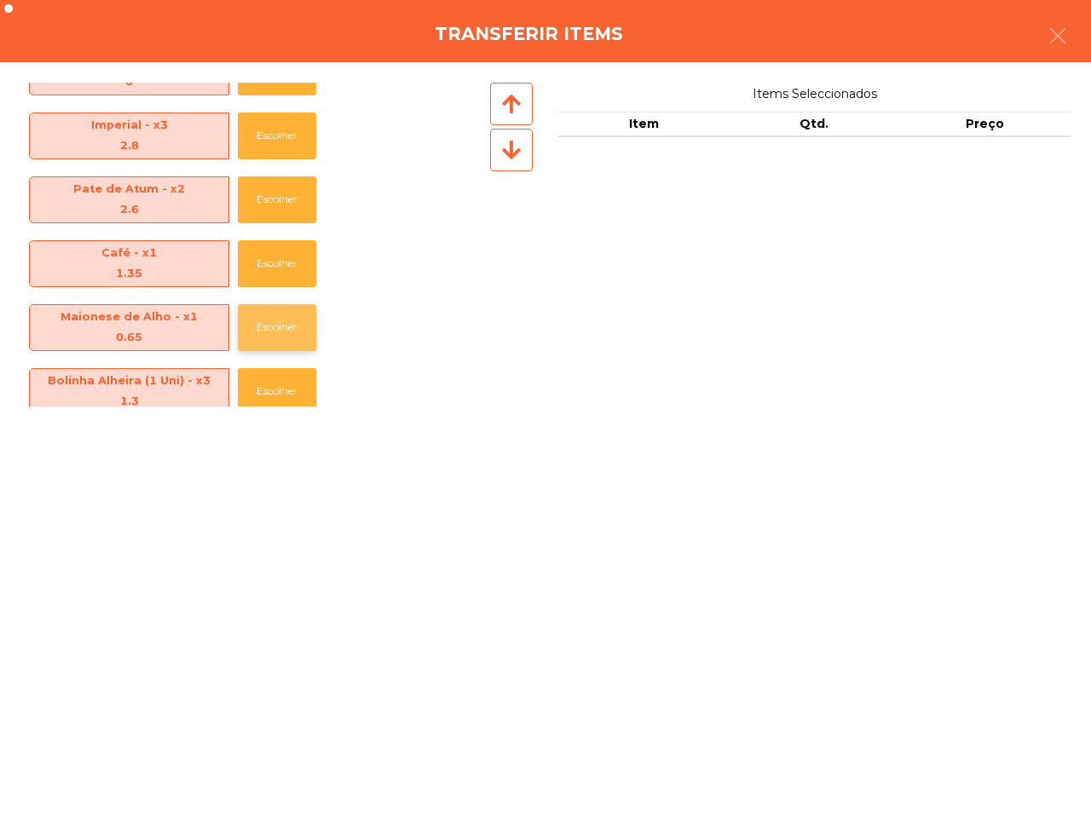
click at [280, 333] on button "Escolher" at bounding box center [277, 327] width 78 height 47
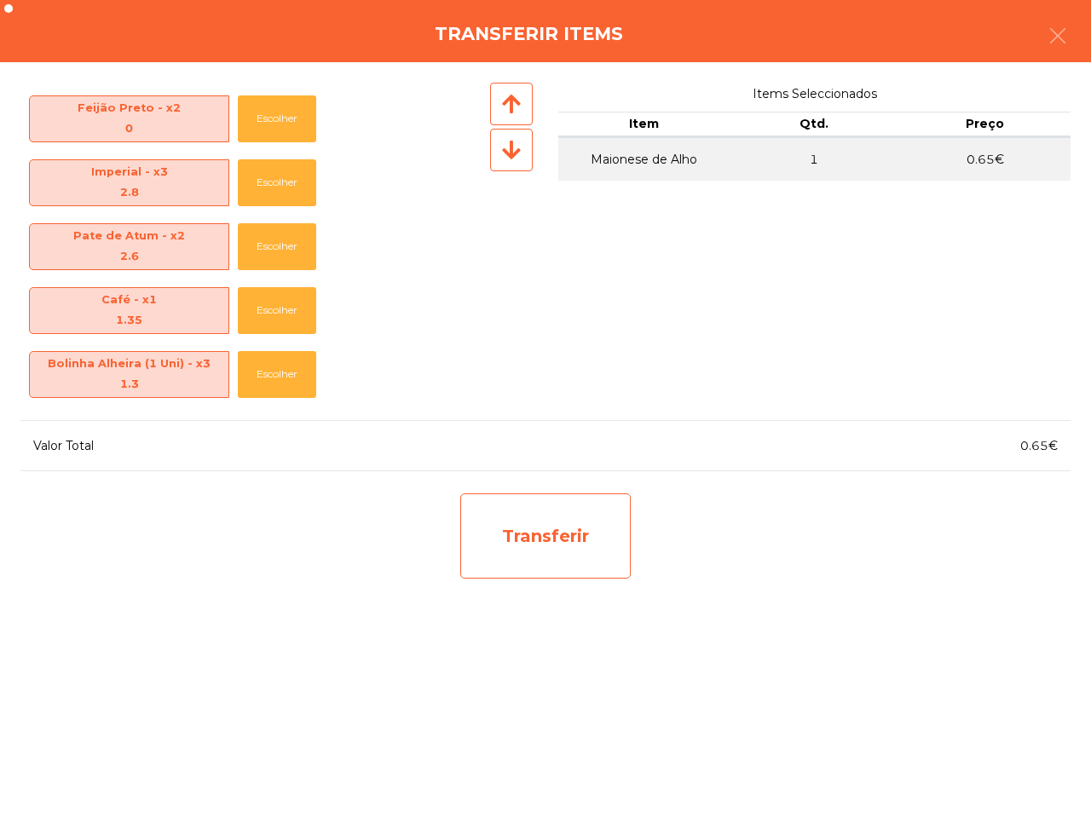
click at [530, 534] on div "Transferir" at bounding box center [545, 536] width 170 height 85
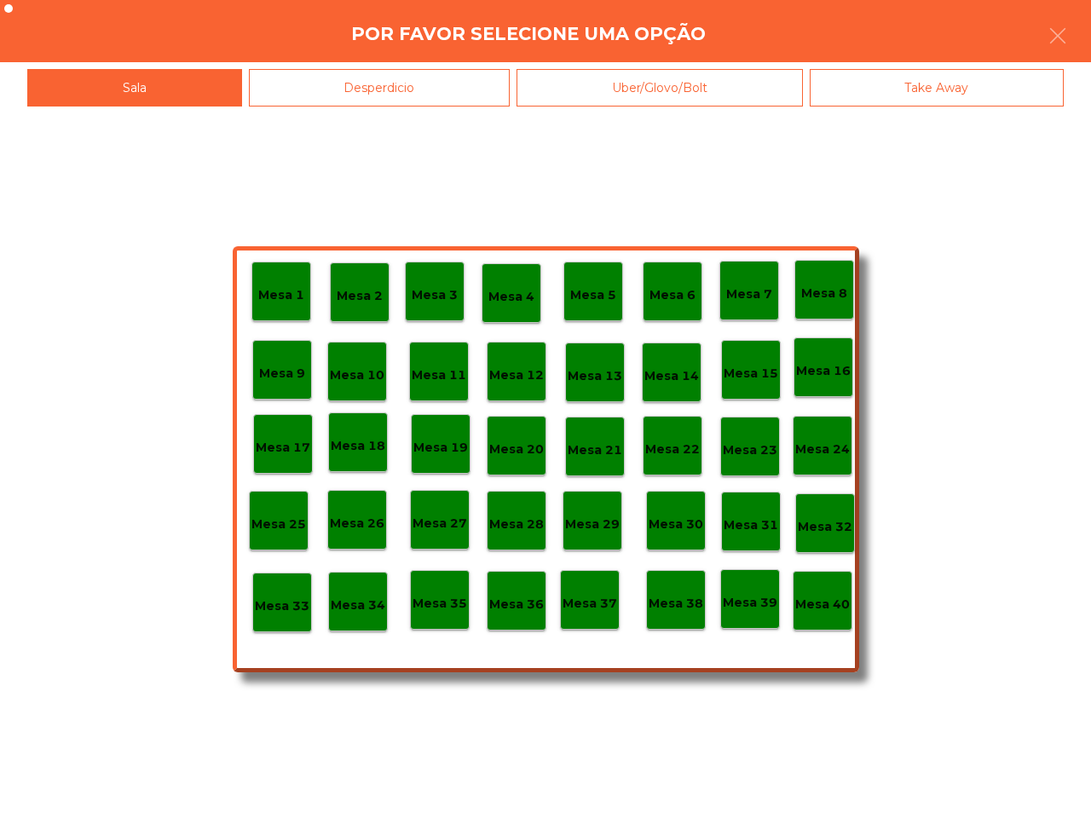
click at [808, 602] on p "Mesa 40" at bounding box center [822, 605] width 55 height 20
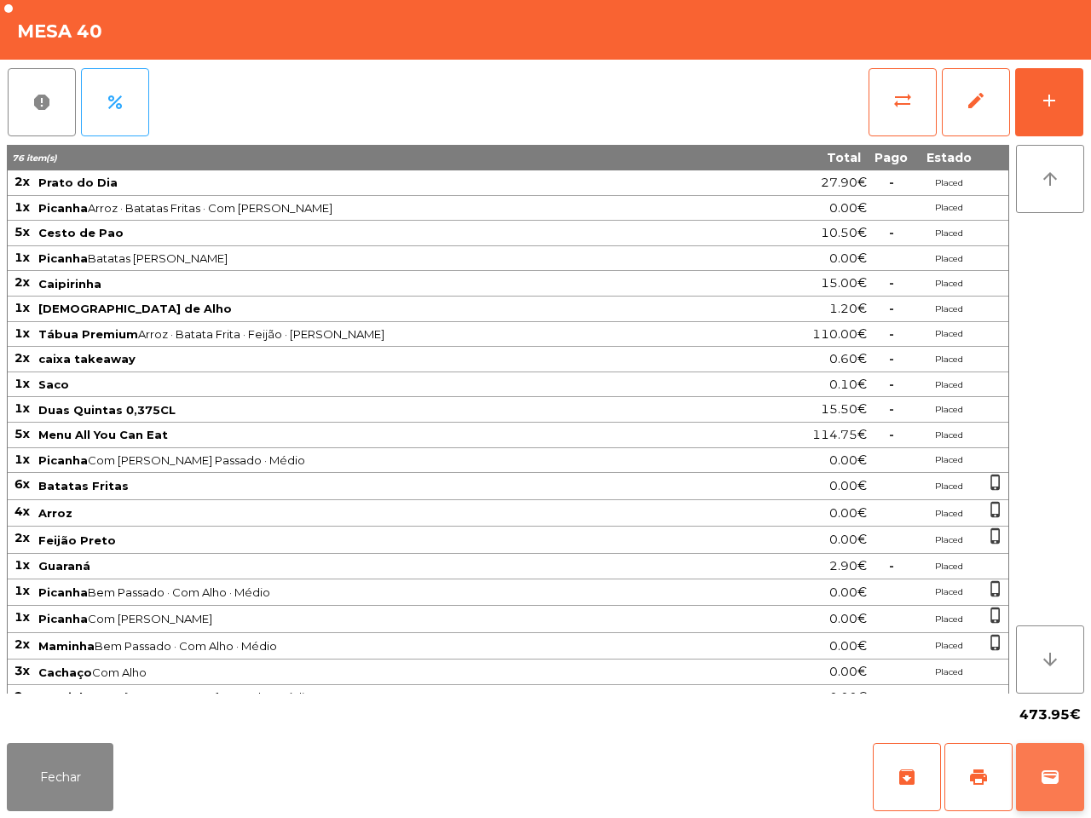
click at [1045, 776] on span "wallet" at bounding box center [1050, 777] width 20 height 20
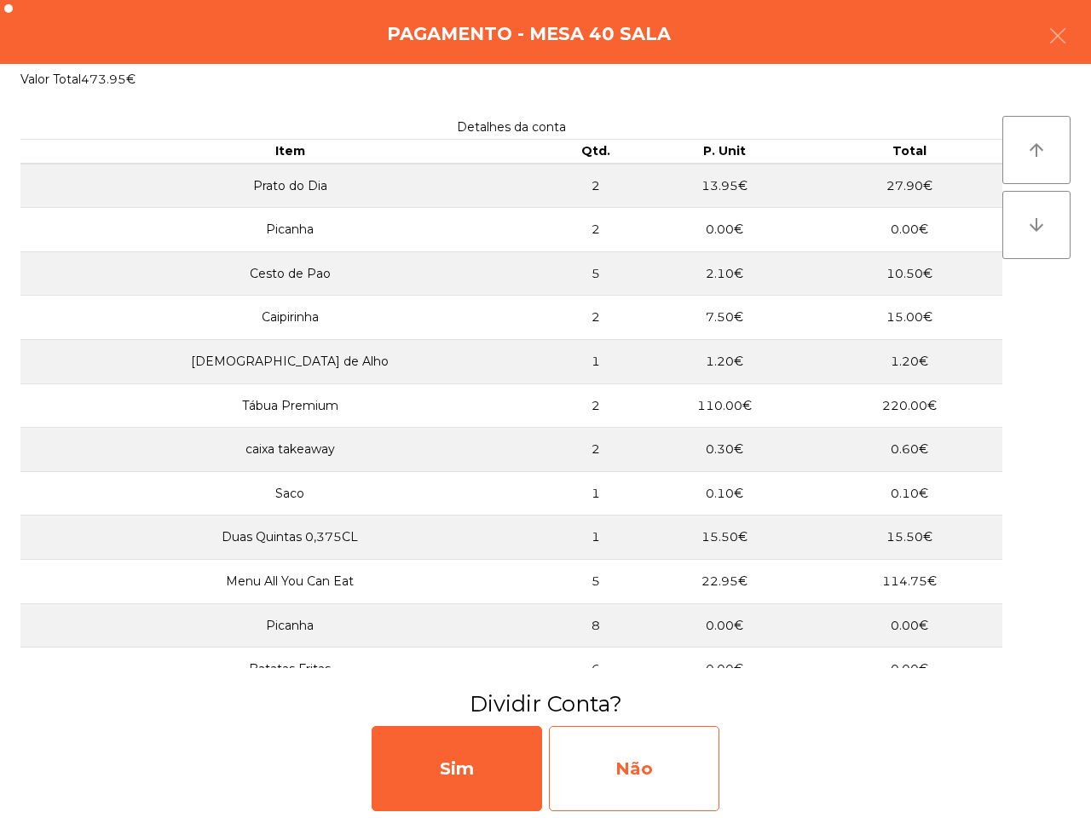
click at [696, 771] on div "Não" at bounding box center [634, 768] width 170 height 85
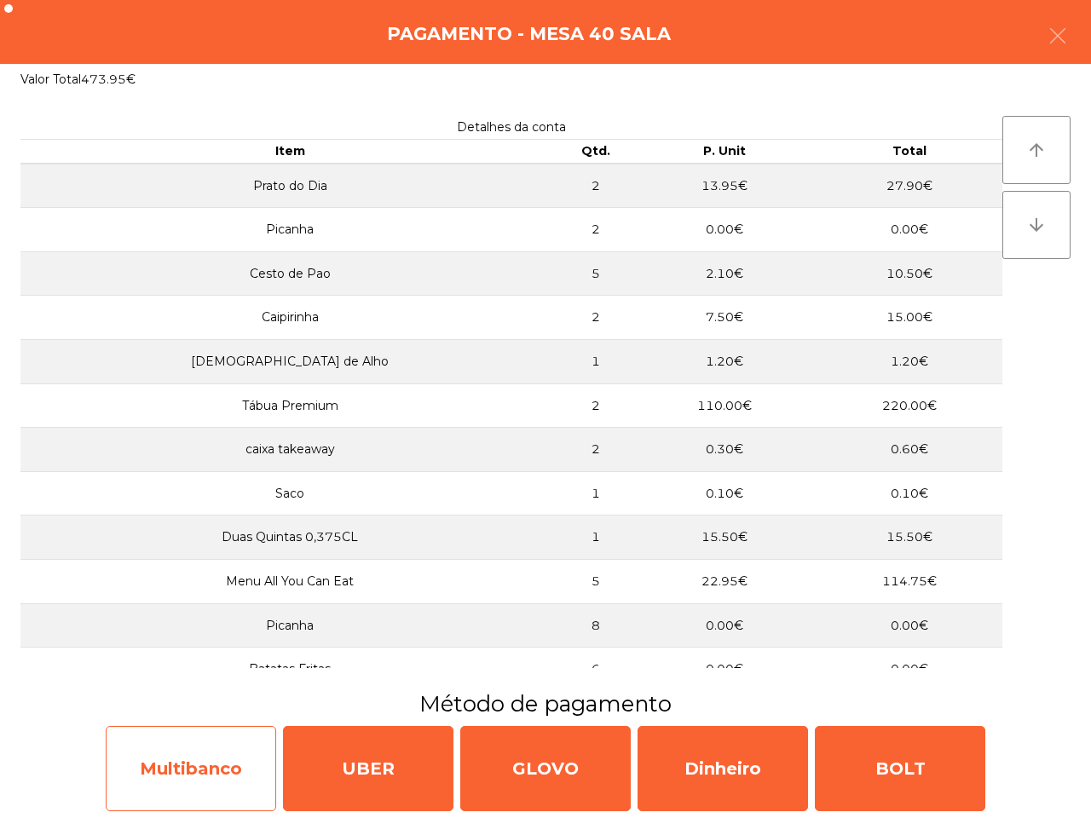
click at [239, 765] on div "Multibanco" at bounding box center [191, 768] width 170 height 85
select select "**"
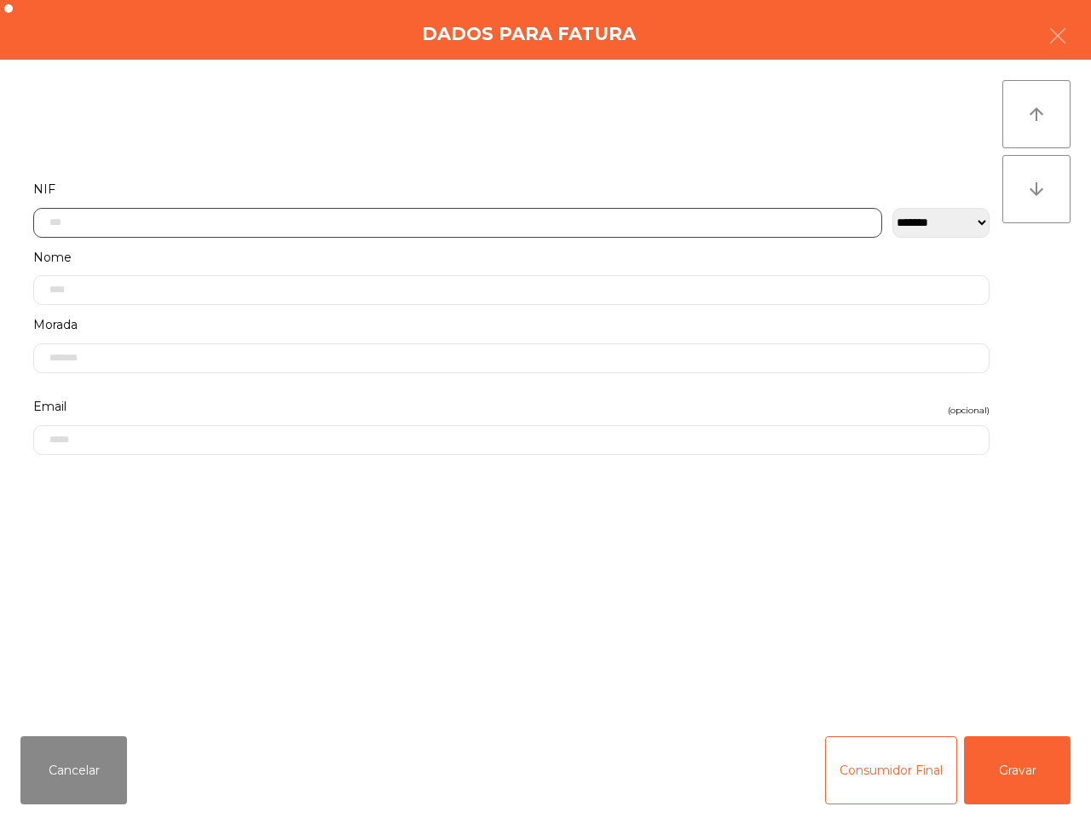
click at [137, 219] on input "text" at bounding box center [457, 223] width 849 height 30
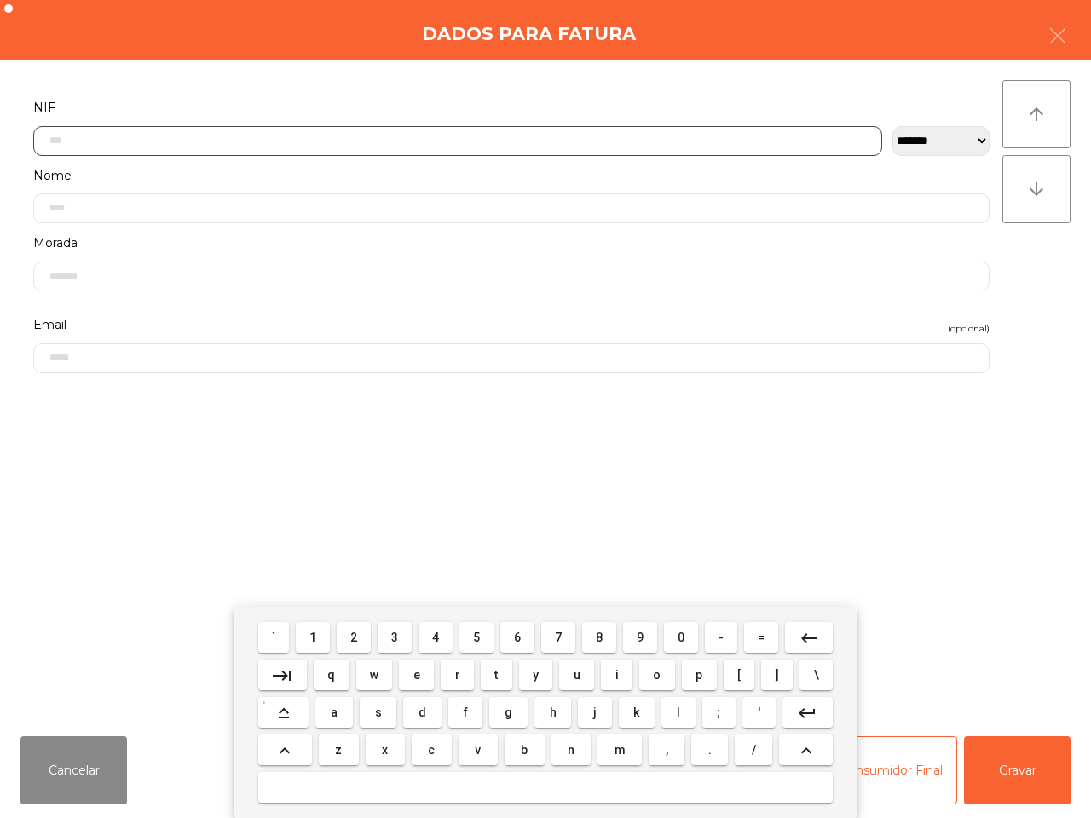
scroll to position [95, 0]
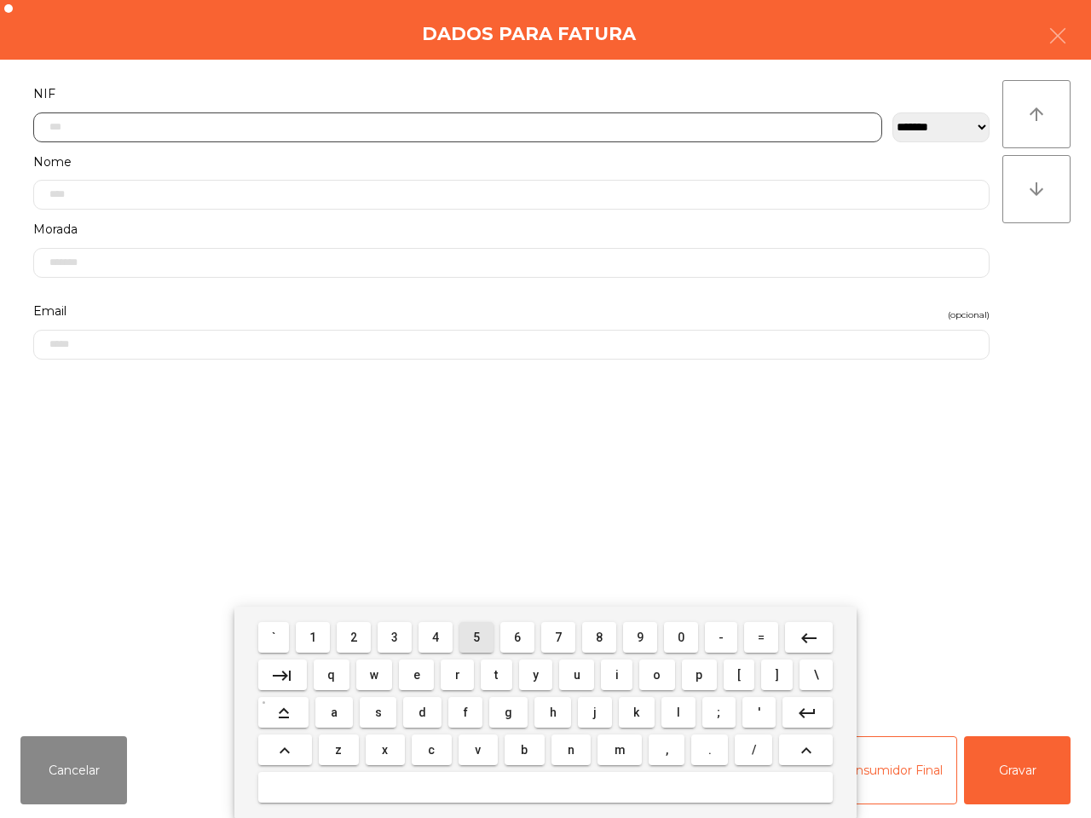
click at [470, 631] on button "5" at bounding box center [476, 637] width 34 height 31
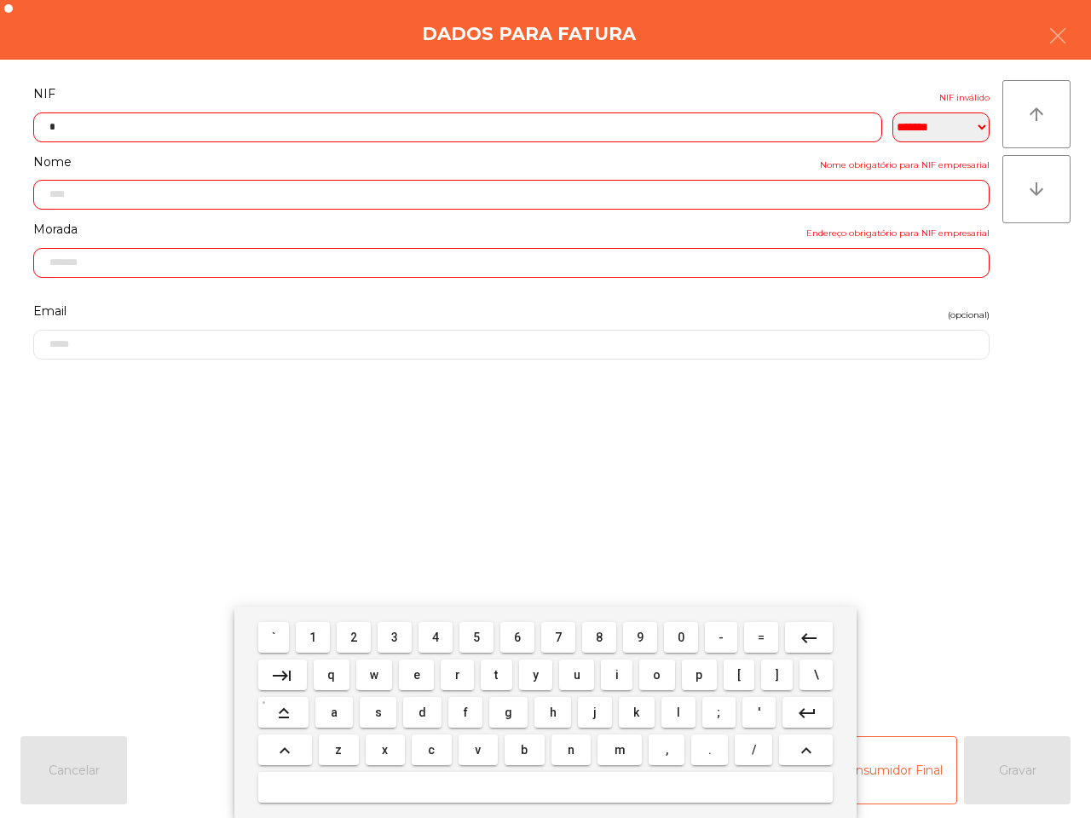
click at [682, 637] on span "0" at bounding box center [681, 638] width 7 height 14
click at [558, 632] on span "7" at bounding box center [558, 638] width 7 height 14
click at [680, 640] on span "0" at bounding box center [681, 638] width 7 height 14
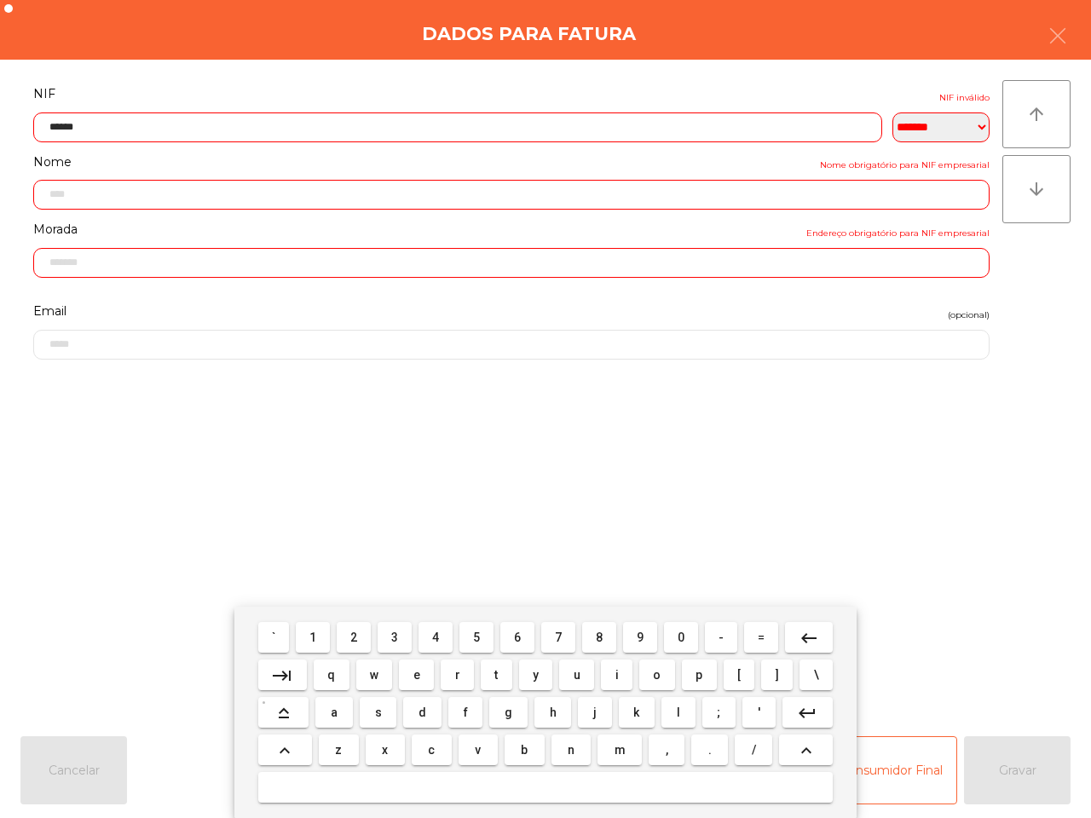
drag, startPoint x: 314, startPoint y: 628, endPoint x: 335, endPoint y: 631, distance: 21.5
click at [314, 629] on button "1" at bounding box center [313, 637] width 34 height 31
click at [632, 637] on button "9" at bounding box center [640, 637] width 34 height 31
click at [599, 638] on span "8" at bounding box center [599, 638] width 7 height 14
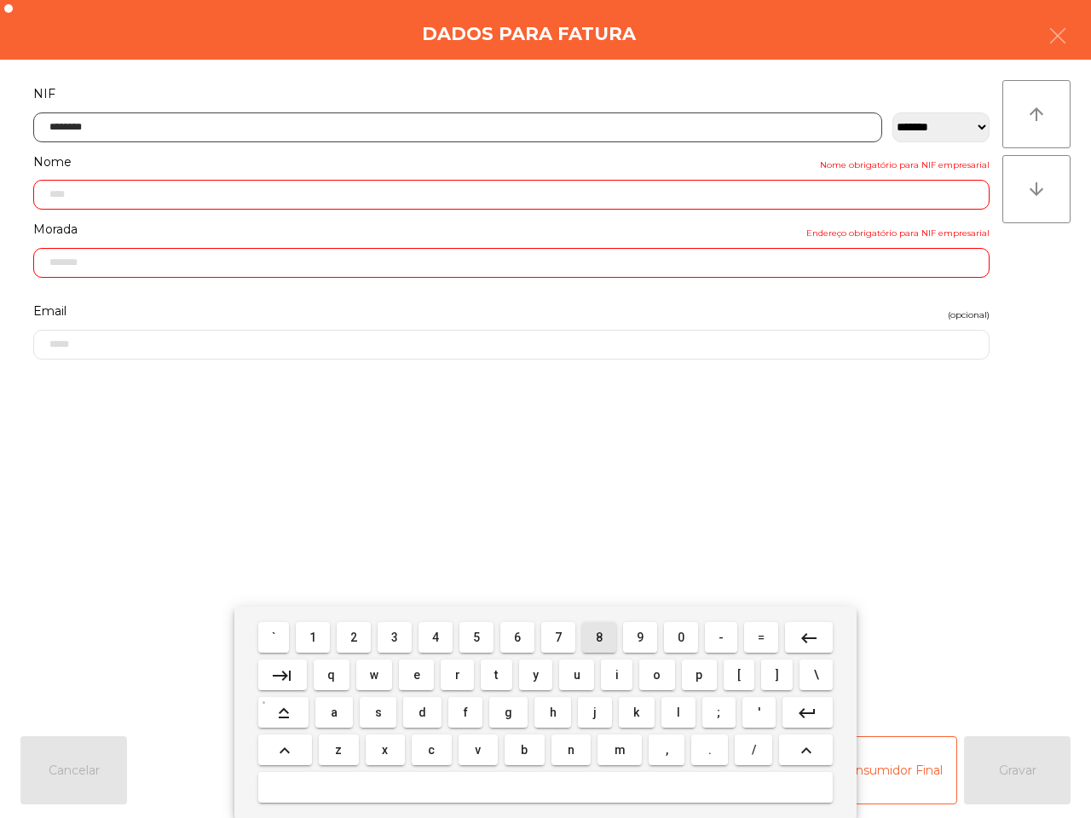
type input "*********"
type input "**********"
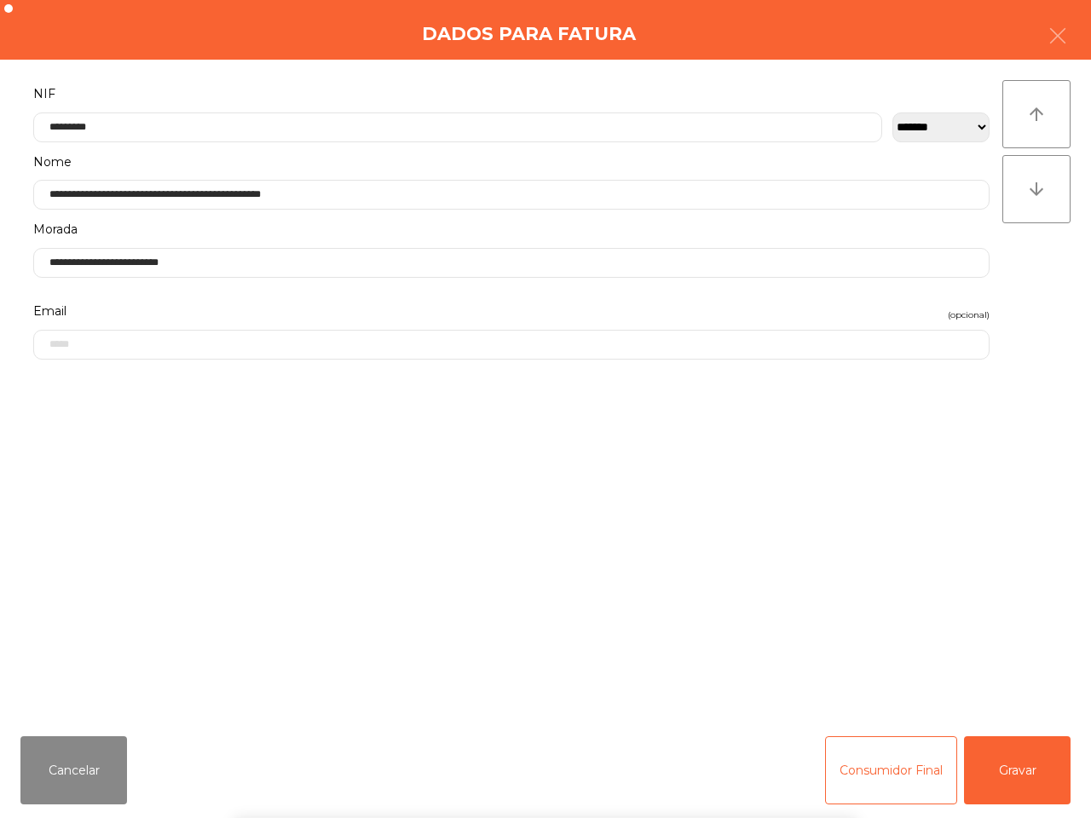
click at [1011, 765] on div "` 1 2 3 4 5 6 7 8 9 0 - = keyboard_backspace keyboard_tab q w e r t y u i o p […" at bounding box center [545, 712] width 1091 height 211
click at [1006, 770] on div "` 1 2 3 4 5 6 7 8 9 0 - = keyboard_backspace keyboard_tab q w e r t y u i o p […" at bounding box center [545, 712] width 1091 height 211
click at [1000, 771] on button "Gravar" at bounding box center [1017, 770] width 107 height 68
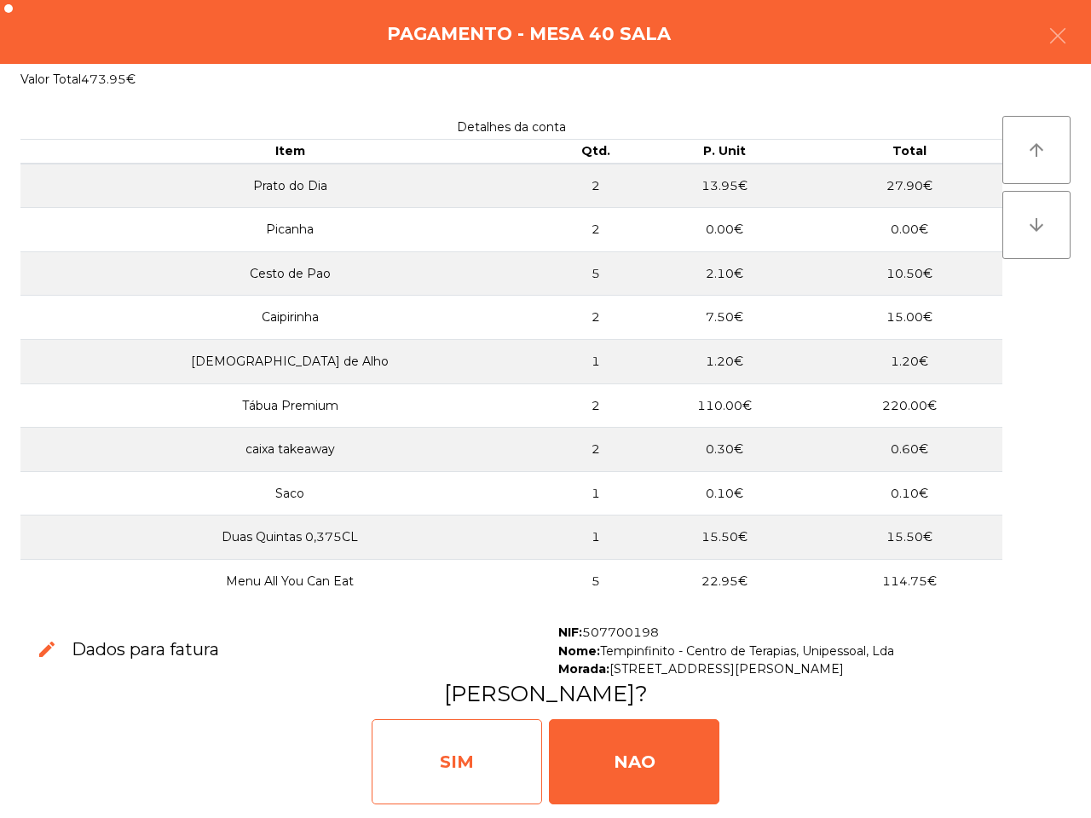
click at [491, 748] on div "SIM" at bounding box center [457, 761] width 170 height 85
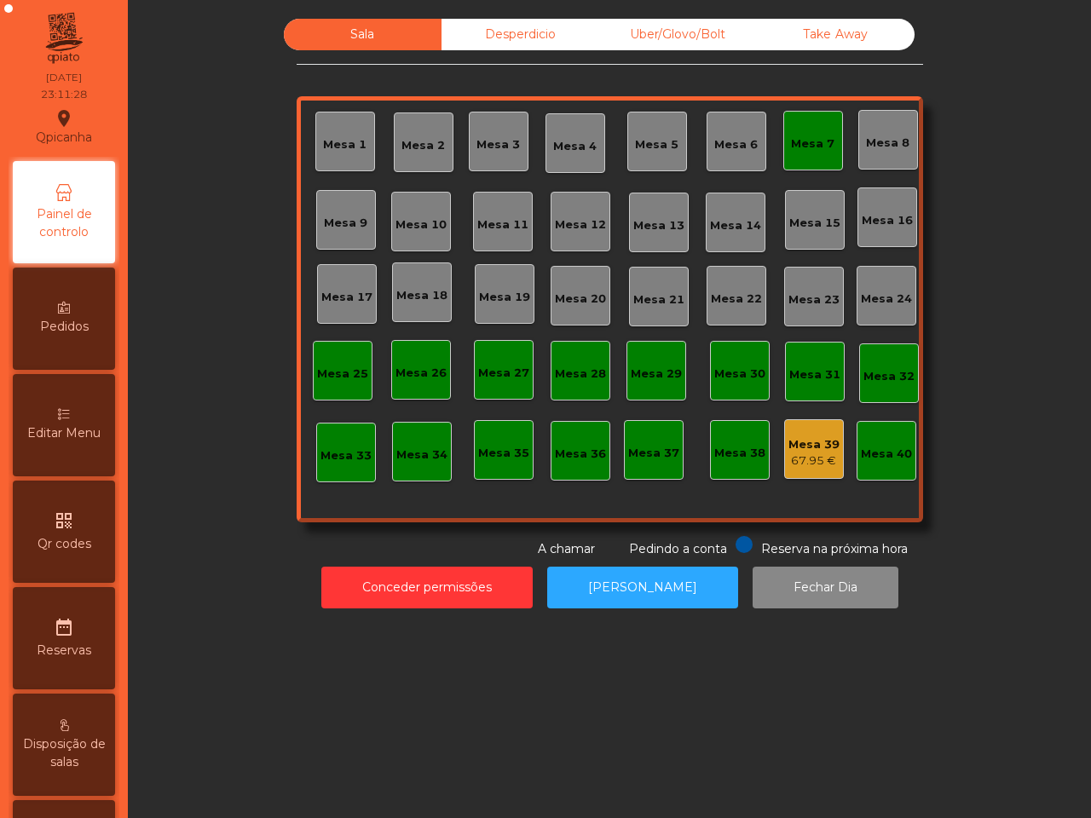
click at [808, 450] on div "Mesa 39" at bounding box center [813, 444] width 51 height 17
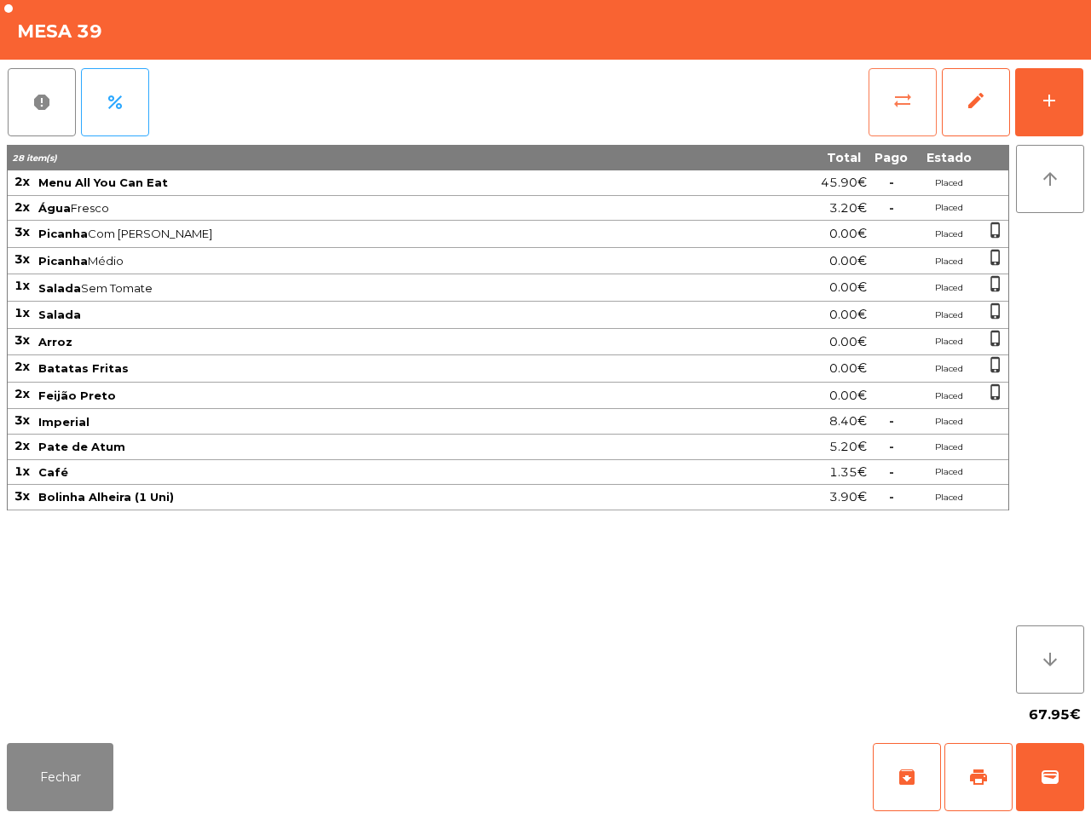
click at [903, 92] on span "sync_alt" at bounding box center [902, 100] width 20 height 20
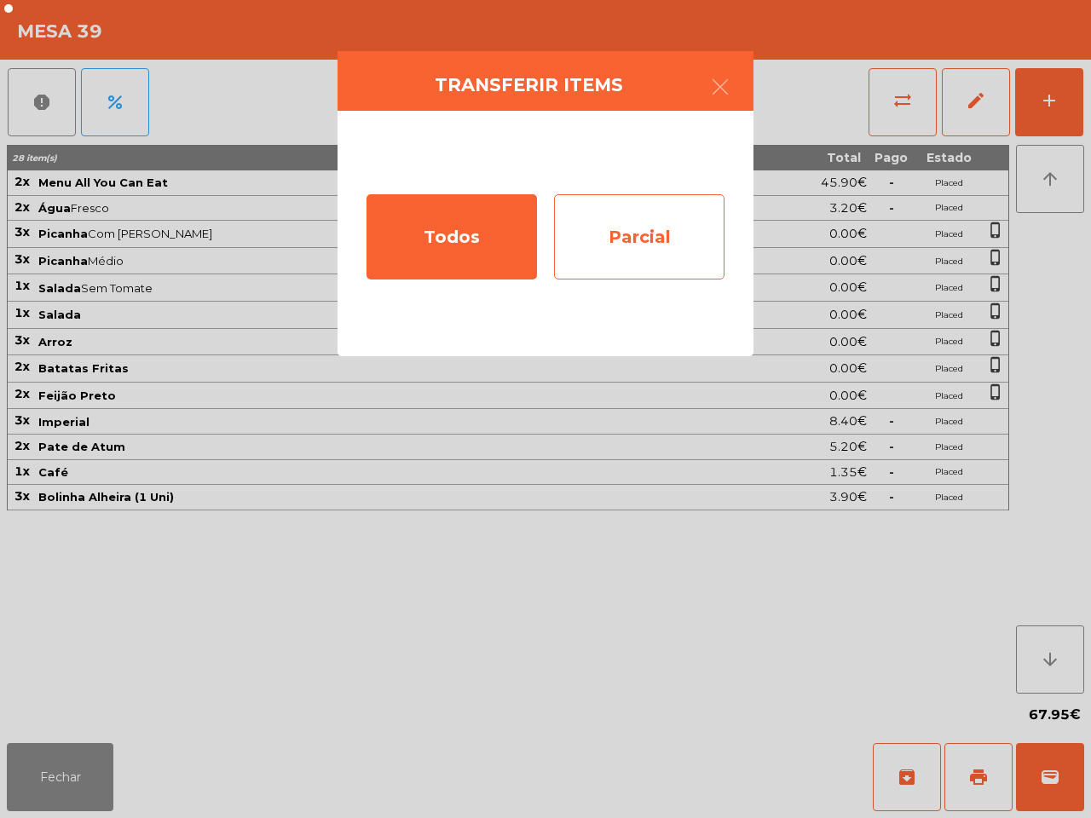
click at [635, 240] on div "Parcial" at bounding box center [639, 236] width 170 height 85
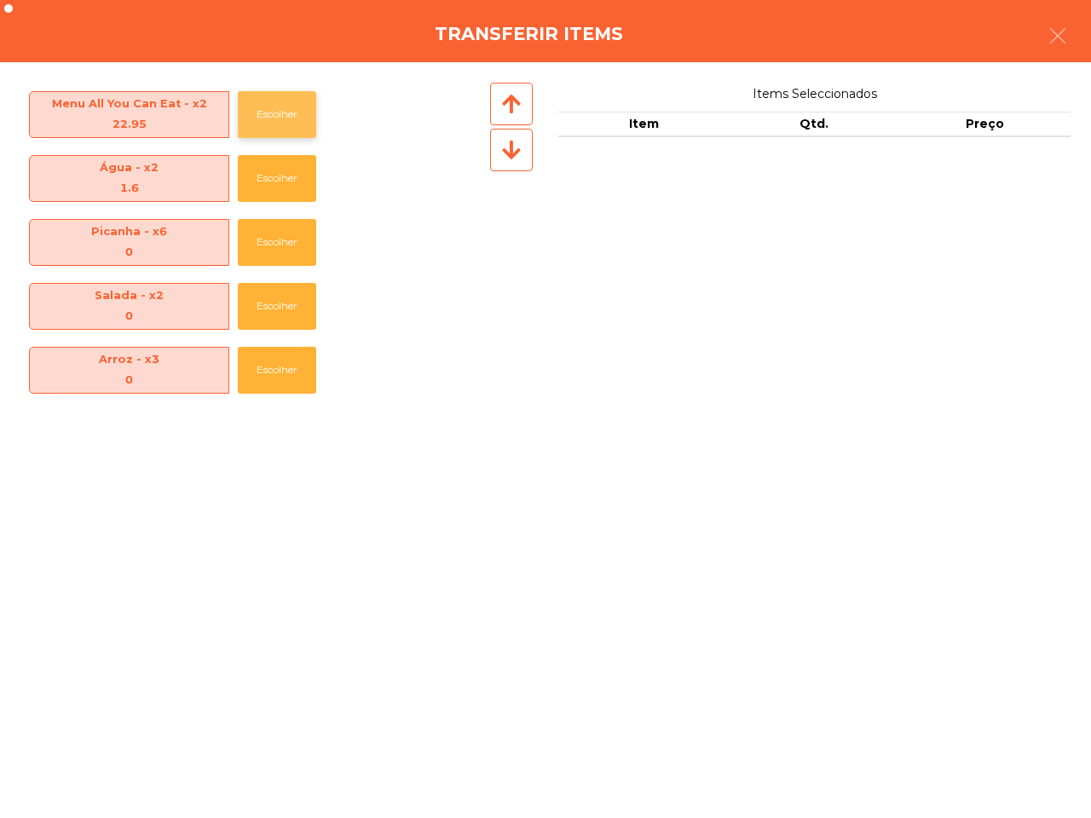
click at [271, 113] on button "Escolher" at bounding box center [277, 114] width 78 height 47
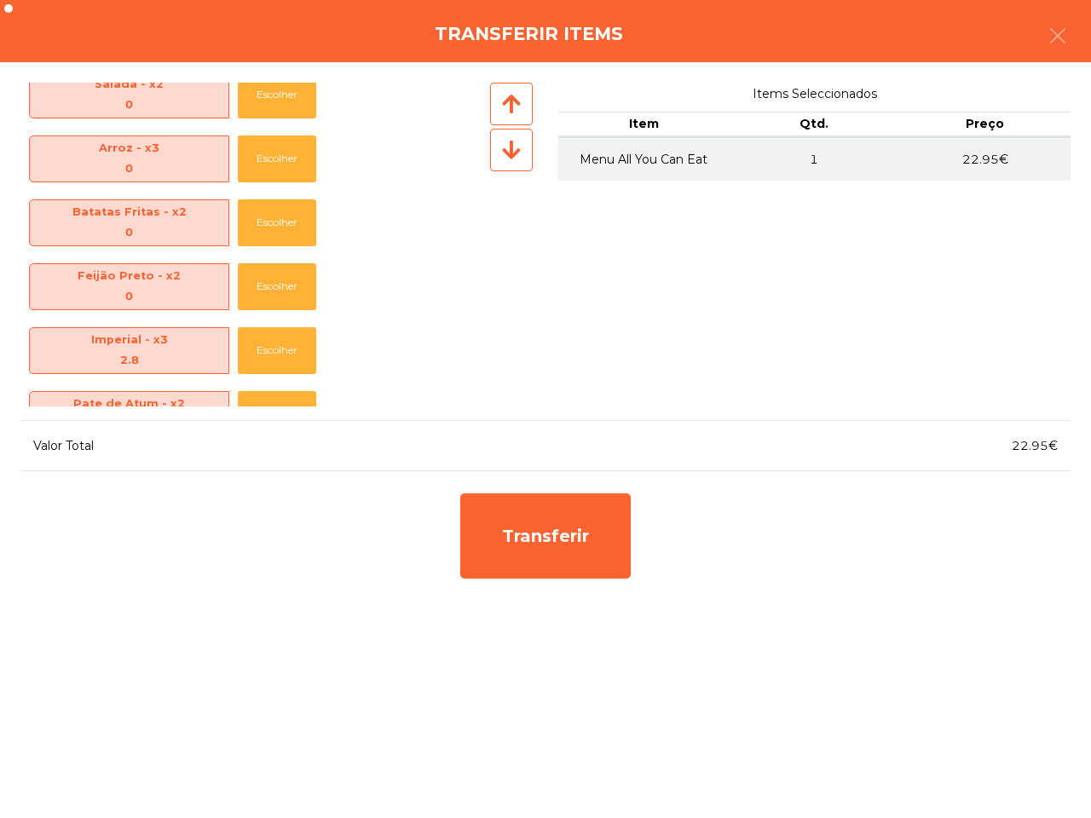
scroll to position [213, 0]
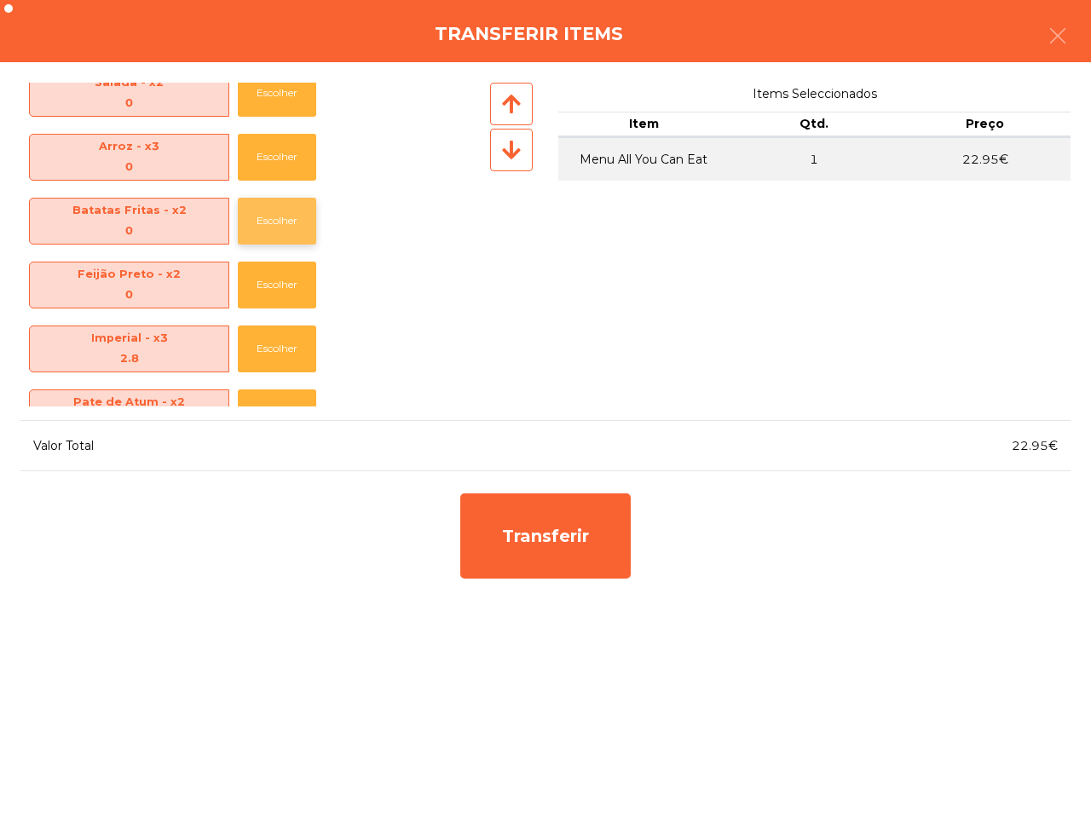
click at [277, 205] on button "Escolher" at bounding box center [277, 221] width 78 height 47
click at [277, 153] on button "Escolher" at bounding box center [277, 157] width 78 height 47
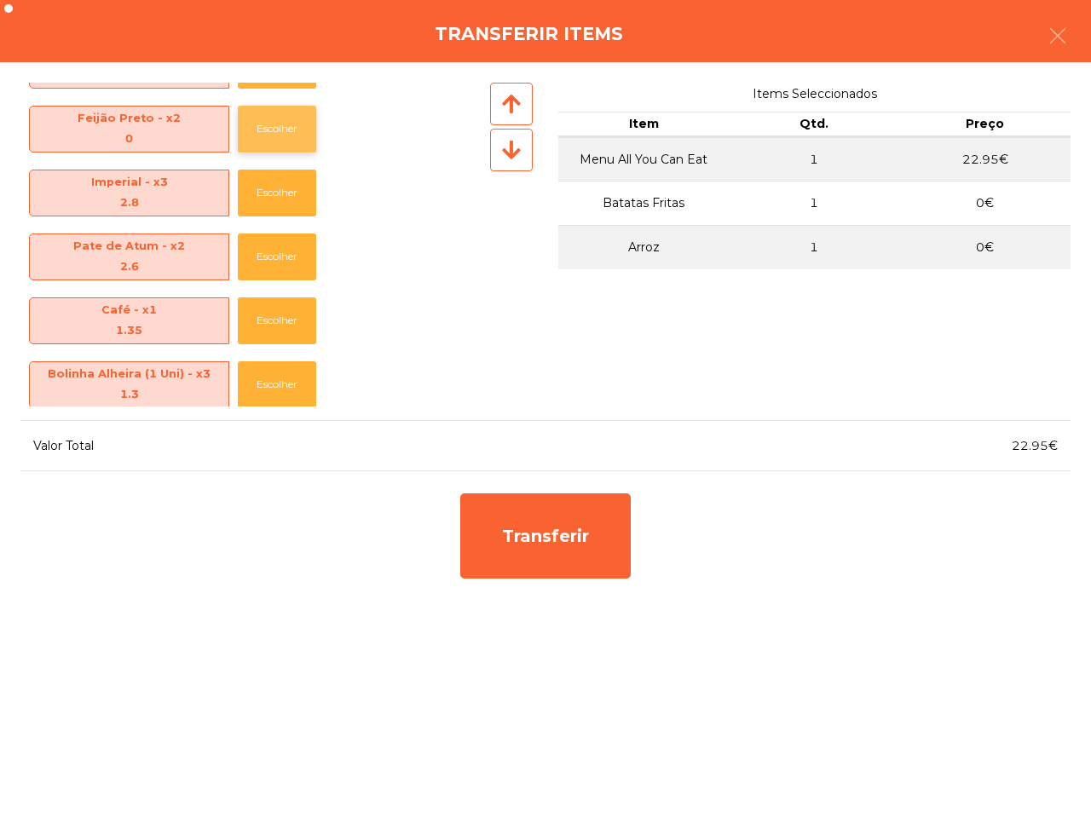
scroll to position [379, 0]
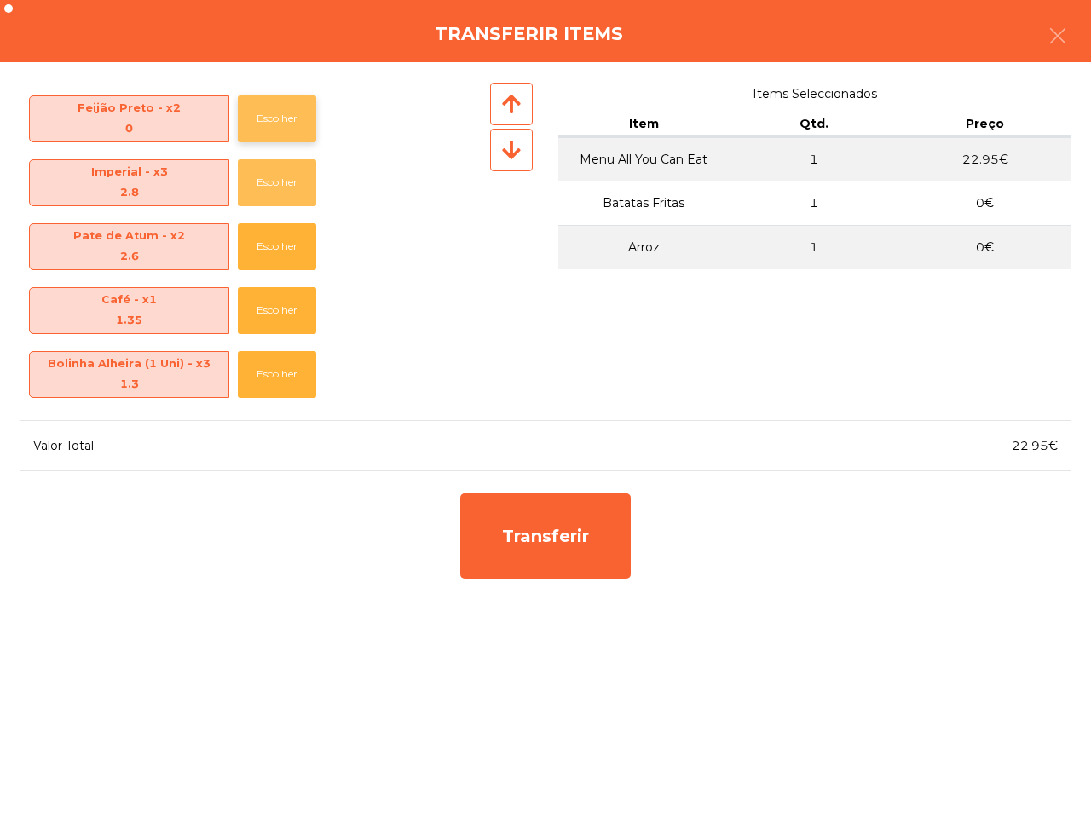
click at [274, 172] on button "Escolher" at bounding box center [277, 182] width 78 height 47
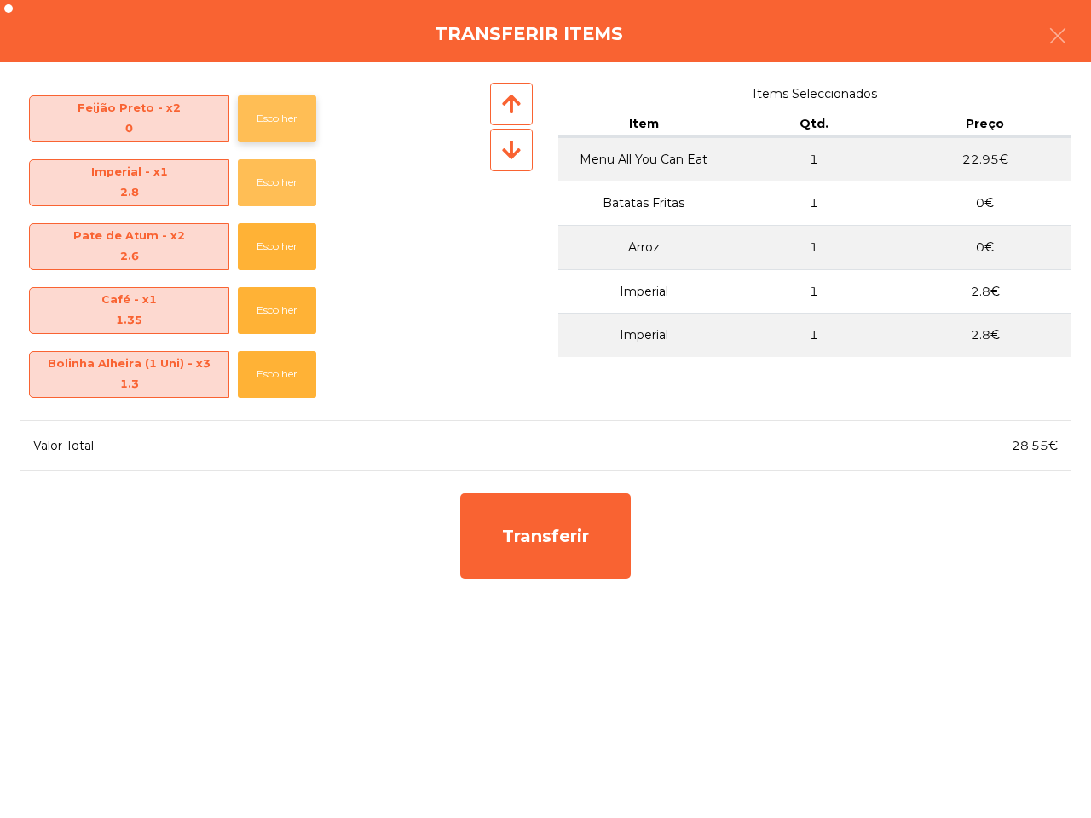
click at [274, 172] on button "Escolher" at bounding box center [277, 182] width 78 height 47
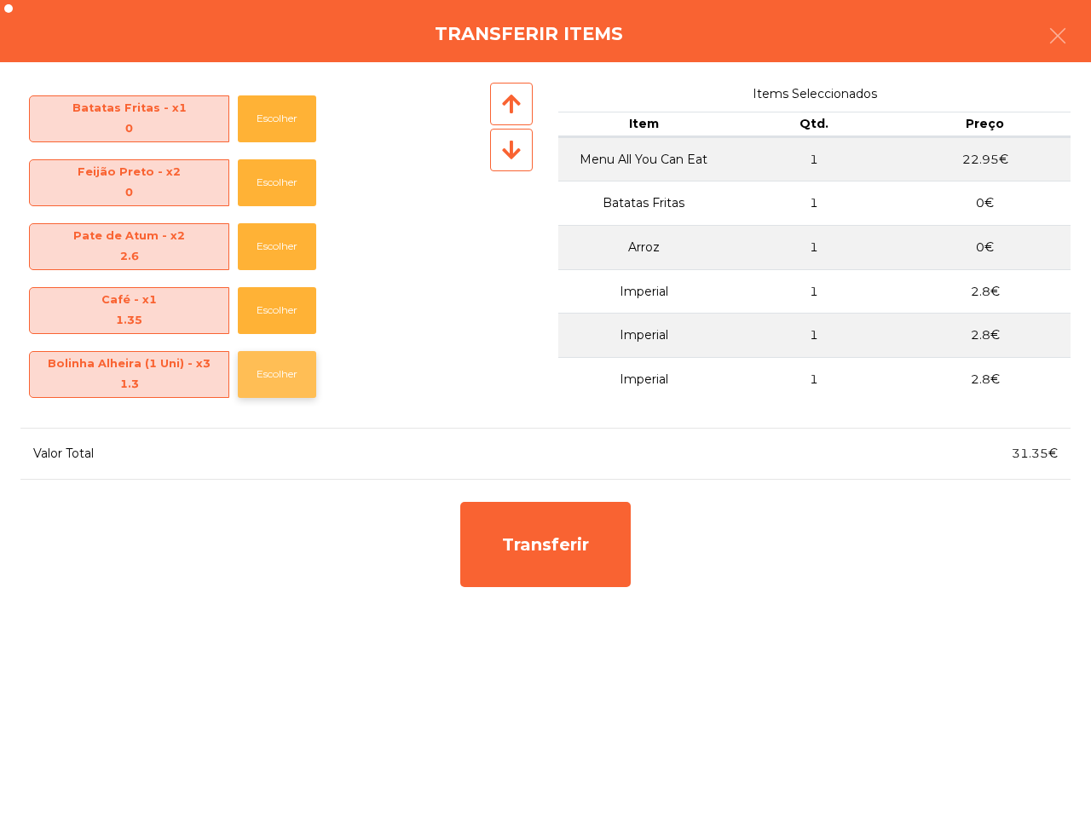
click at [296, 368] on button "Escolher" at bounding box center [277, 374] width 78 height 47
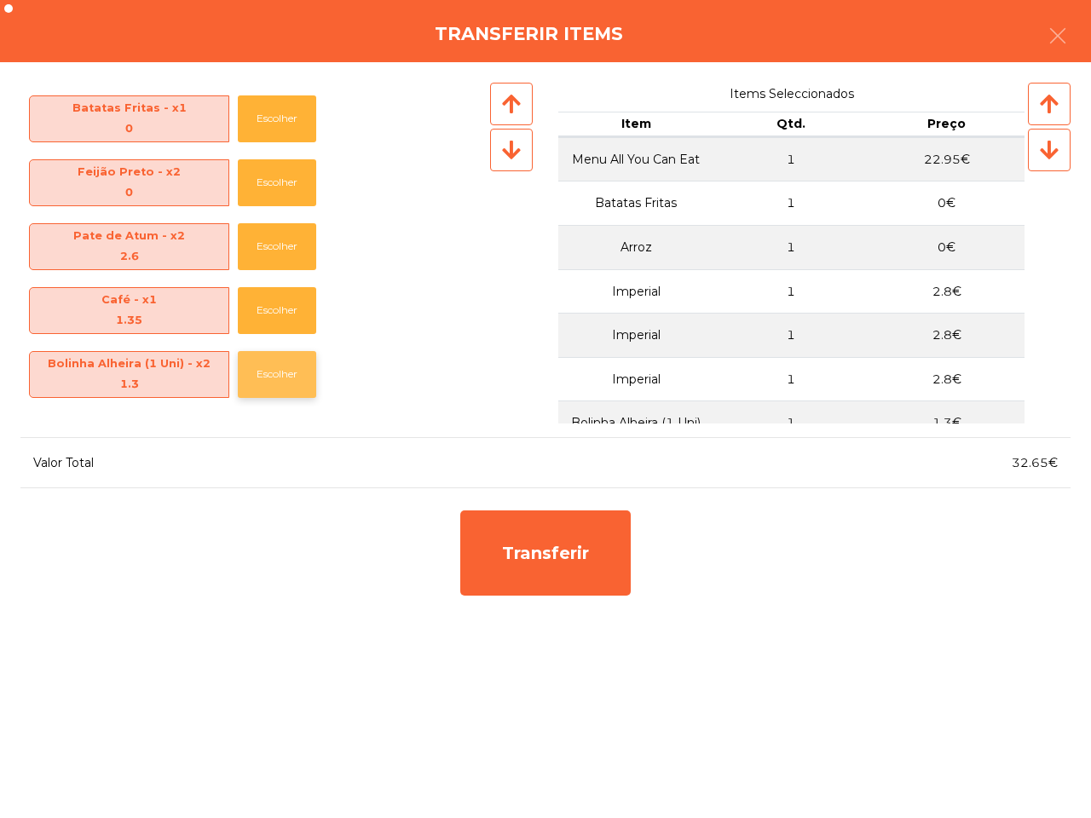
click at [296, 364] on button "Escolher" at bounding box center [277, 374] width 78 height 47
click at [295, 360] on button "Escolher" at bounding box center [277, 374] width 78 height 47
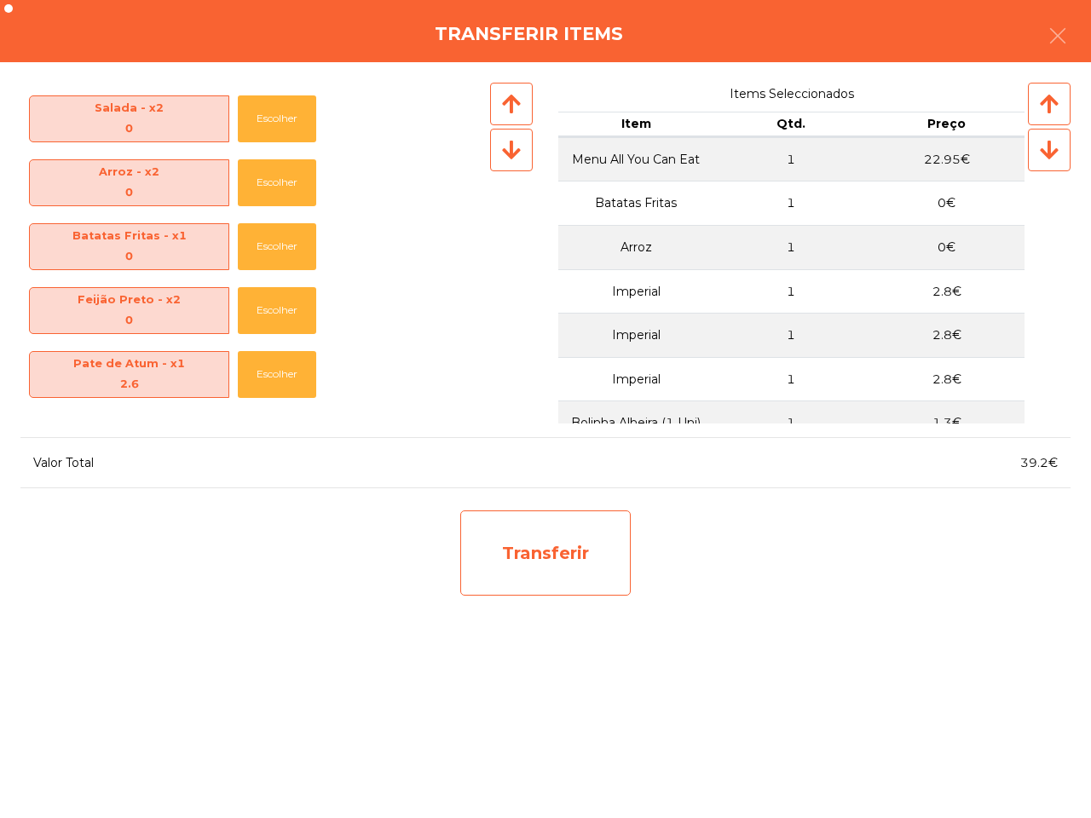
click at [538, 567] on div "Transferir" at bounding box center [545, 553] width 170 height 85
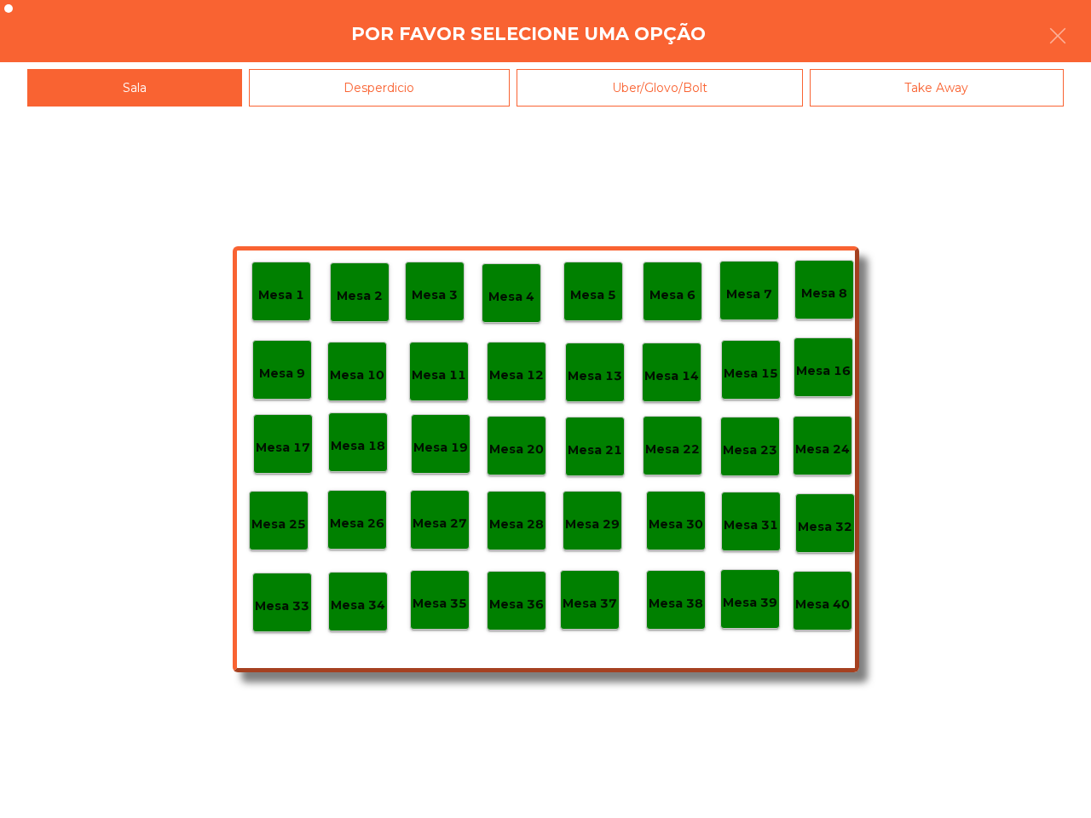
click at [520, 592] on div "Mesa 36" at bounding box center [516, 601] width 55 height 26
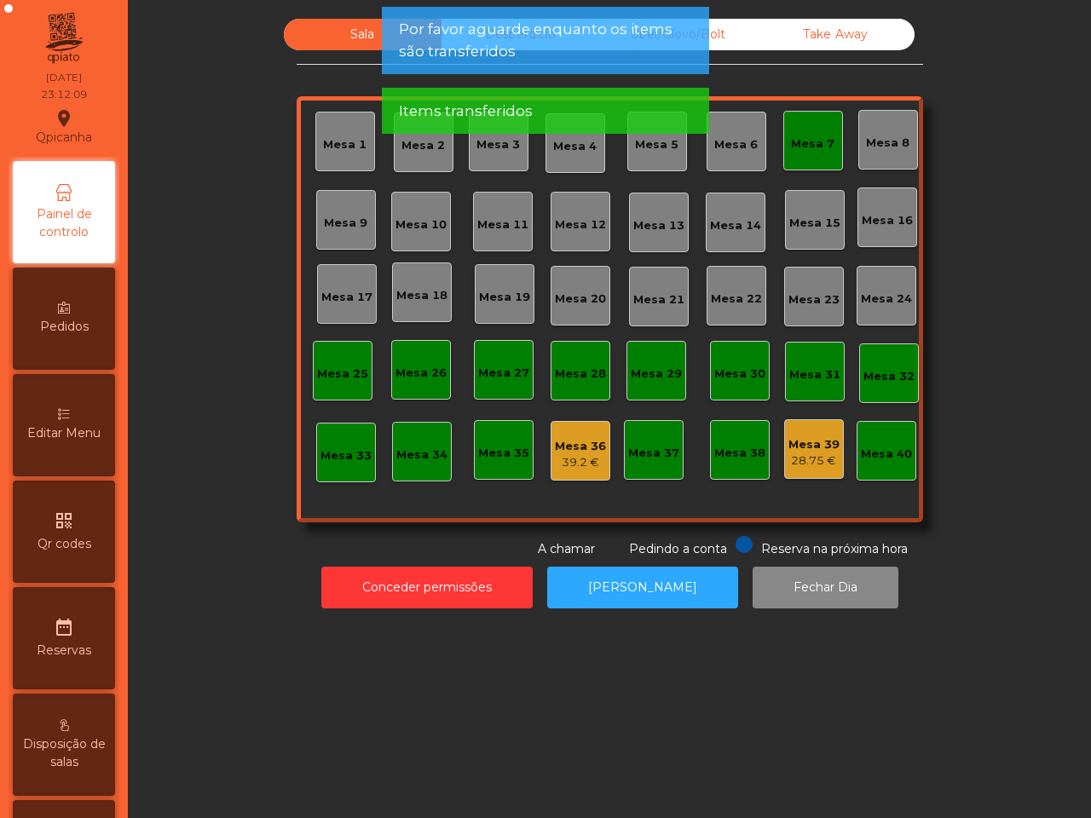
click at [574, 467] on div "39.2 €" at bounding box center [580, 462] width 51 height 17
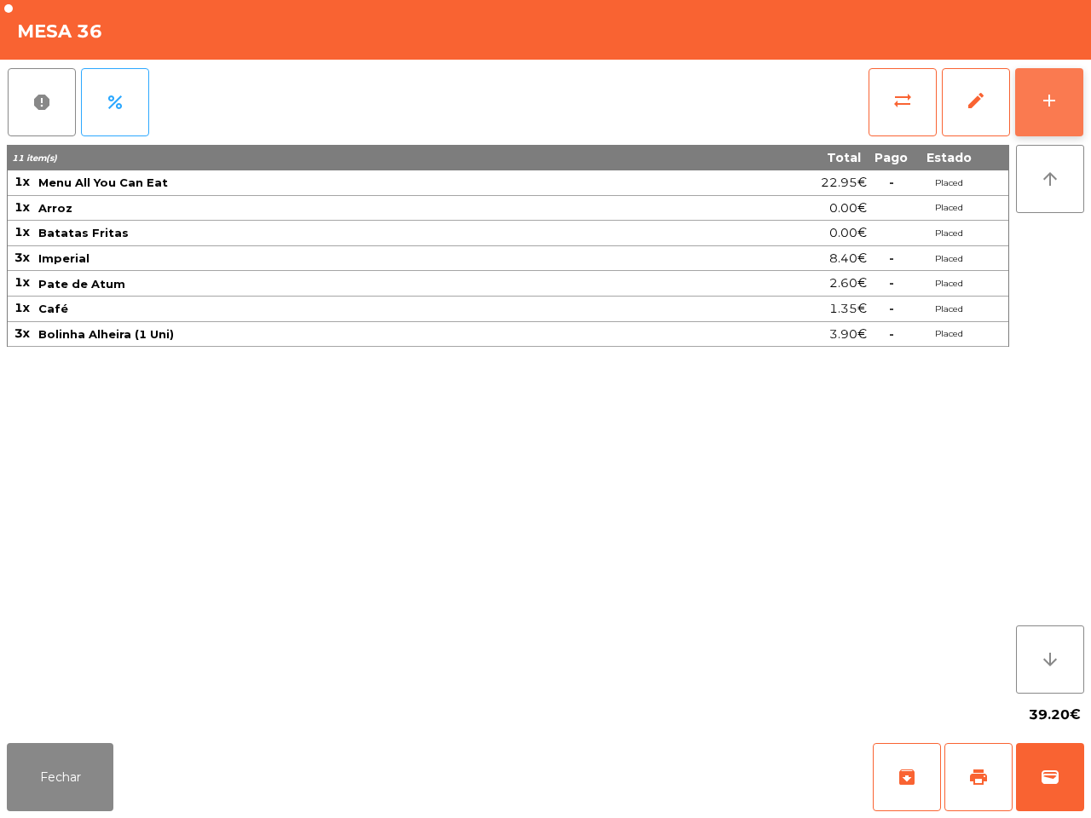
click at [1034, 95] on button "add" at bounding box center [1049, 102] width 68 height 68
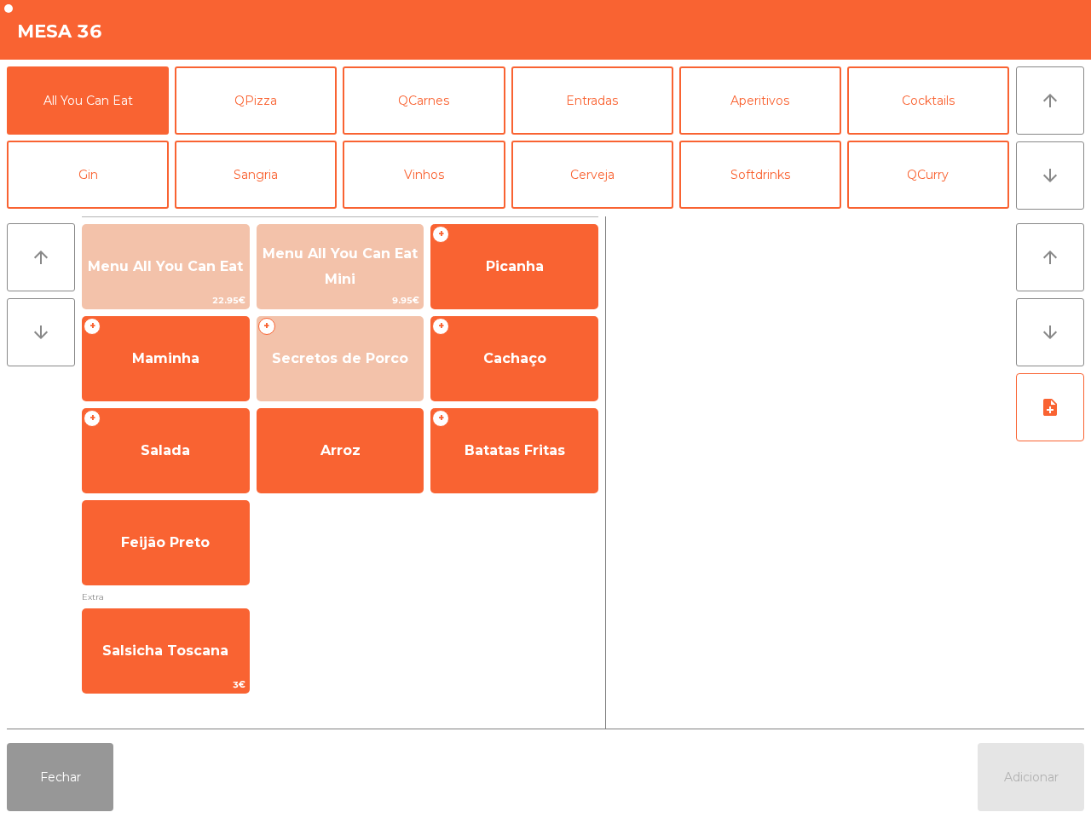
click at [81, 774] on button "Fechar" at bounding box center [60, 777] width 107 height 68
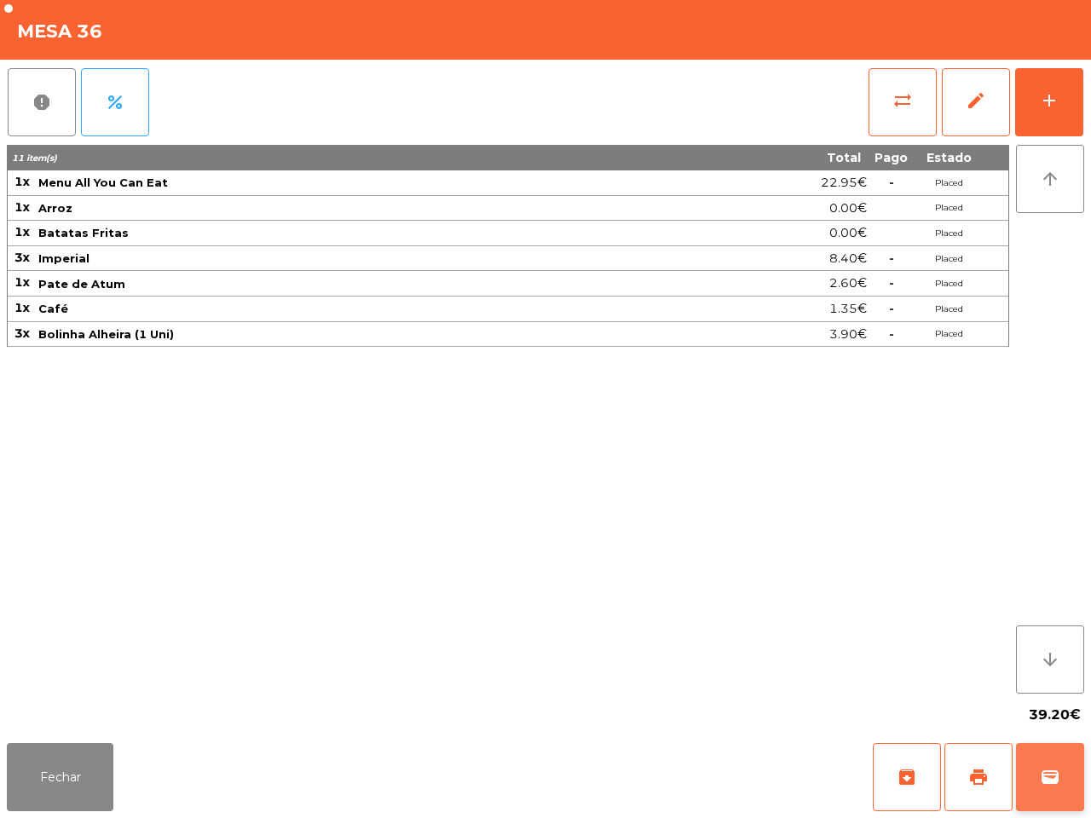
click at [1042, 768] on span "wallet" at bounding box center [1050, 777] width 20 height 20
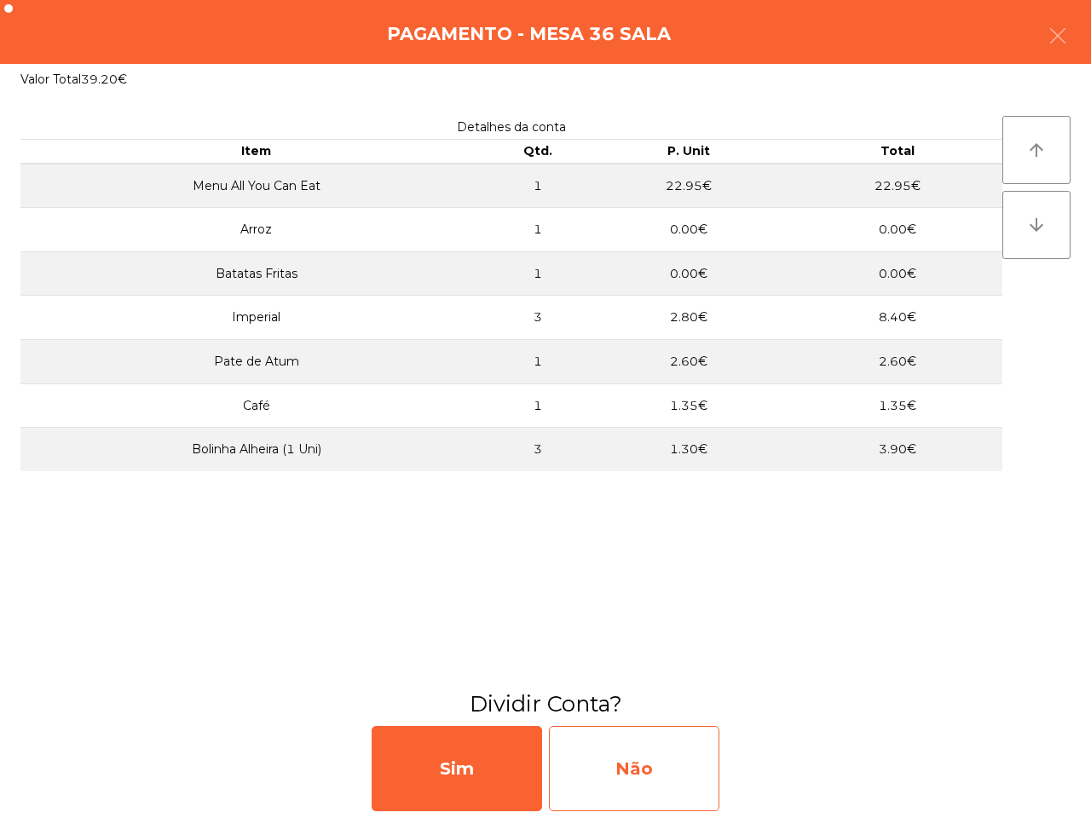
click at [635, 753] on div "Não" at bounding box center [634, 768] width 170 height 85
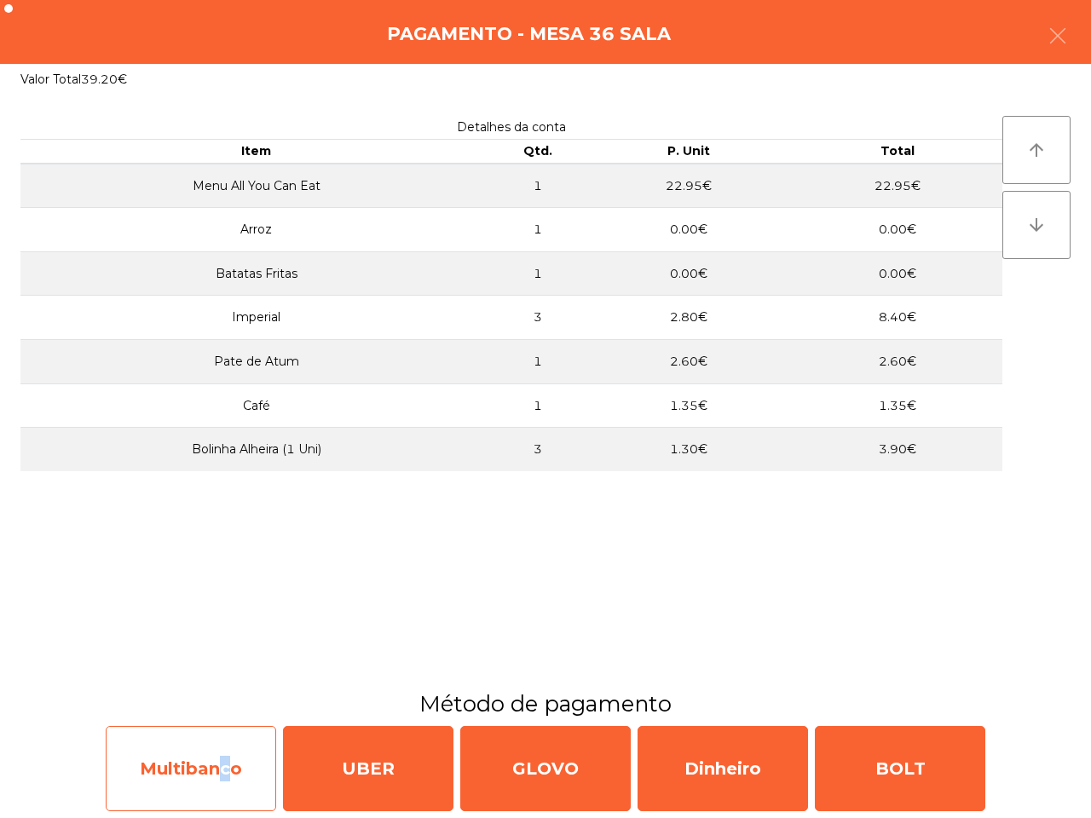
click at [213, 763] on div "Multibanco" at bounding box center [191, 768] width 170 height 85
select select "**"
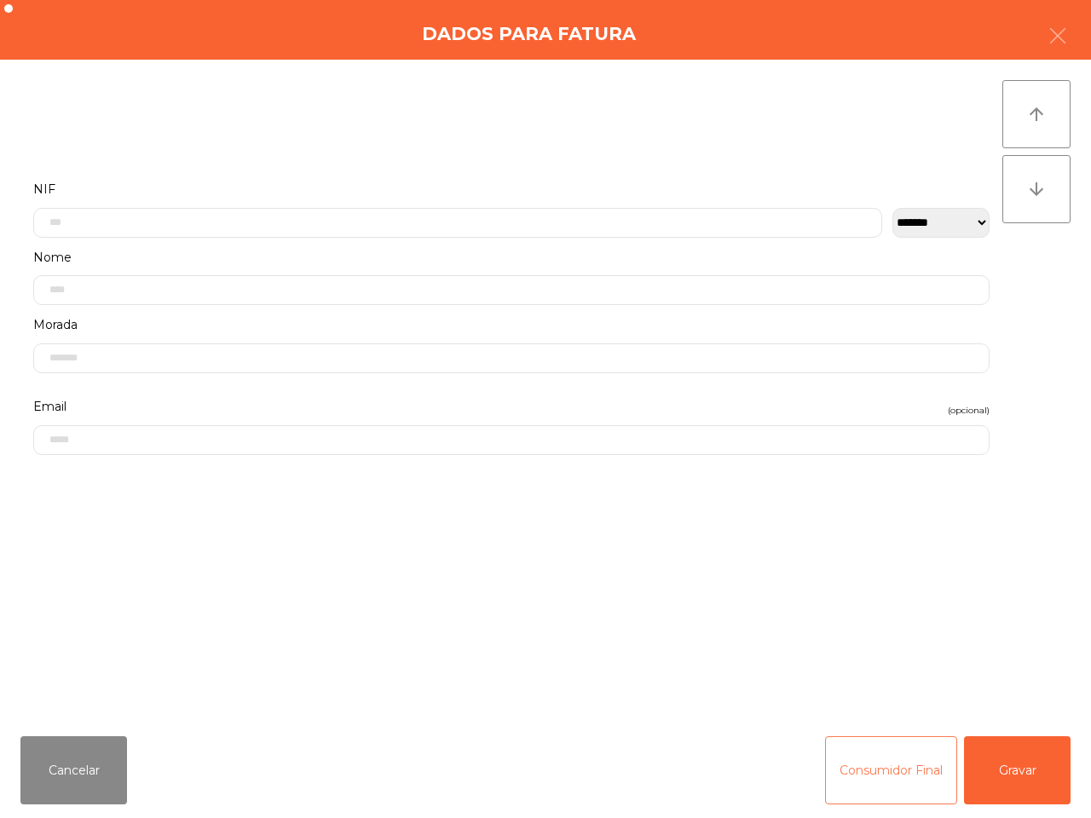
click at [886, 771] on button "Consumidor Final" at bounding box center [891, 770] width 132 height 68
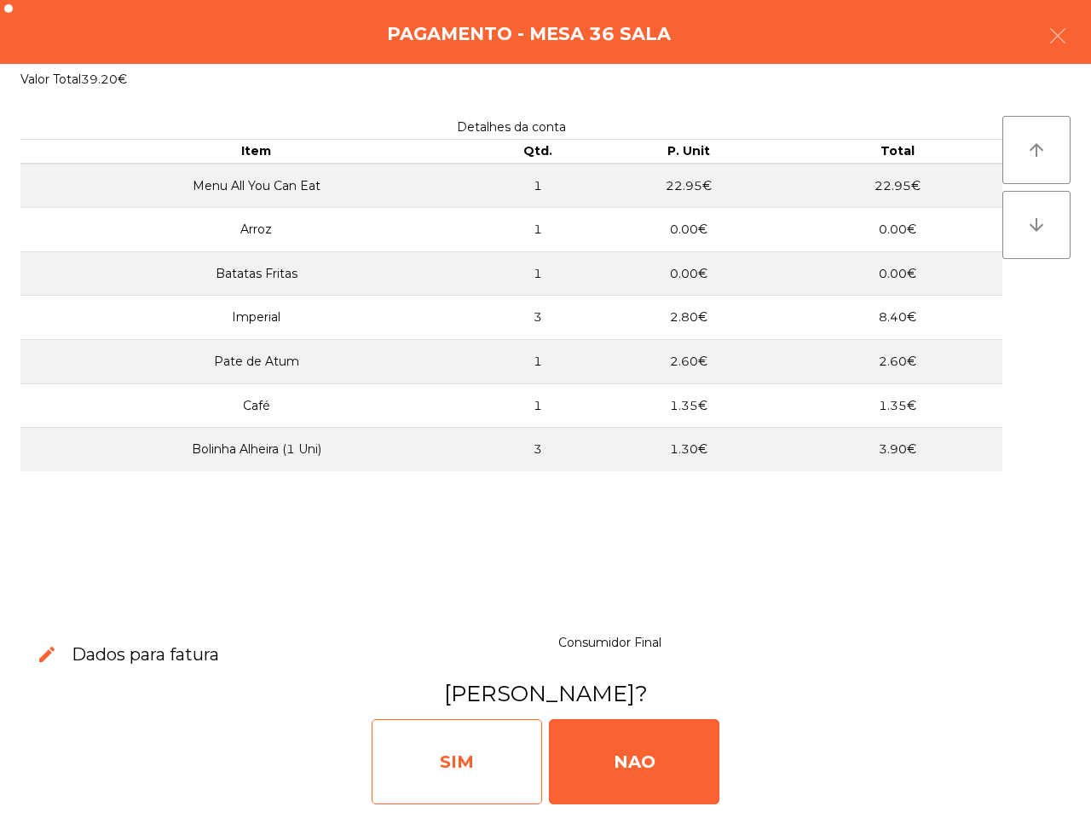
click at [470, 752] on div "SIM" at bounding box center [457, 761] width 170 height 85
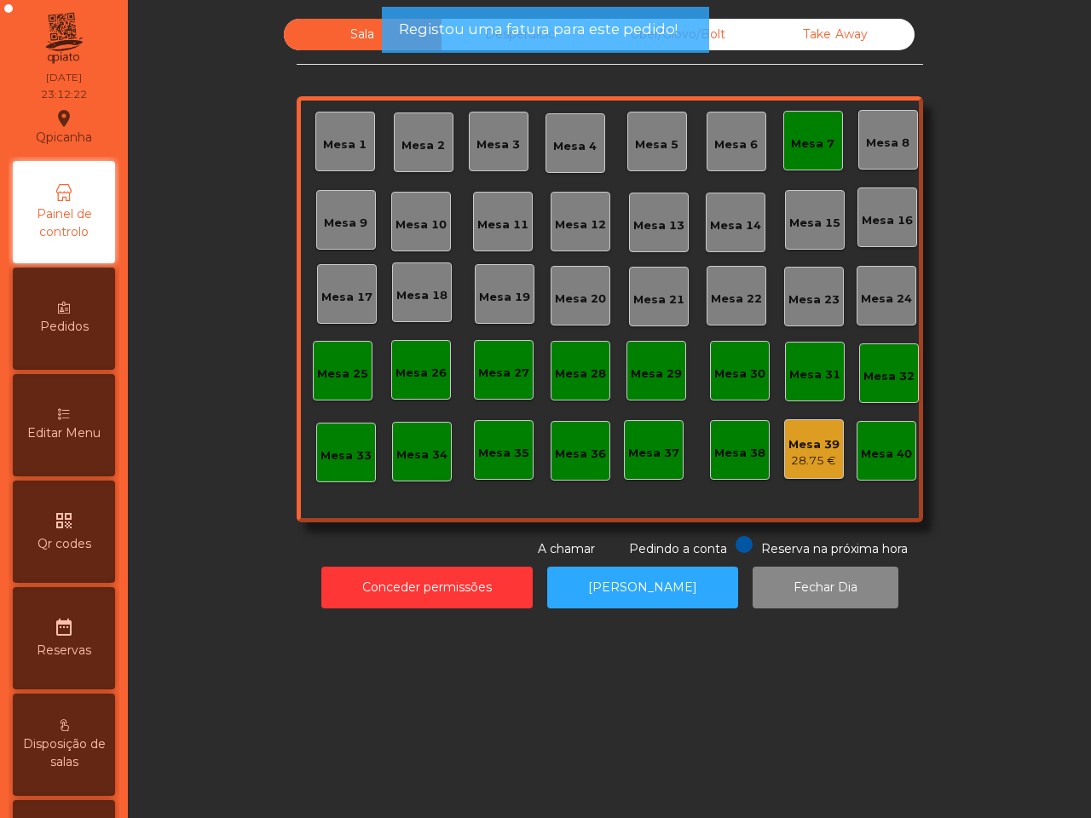
click at [788, 442] on div "Mesa 39" at bounding box center [813, 444] width 51 height 17
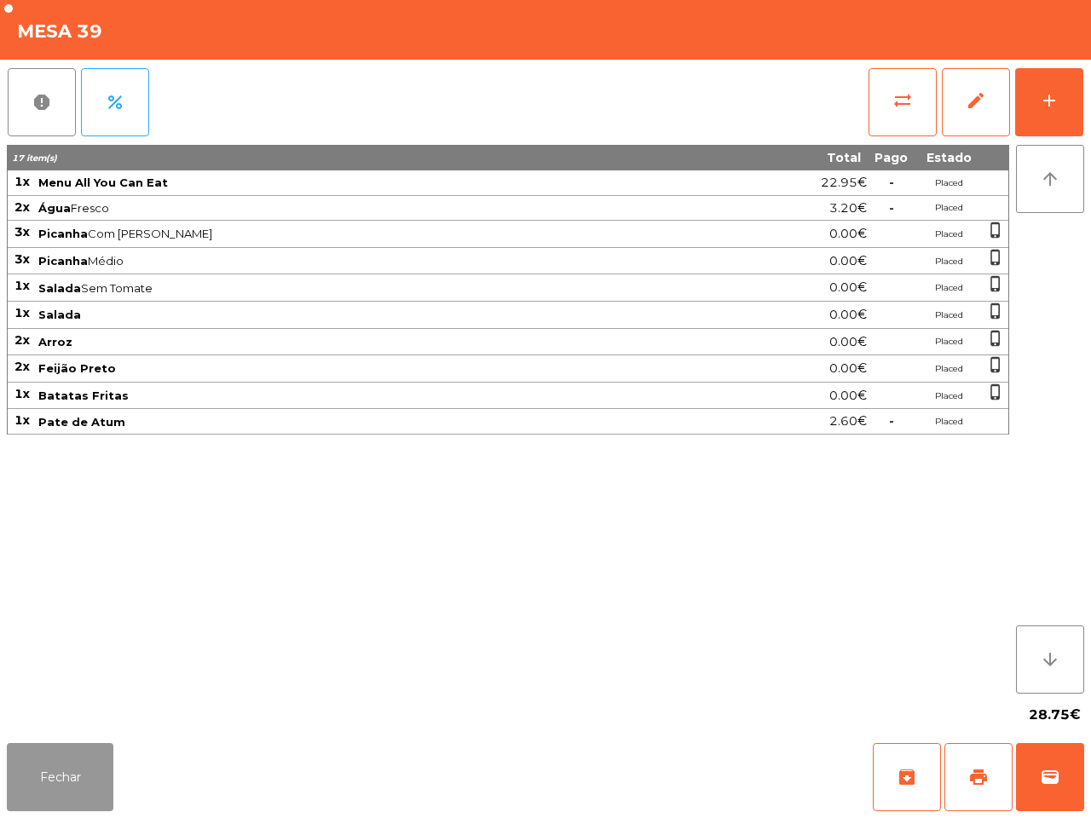
click at [62, 765] on button "Fechar" at bounding box center [60, 777] width 107 height 68
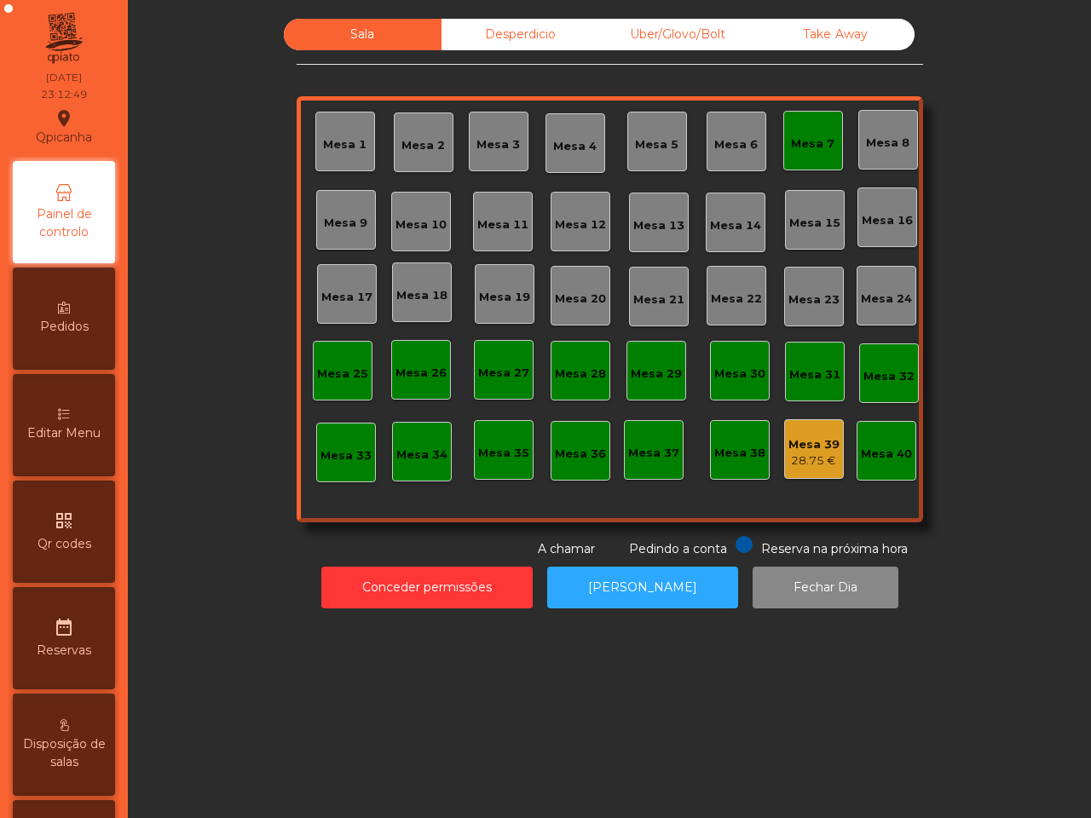
click at [806, 453] on div "28.75 €" at bounding box center [813, 461] width 51 height 17
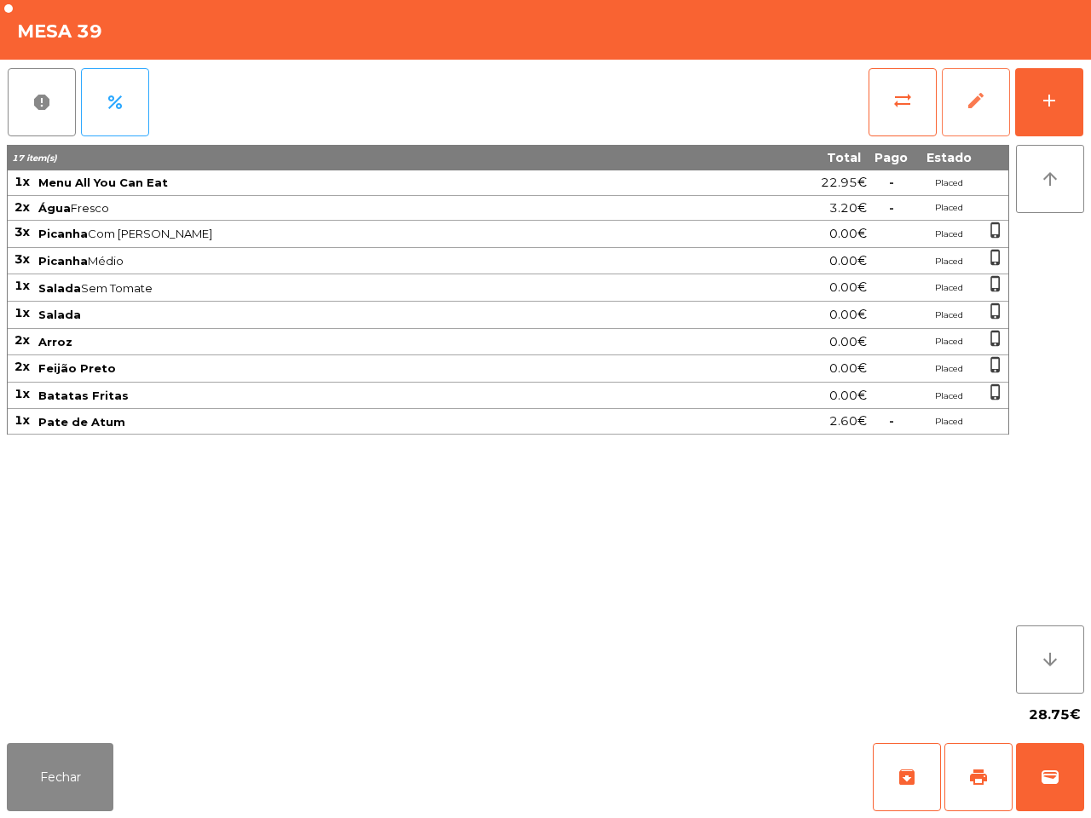
click at [978, 107] on span "edit" at bounding box center [976, 100] width 20 height 20
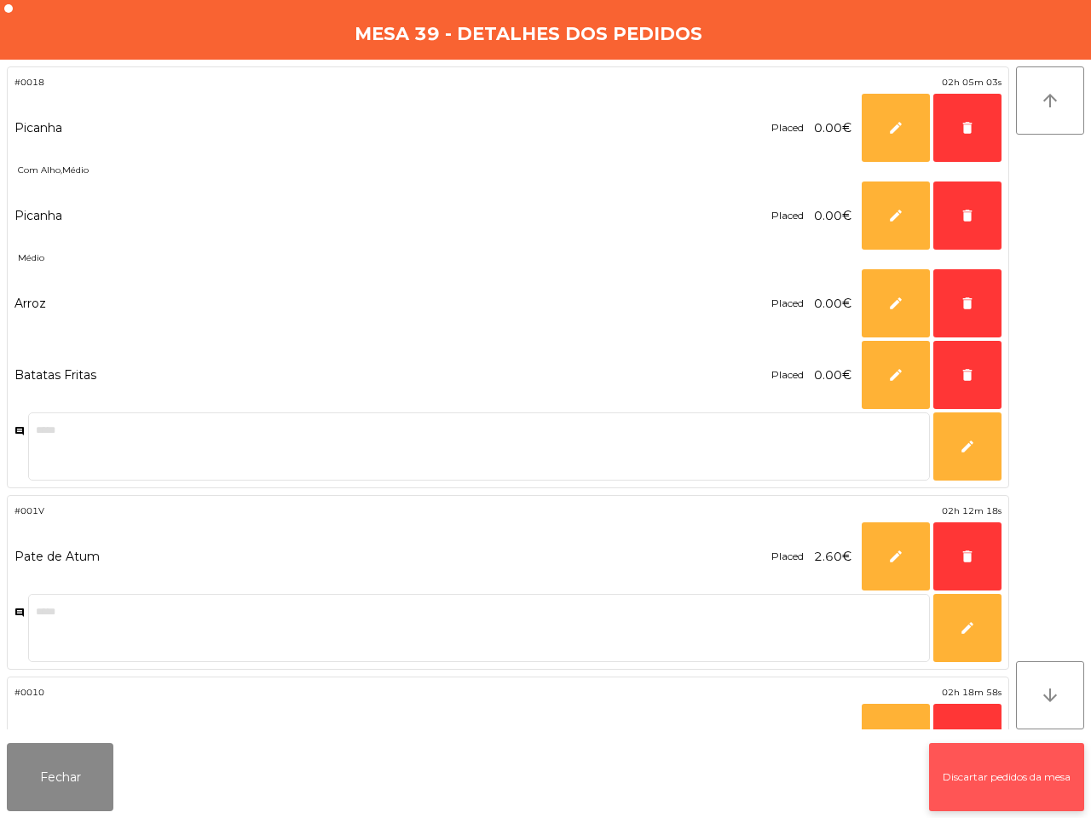
click at [1021, 780] on button "Discartar pedidos da mesa" at bounding box center [1006, 777] width 155 height 68
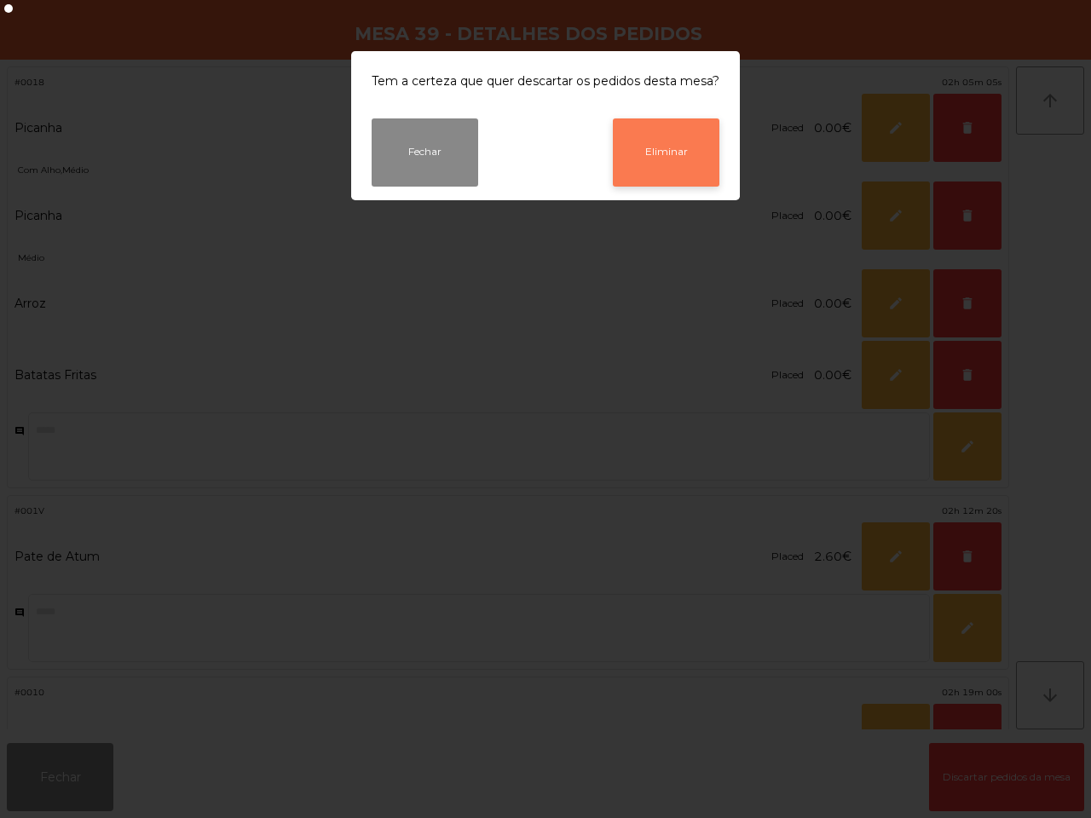
click at [641, 149] on button "Eliminar" at bounding box center [666, 152] width 107 height 68
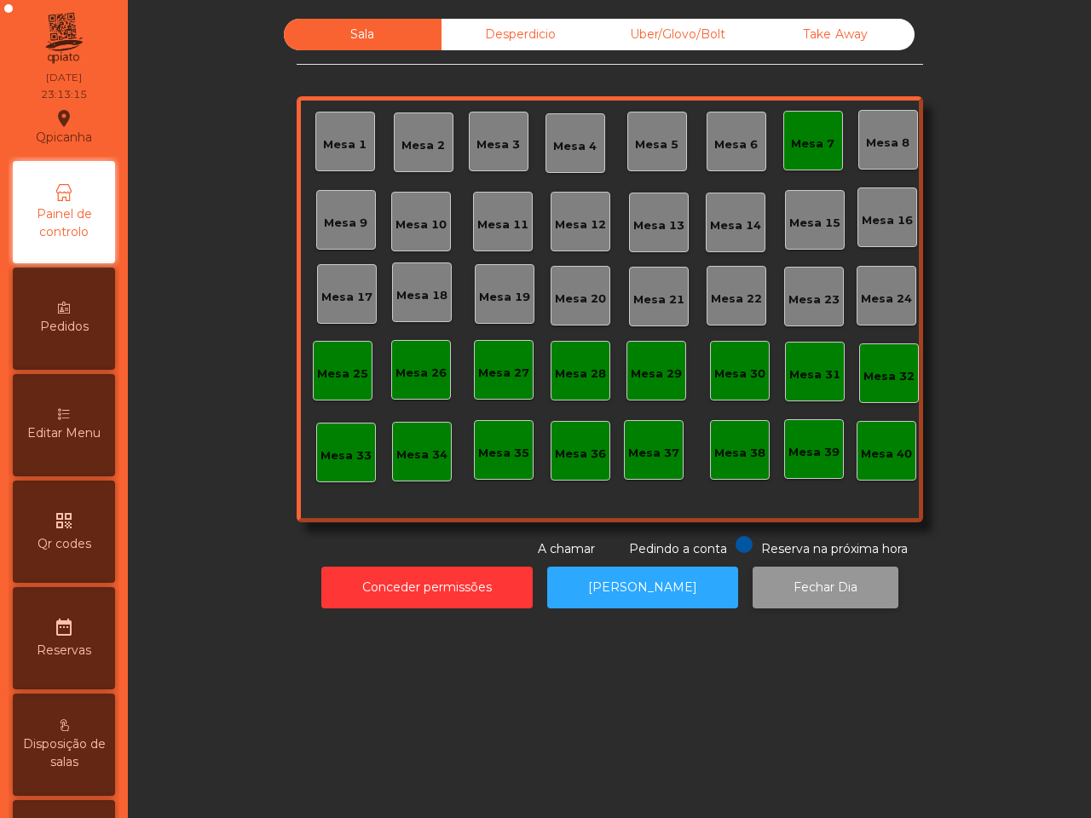
click at [818, 591] on button "Fechar Dia" at bounding box center [826, 588] width 146 height 42
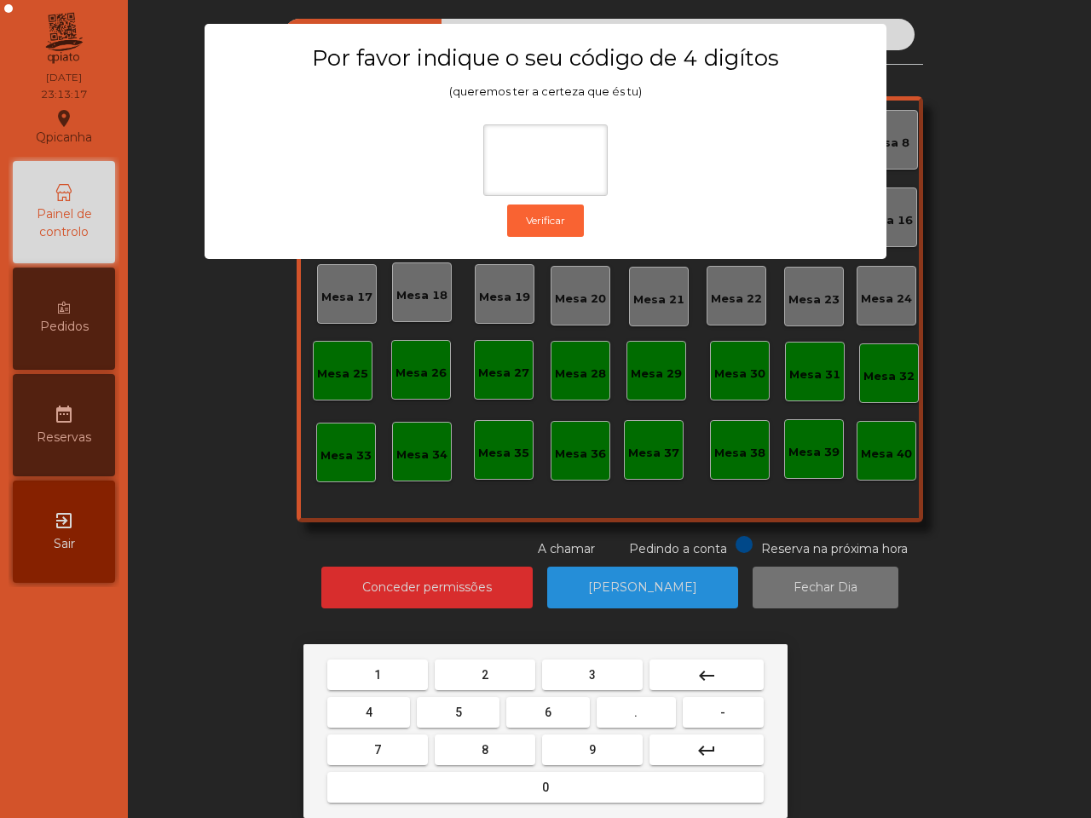
click at [375, 661] on button "1" at bounding box center [377, 675] width 101 height 31
click at [586, 744] on button "9" at bounding box center [592, 750] width 101 height 31
click at [385, 703] on button "4" at bounding box center [368, 712] width 83 height 31
click at [499, 777] on button "0" at bounding box center [545, 787] width 436 height 31
type input "****"
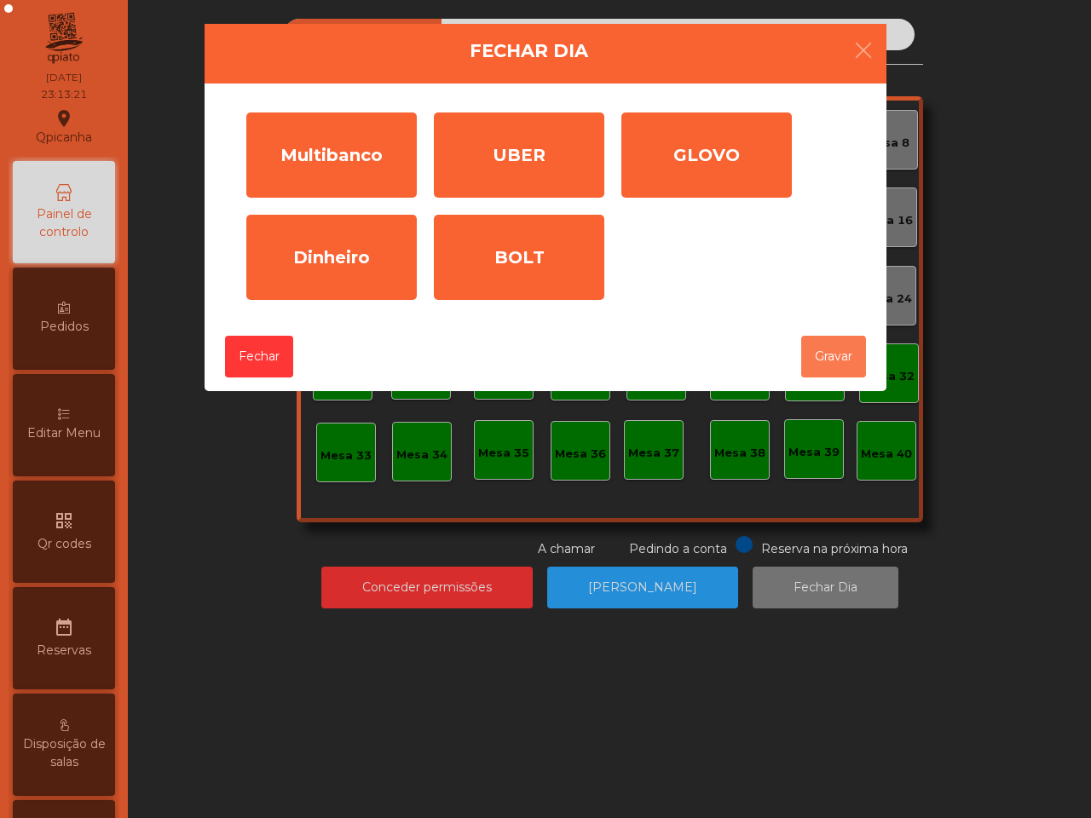
click at [846, 358] on button "Gravar" at bounding box center [833, 357] width 65 height 42
